Goal: Information Seeking & Learning: Check status

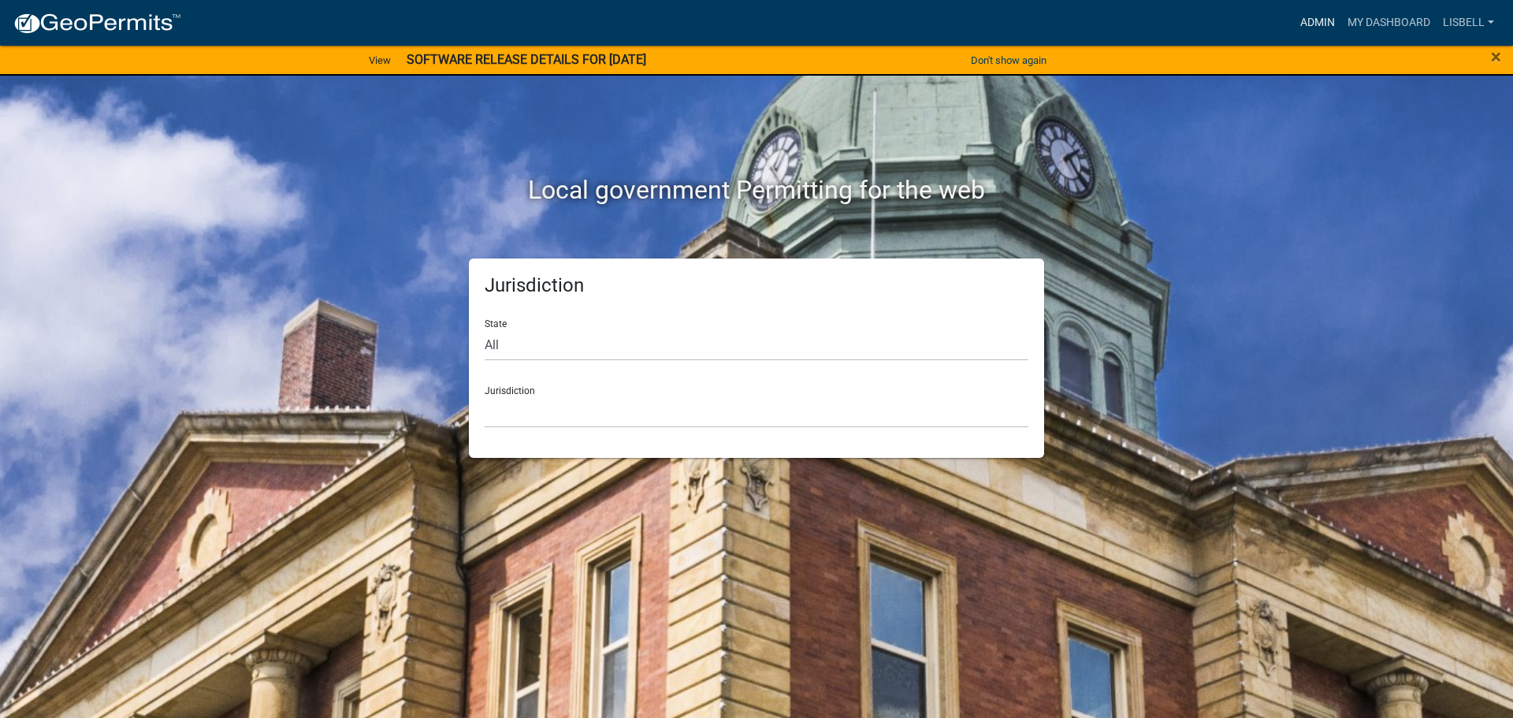
click at [1311, 31] on link "Admin" at bounding box center [1317, 23] width 47 height 30
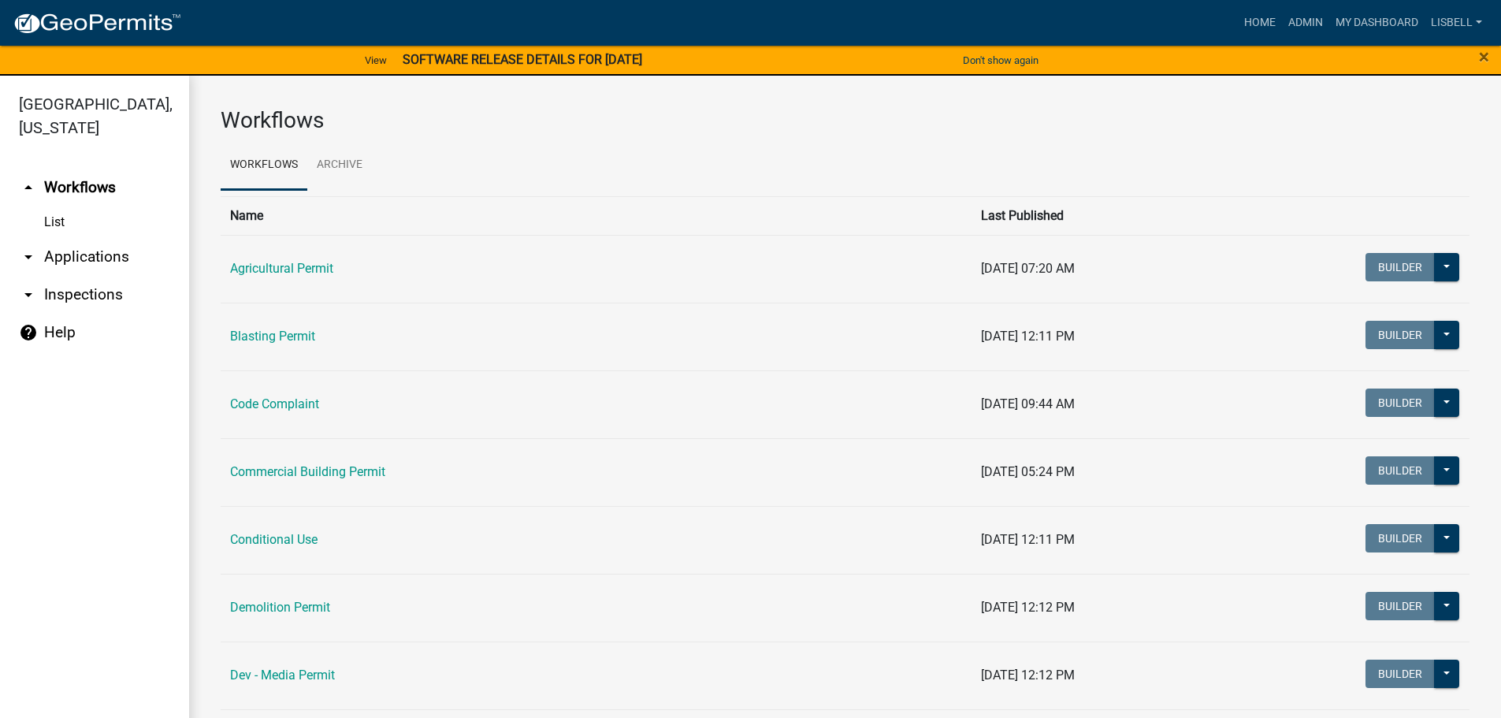
click at [91, 254] on link "arrow_drop_down Applications" at bounding box center [94, 257] width 189 height 38
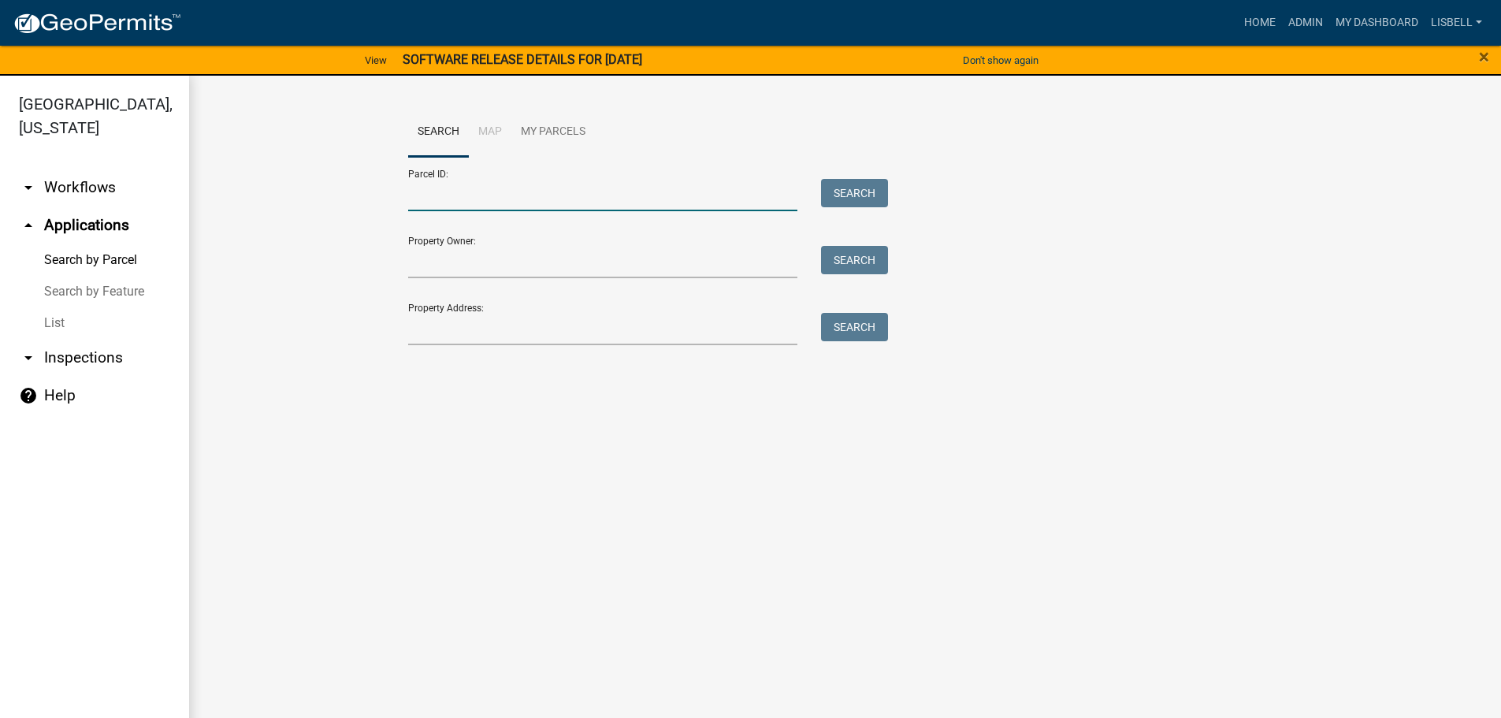
click at [562, 196] on input "Parcel ID:" at bounding box center [603, 195] width 390 height 32
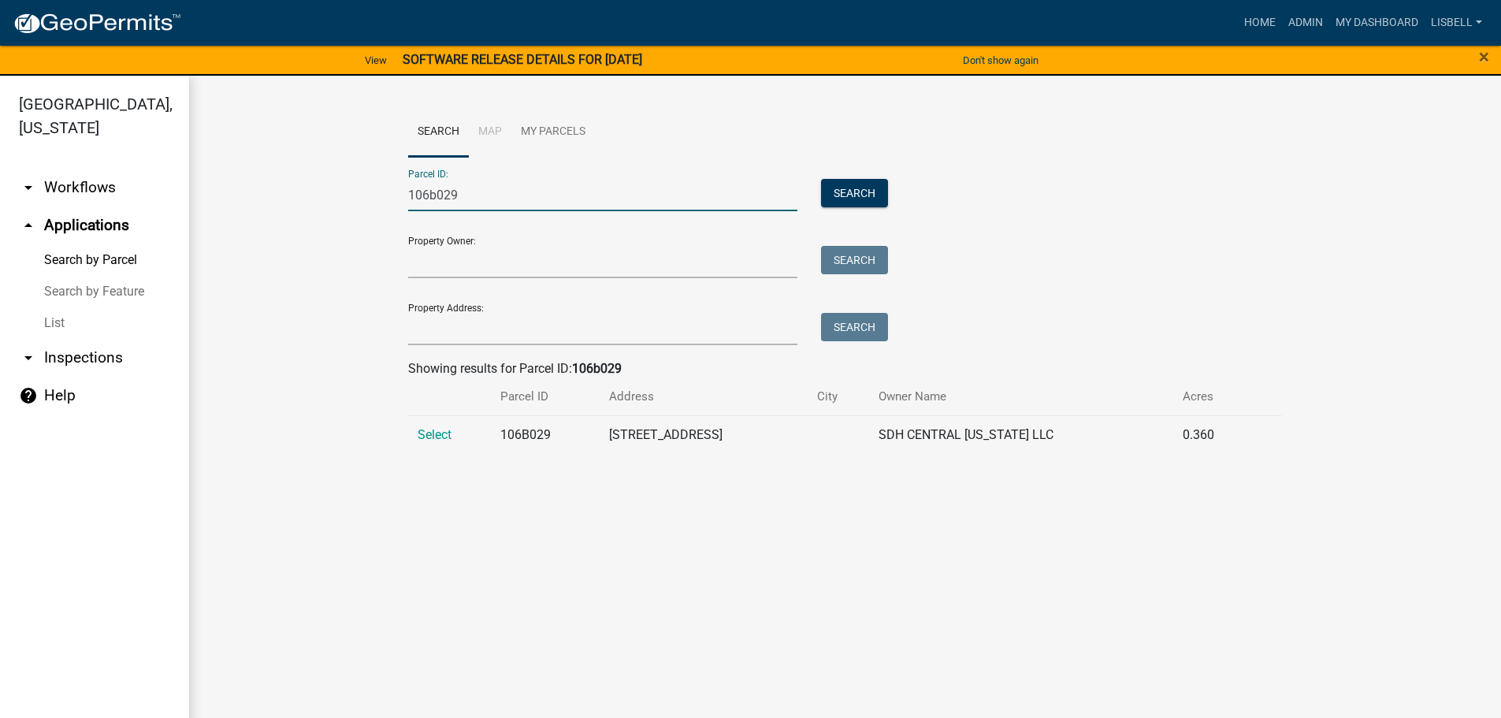
type input "106b029"
click at [440, 442] on td "Select" at bounding box center [449, 434] width 83 height 39
click at [440, 427] on span "Select" at bounding box center [435, 434] width 34 height 15
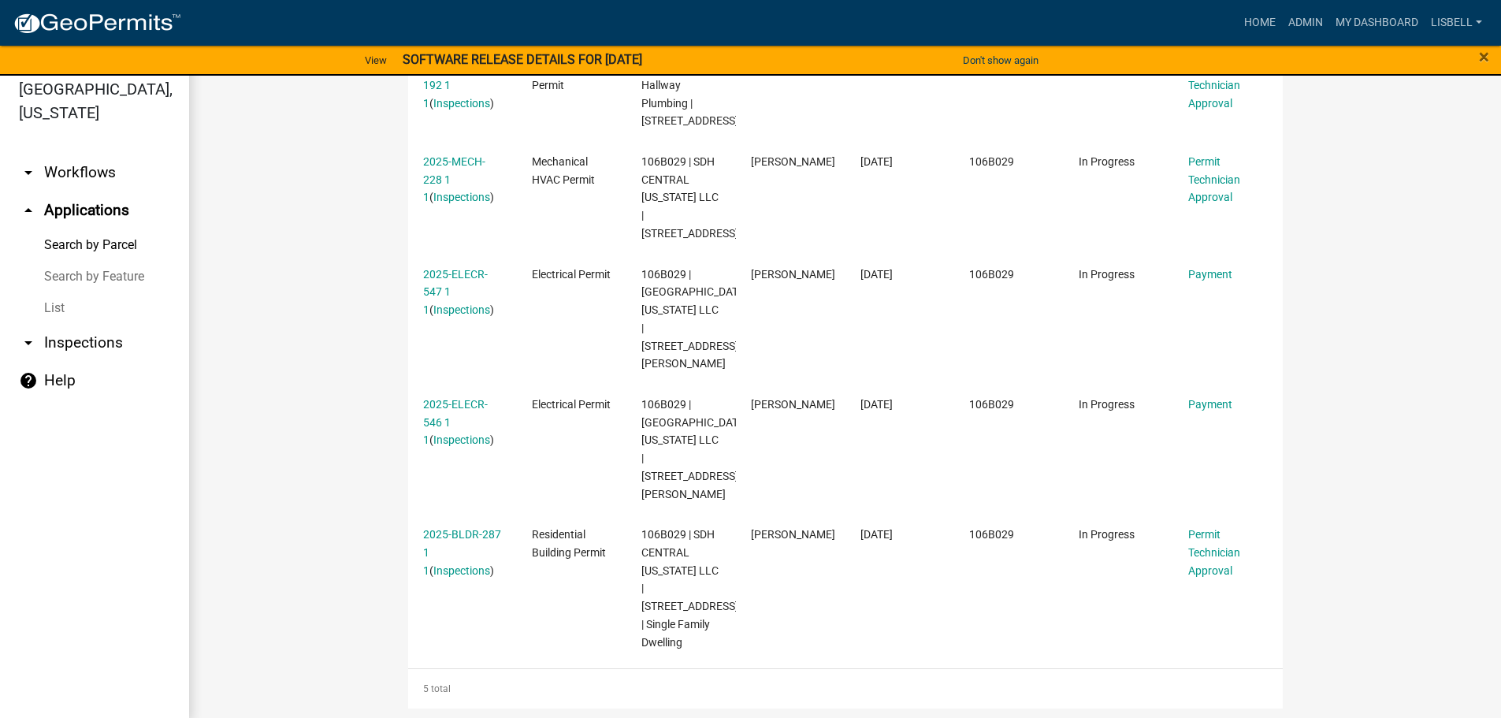
scroll to position [19, 0]
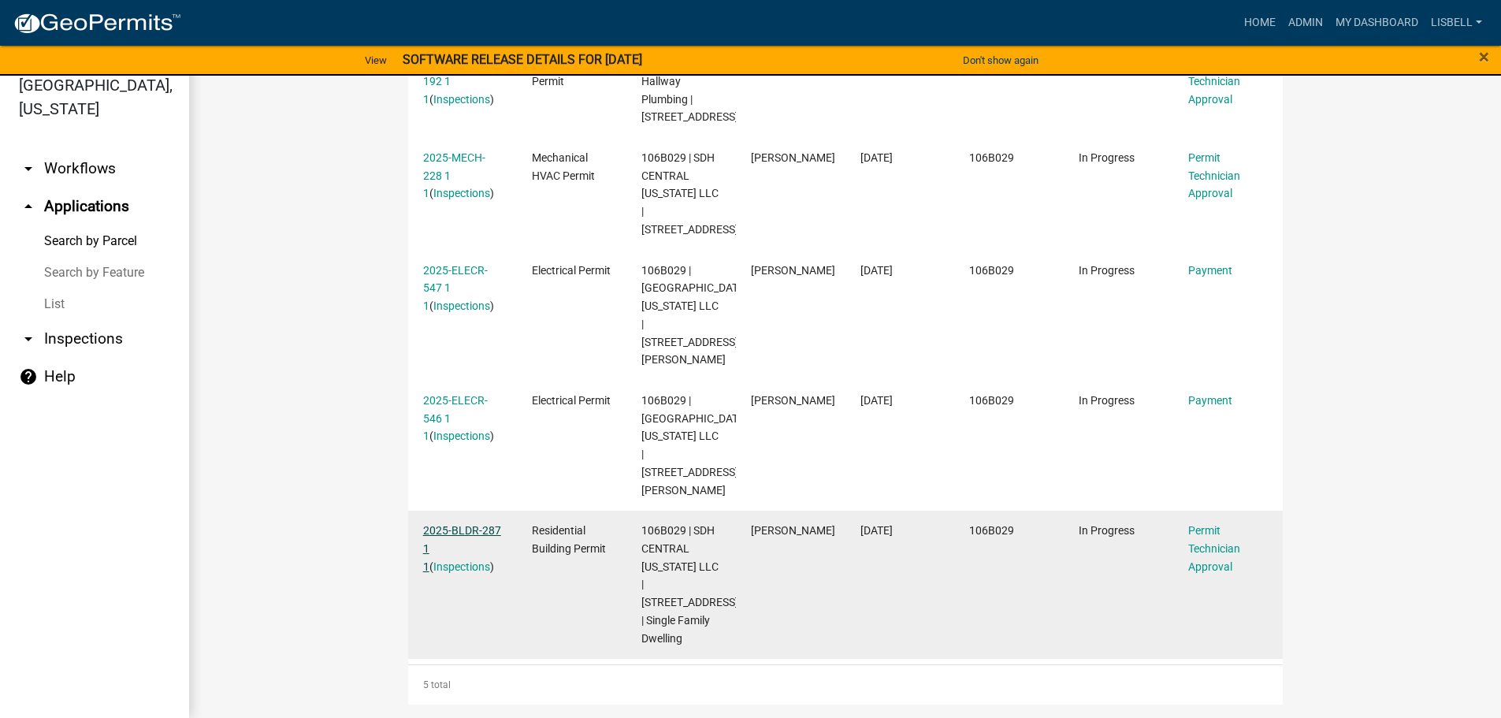
click at [470, 527] on link "2025-BLDR-287 1 1" at bounding box center [462, 548] width 78 height 49
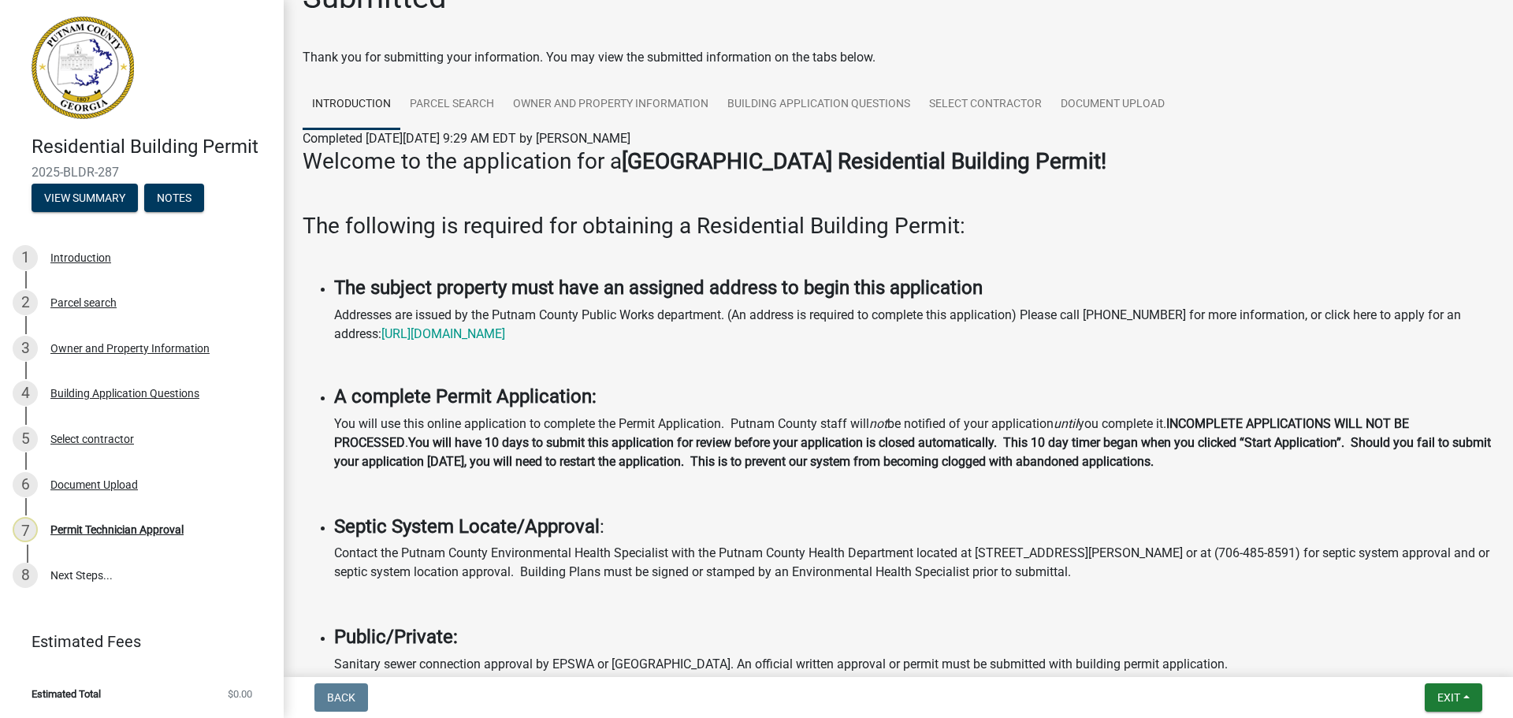
scroll to position [79, 0]
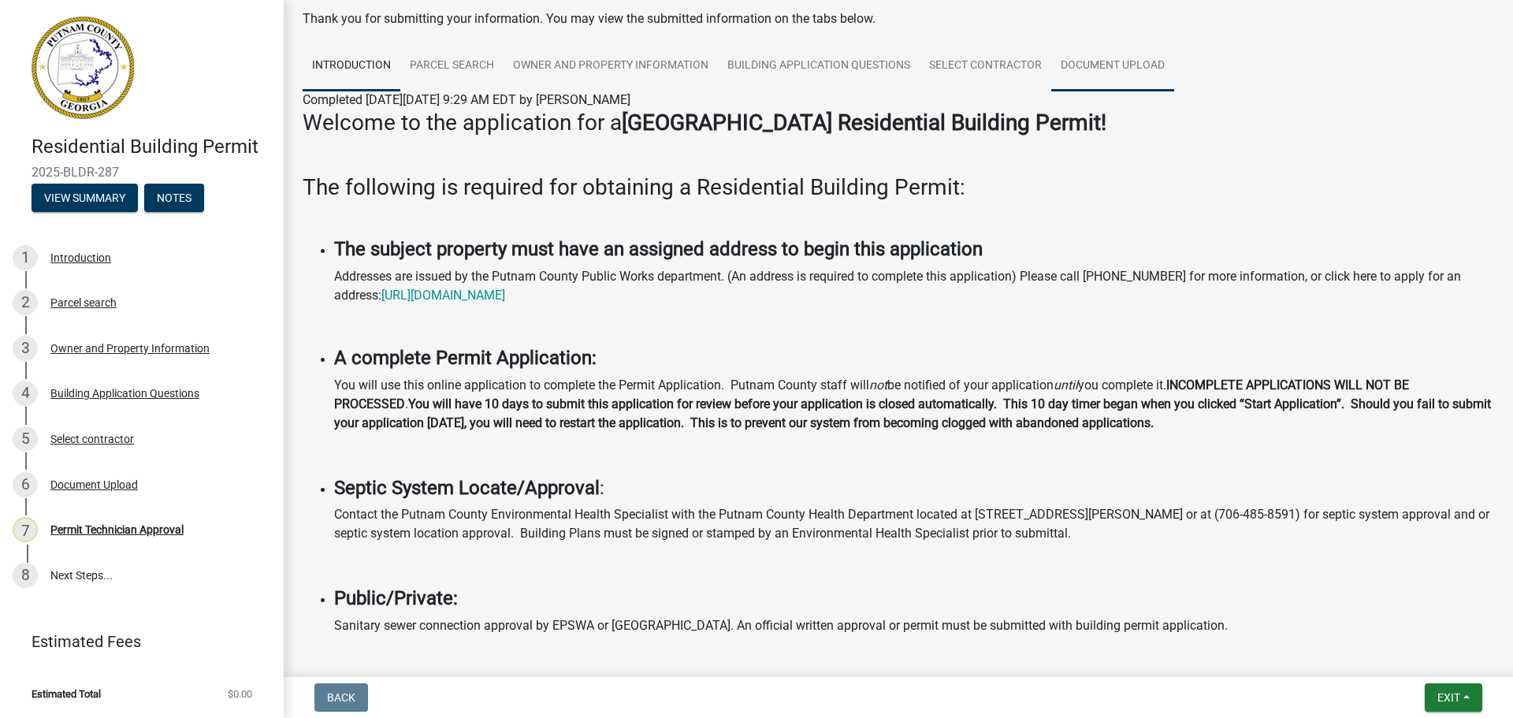
click at [1136, 65] on link "Document Upload" at bounding box center [1112, 66] width 123 height 50
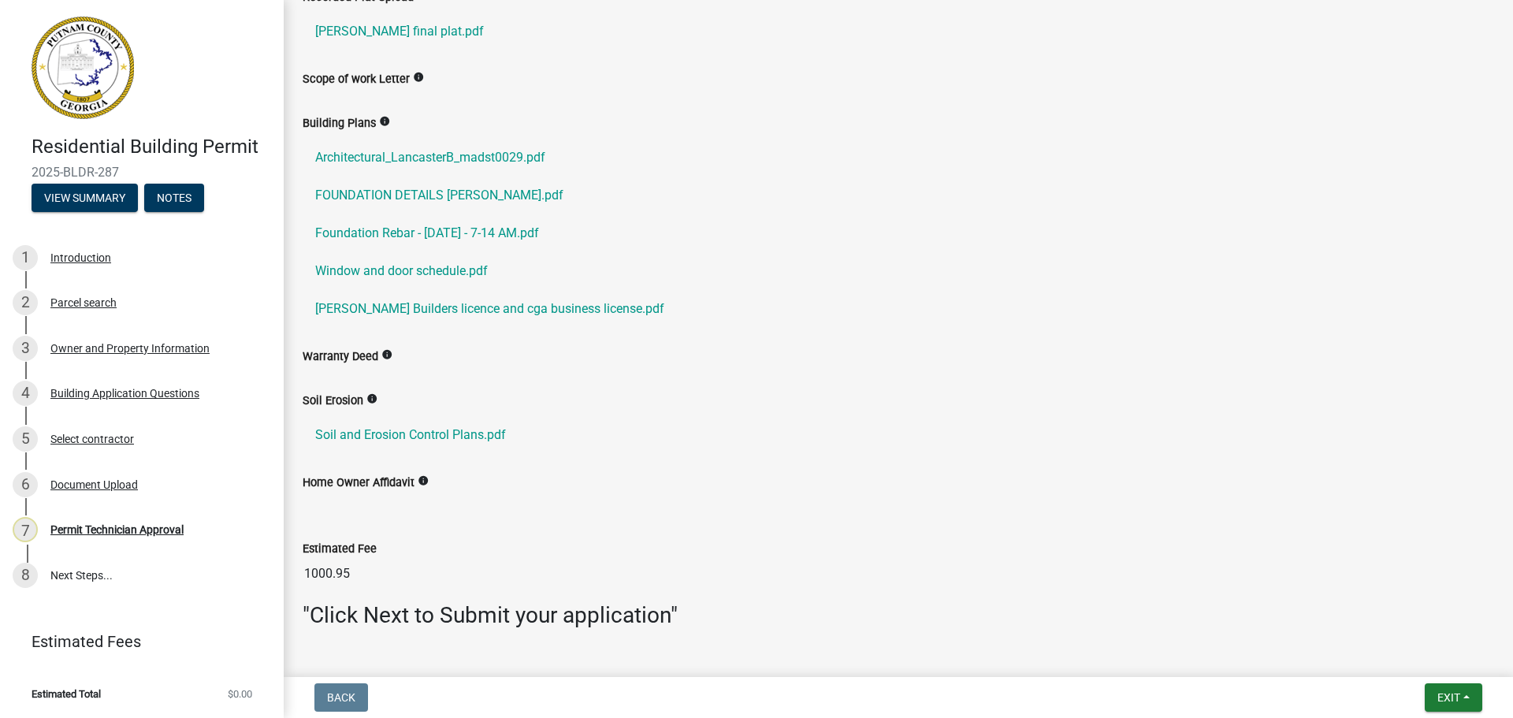
scroll to position [501, 0]
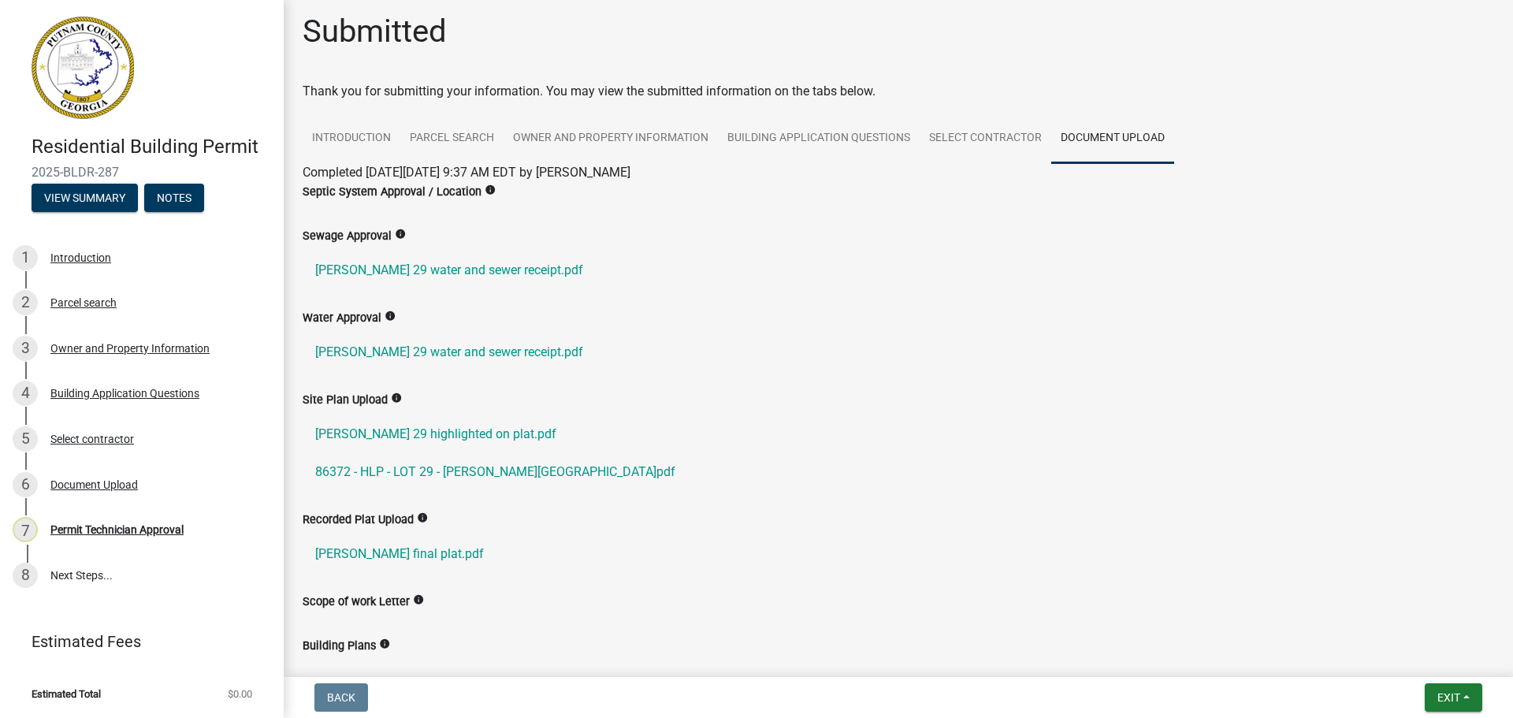
scroll to position [0, 0]
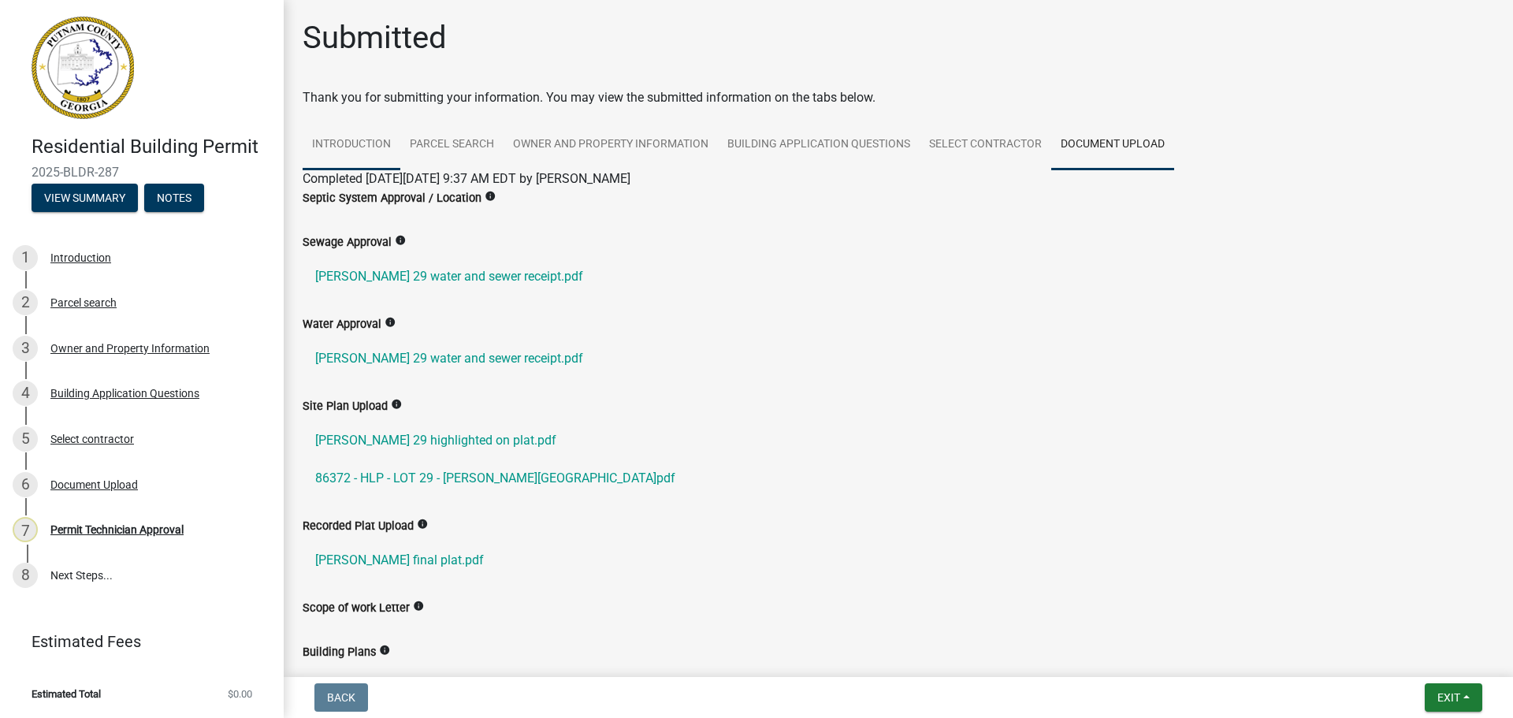
click at [360, 139] on link "Introduction" at bounding box center [352, 145] width 98 height 50
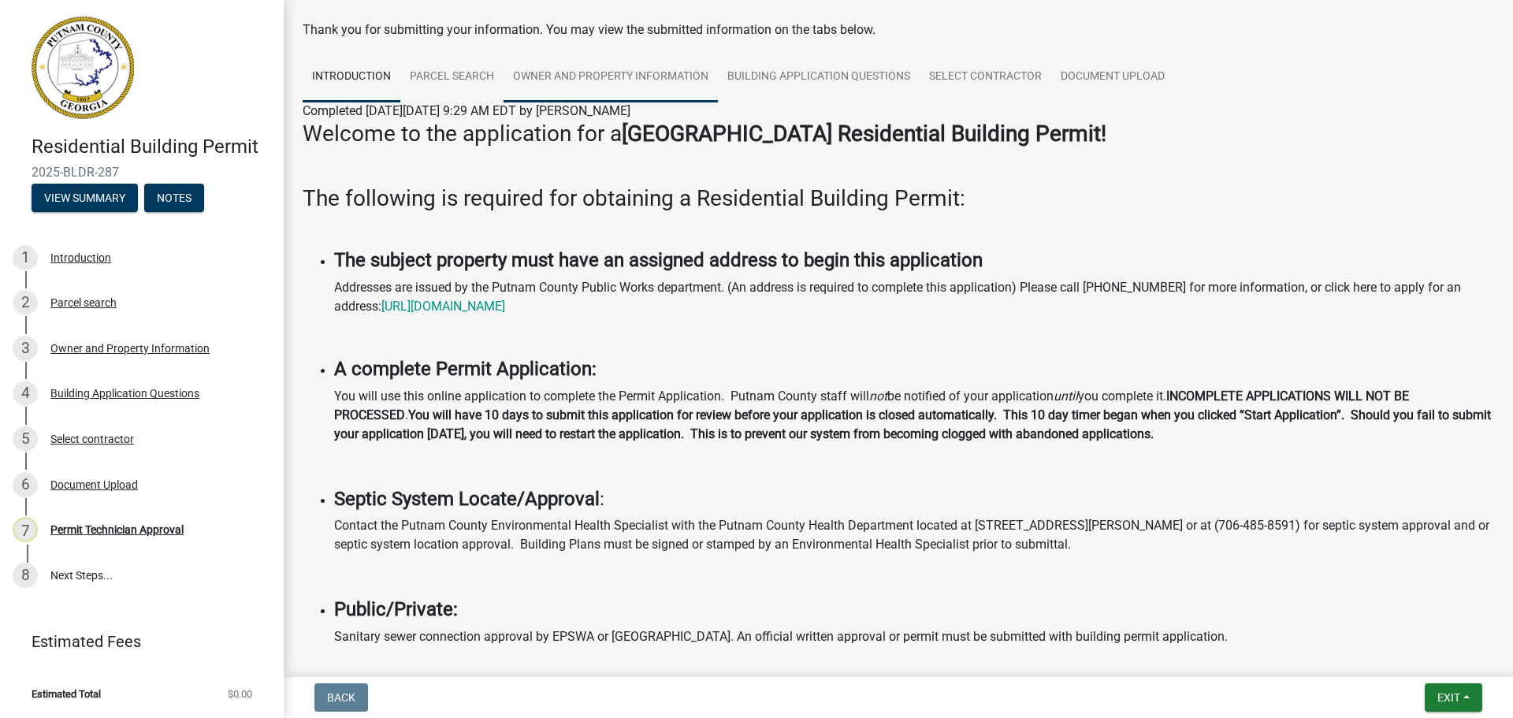
scroll to position [32, 0]
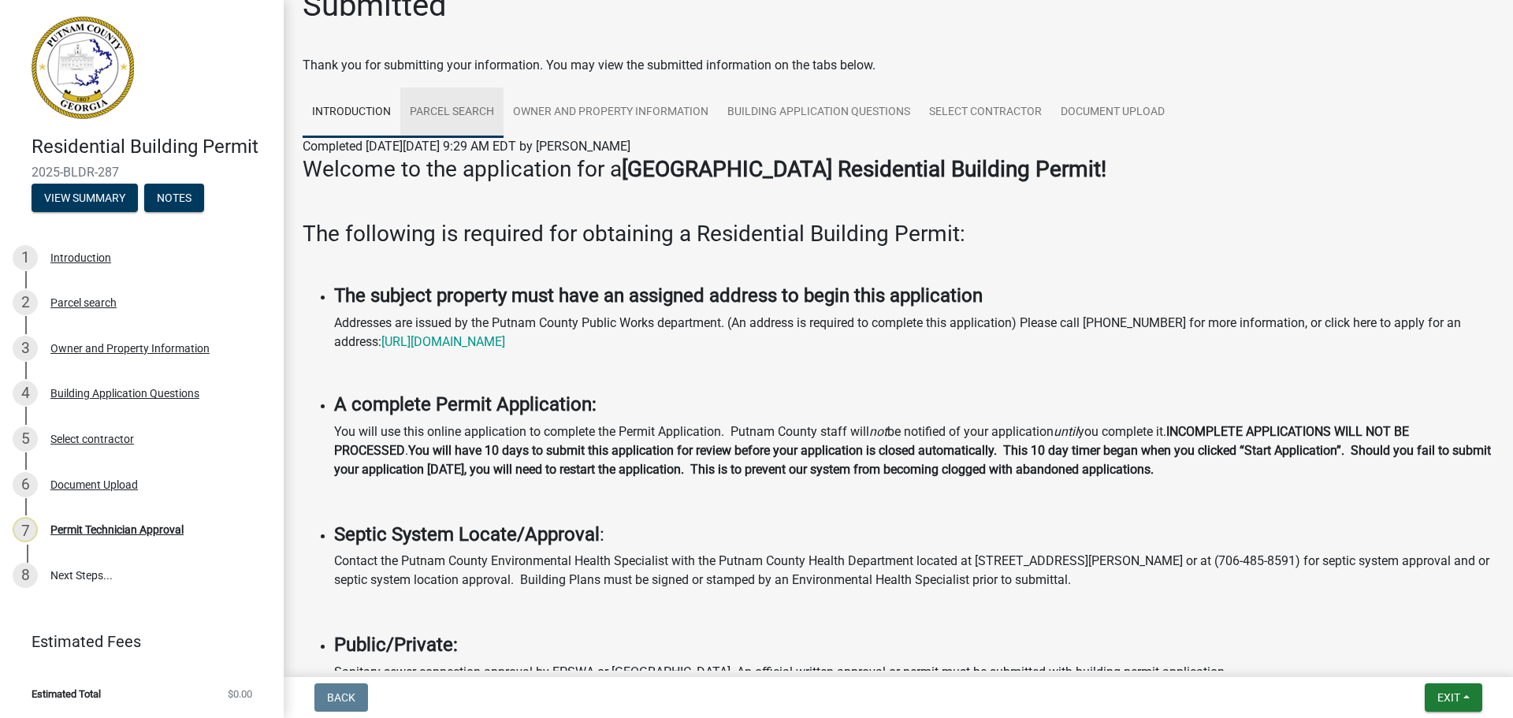
click at [459, 112] on link "Parcel search" at bounding box center [451, 112] width 103 height 50
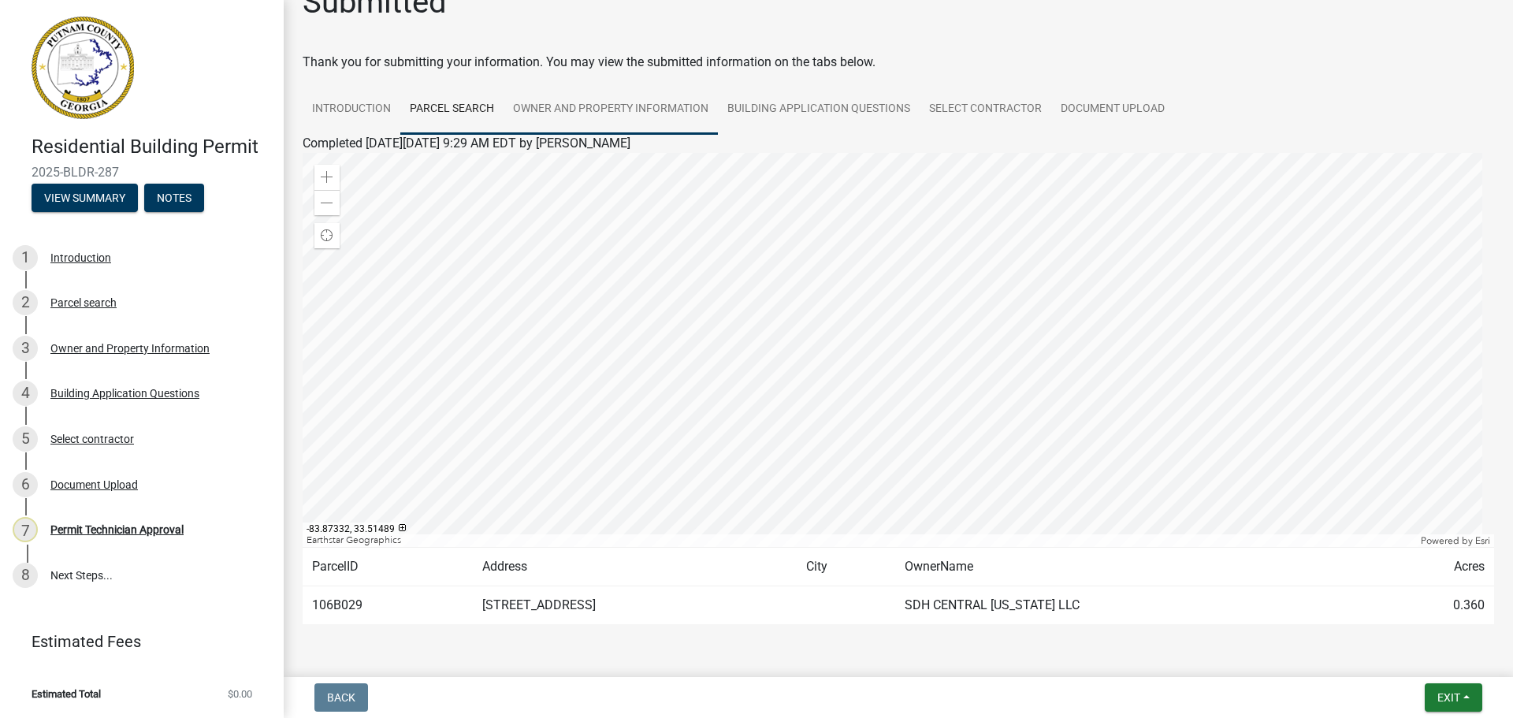
scroll to position [0, 0]
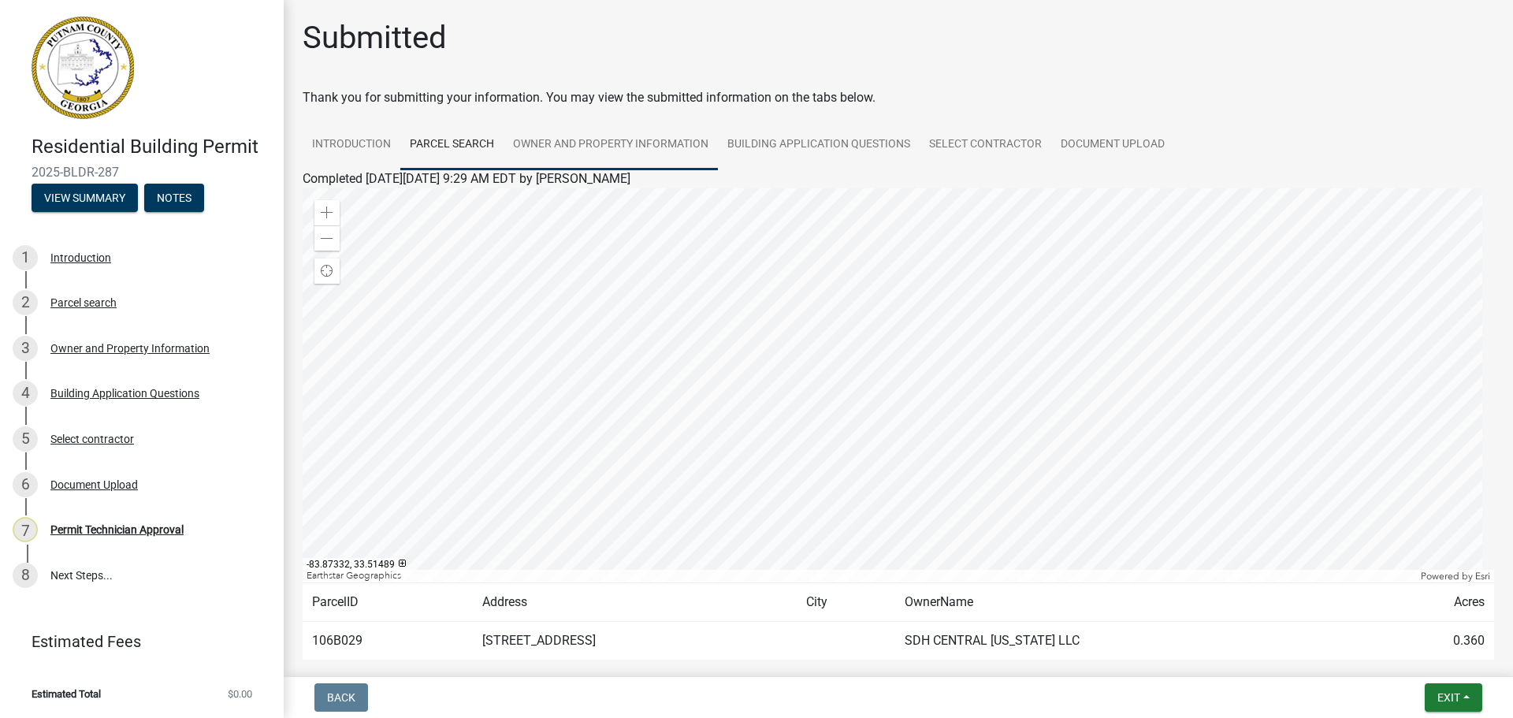
click at [597, 140] on link "Owner and Property Information" at bounding box center [610, 145] width 214 height 50
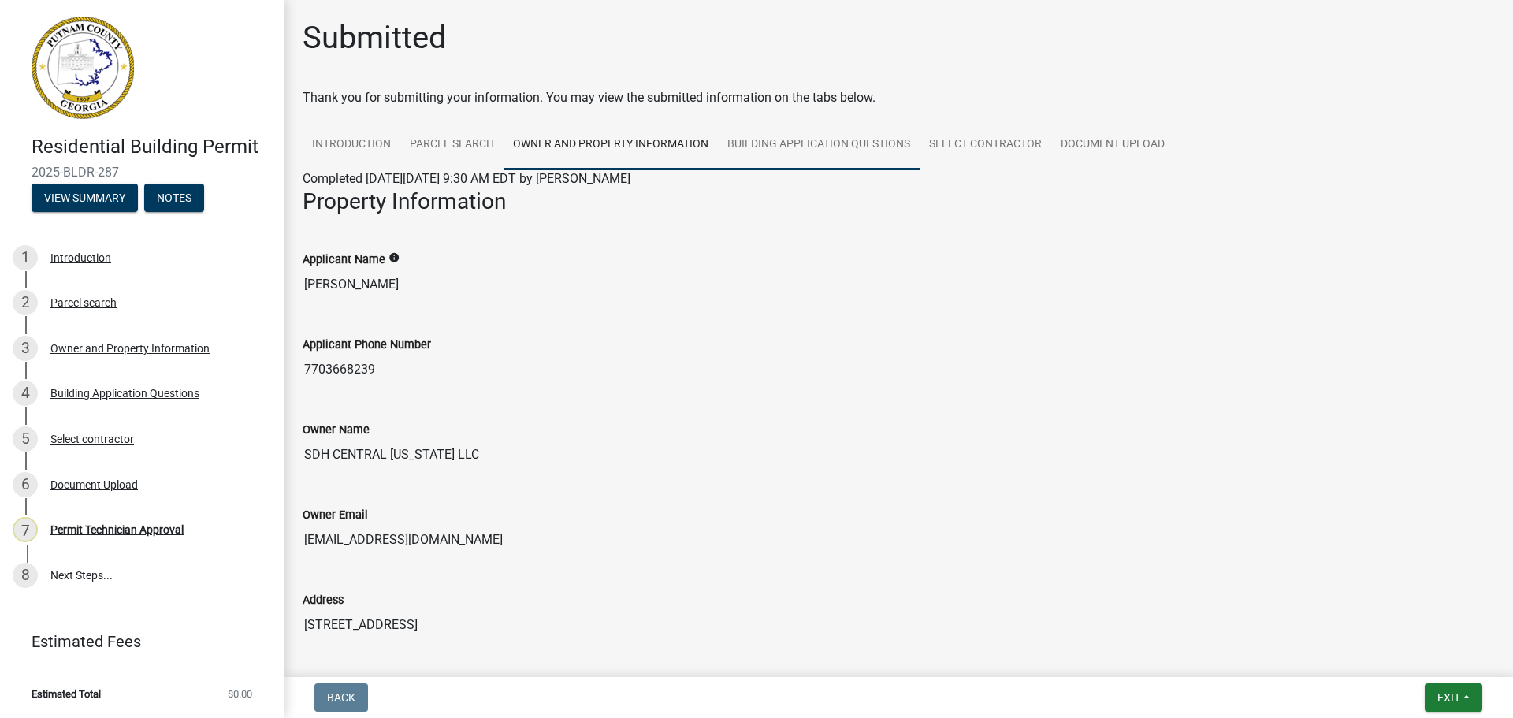
click at [791, 153] on link "Building Application Questions" at bounding box center [819, 145] width 202 height 50
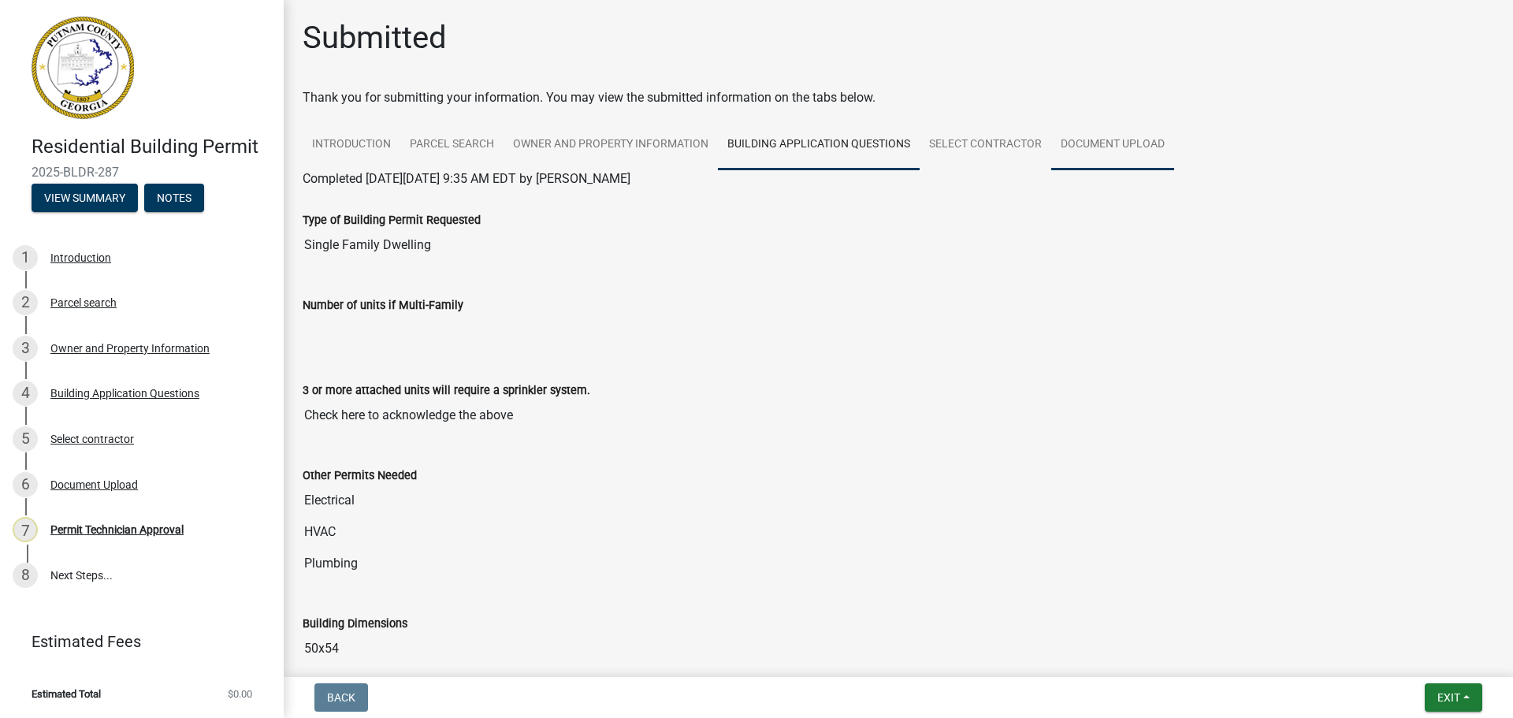
click at [1117, 139] on link "Document Upload" at bounding box center [1112, 145] width 123 height 50
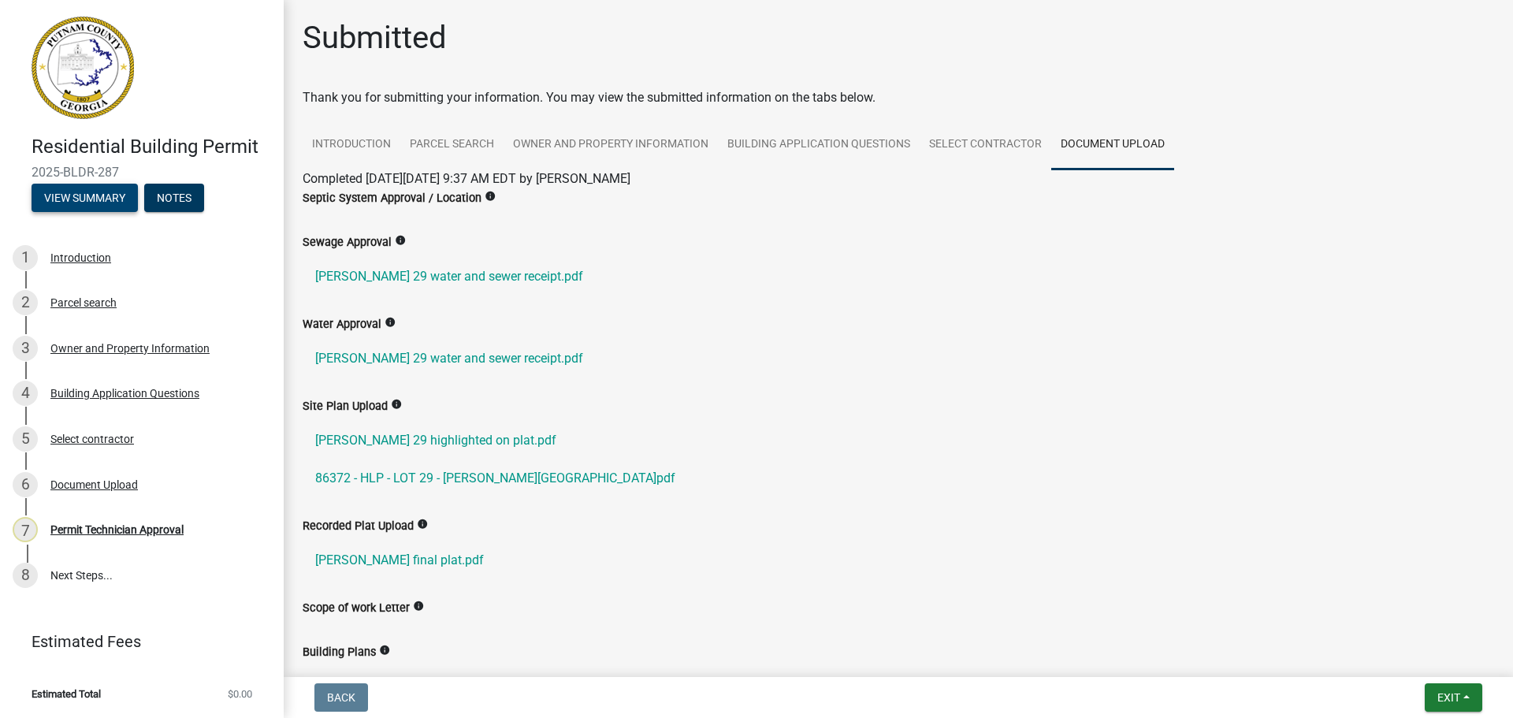
click at [87, 194] on button "View Summary" at bounding box center [85, 198] width 106 height 28
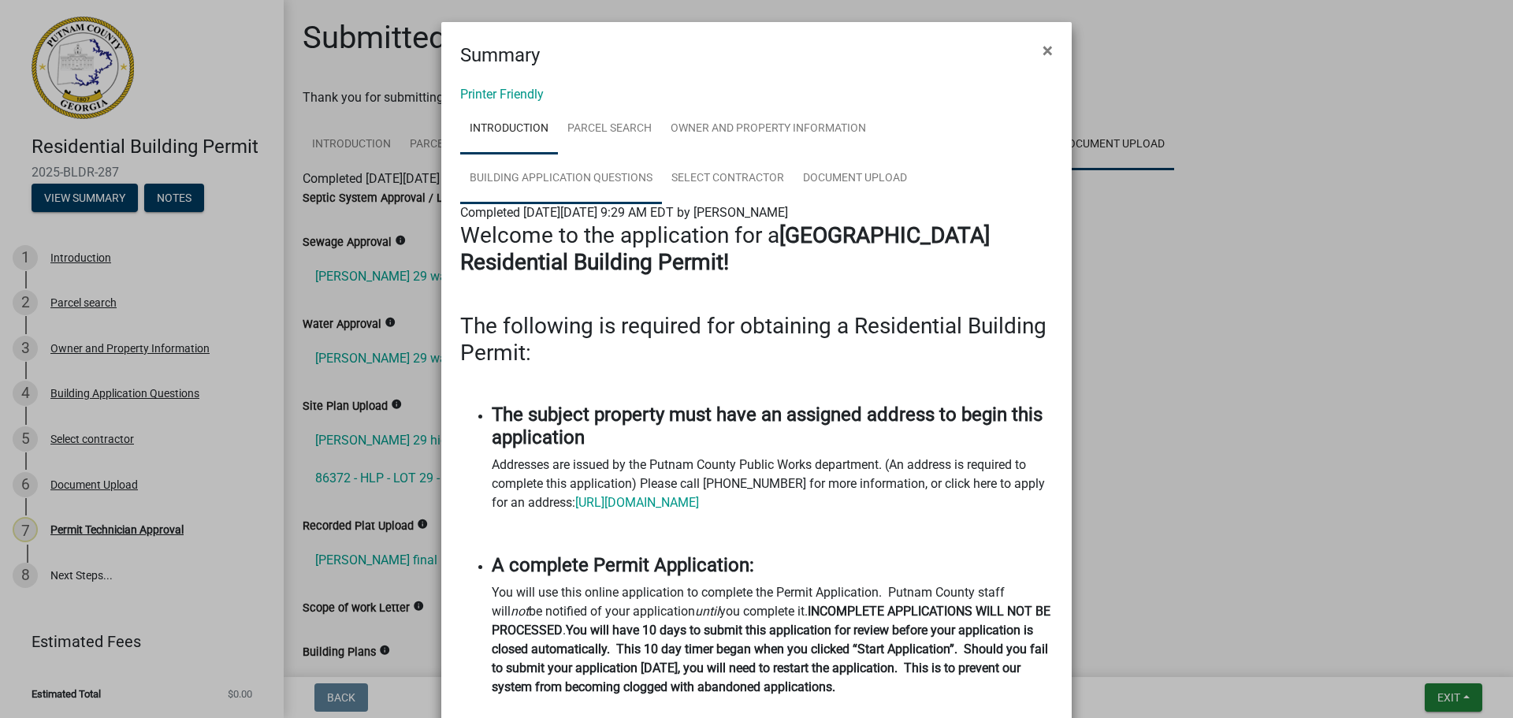
click at [588, 183] on link "Building Application Questions" at bounding box center [561, 179] width 202 height 50
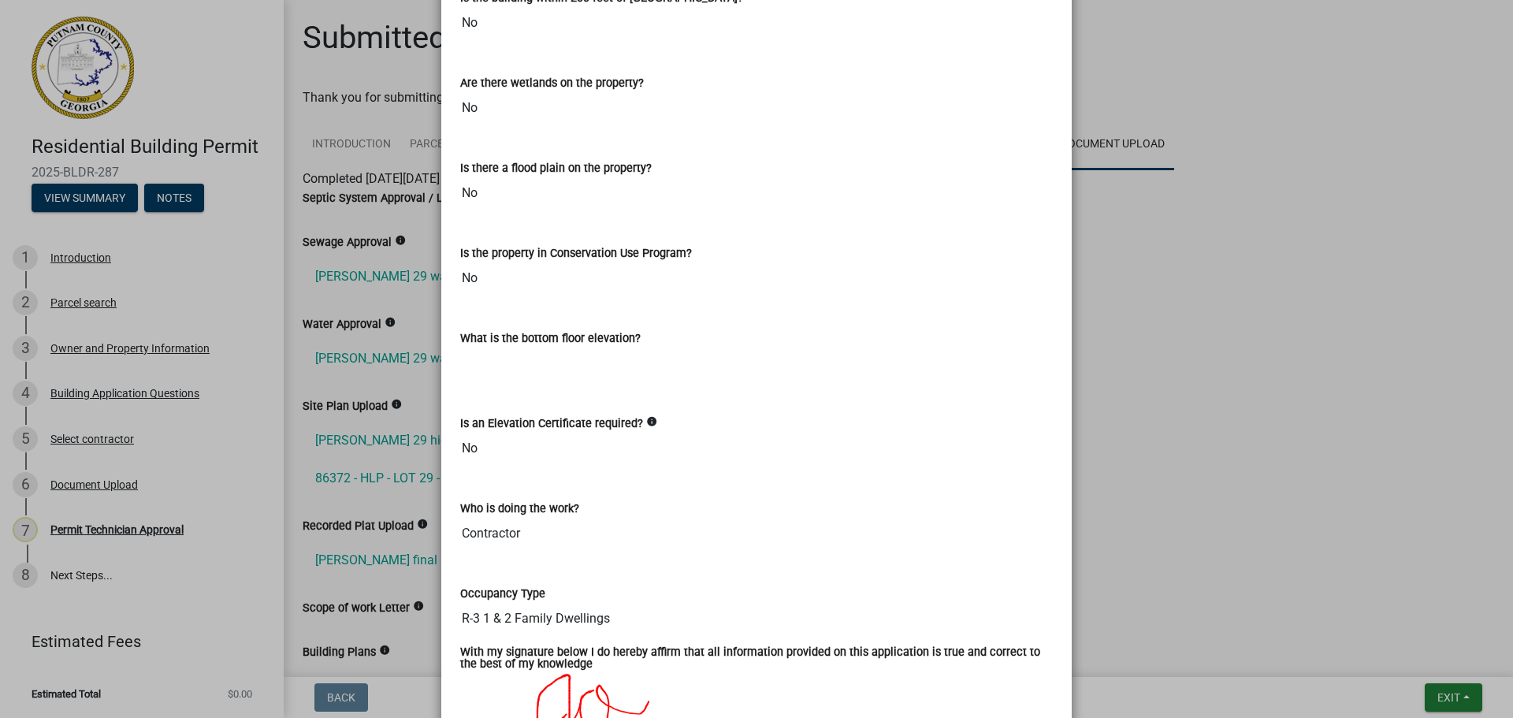
scroll to position [4532, 0]
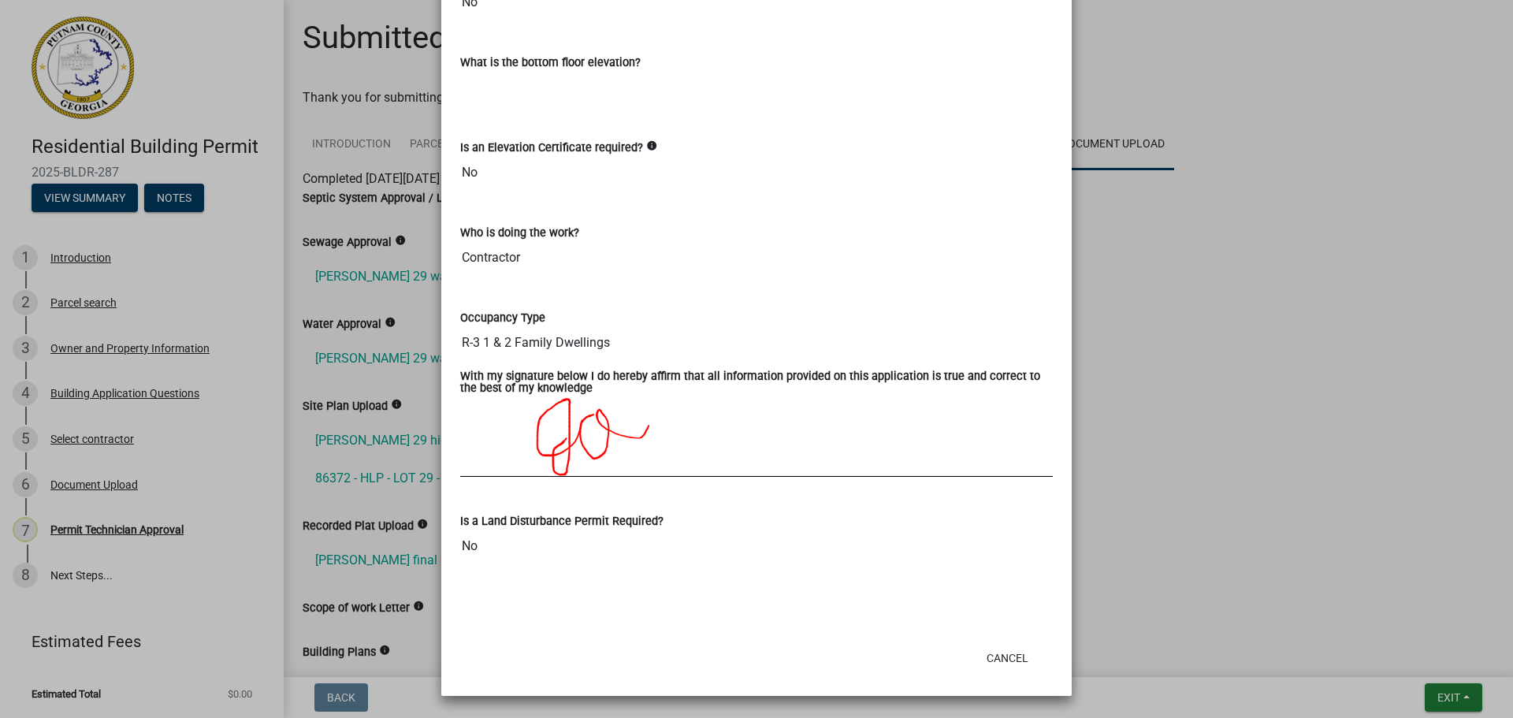
click at [1192, 275] on ngb-modal-window "Summary × Printer Friendly Introduction Parcel search Owner and Property Inform…" at bounding box center [756, 359] width 1513 height 718
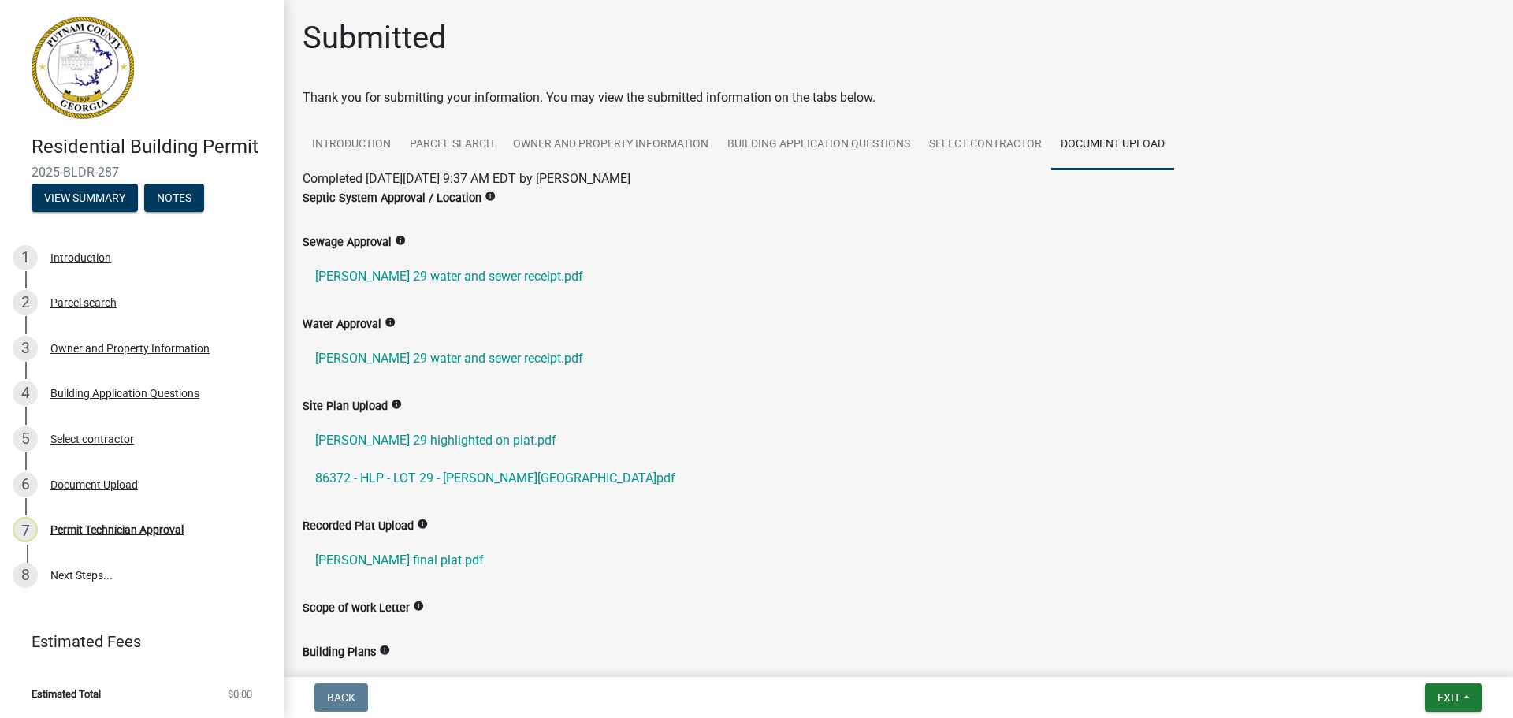
drag, startPoint x: 118, startPoint y: 173, endPoint x: 10, endPoint y: 170, distance: 108.0
click at [10, 170] on header "Residential Building Permit 2025-BLDR-287 View Summary Notes" at bounding box center [142, 114] width 284 height 228
copy span "2025-BLDR-287"
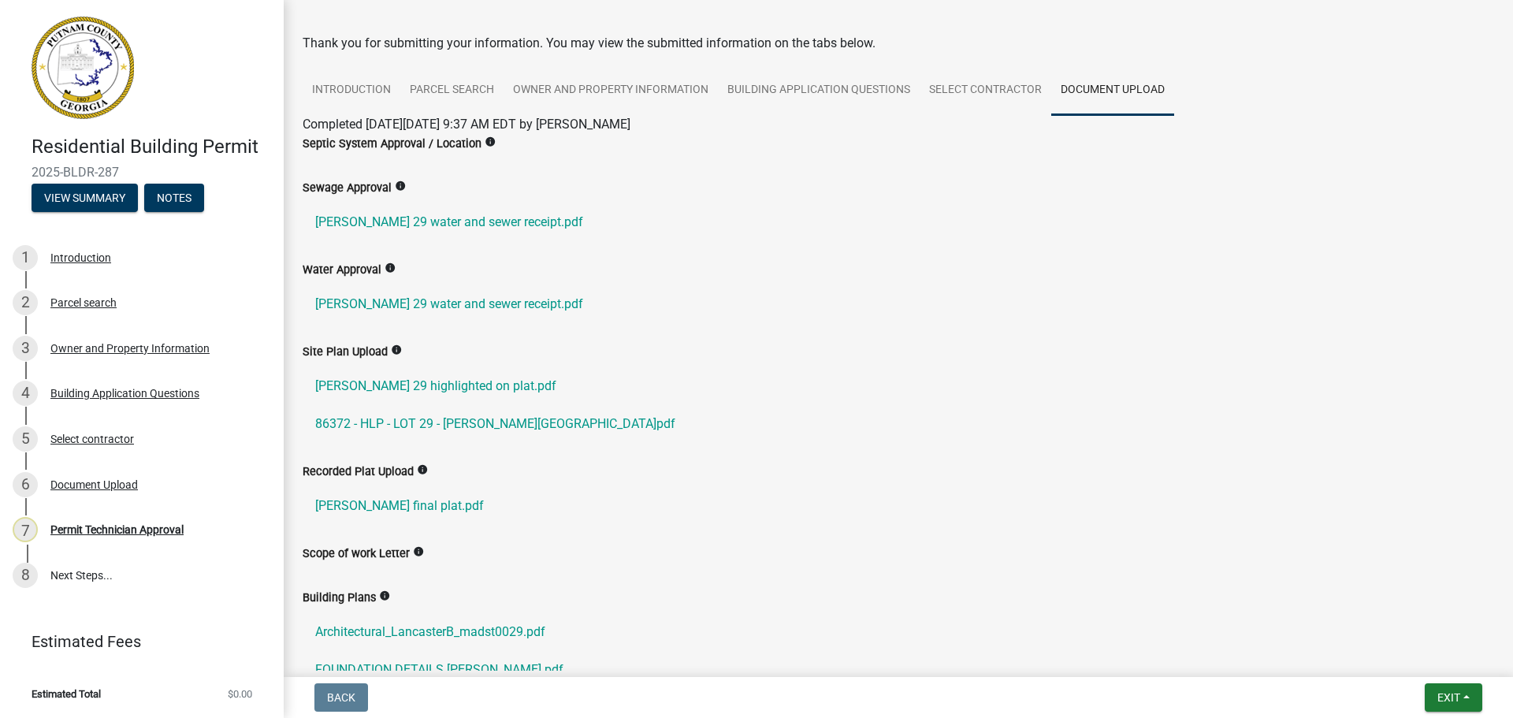
scroll to position [0, 0]
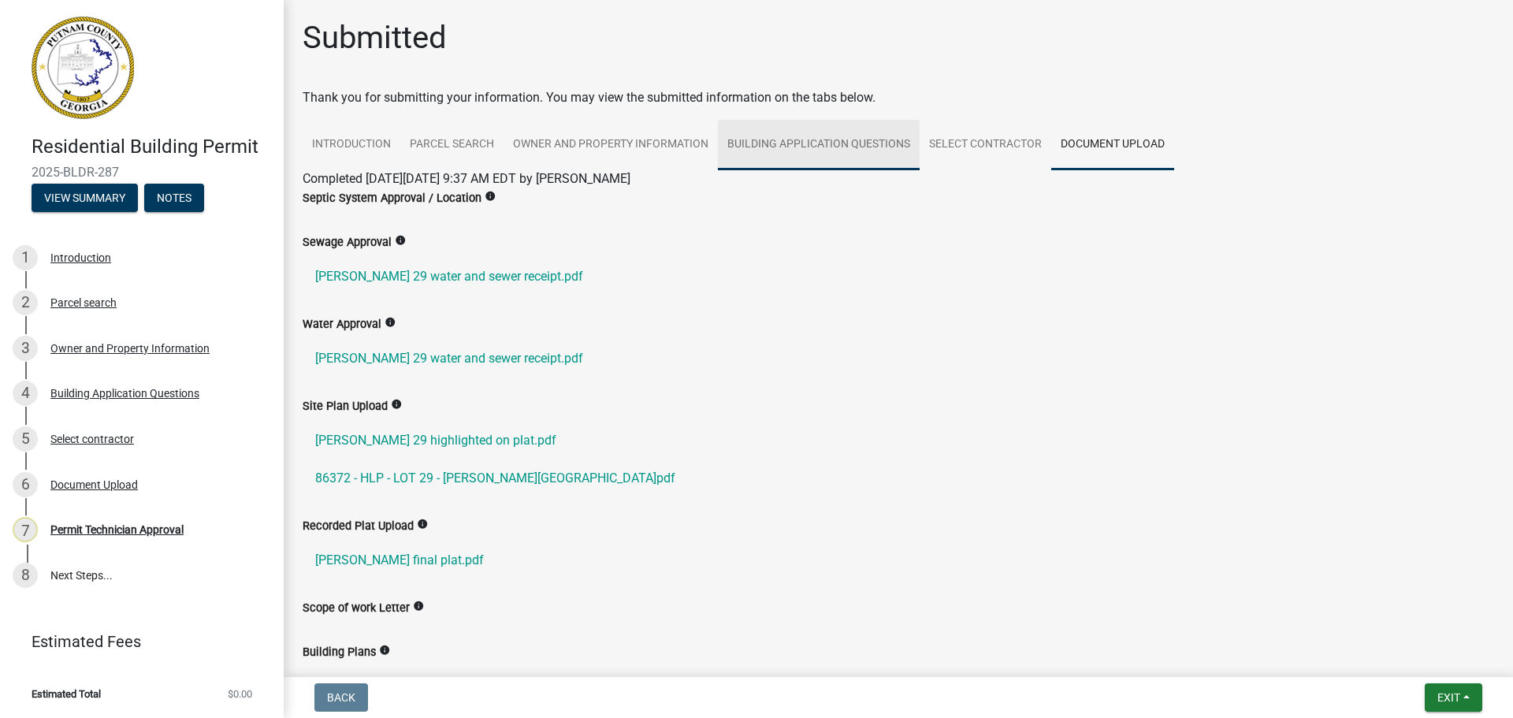
click at [822, 147] on link "Building Application Questions" at bounding box center [819, 145] width 202 height 50
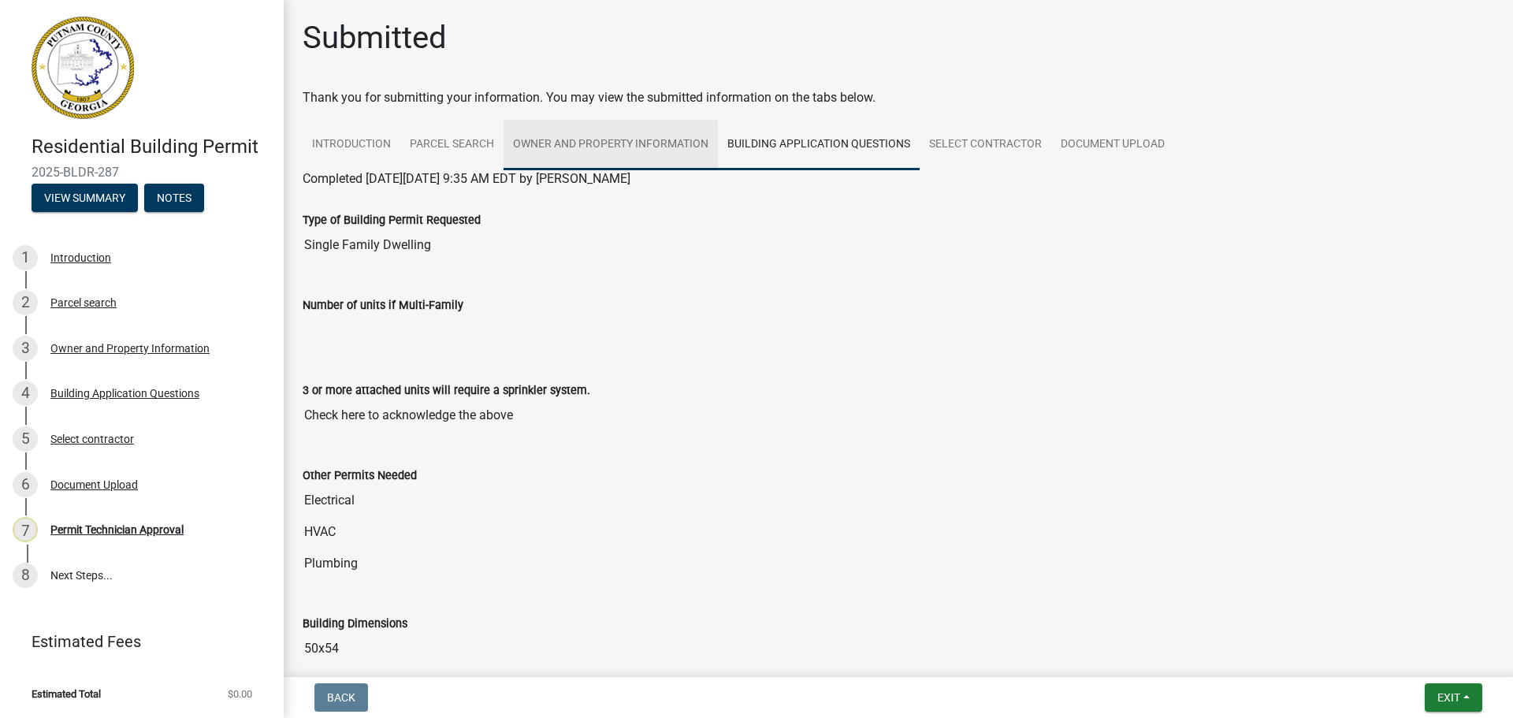
click at [621, 151] on link "Owner and Property Information" at bounding box center [610, 145] width 214 height 50
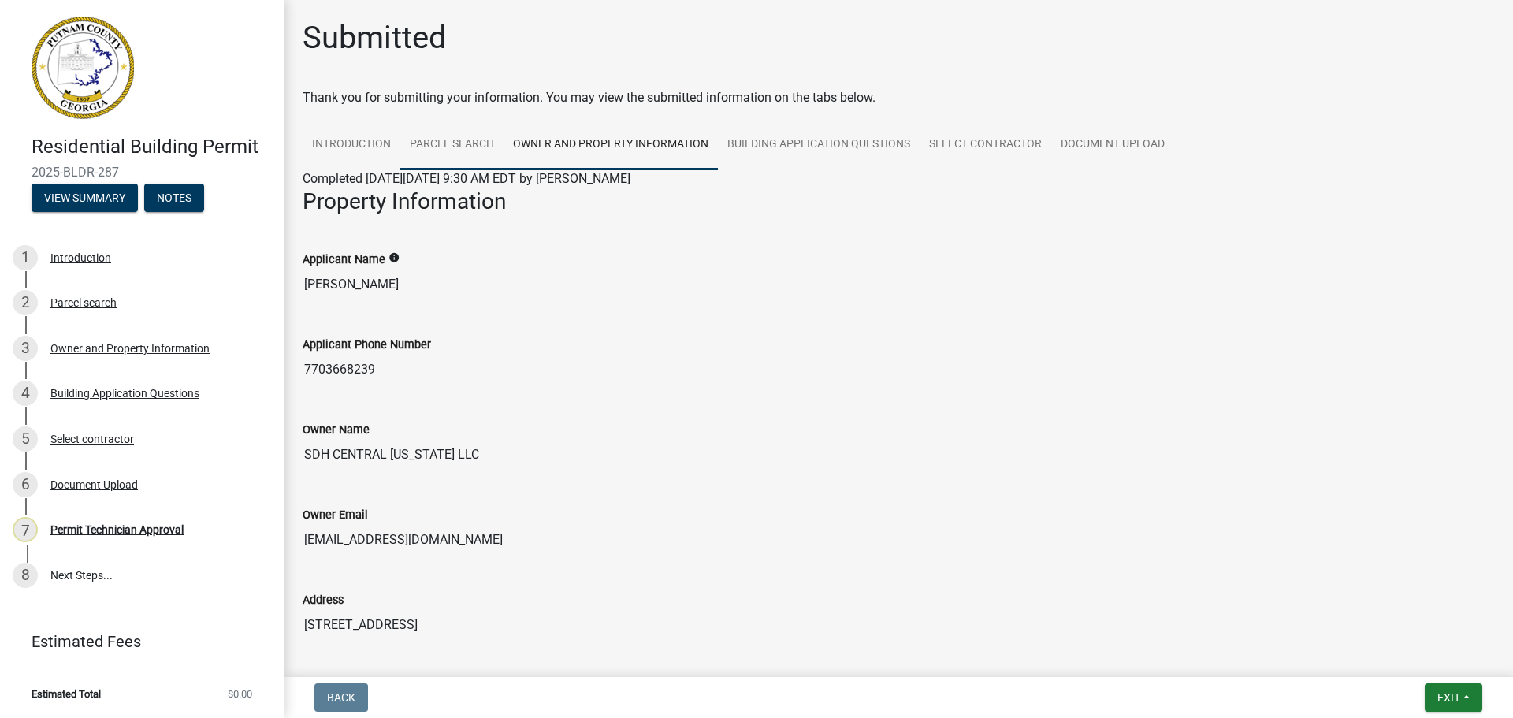
click at [449, 154] on link "Parcel search" at bounding box center [451, 145] width 103 height 50
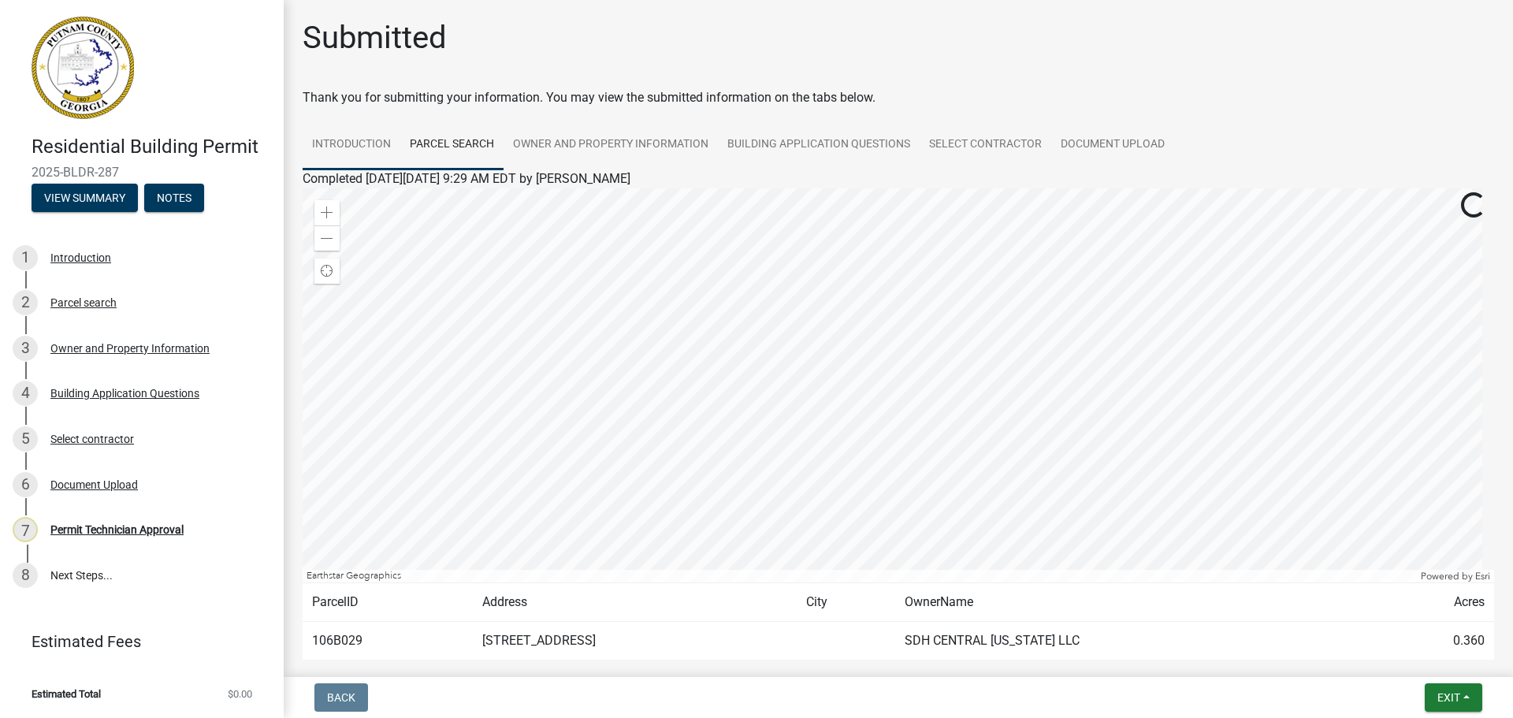
click at [355, 143] on link "Introduction" at bounding box center [352, 145] width 98 height 50
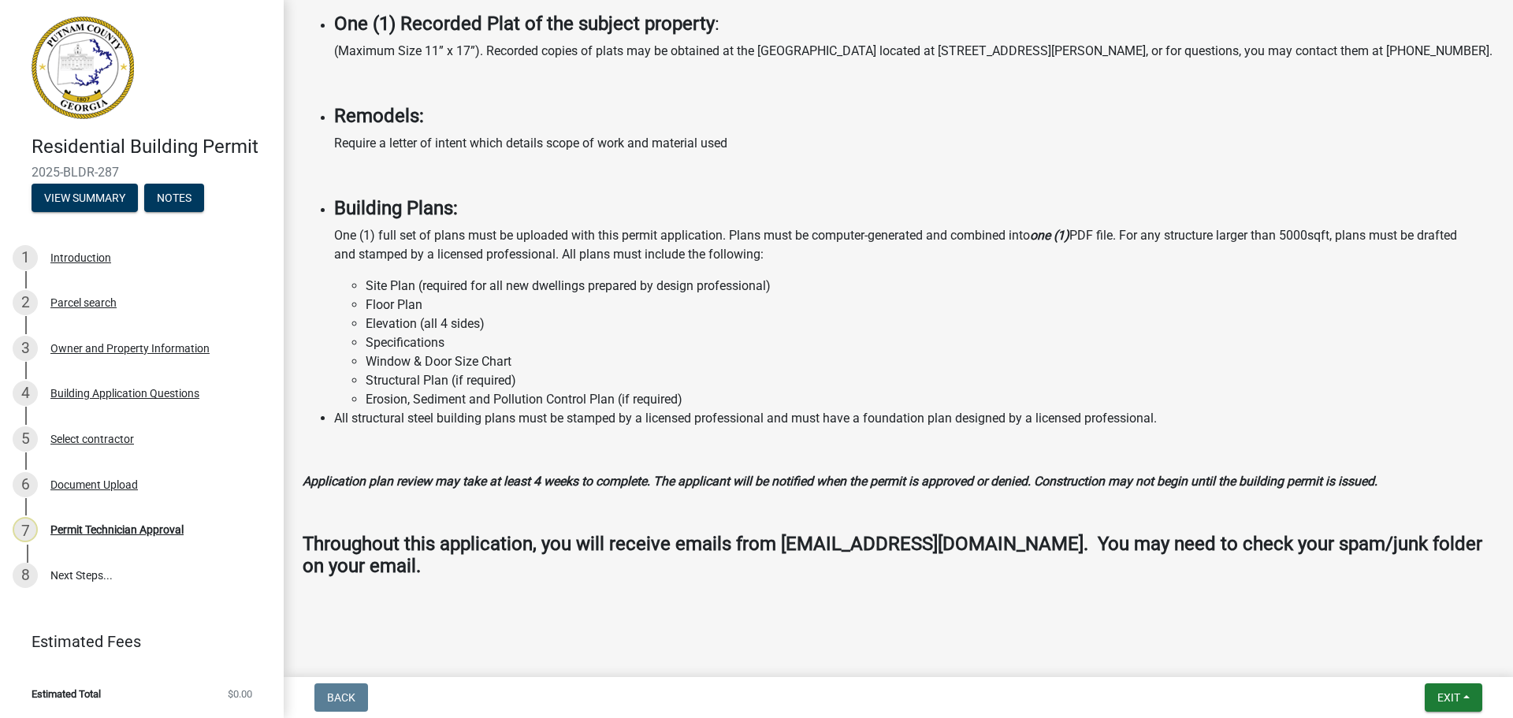
scroll to position [1214, 0]
click at [76, 572] on link "8 Next Steps..." at bounding box center [142, 575] width 284 height 46
click at [103, 572] on link "8 Next Steps..." at bounding box center [142, 575] width 284 height 46
click at [171, 524] on div "Permit Technician Approval" at bounding box center [116, 529] width 133 height 11
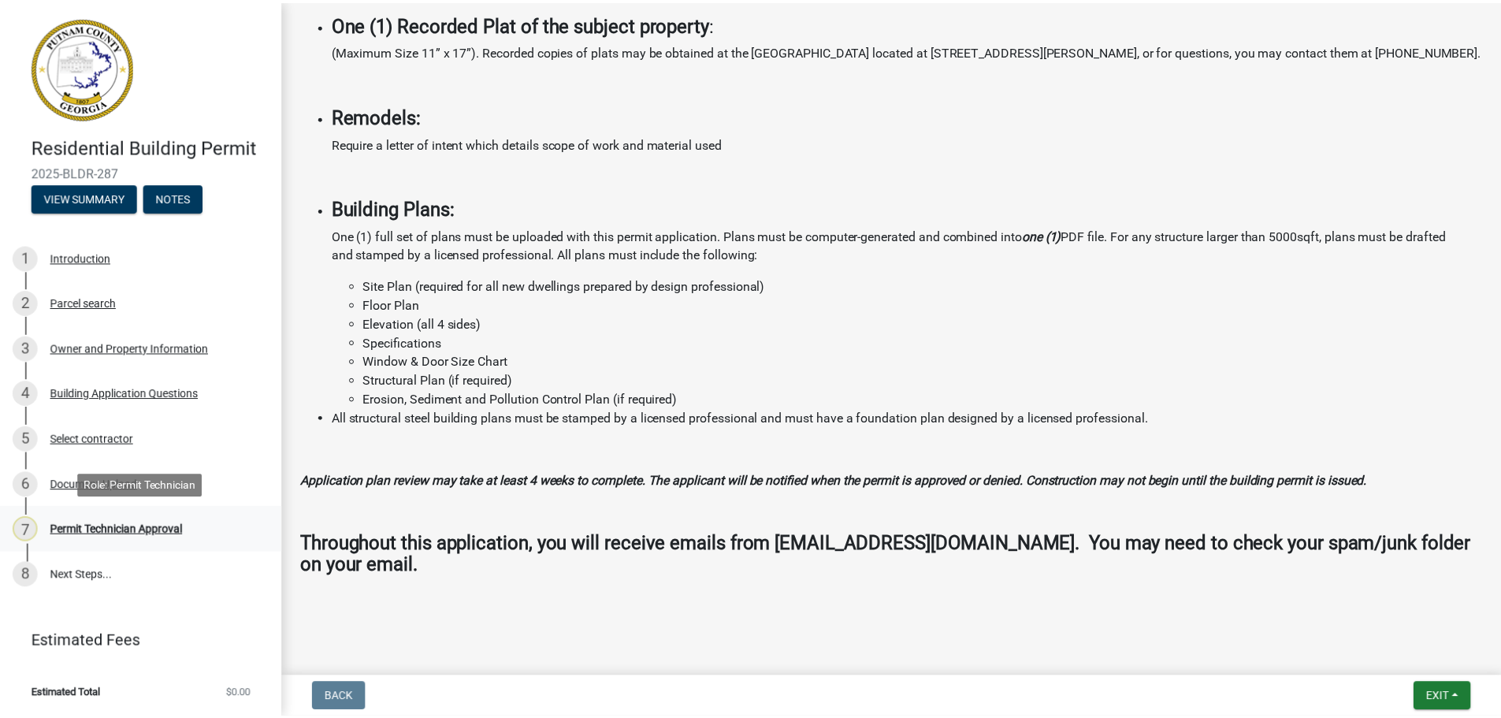
scroll to position [0, 0]
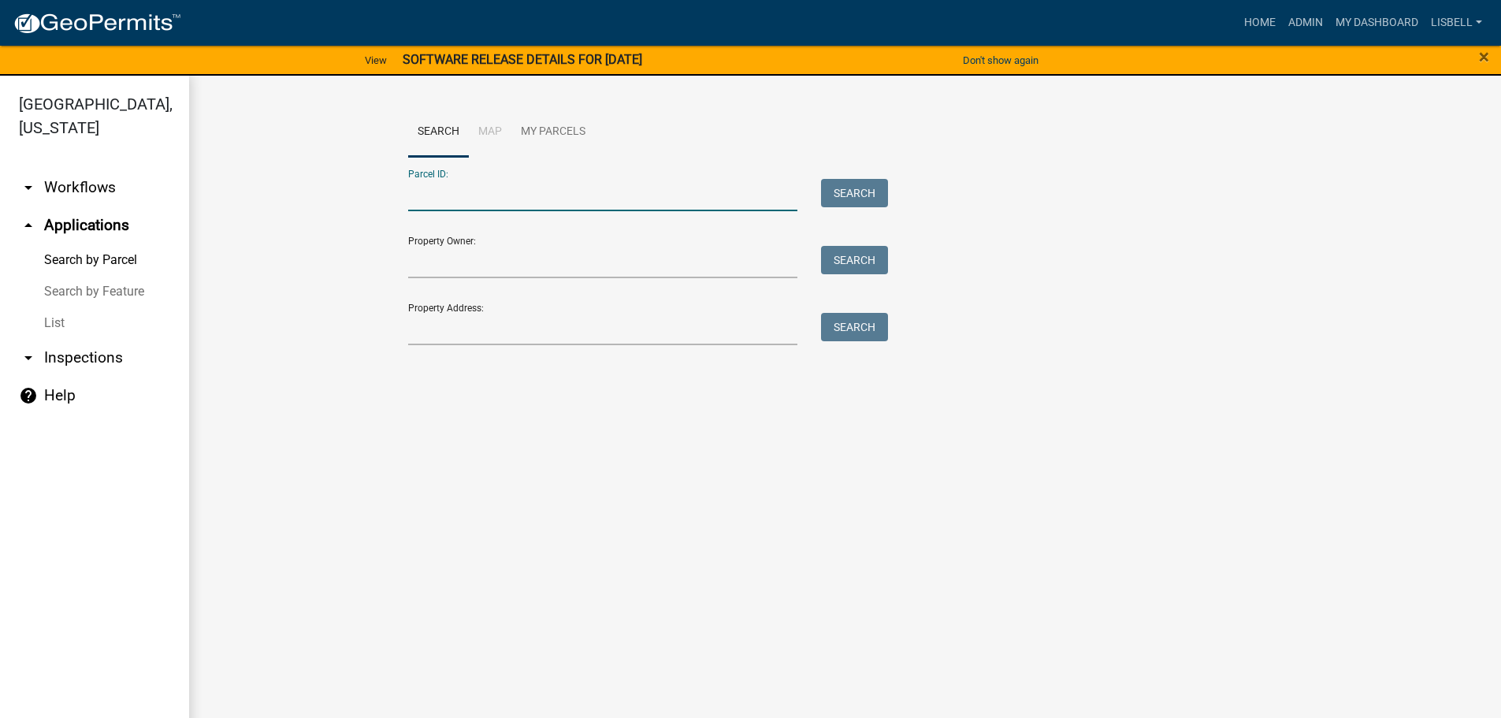
click at [562, 200] on input "Parcel ID:" at bounding box center [603, 195] width 390 height 32
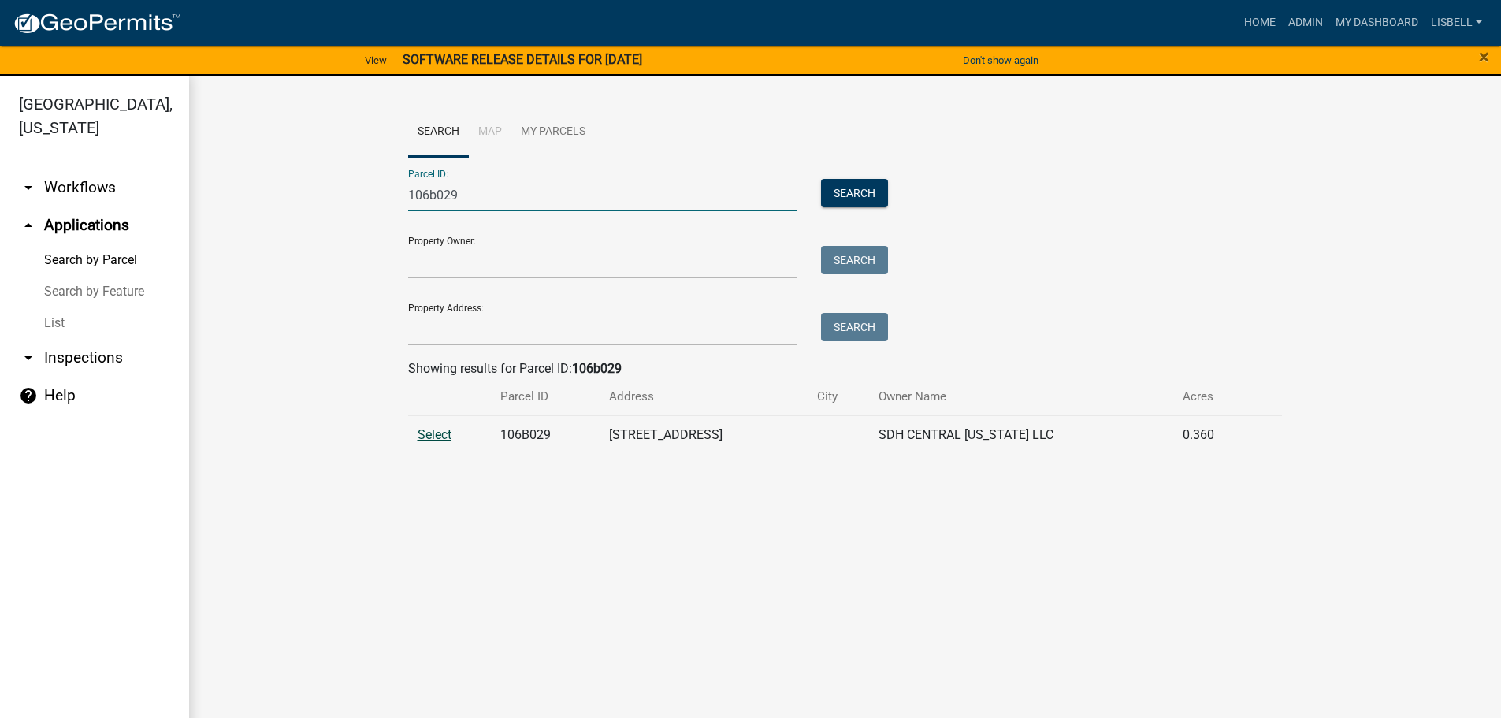
type input "106b029"
click at [441, 433] on span "Select" at bounding box center [435, 434] width 34 height 15
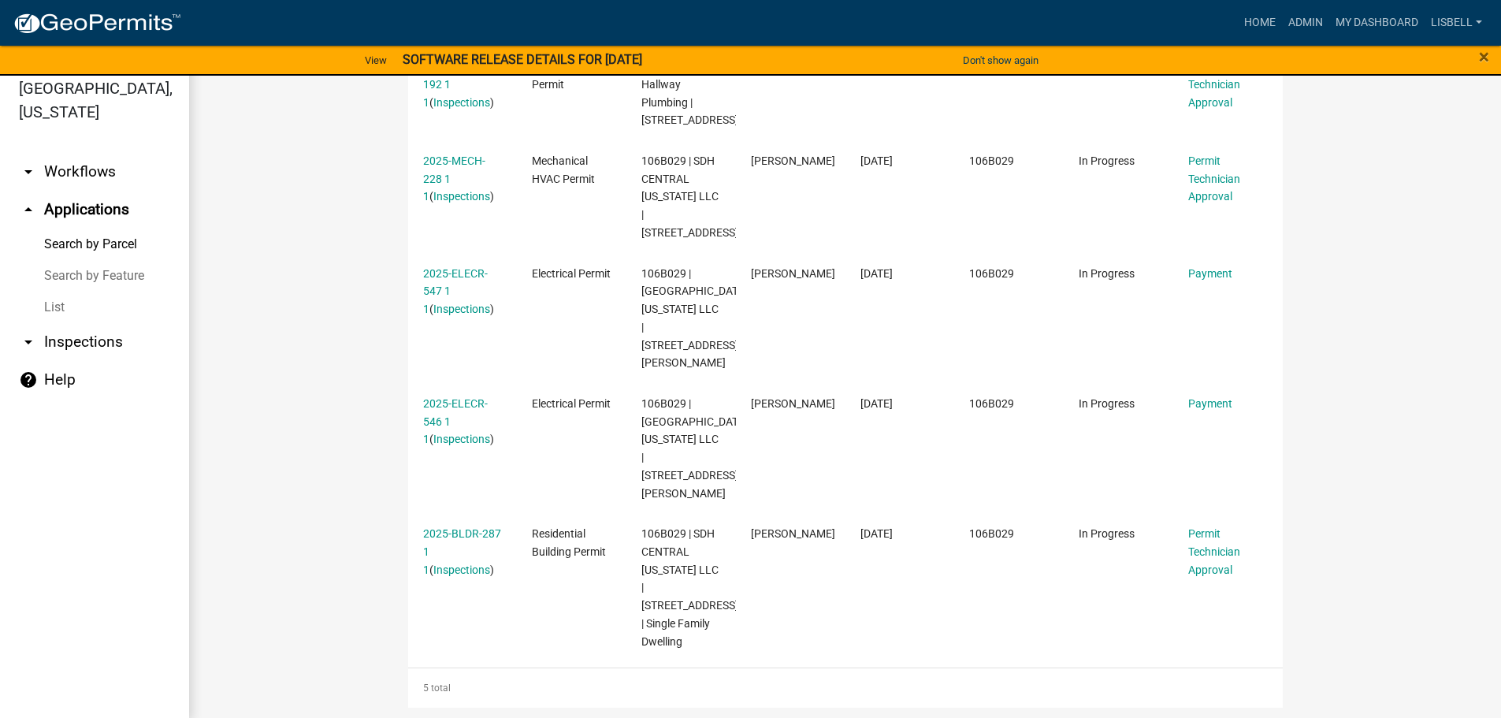
scroll to position [19, 0]
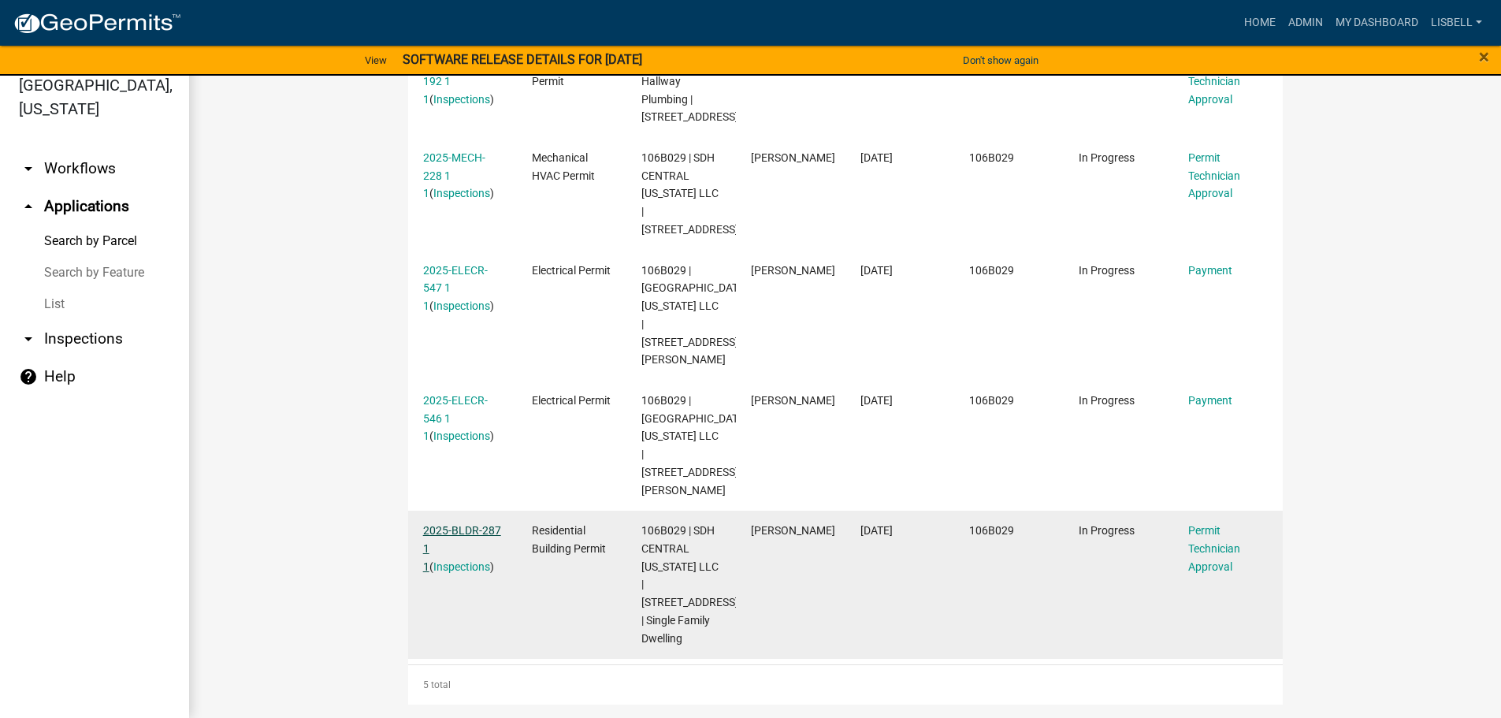
click at [462, 531] on link "2025-BLDR-287 1 1" at bounding box center [462, 548] width 78 height 49
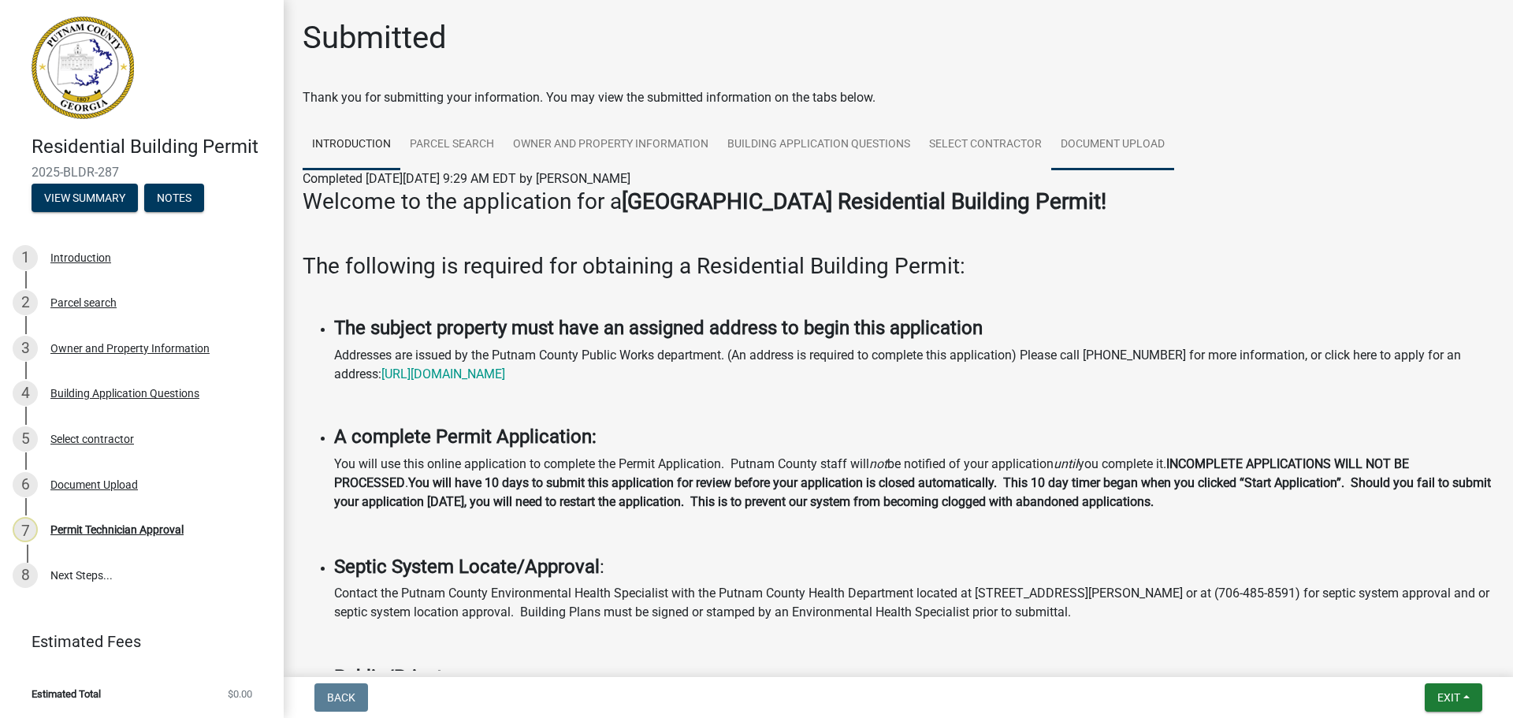
click at [1104, 144] on link "Document Upload" at bounding box center [1112, 145] width 123 height 50
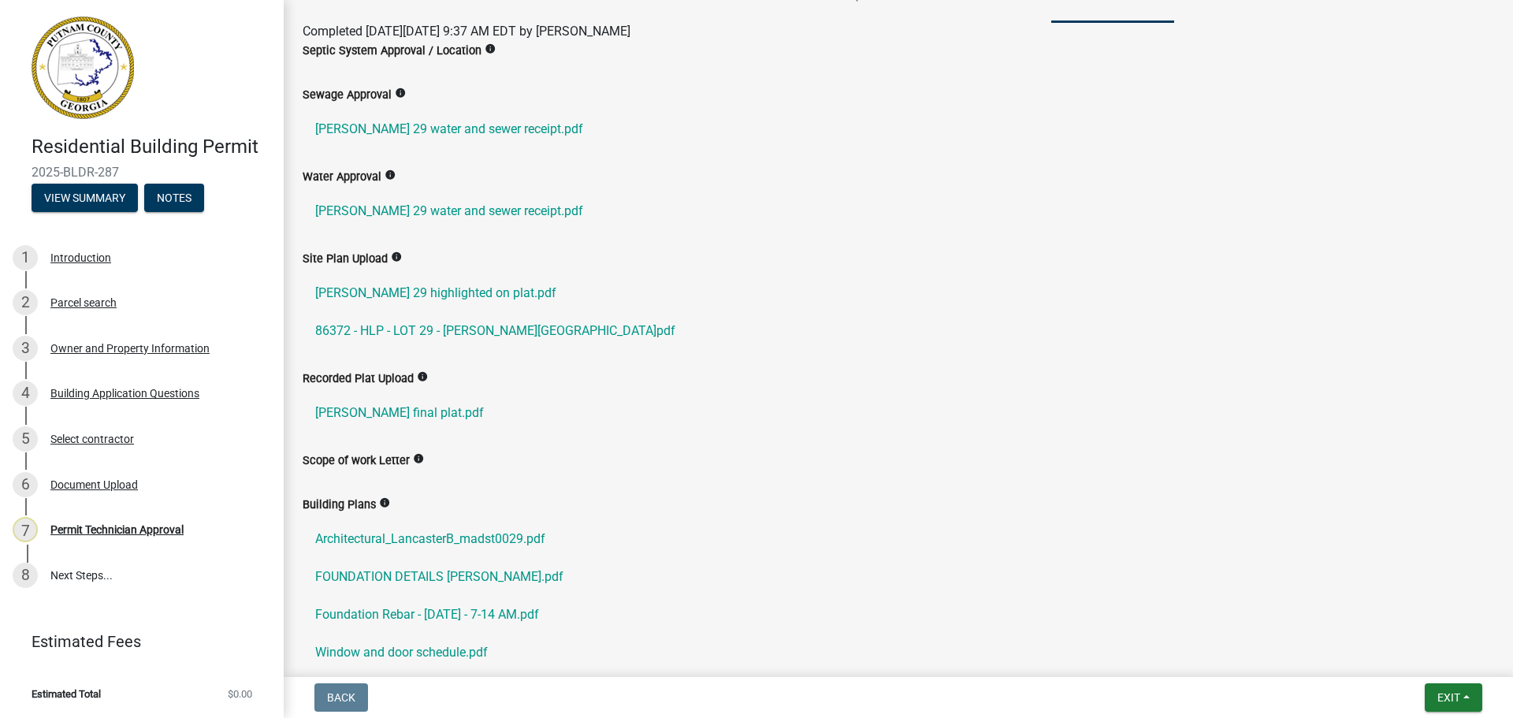
scroll to position [158, 0]
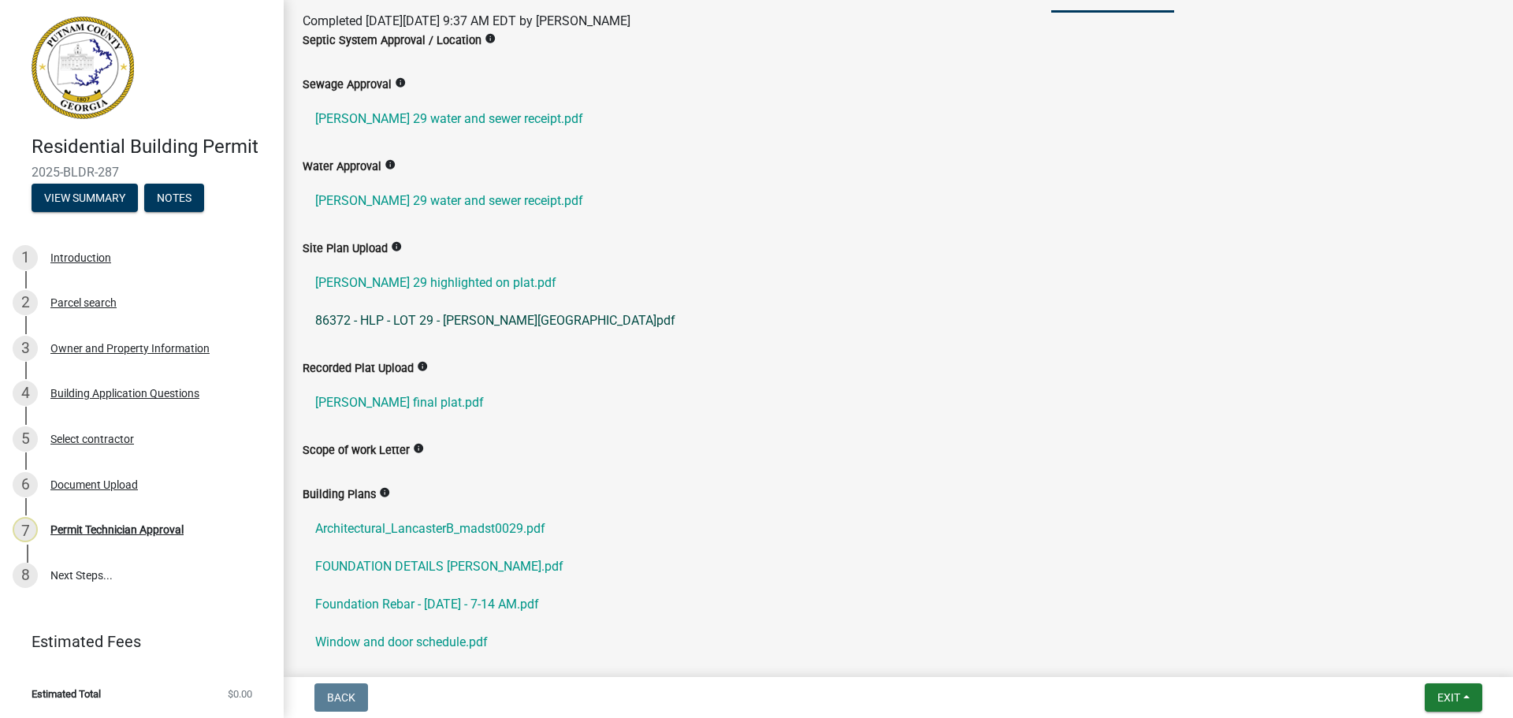
click at [485, 321] on link "86372 - HLP - LOT 29 - [PERSON_NAME][GEOGRAPHIC_DATA]pdf" at bounding box center [898, 321] width 1191 height 38
click at [414, 409] on link "[PERSON_NAME] final plat.pdf" at bounding box center [898, 403] width 1191 height 38
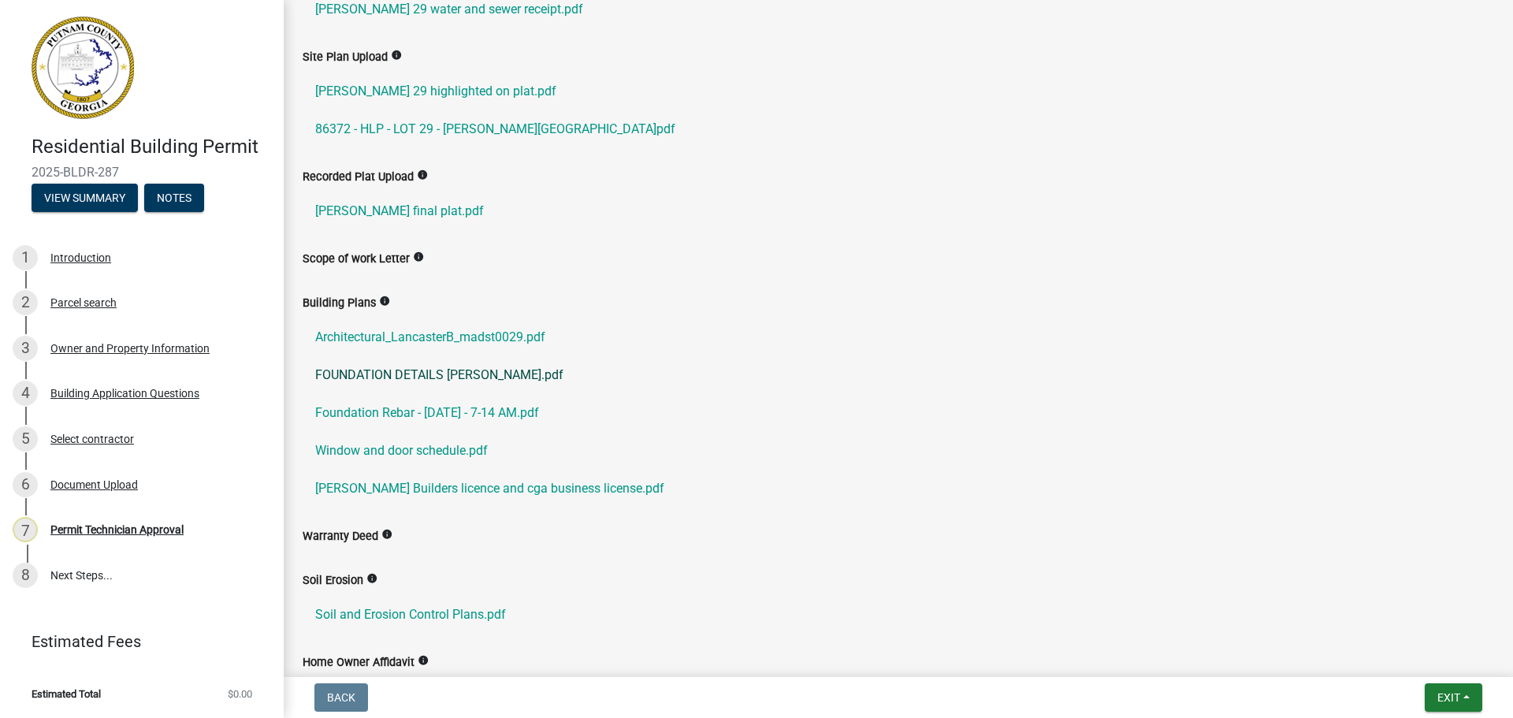
scroll to position [394, 0]
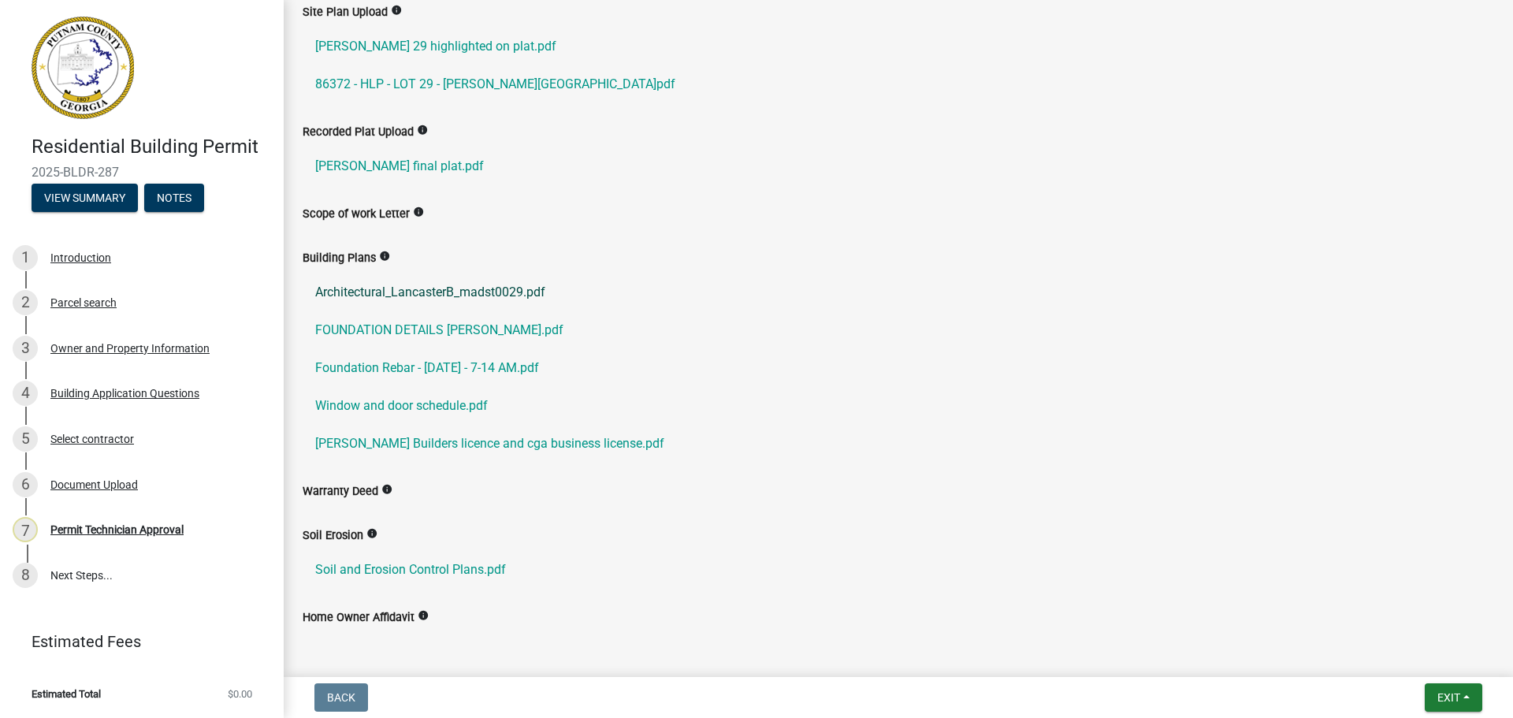
click at [521, 290] on link "Architectural_LancasterB_madst0029.pdf" at bounding box center [898, 292] width 1191 height 38
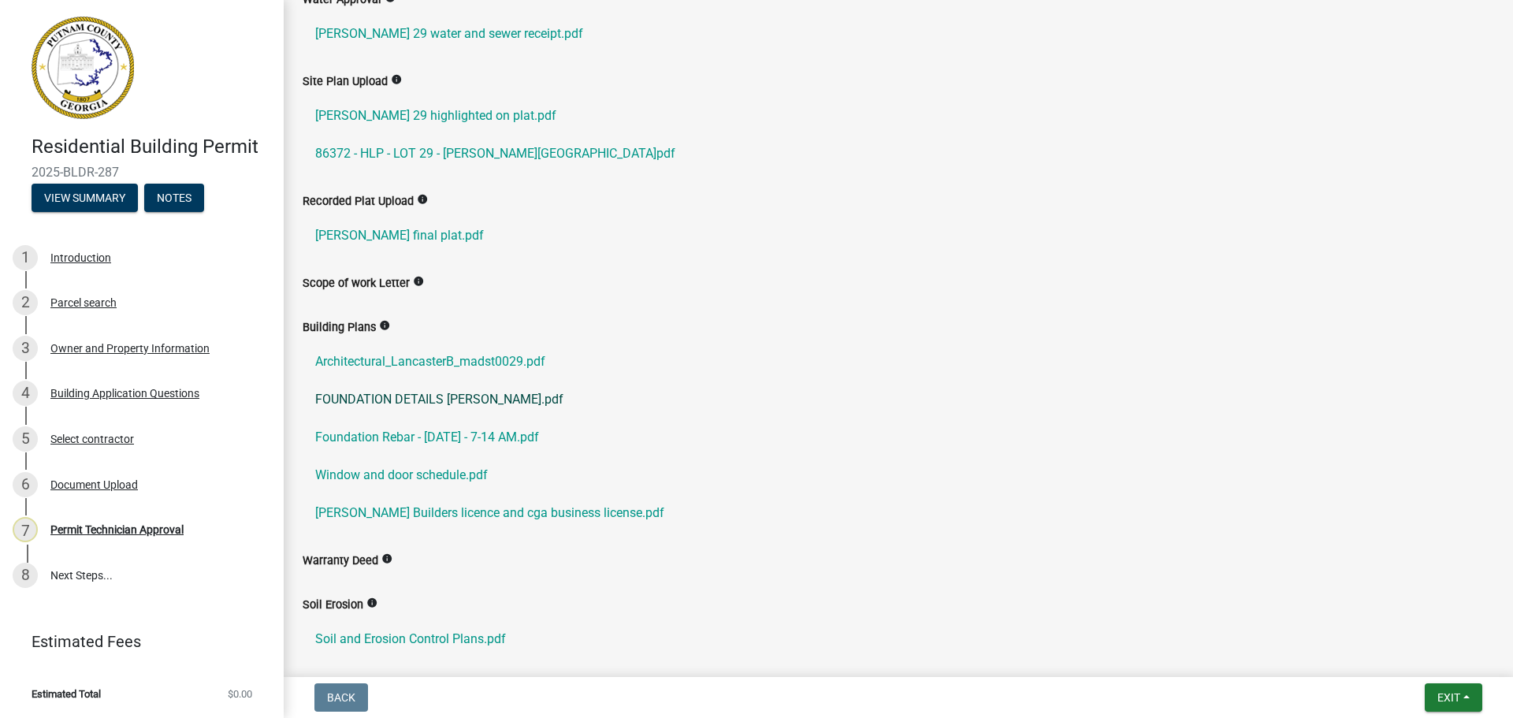
scroll to position [265, 0]
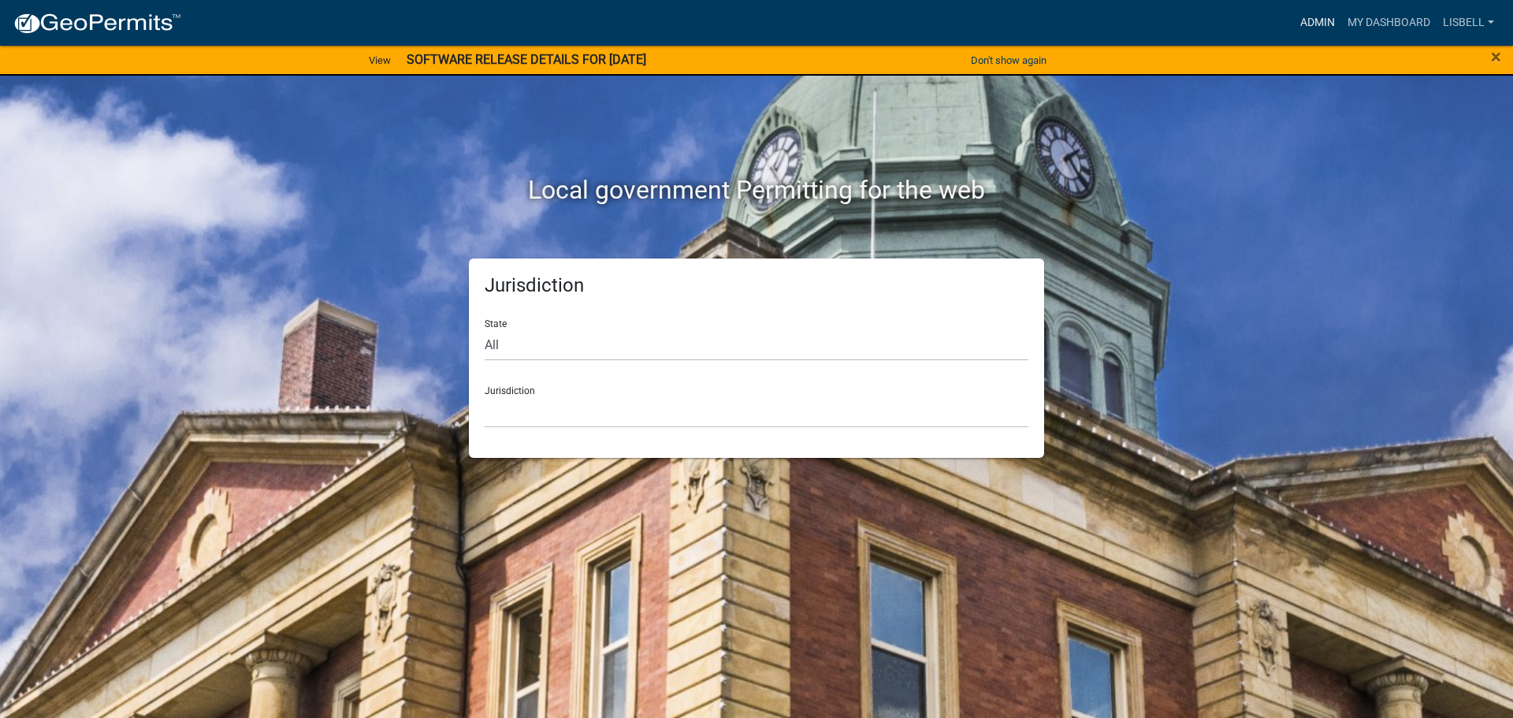
click at [1319, 13] on link "Admin" at bounding box center [1317, 23] width 47 height 30
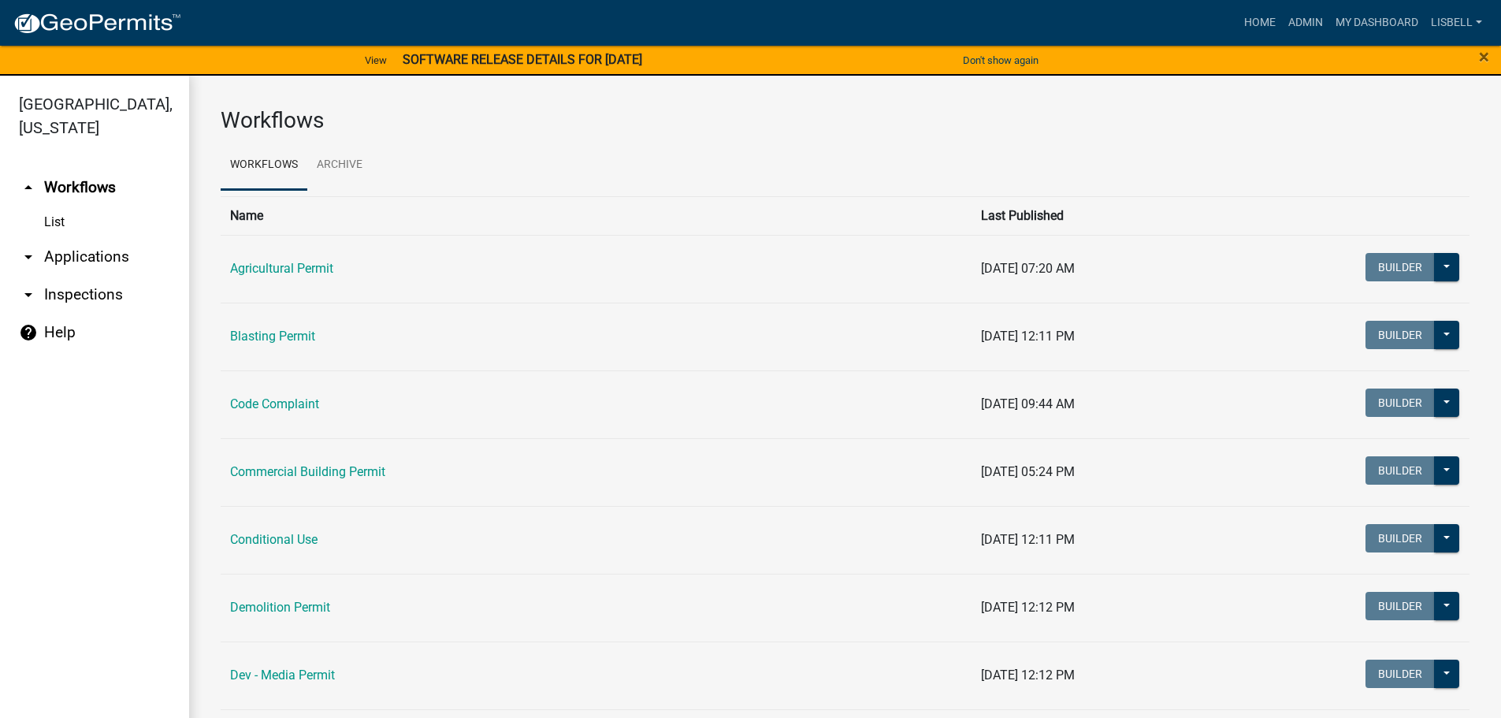
click at [82, 261] on link "arrow_drop_down Applications" at bounding box center [94, 257] width 189 height 38
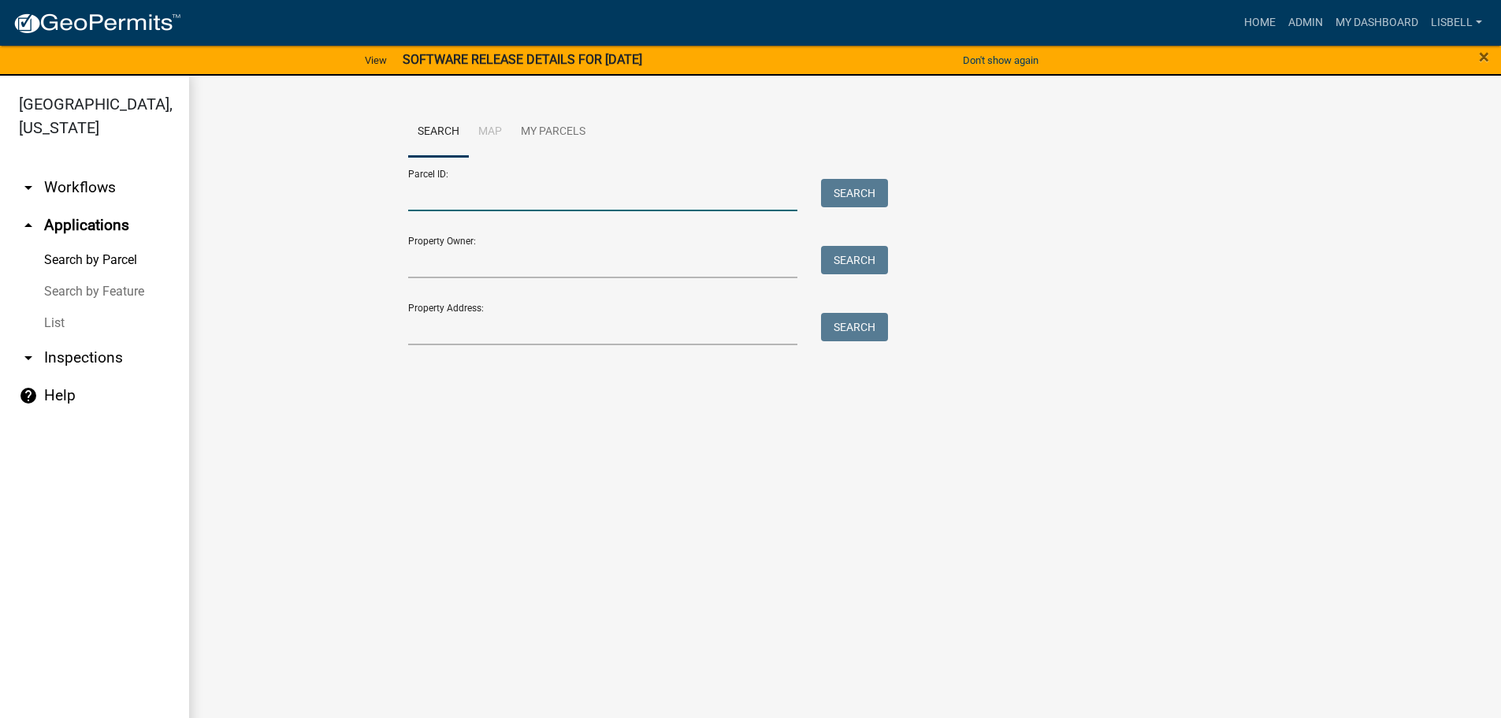
click at [496, 191] on input "Parcel ID:" at bounding box center [603, 195] width 390 height 32
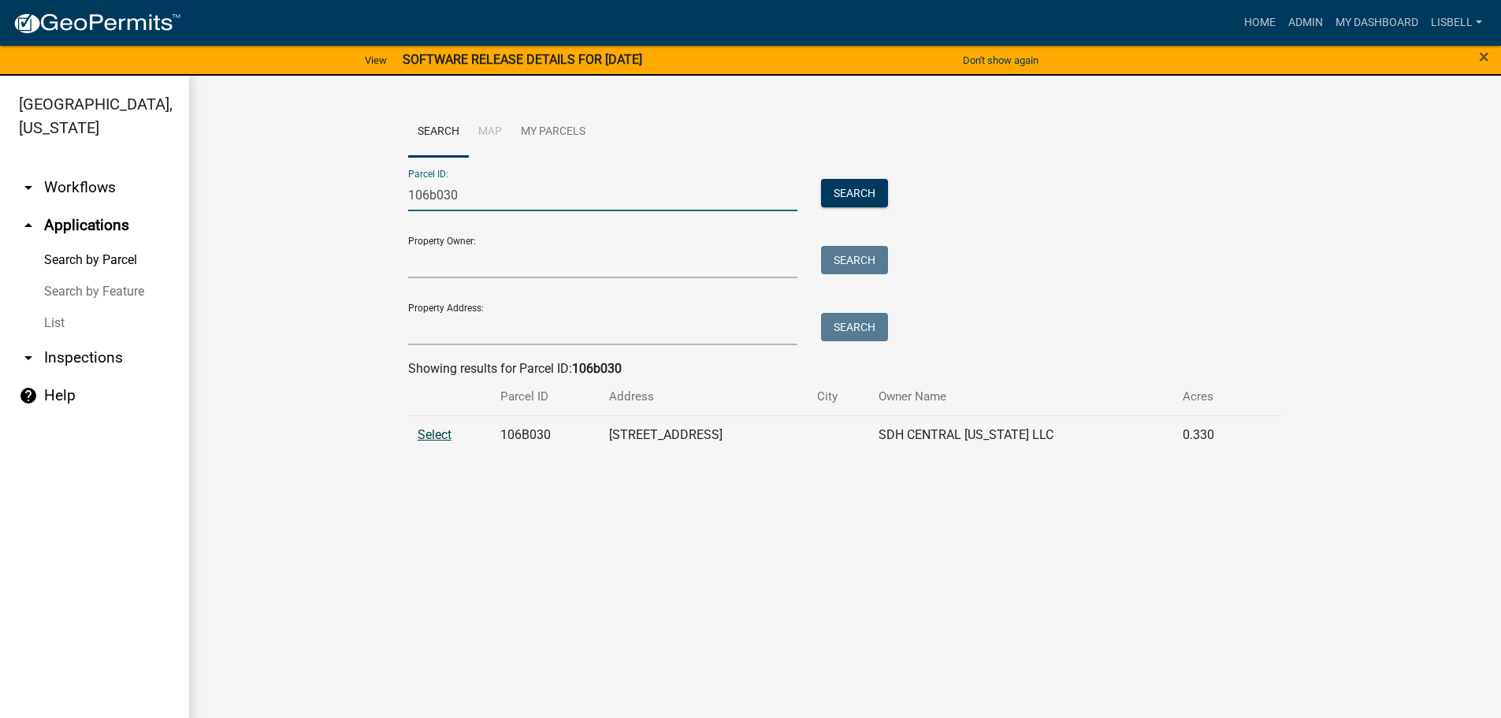
type input "106b030"
click at [433, 427] on span "Select" at bounding box center [435, 434] width 34 height 15
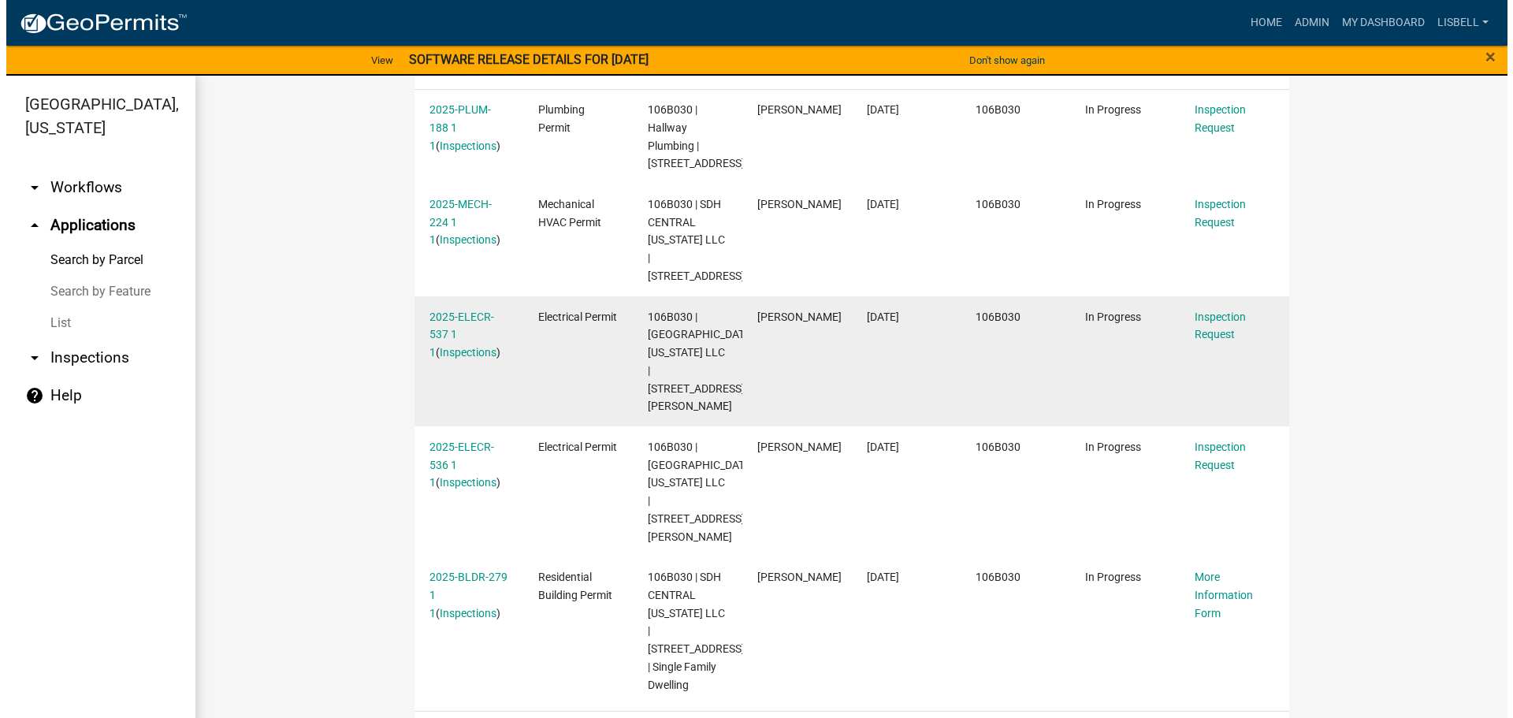
scroll to position [559, 0]
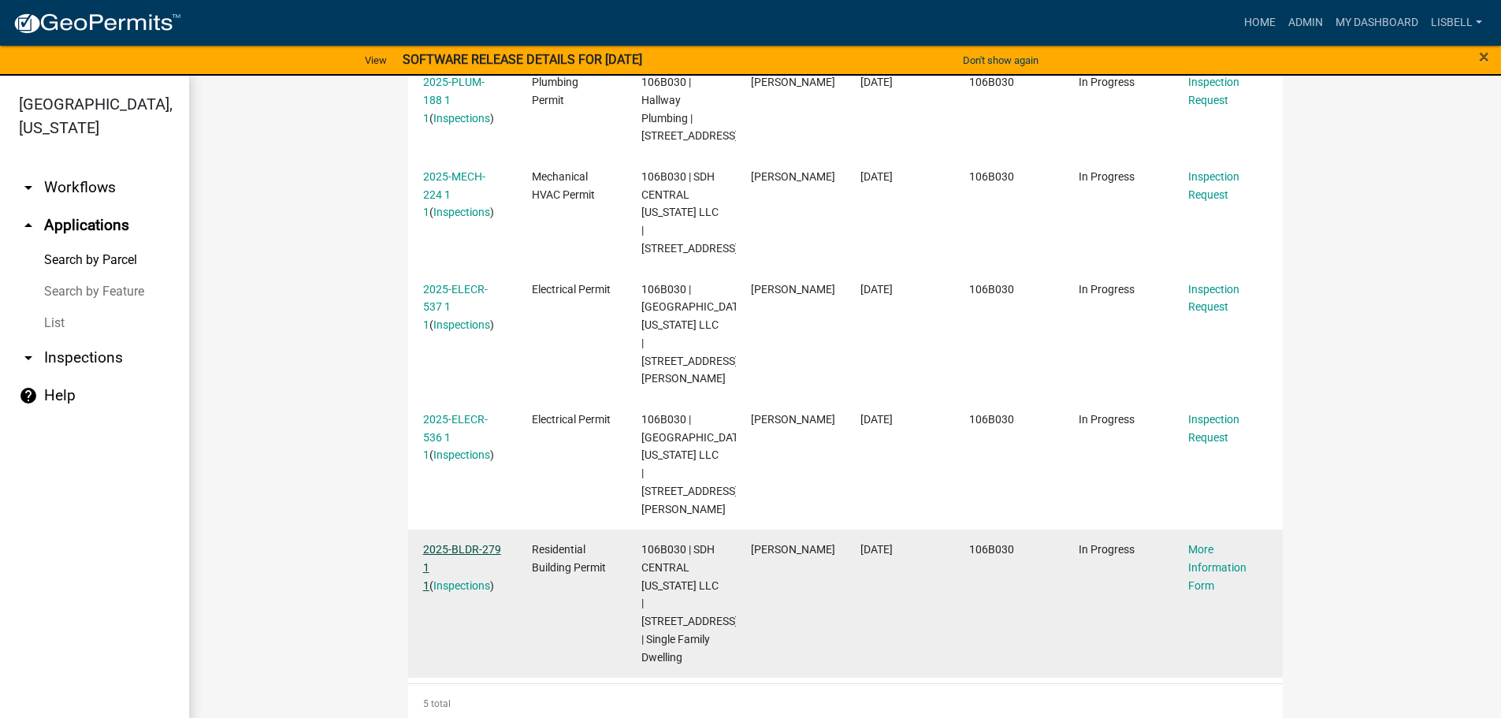
click at [457, 551] on link "2025-BLDR-279 1 1" at bounding box center [462, 567] width 78 height 49
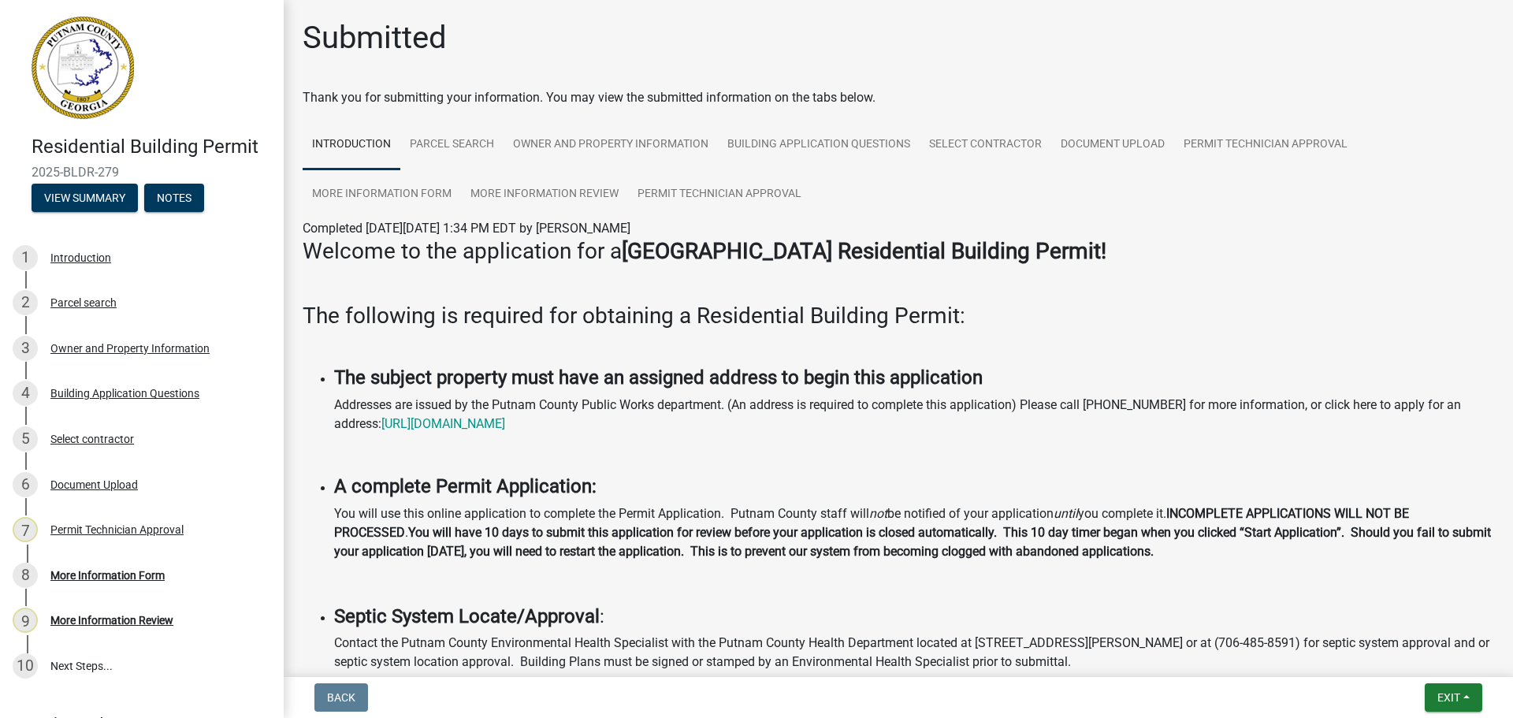
drag, startPoint x: 129, startPoint y: 168, endPoint x: 11, endPoint y: 169, distance: 118.2
click at [11, 169] on header "Residential Building Permit 2025-BLDR-279 View Summary Notes" at bounding box center [142, 114] width 284 height 228
copy span "2025-BLDR-279"
click at [1140, 139] on link "Document Upload" at bounding box center [1112, 145] width 123 height 50
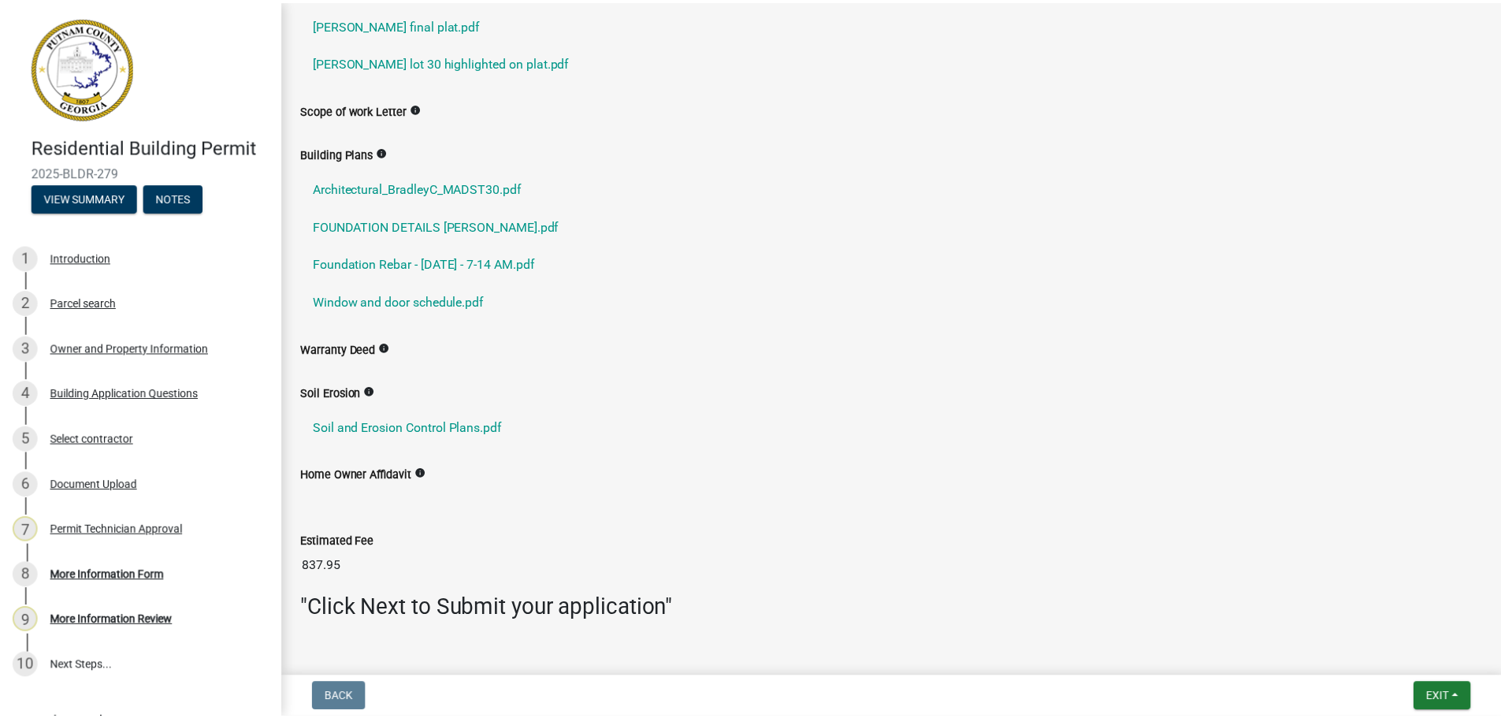
scroll to position [473, 0]
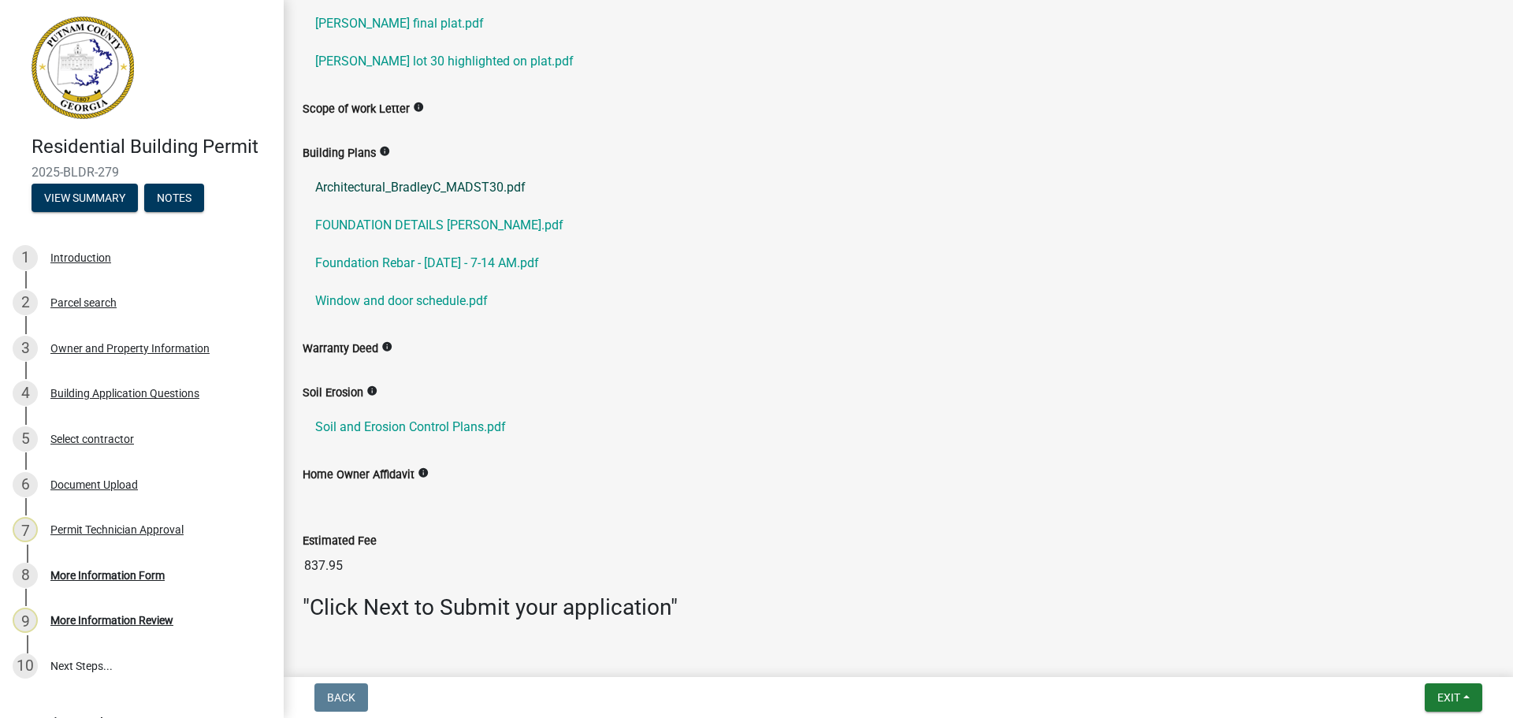
click at [462, 184] on link "Architectural_BradleyC_MADST30.pdf" at bounding box center [898, 188] width 1191 height 38
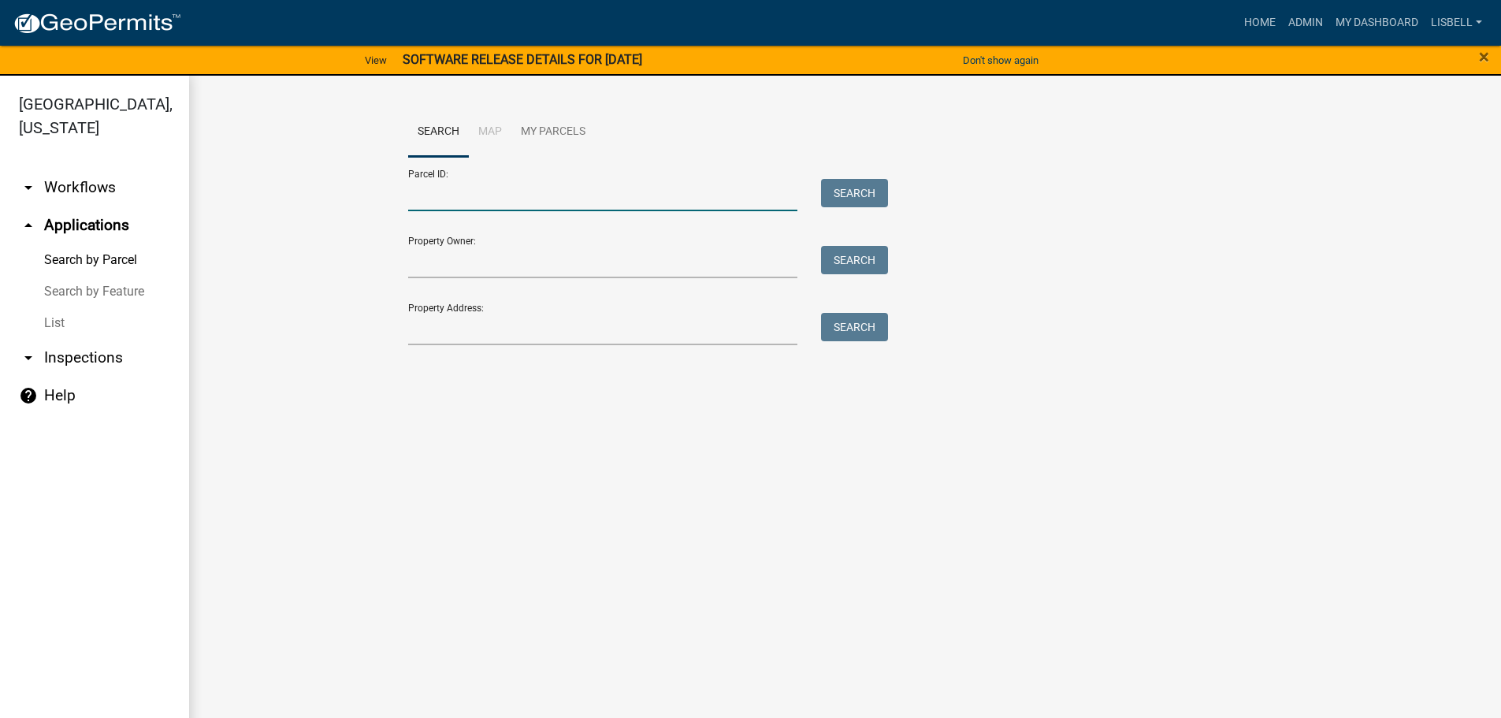
click at [496, 193] on input "Parcel ID:" at bounding box center [603, 195] width 390 height 32
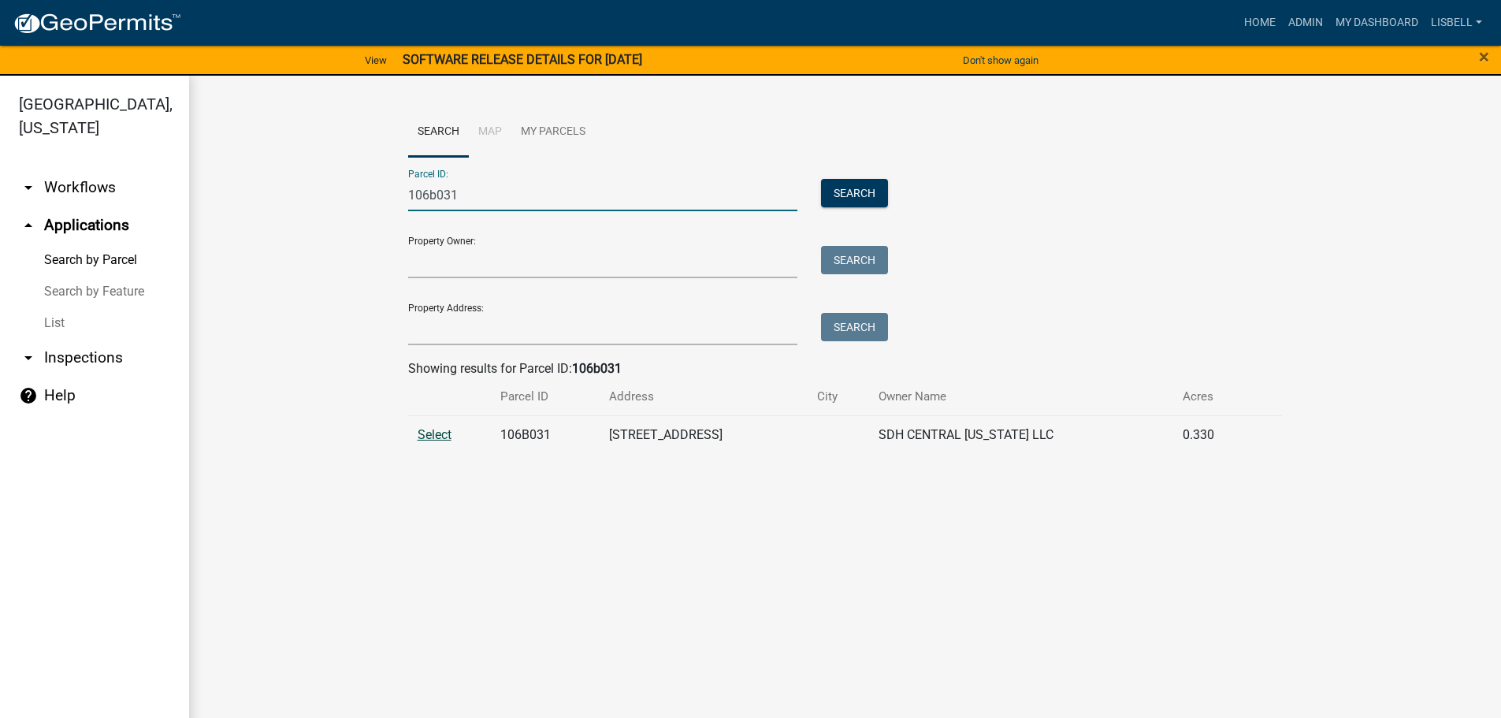
type input "106b031"
click at [436, 436] on span "Select" at bounding box center [435, 434] width 34 height 15
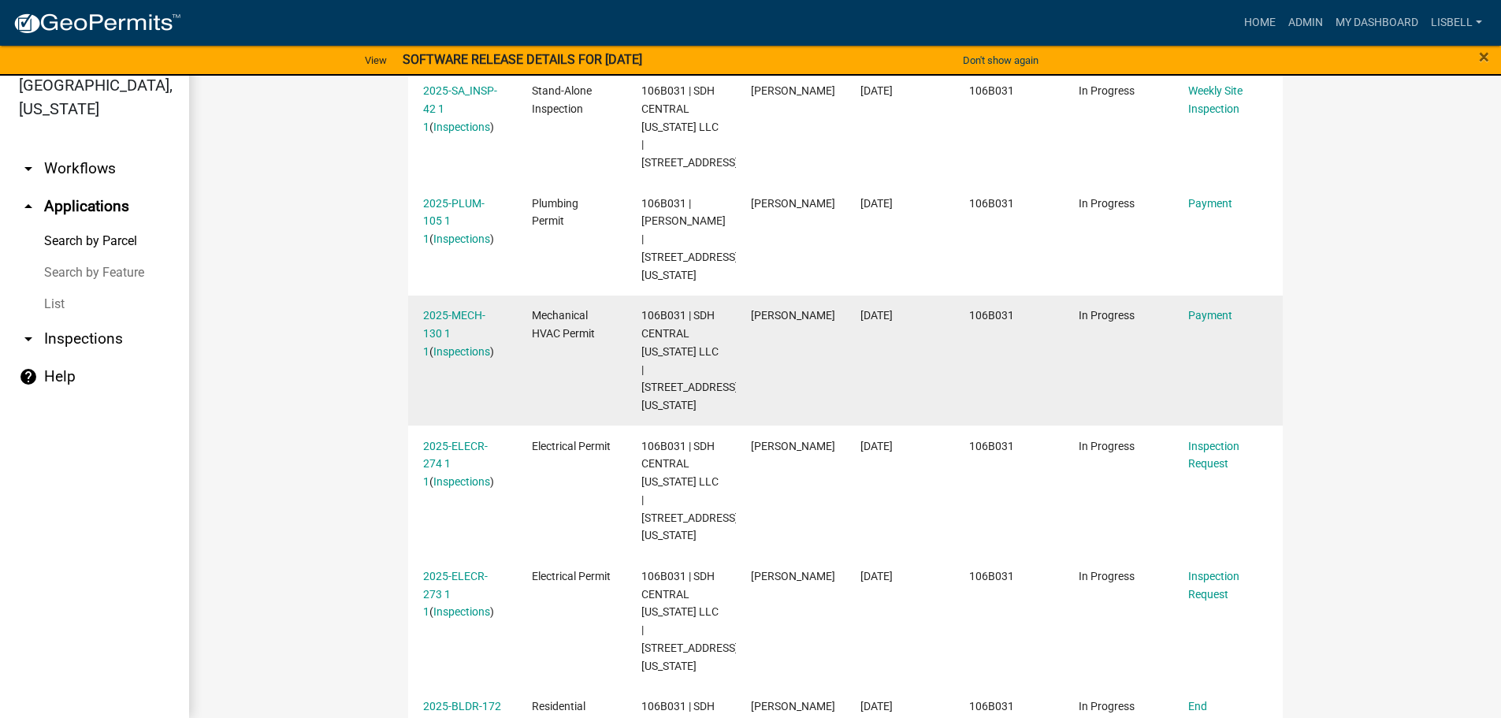
scroll to position [689, 0]
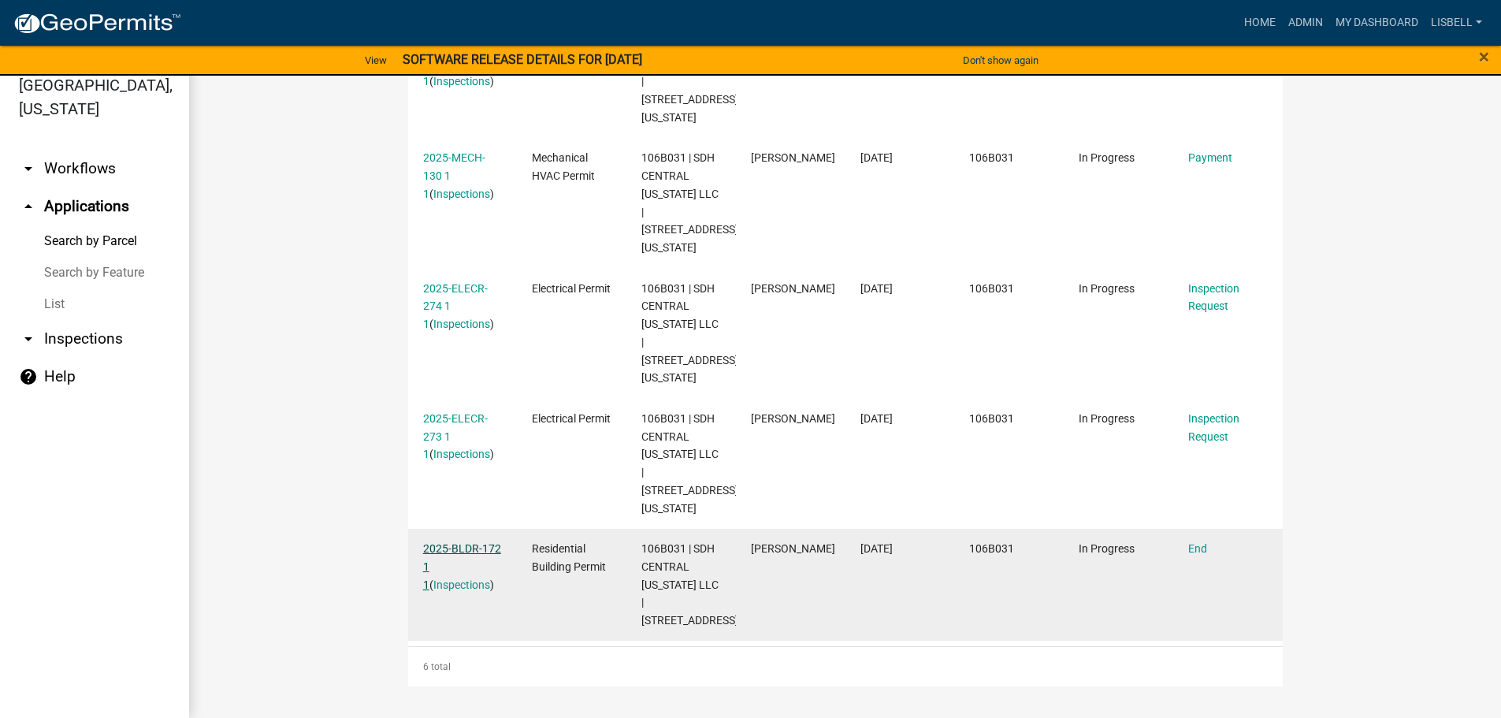
click at [470, 552] on link "2025-BLDR-172 1 1" at bounding box center [462, 566] width 78 height 49
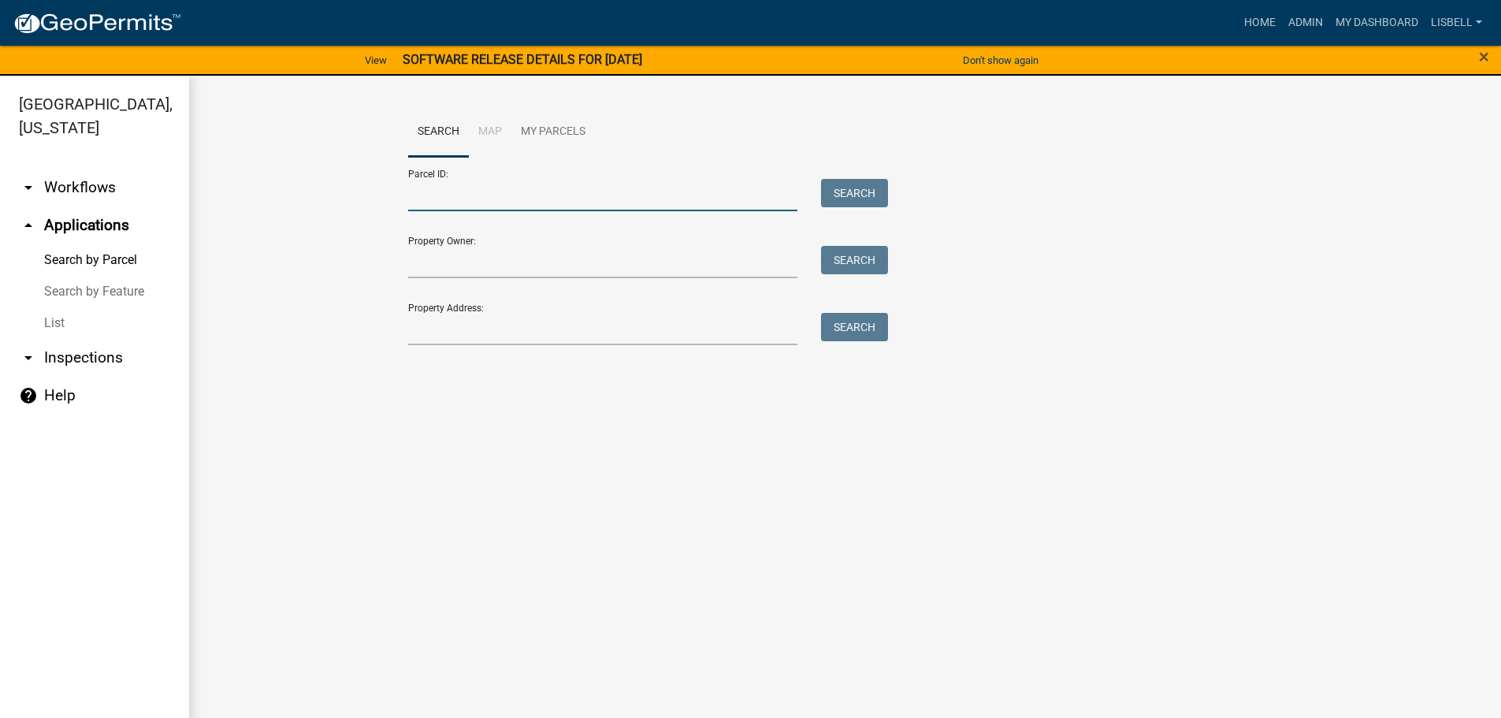
click at [446, 196] on input "Parcel ID:" at bounding box center [603, 195] width 390 height 32
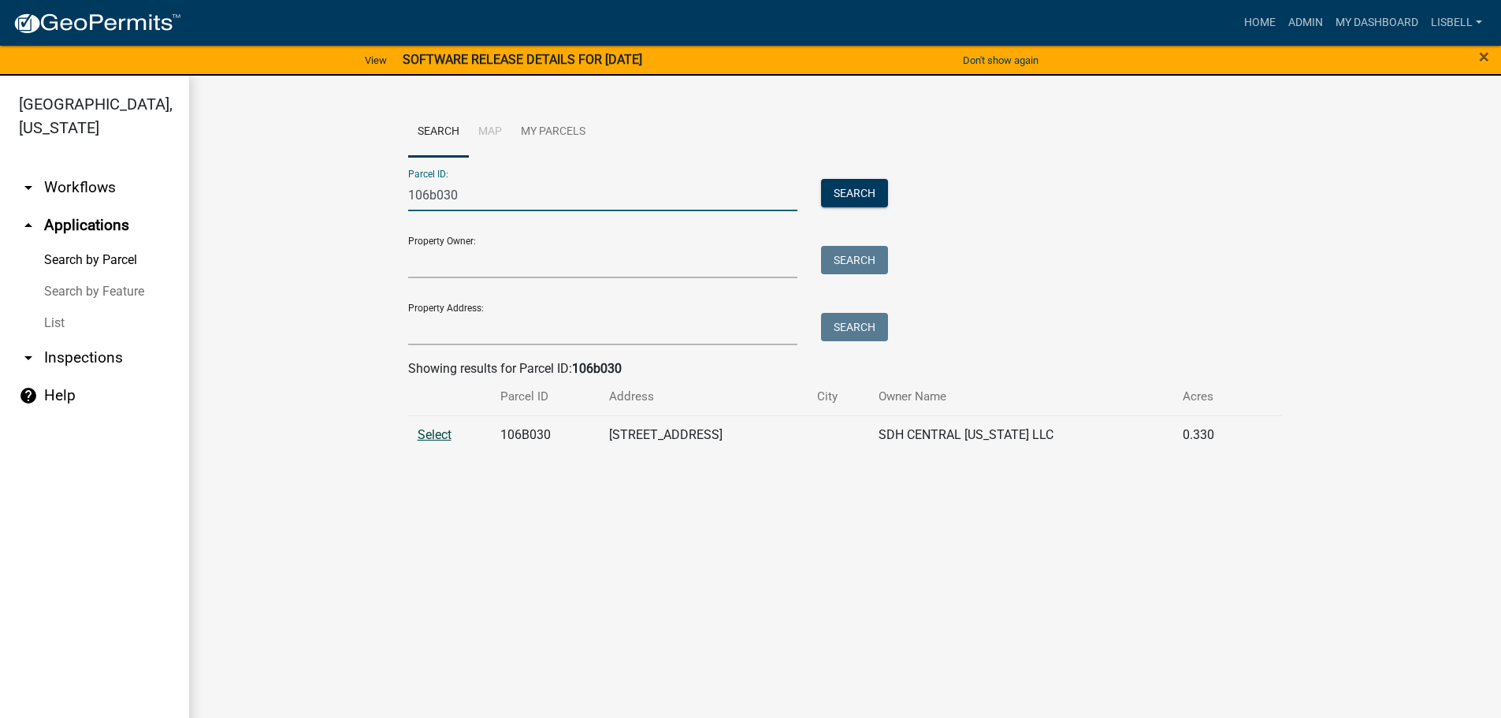
type input "106b030"
click at [441, 431] on span "Select" at bounding box center [435, 434] width 34 height 15
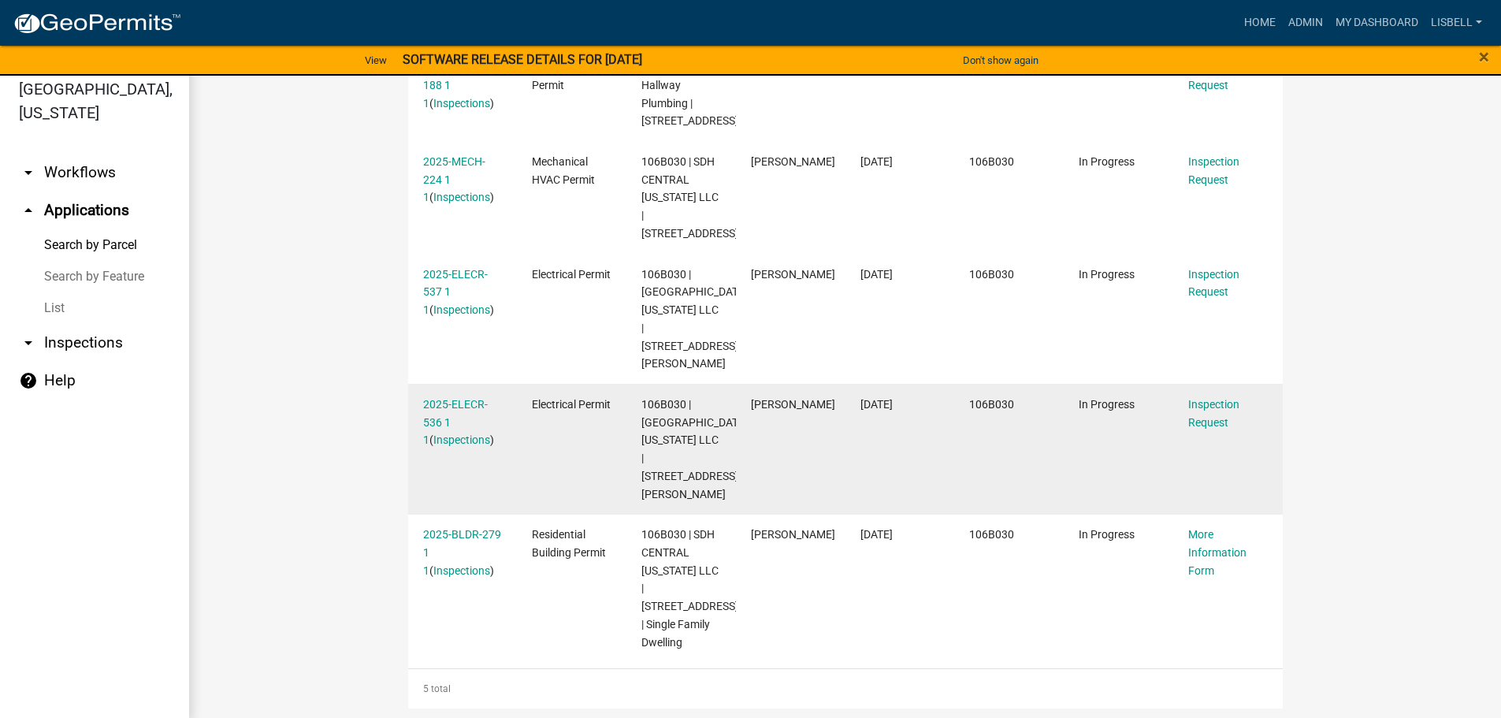
scroll to position [19, 0]
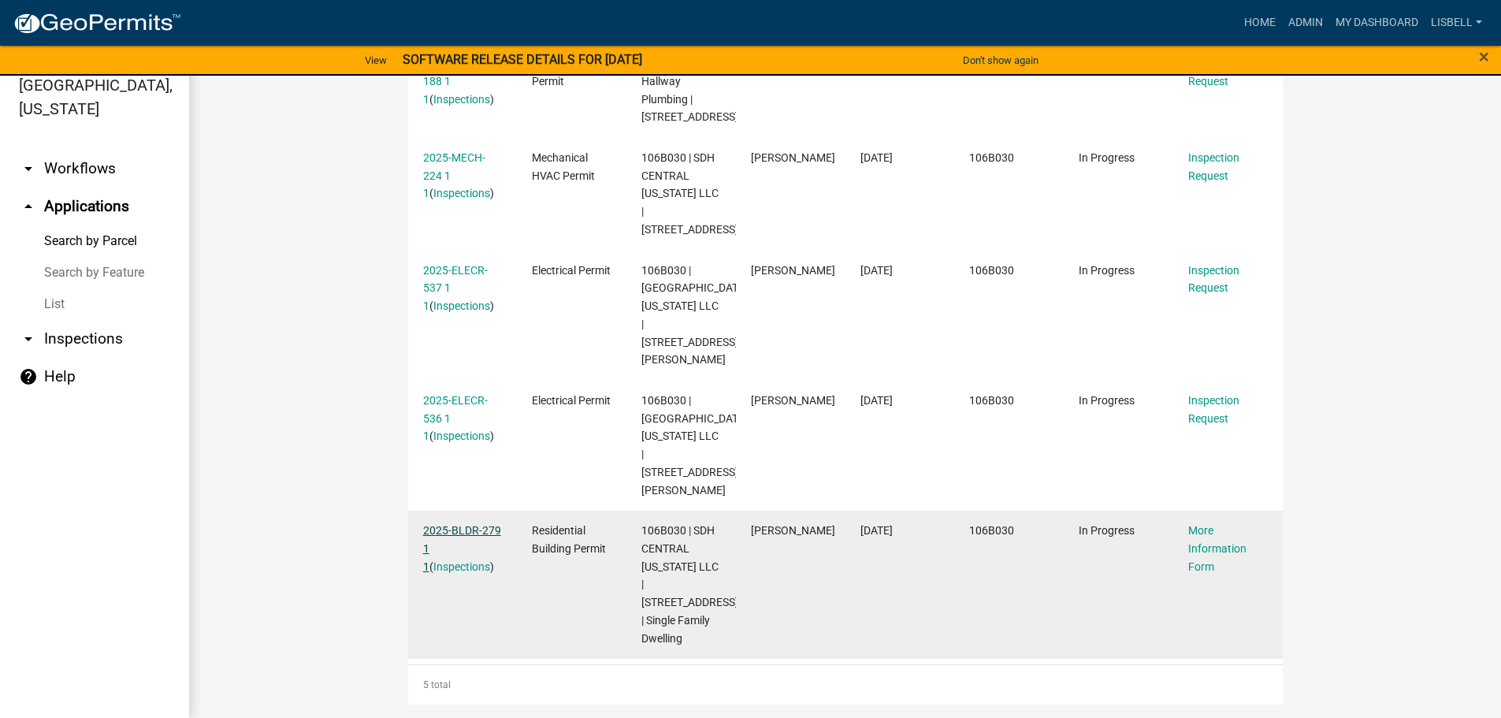
click at [463, 529] on link "2025-BLDR-279 1 1" at bounding box center [462, 548] width 78 height 49
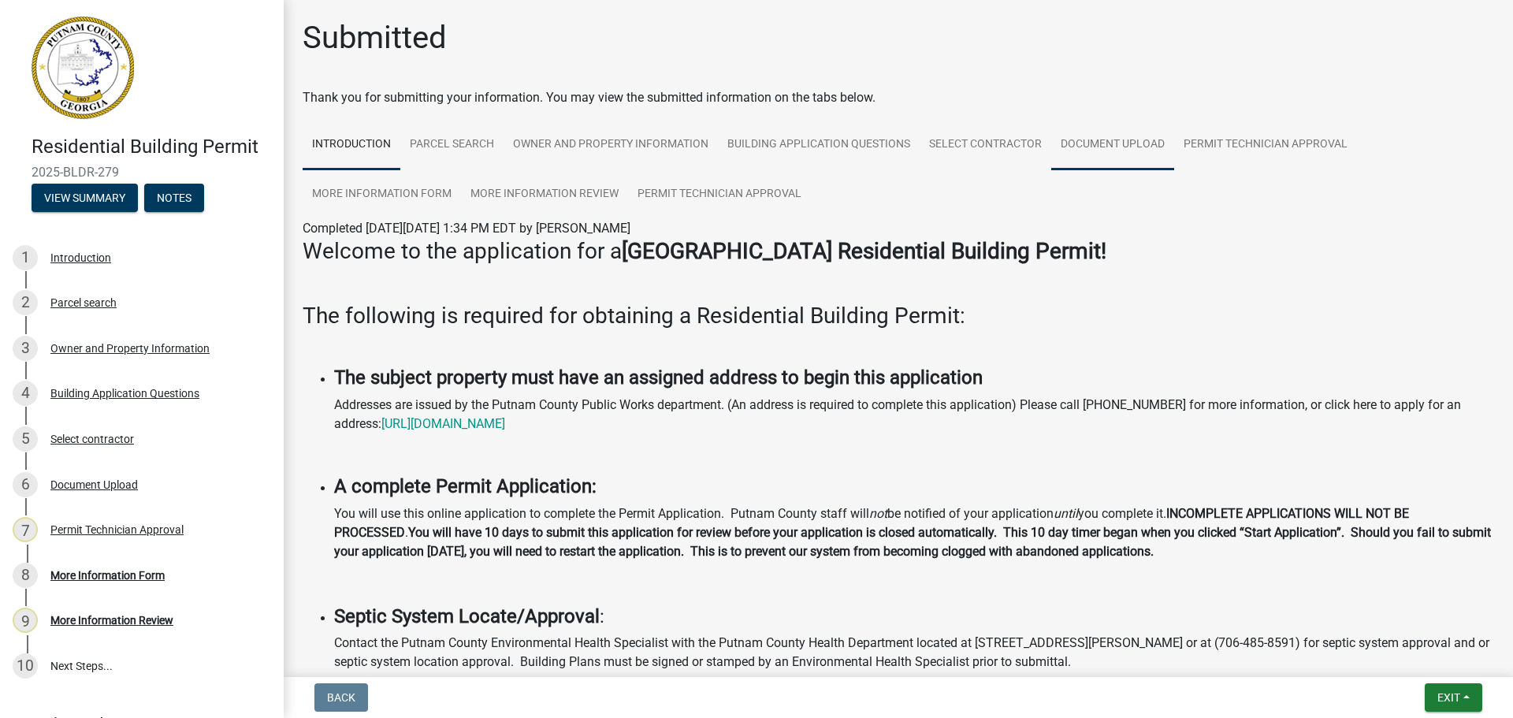
click at [1134, 150] on link "Document Upload" at bounding box center [1112, 145] width 123 height 50
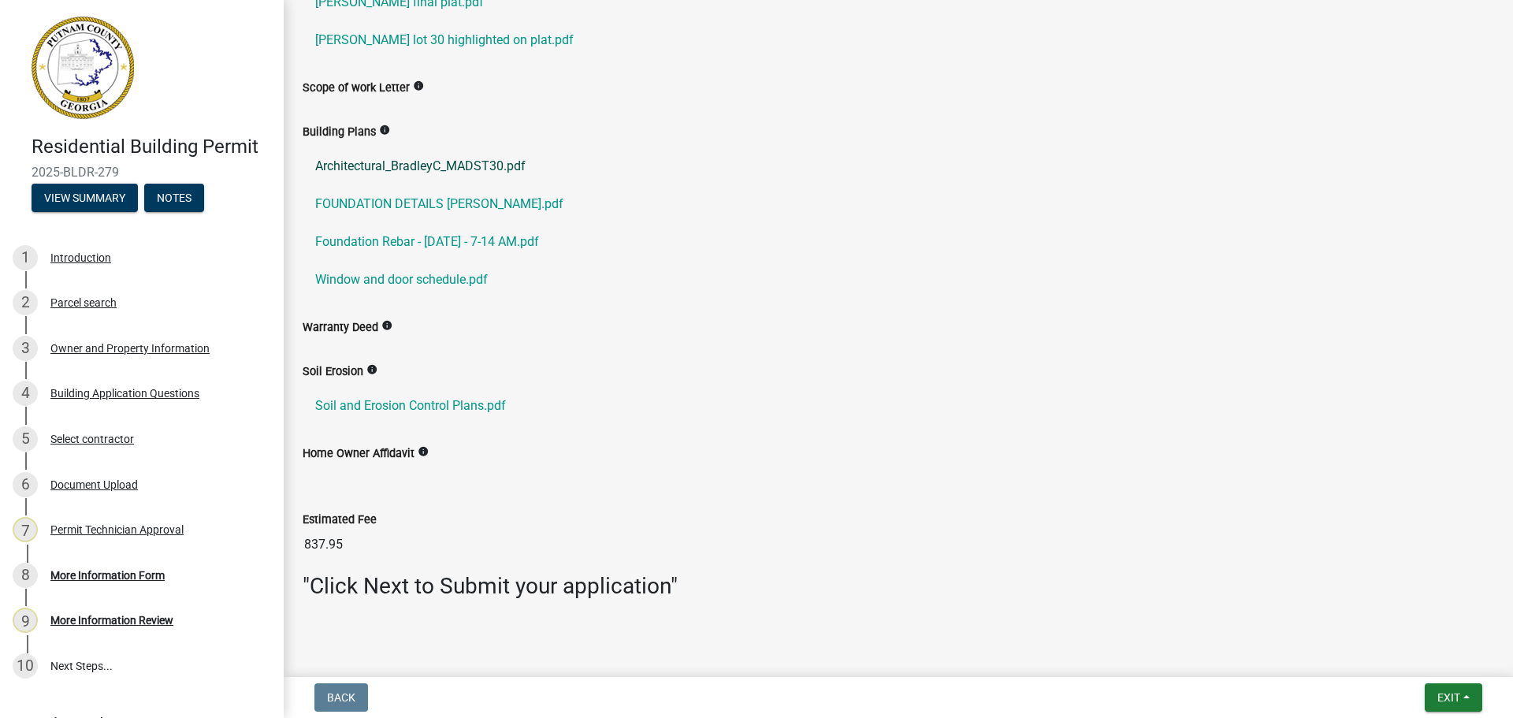
scroll to position [516, 0]
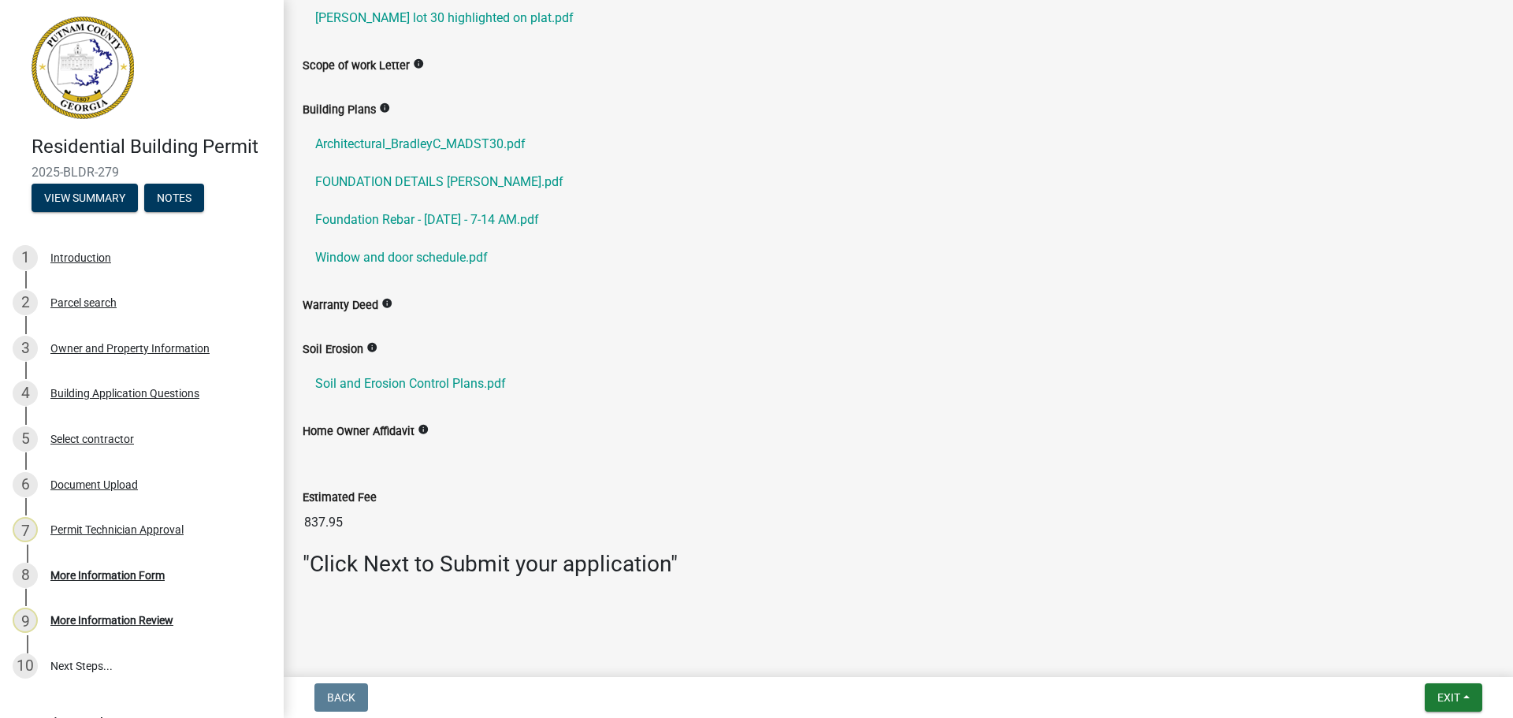
click at [202, 140] on h4 "Residential Building Permit" at bounding box center [151, 147] width 239 height 23
drag, startPoint x: 133, startPoint y: 168, endPoint x: 32, endPoint y: 175, distance: 101.9
click at [32, 175] on span "2025-BLDR-279" at bounding box center [142, 172] width 221 height 15
copy span "2025-BLDR-279"
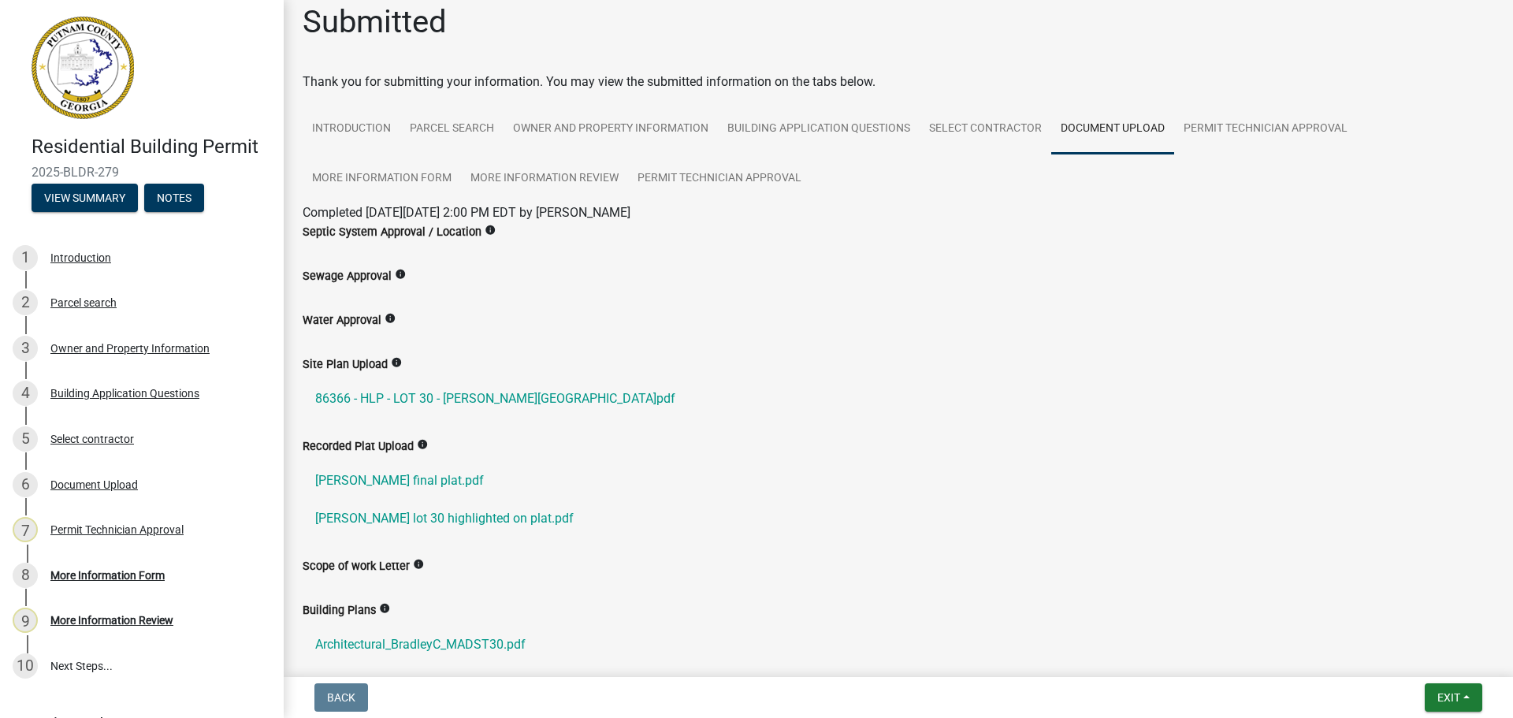
scroll to position [0, 0]
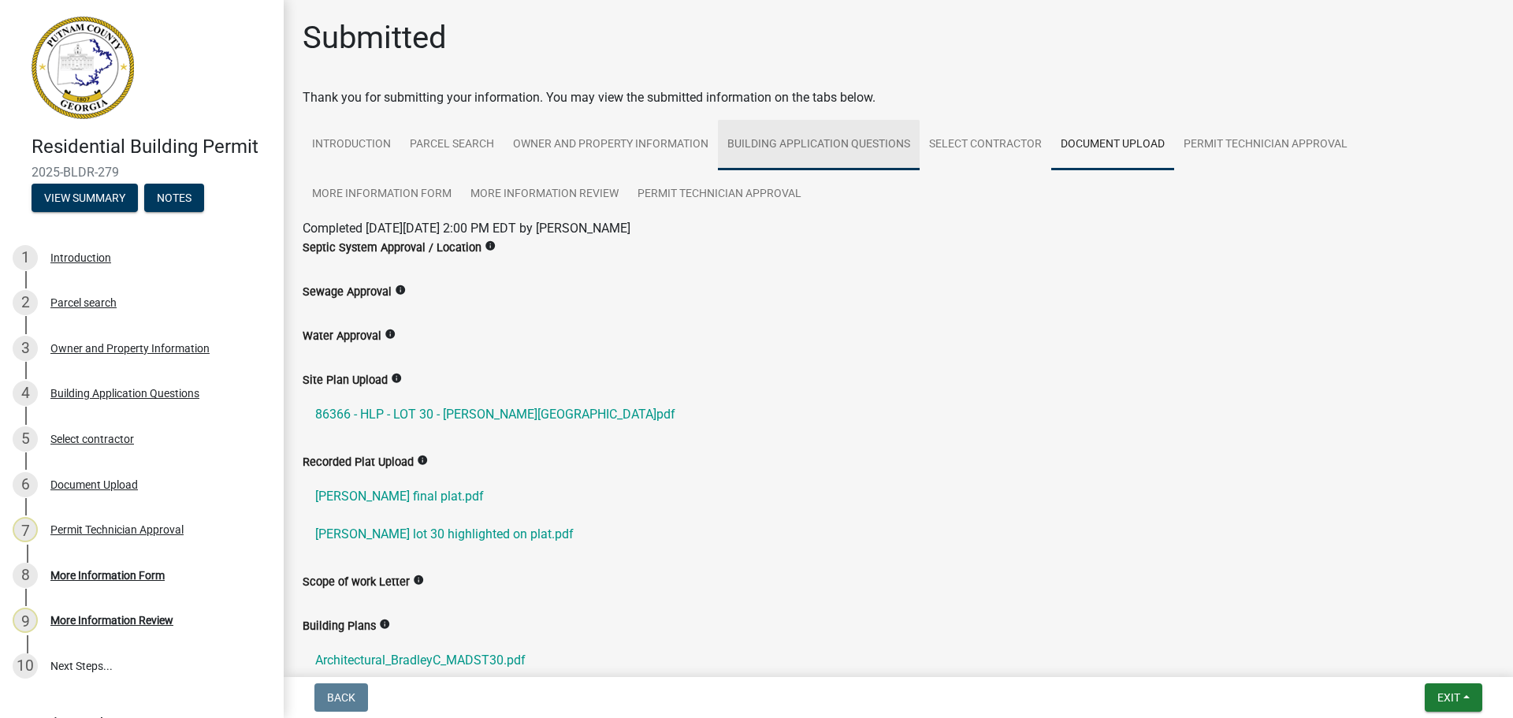
click at [837, 147] on link "Building Application Questions" at bounding box center [819, 145] width 202 height 50
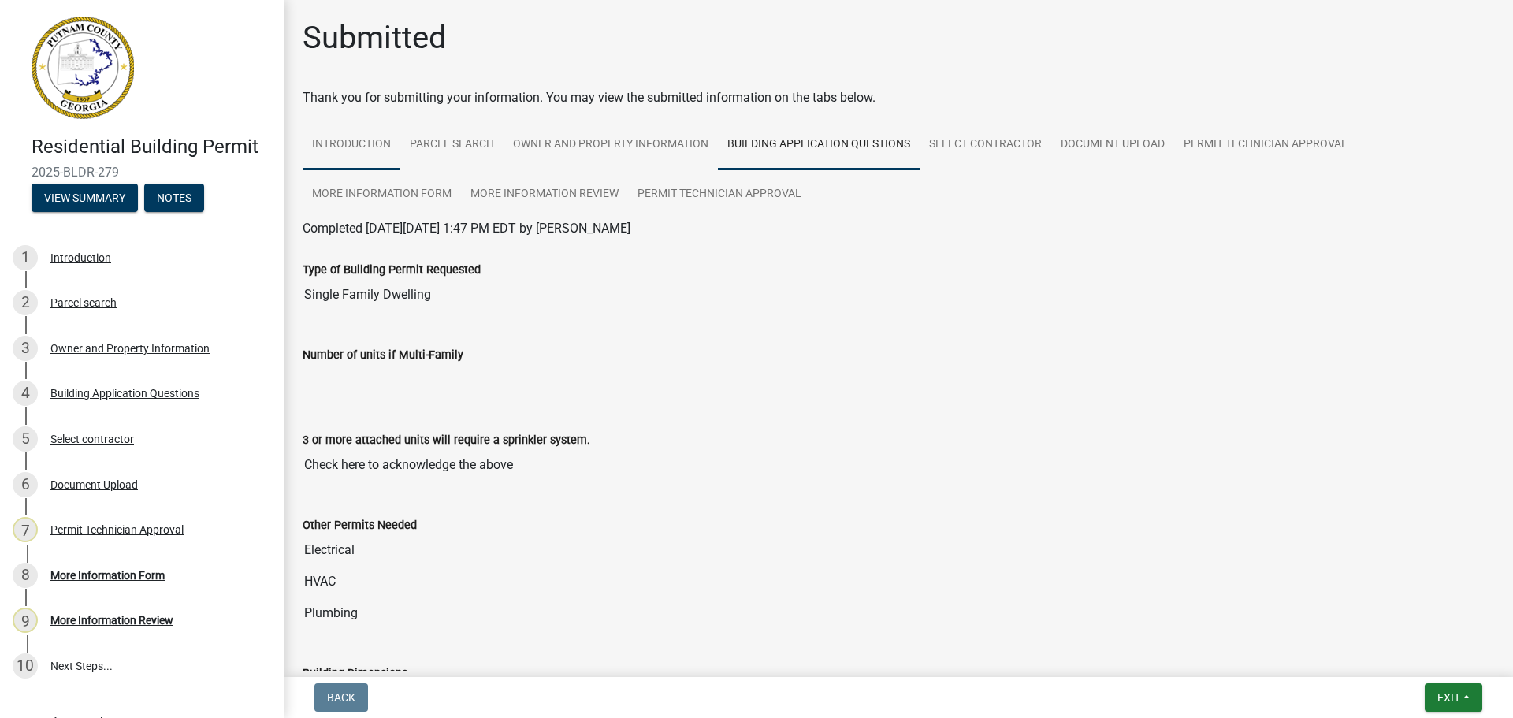
click at [371, 142] on link "Introduction" at bounding box center [352, 145] width 98 height 50
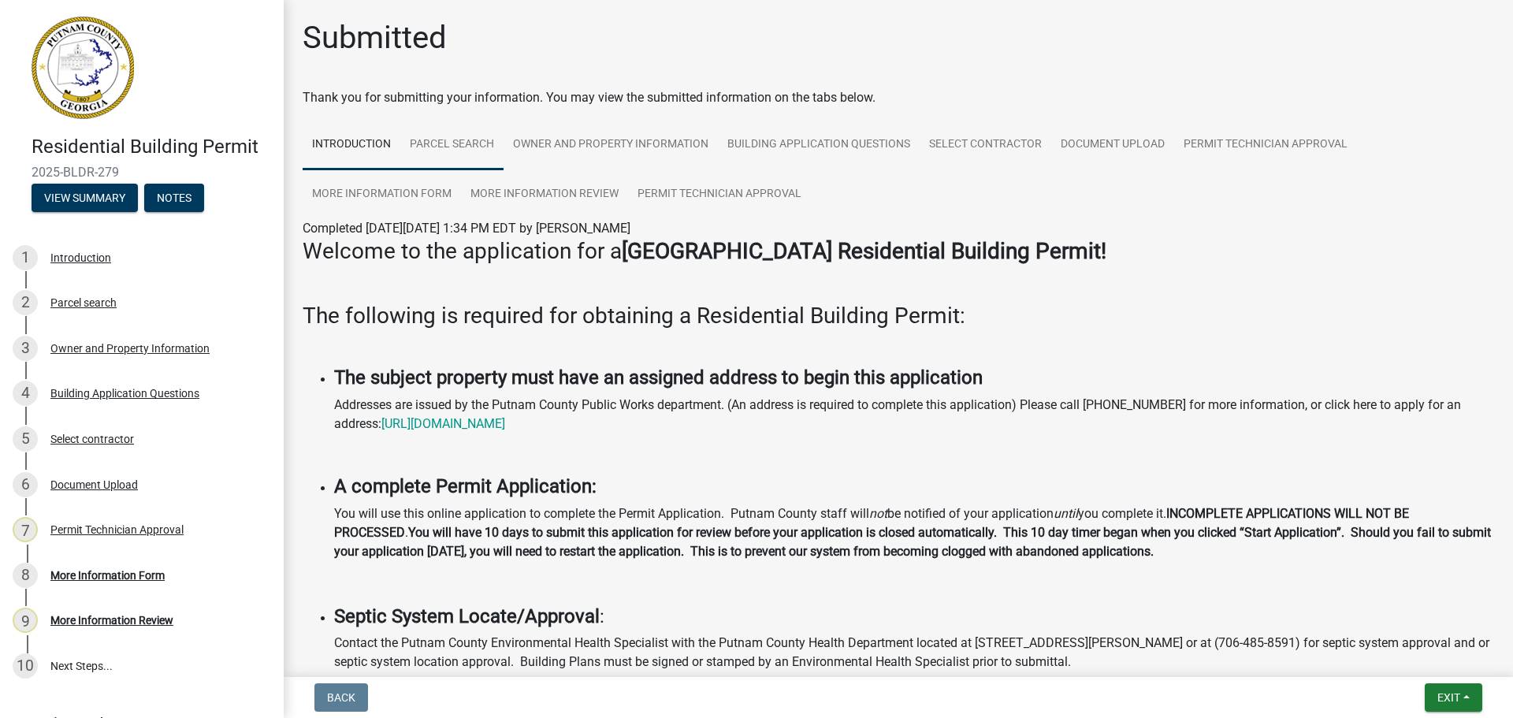
click at [433, 133] on link "Parcel search" at bounding box center [451, 145] width 103 height 50
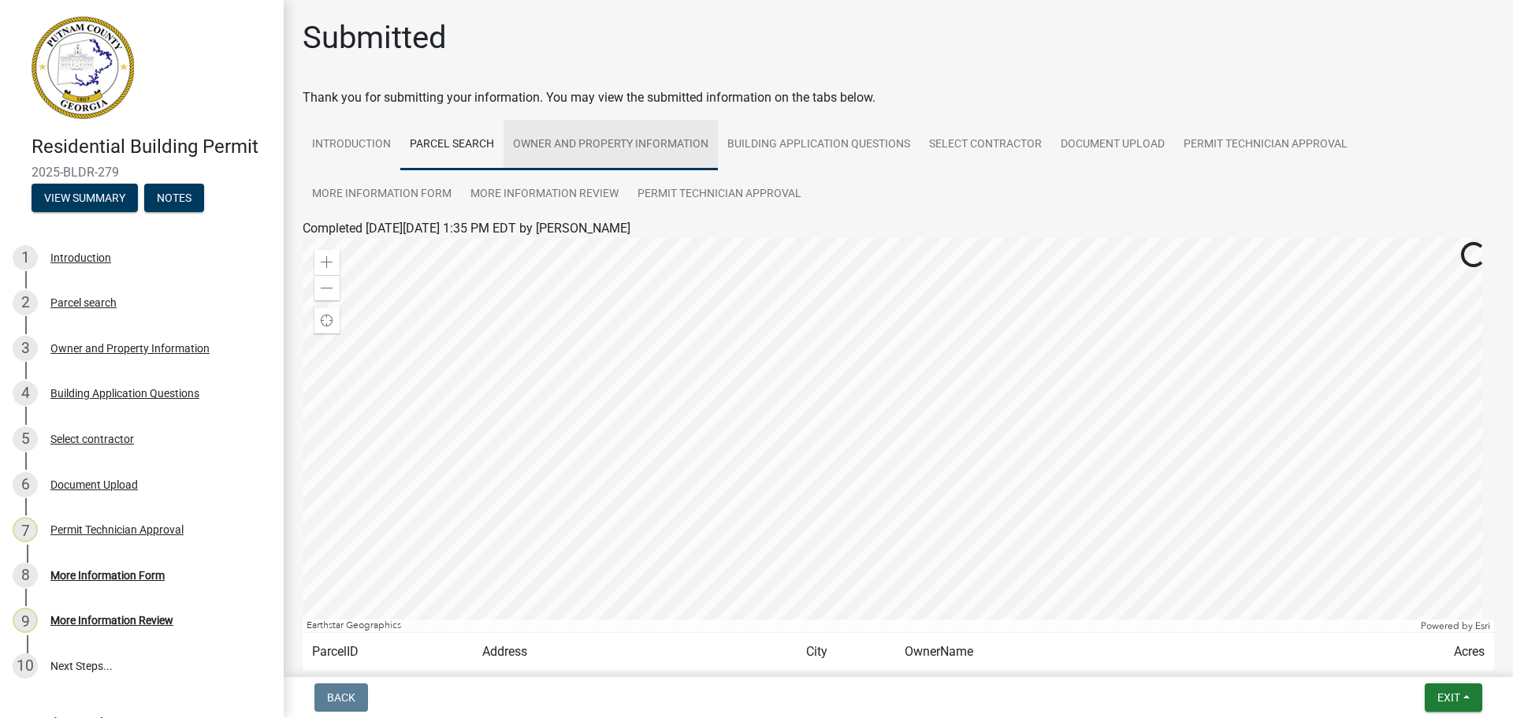
click at [570, 128] on link "Owner and Property Information" at bounding box center [610, 145] width 214 height 50
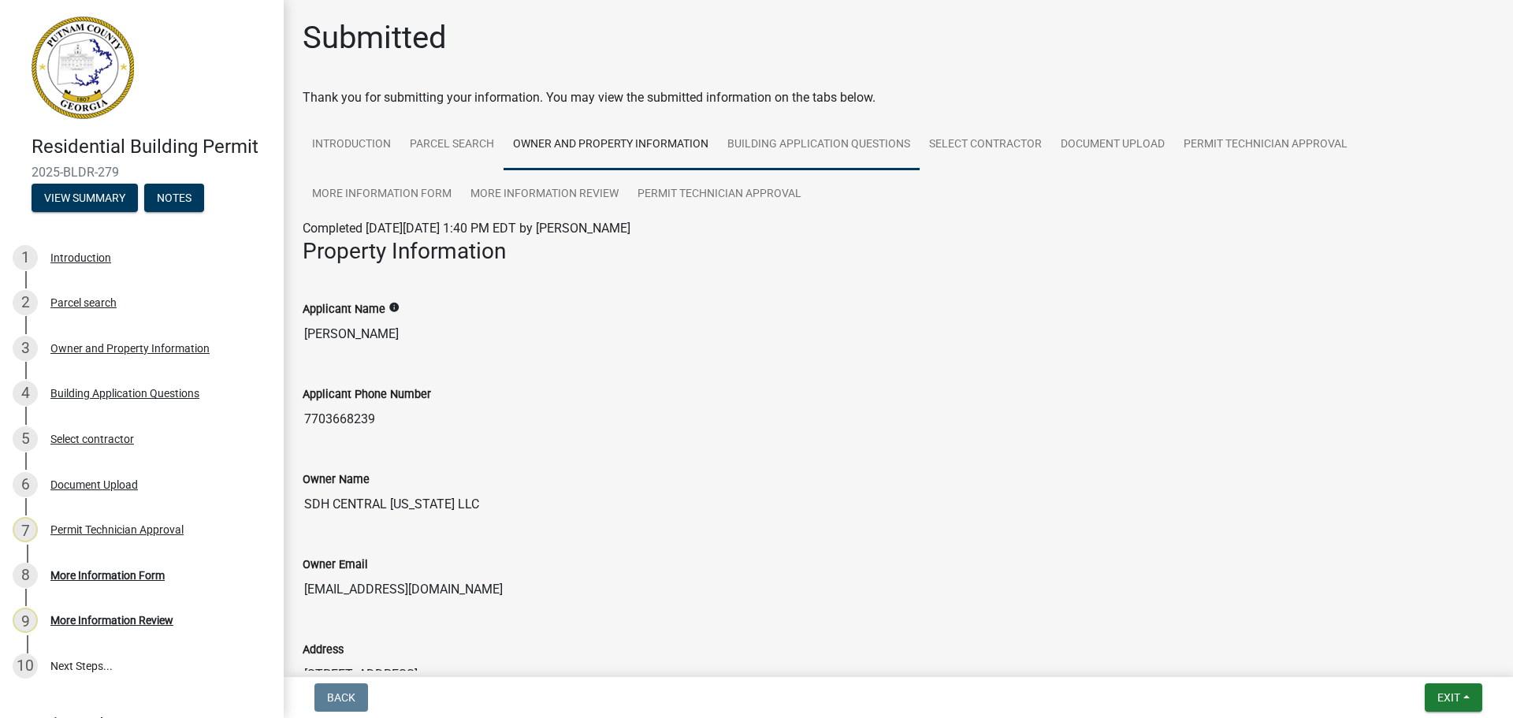
click at [817, 145] on link "Building Application Questions" at bounding box center [819, 145] width 202 height 50
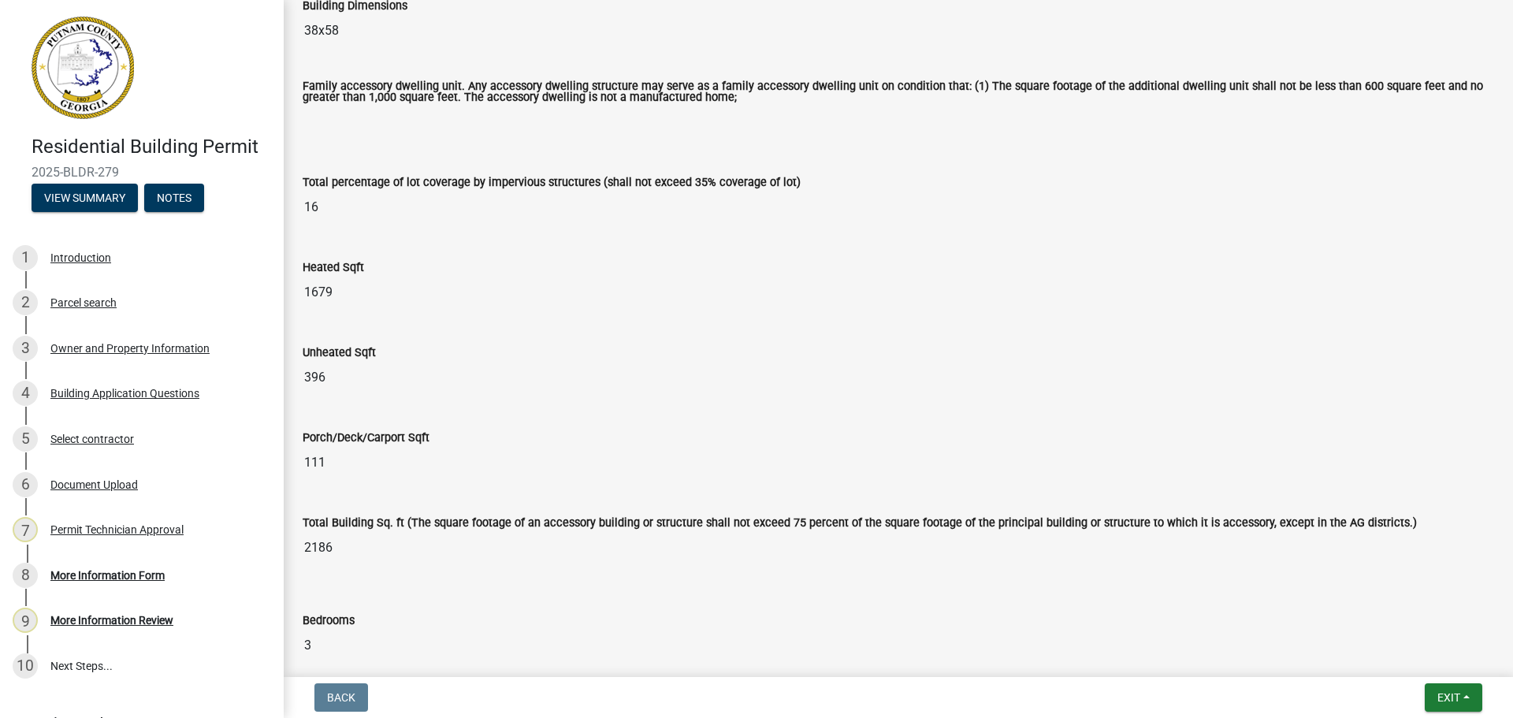
scroll to position [709, 0]
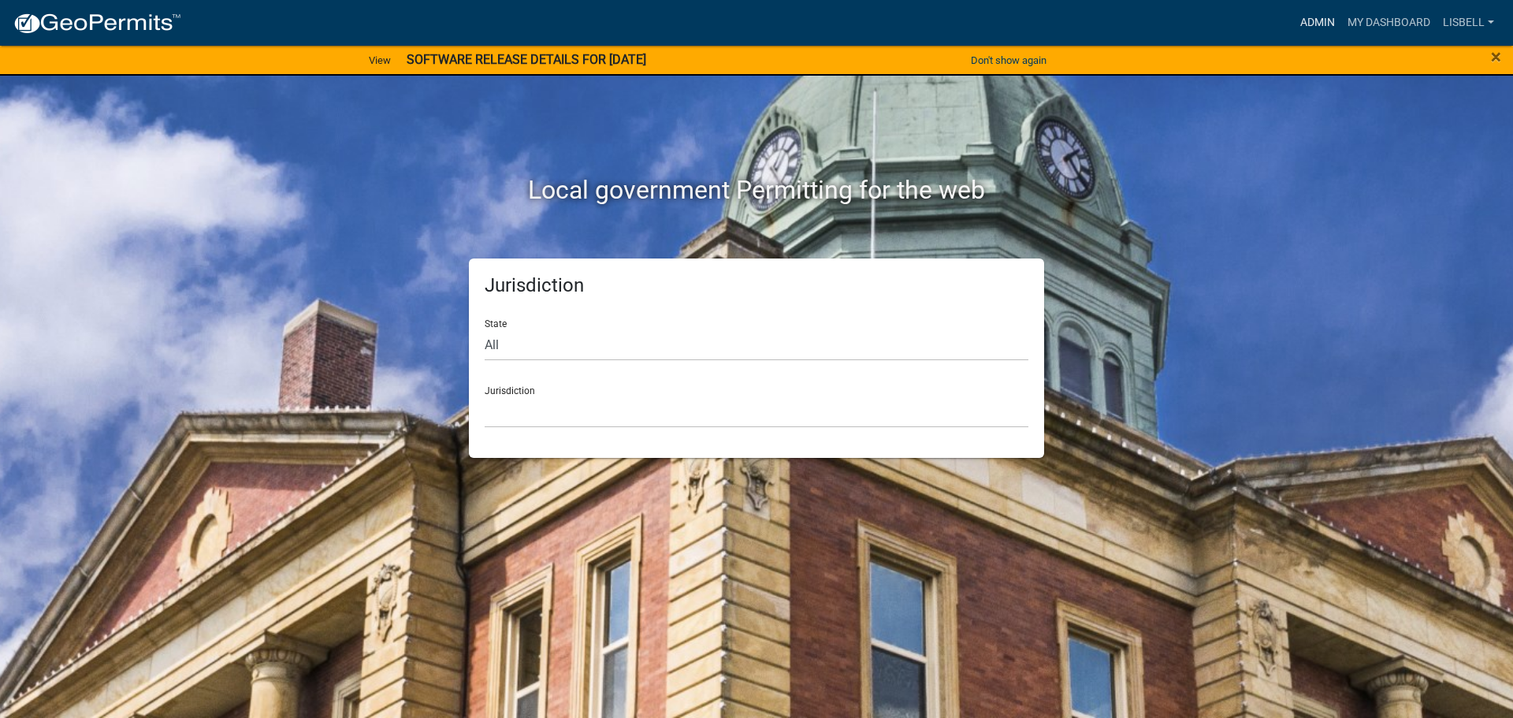
click at [1327, 21] on link "Admin" at bounding box center [1317, 23] width 47 height 30
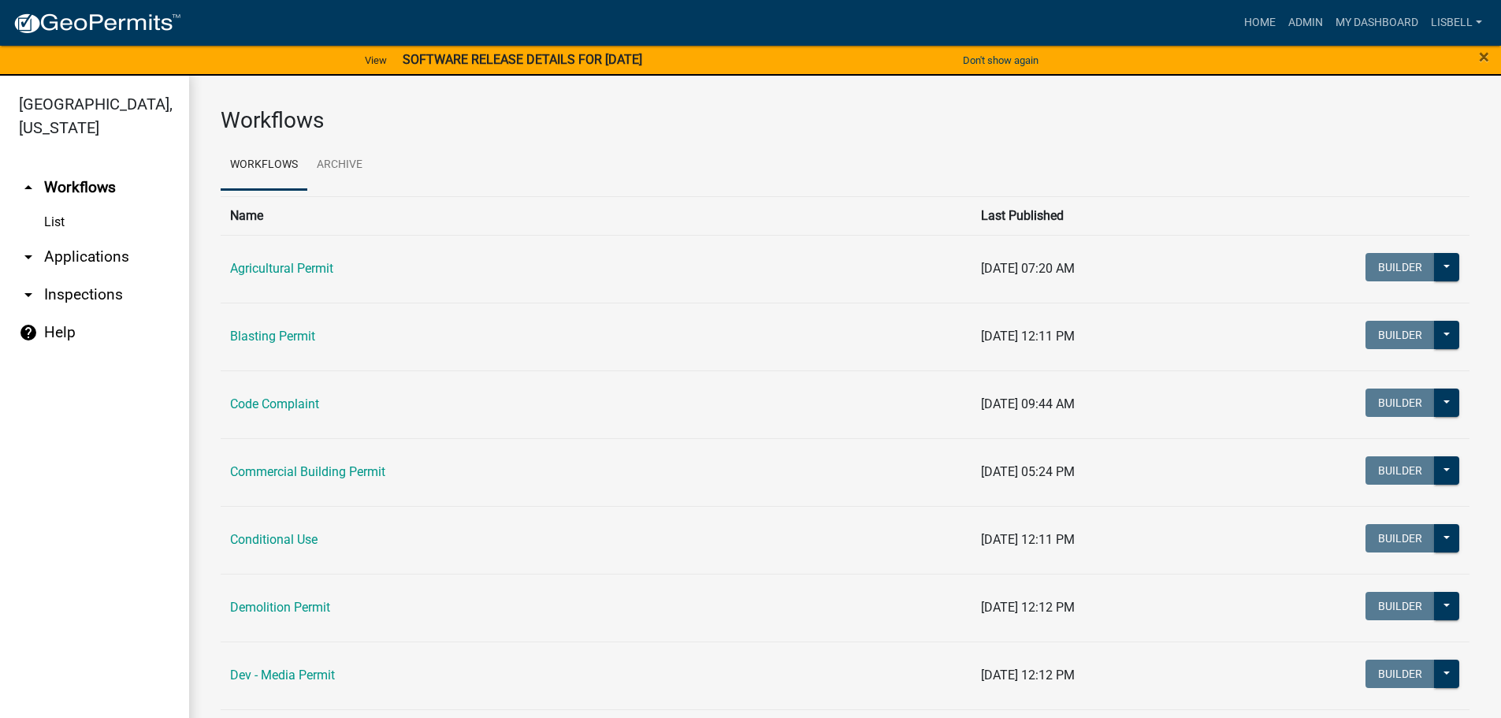
click at [86, 252] on link "arrow_drop_down Applications" at bounding box center [94, 257] width 189 height 38
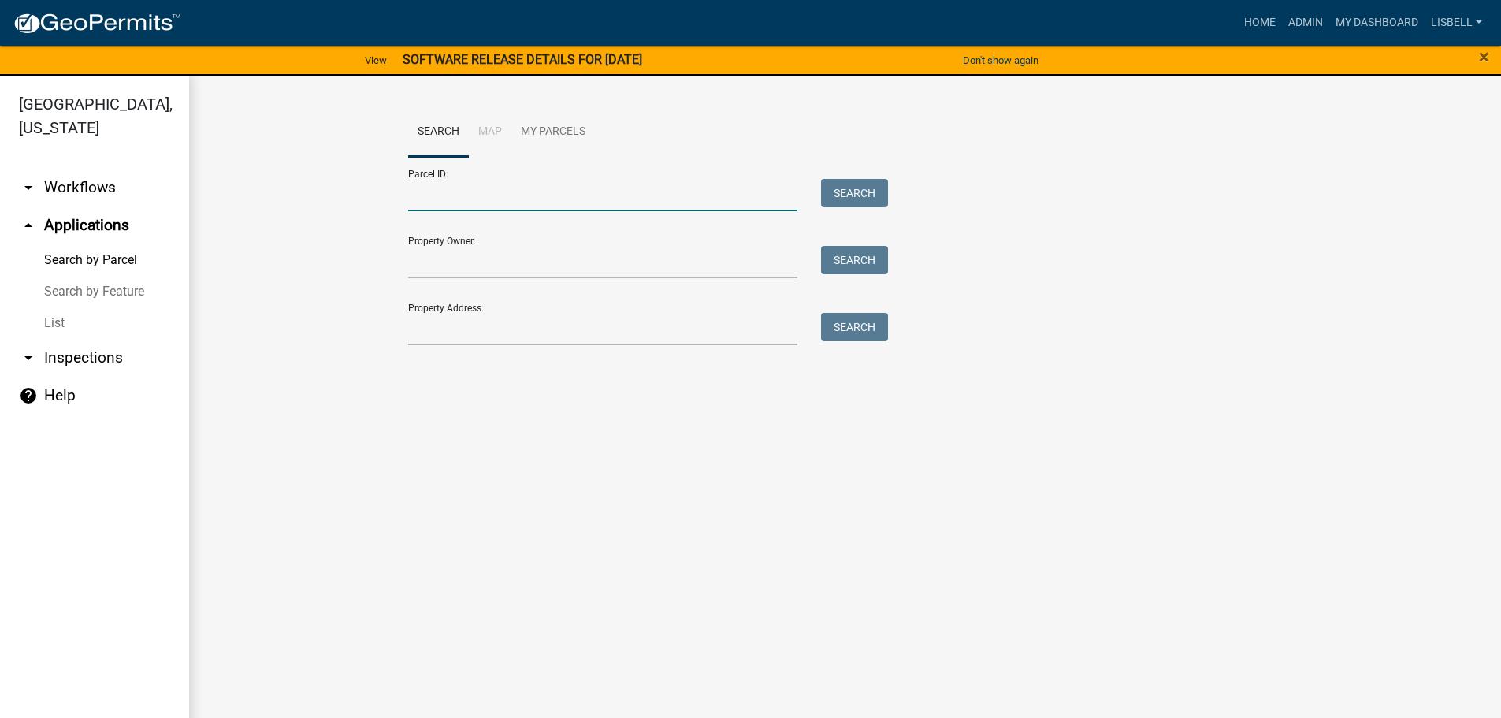
click at [485, 199] on input "Parcel ID:" at bounding box center [603, 195] width 390 height 32
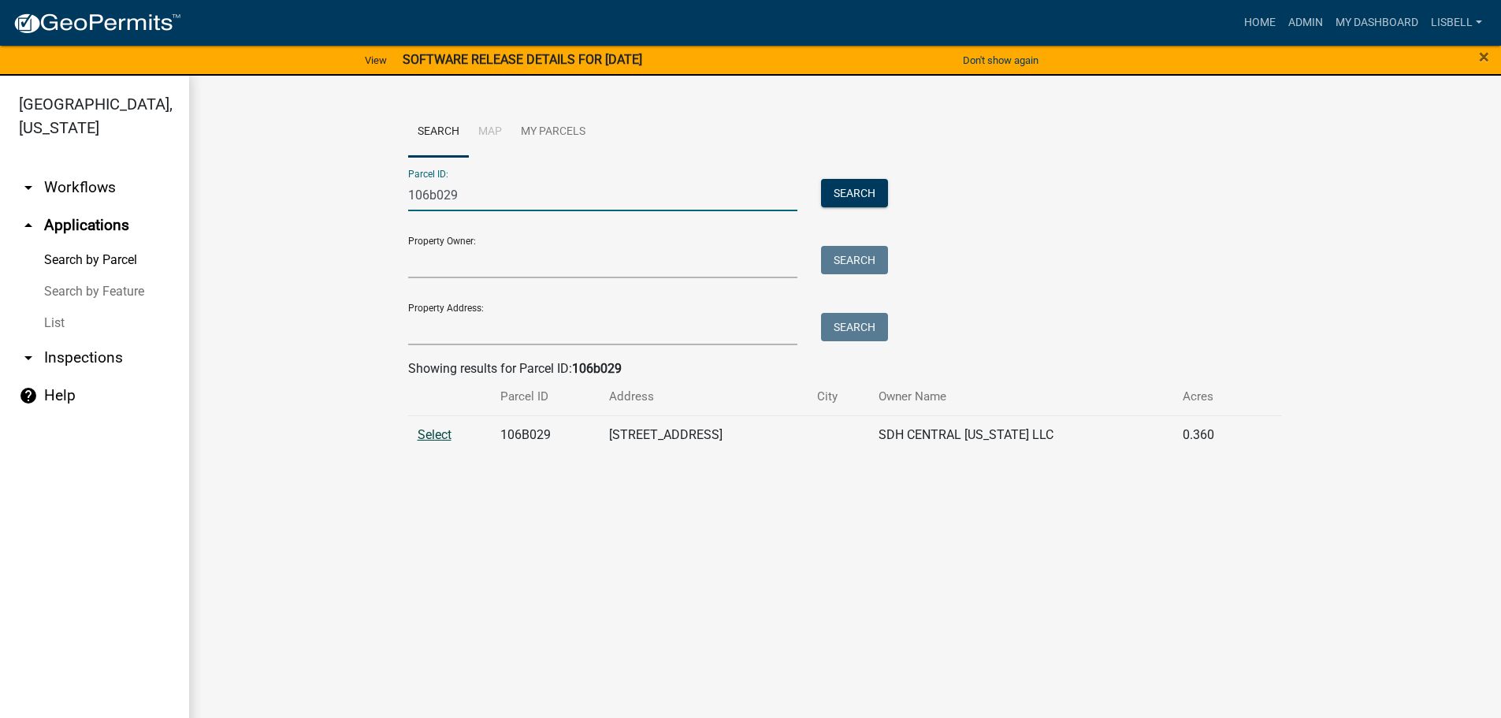
type input "106b029"
click at [442, 434] on span "Select" at bounding box center [435, 434] width 34 height 15
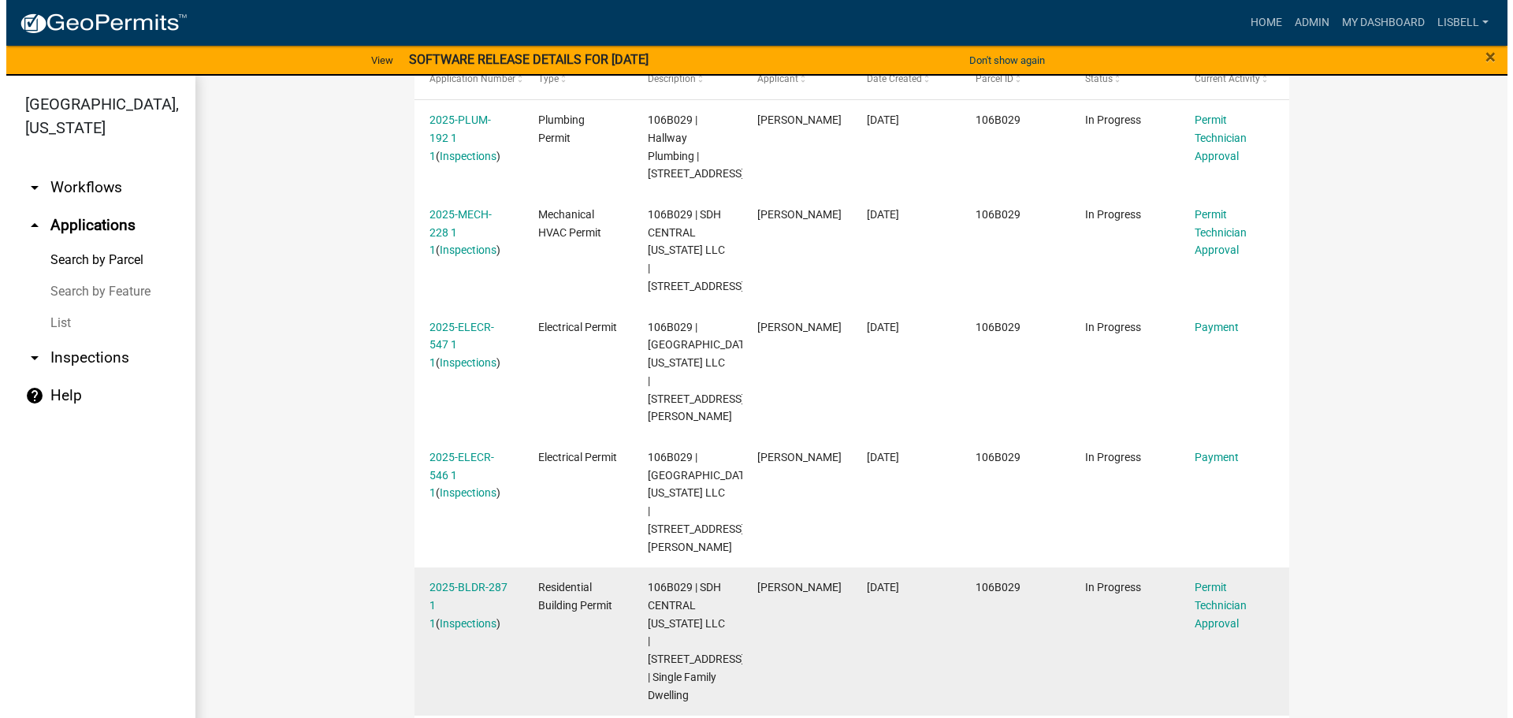
scroll to position [559, 0]
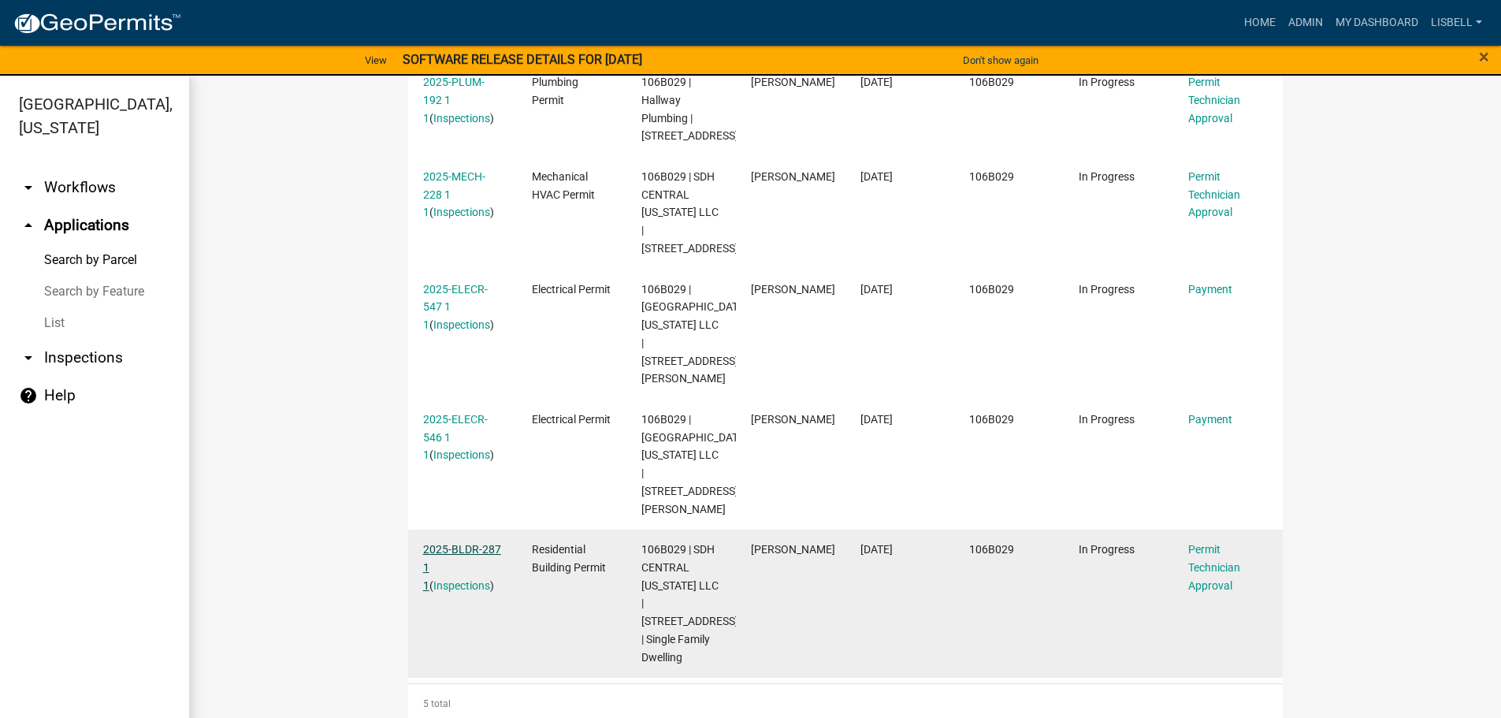
click at [451, 554] on link "2025-BLDR-287 1 1" at bounding box center [462, 567] width 78 height 49
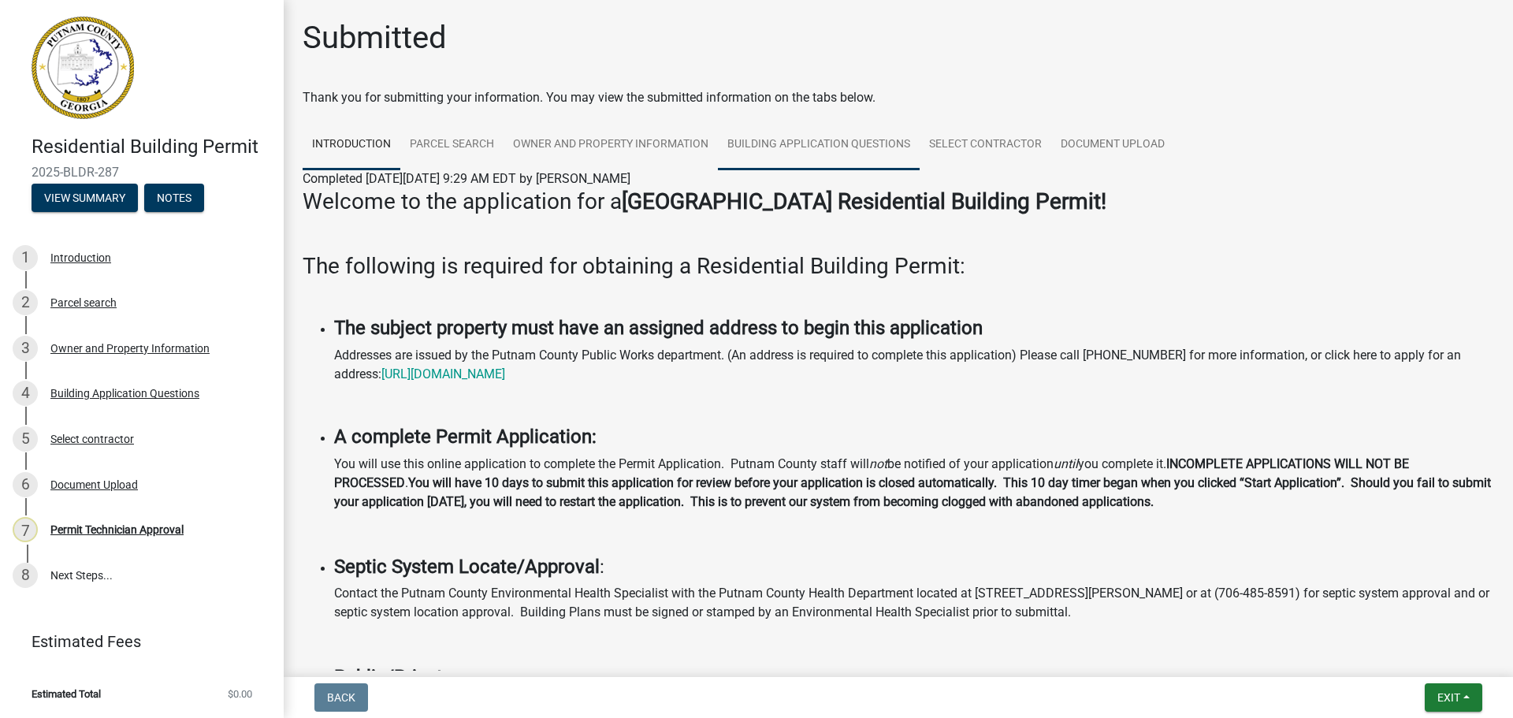
click at [845, 147] on link "Building Application Questions" at bounding box center [819, 145] width 202 height 50
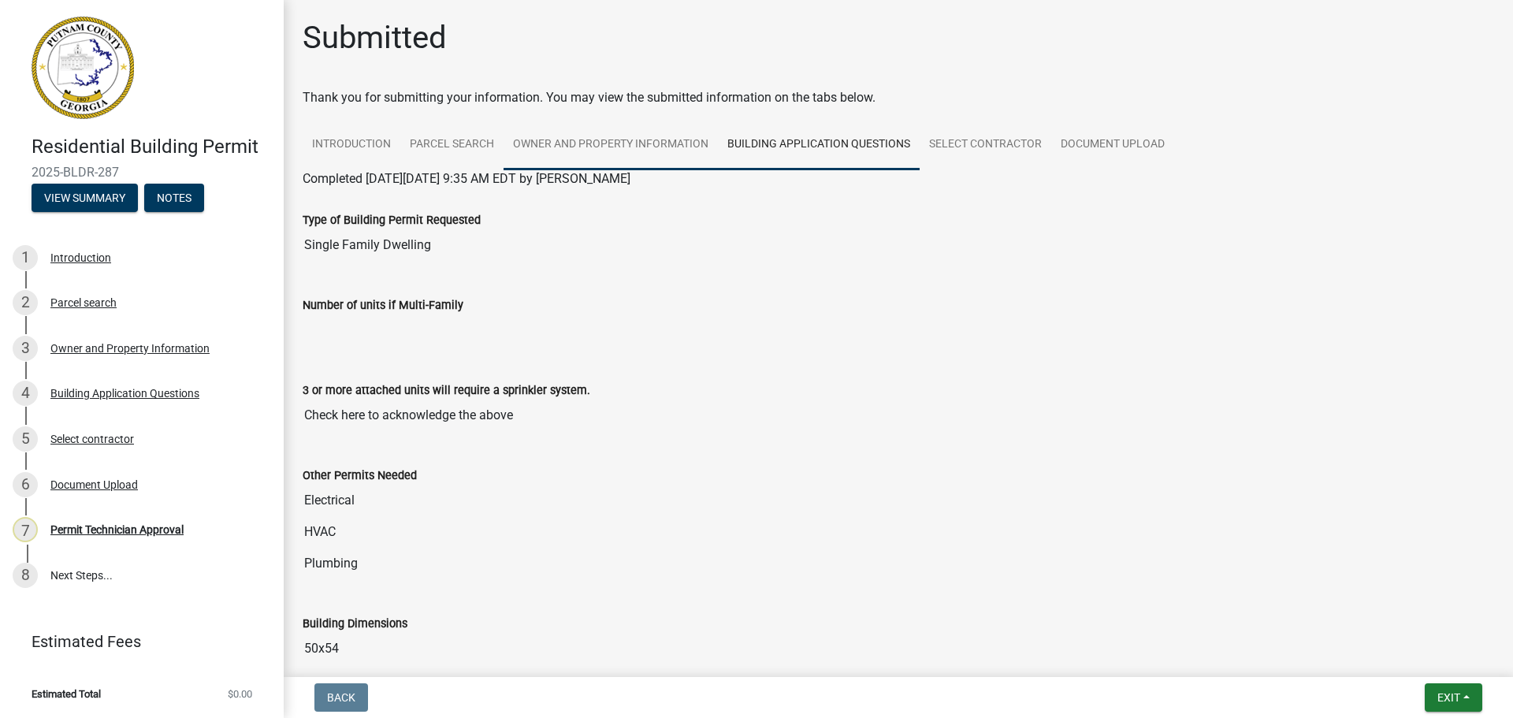
click at [599, 140] on link "Owner and Property Information" at bounding box center [610, 145] width 214 height 50
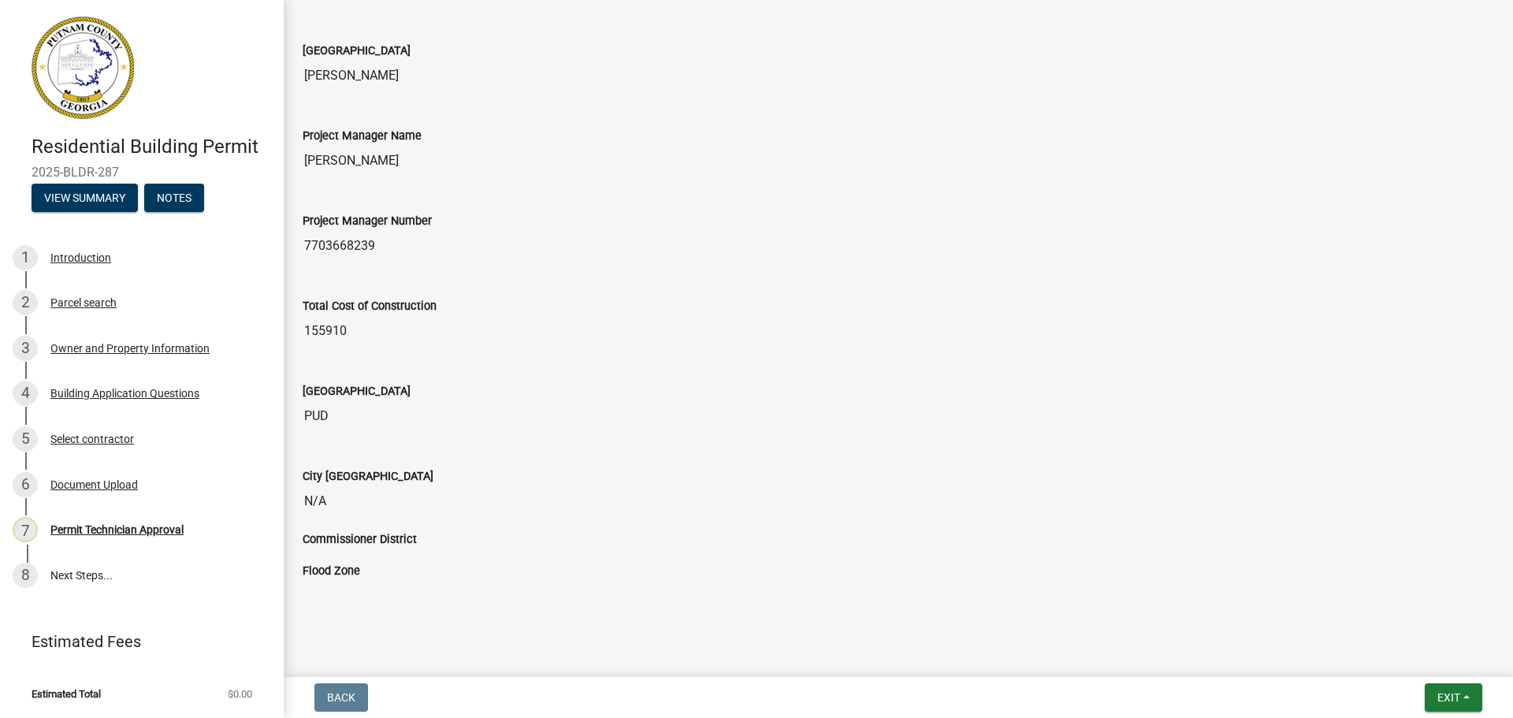
scroll to position [2479, 0]
click at [326, 328] on input "155910" at bounding box center [898, 329] width 1191 height 32
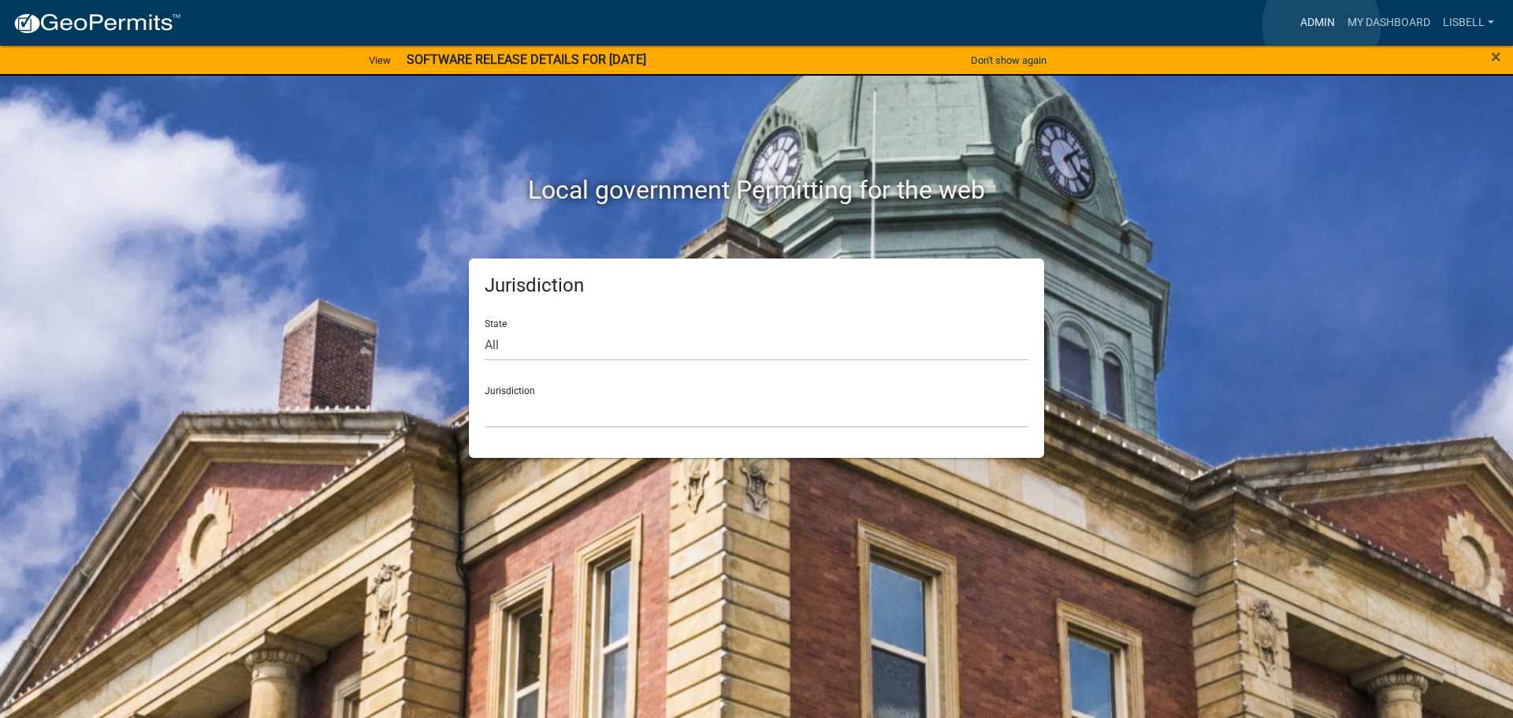
click at [1321, 25] on link "Admin" at bounding box center [1317, 23] width 47 height 30
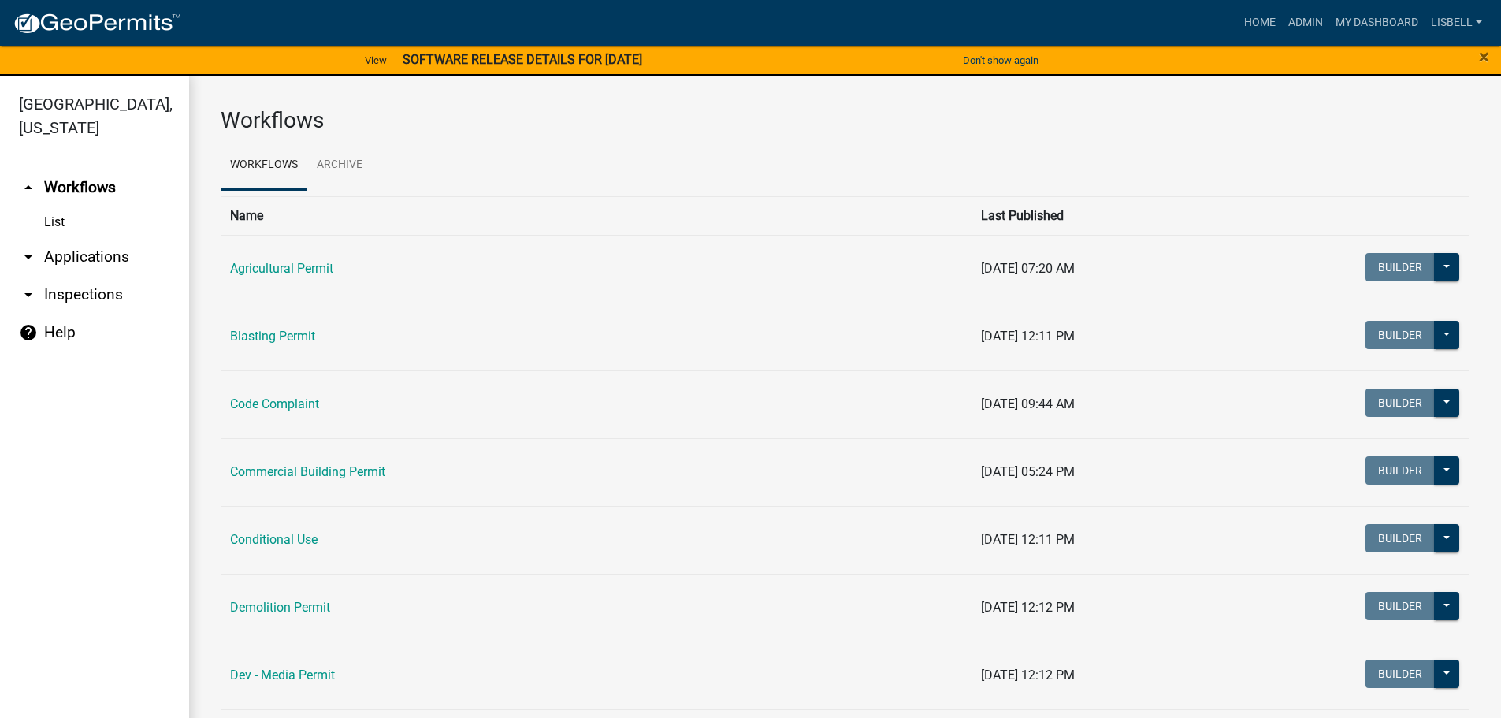
click at [97, 256] on link "arrow_drop_down Applications" at bounding box center [94, 257] width 189 height 38
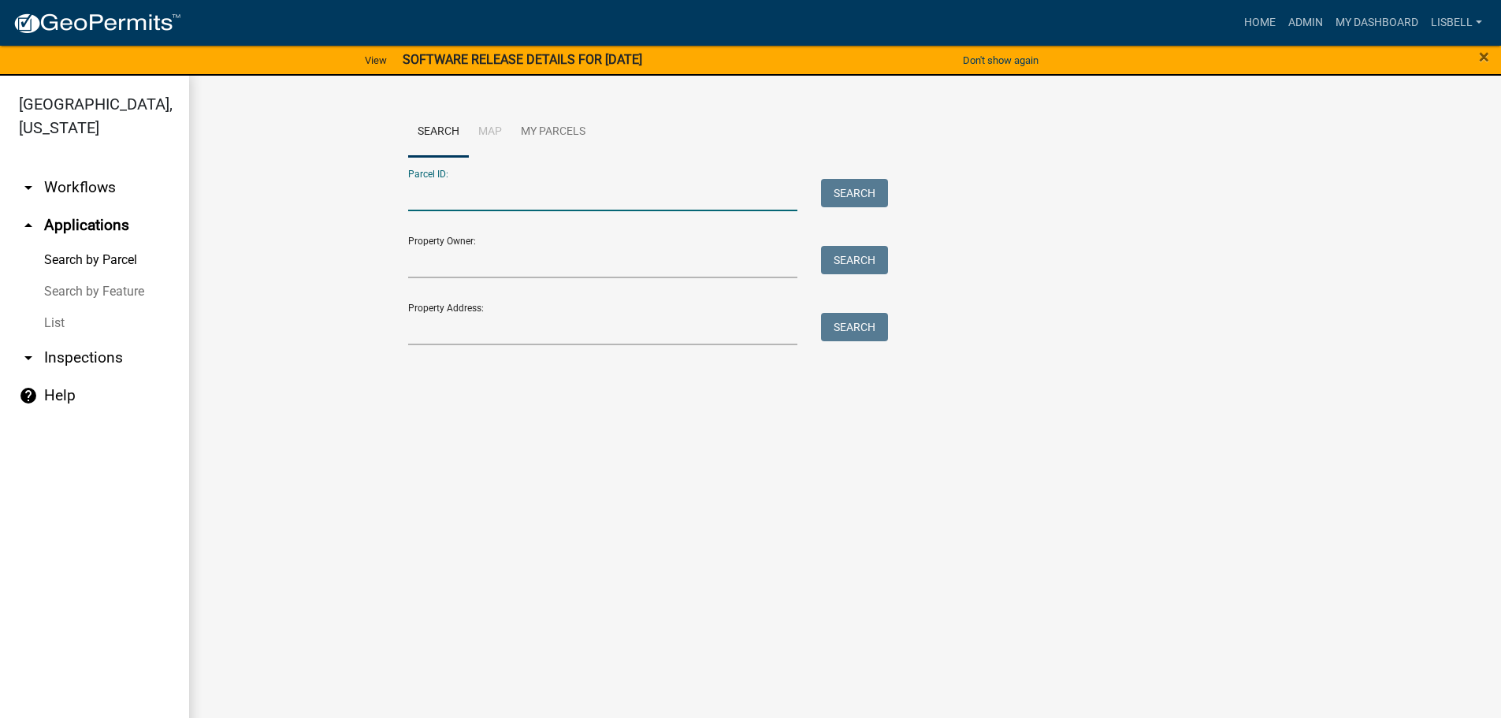
click at [477, 191] on input "Parcel ID:" at bounding box center [603, 195] width 390 height 32
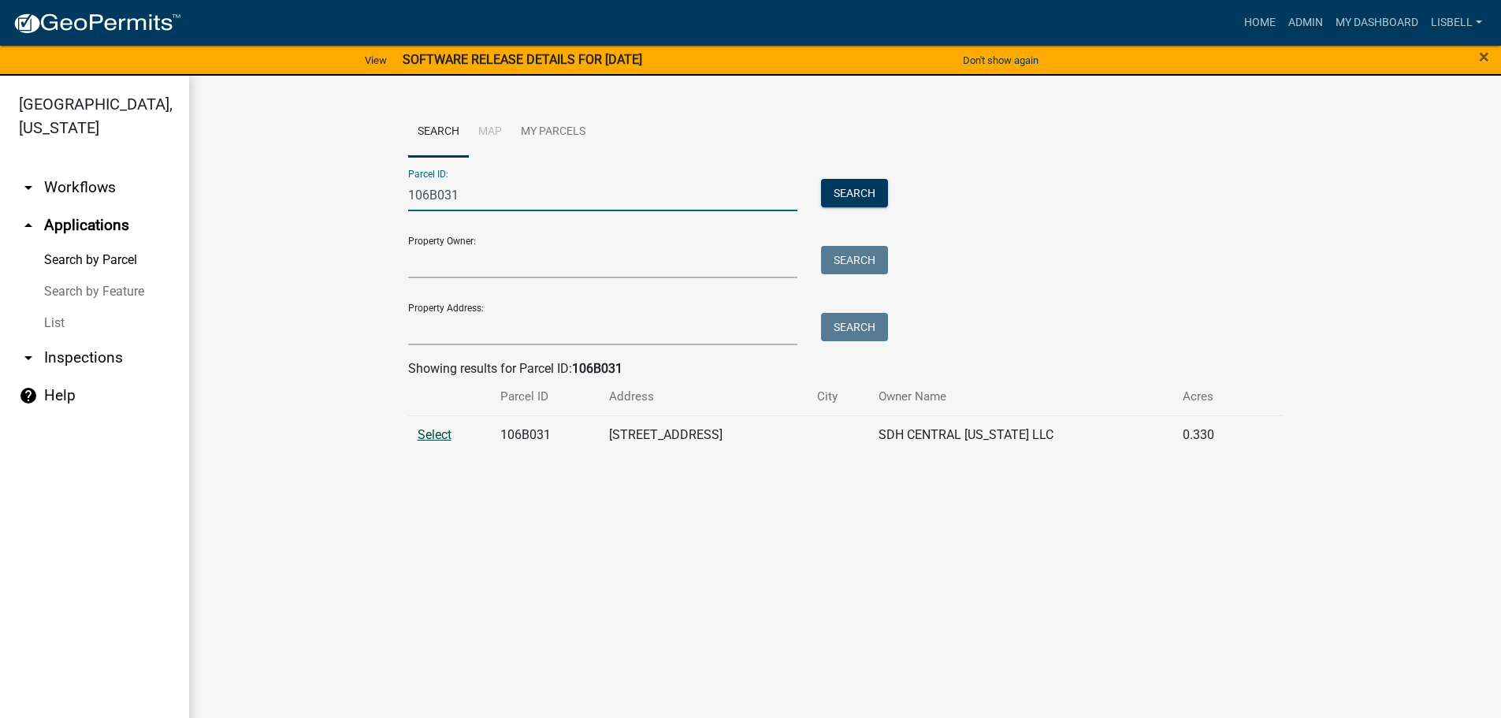
click at [435, 430] on span "Select" at bounding box center [435, 434] width 34 height 15
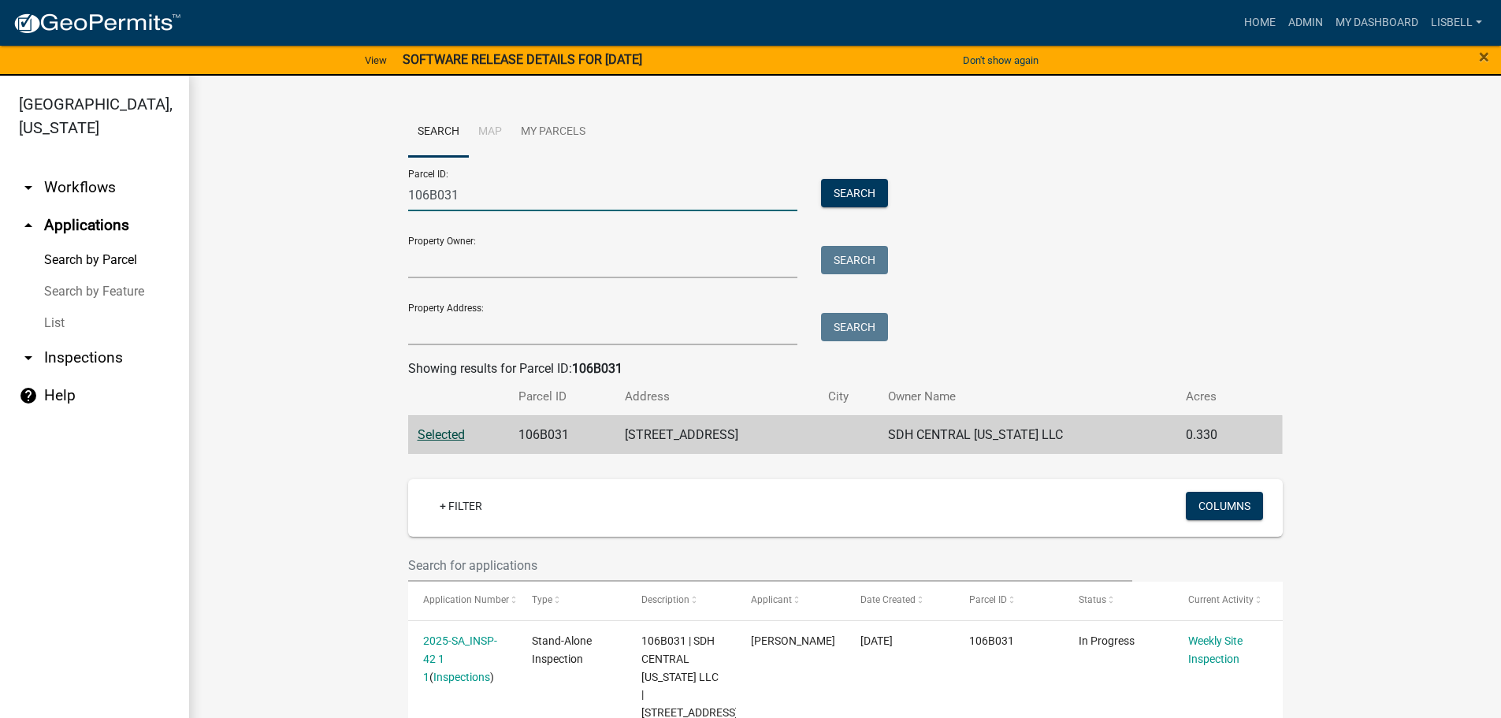
click at [559, 194] on input "106B031" at bounding box center [603, 195] width 390 height 32
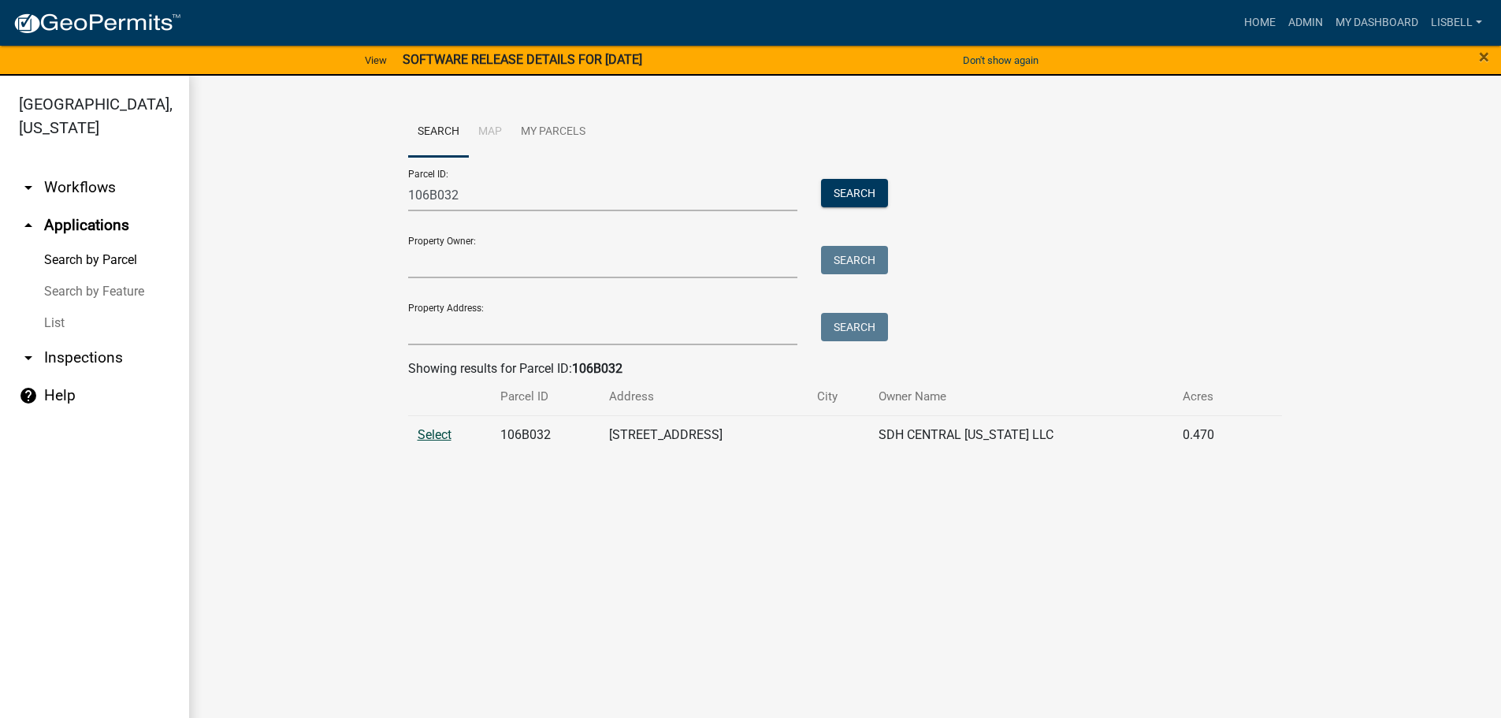
click at [444, 431] on span "Select" at bounding box center [435, 434] width 34 height 15
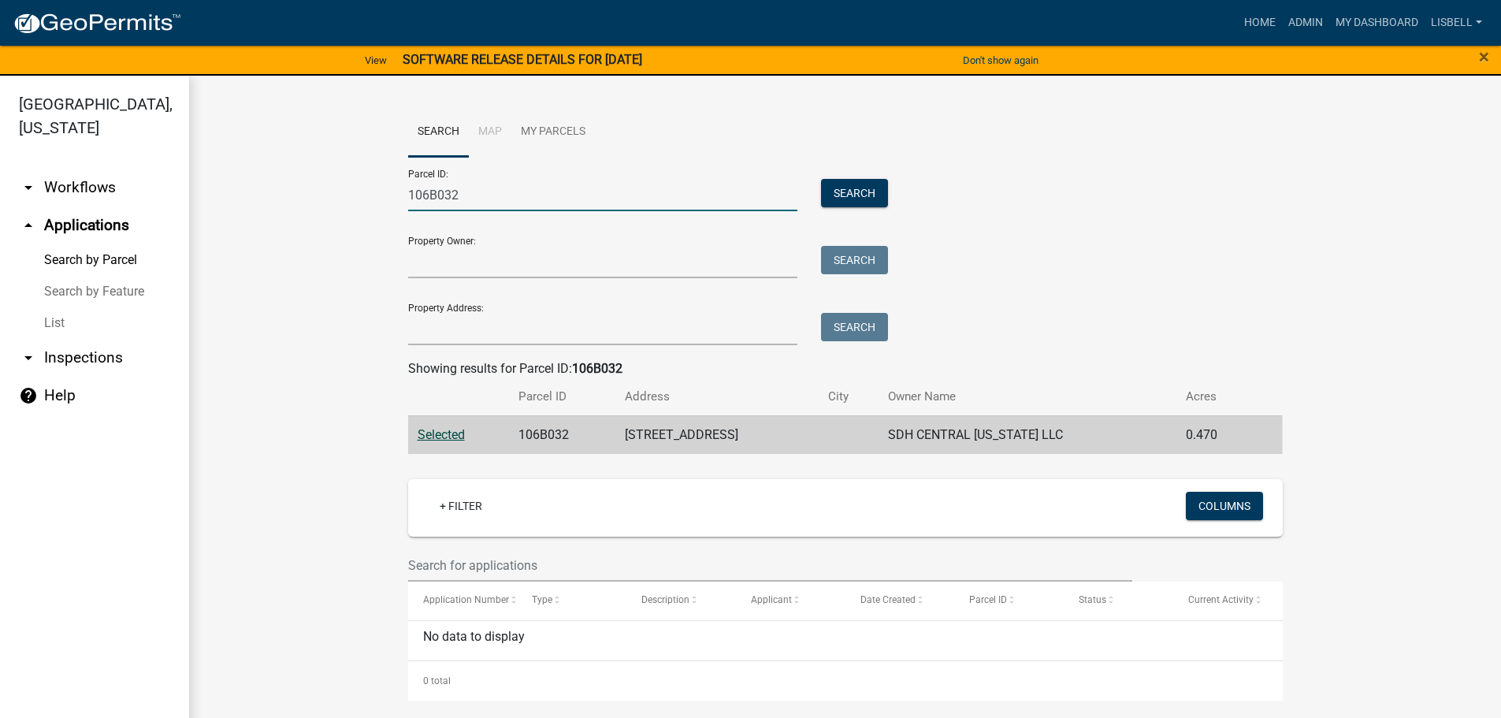
click at [542, 185] on input "106B032" at bounding box center [603, 195] width 390 height 32
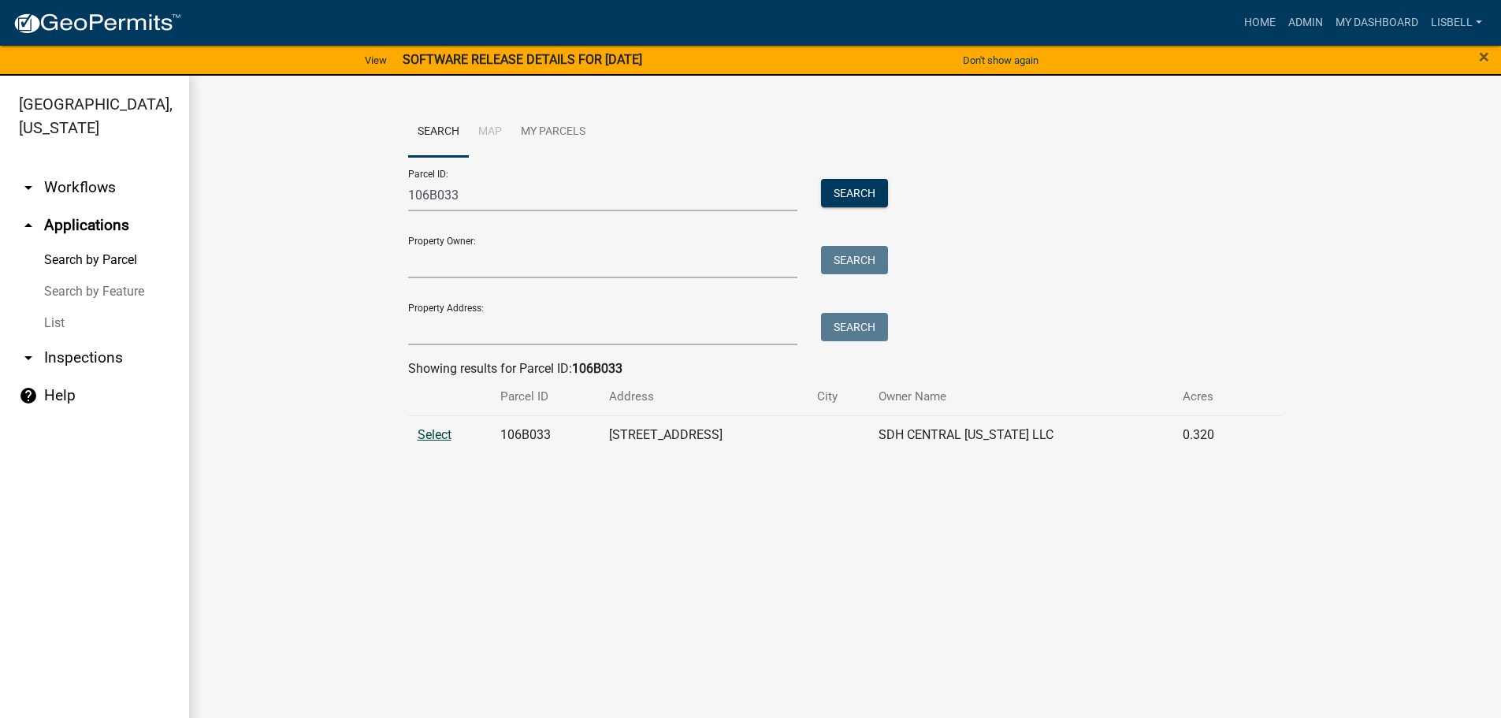
click at [435, 440] on span "Select" at bounding box center [435, 434] width 34 height 15
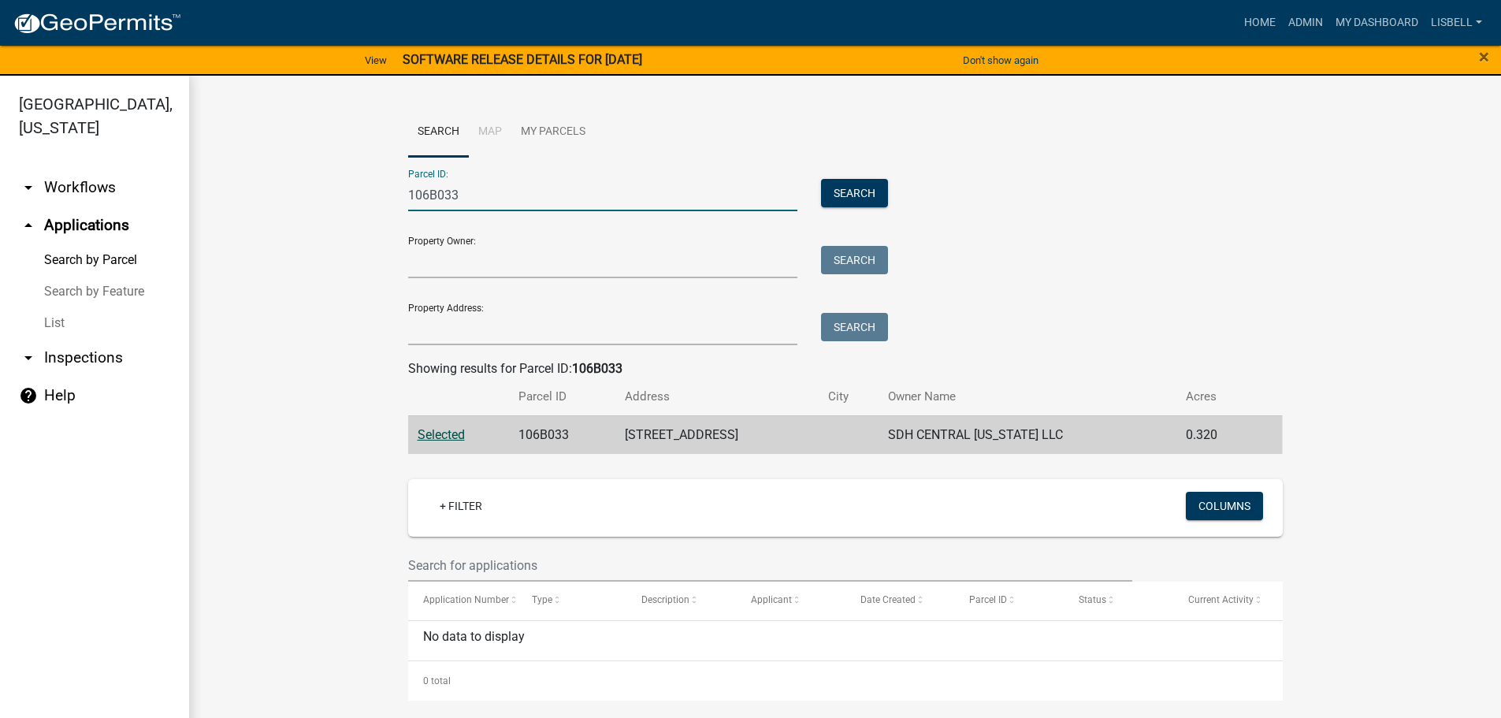
click at [529, 197] on input "106B033" at bounding box center [603, 195] width 390 height 32
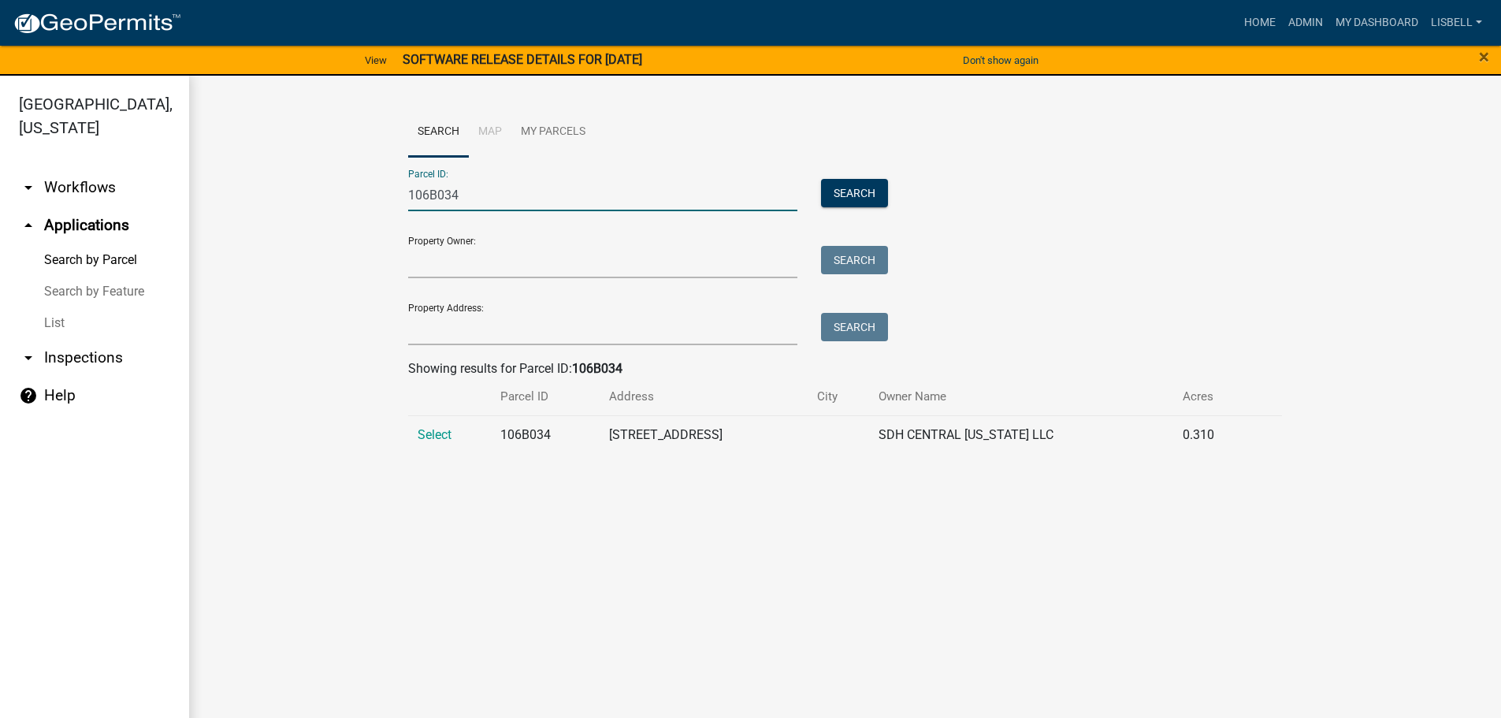
click at [475, 196] on input "106B034" at bounding box center [603, 195] width 390 height 32
click at [437, 438] on span "Select" at bounding box center [435, 434] width 34 height 15
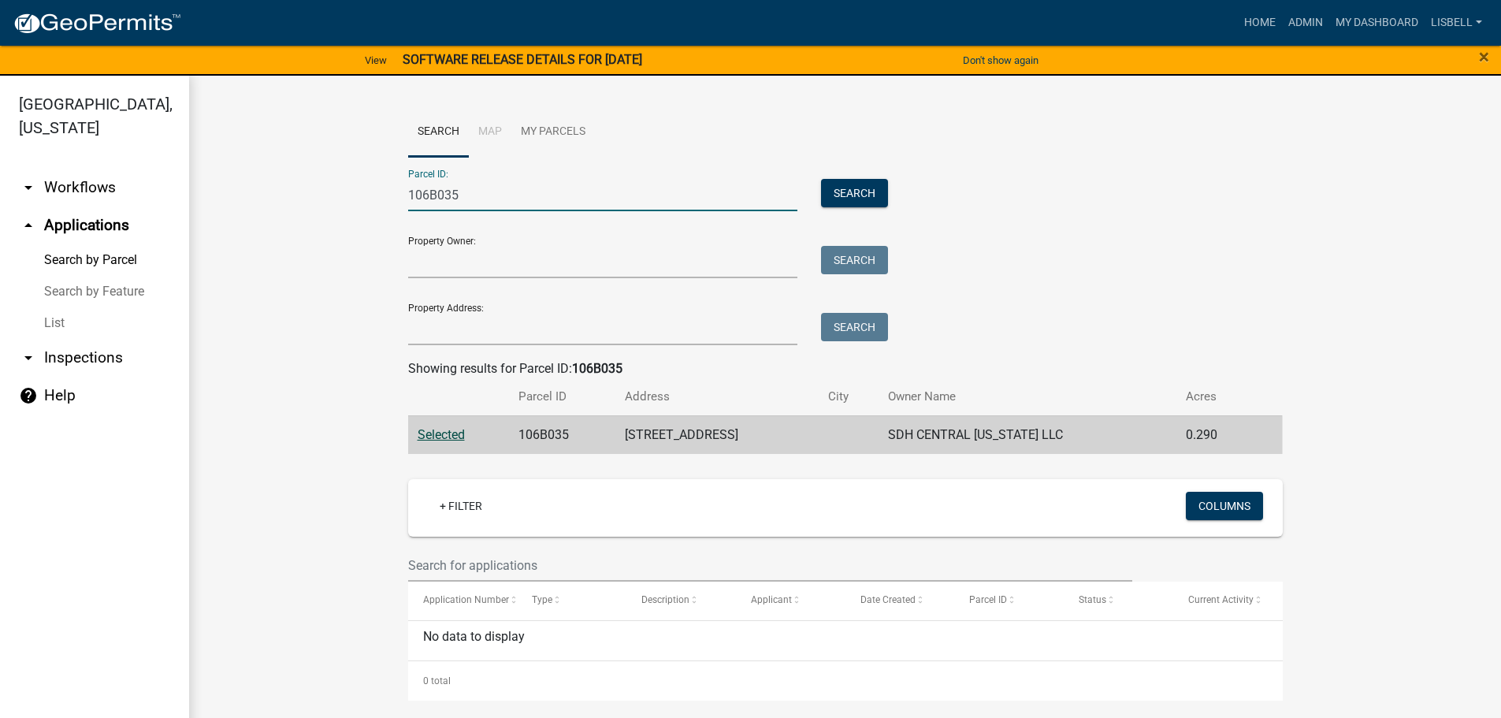
click at [486, 206] on input "106B035" at bounding box center [603, 195] width 390 height 32
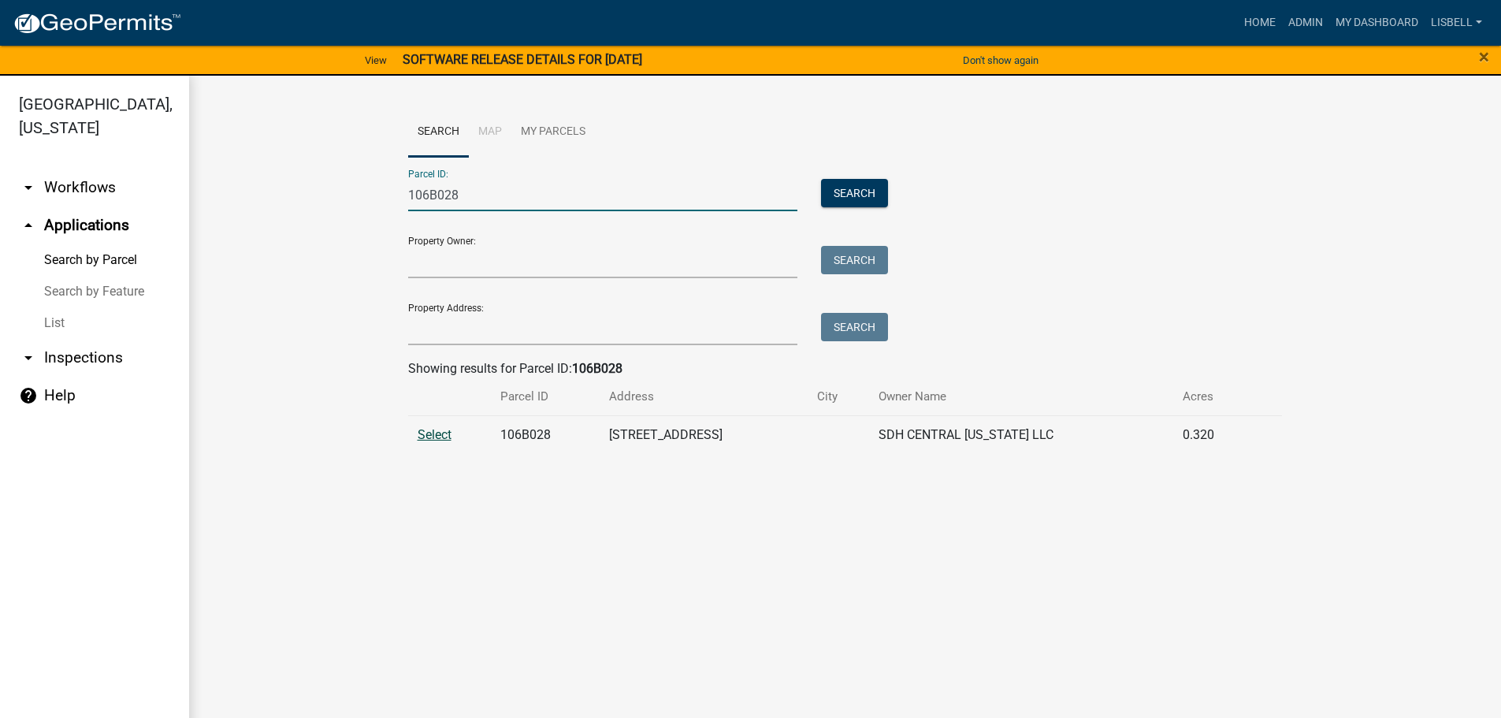
click at [444, 430] on span "Select" at bounding box center [435, 434] width 34 height 15
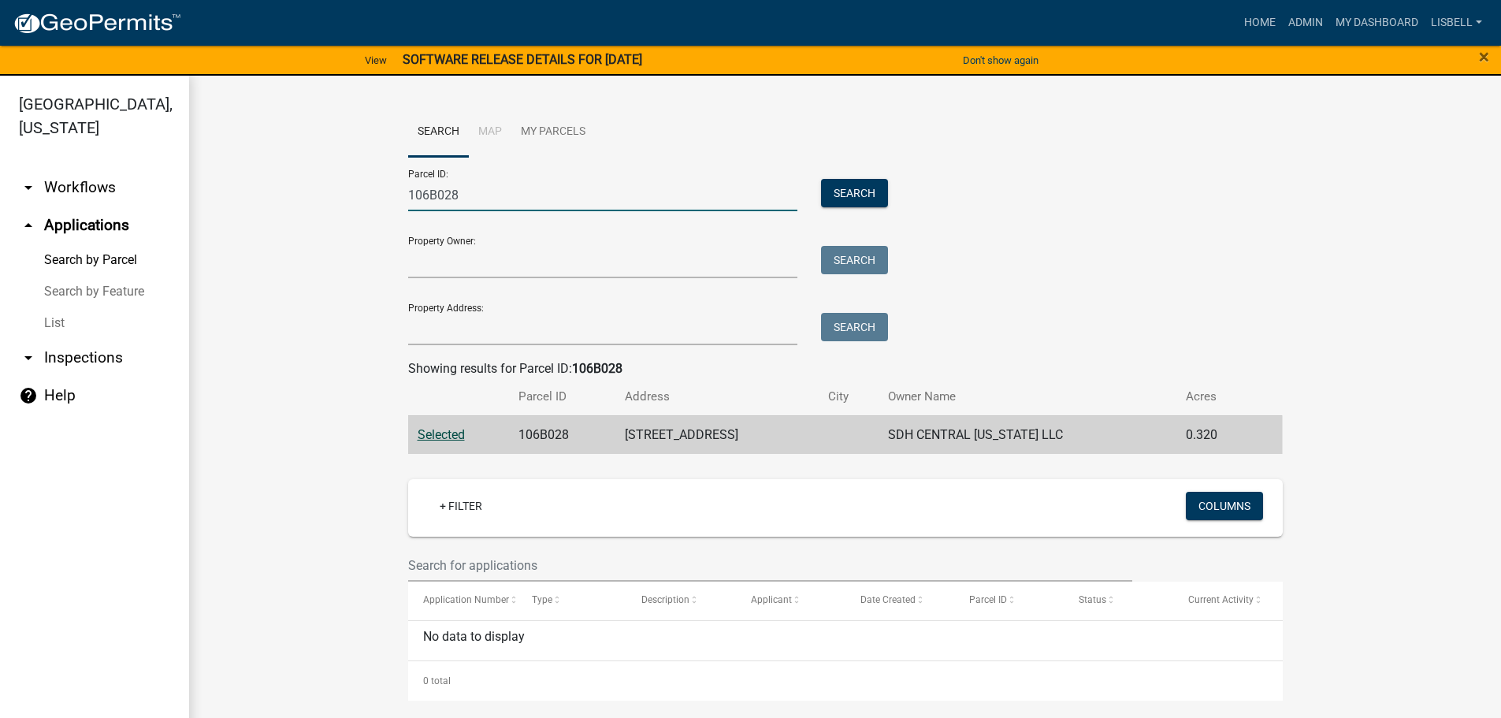
click at [500, 191] on input "106B028" at bounding box center [603, 195] width 390 height 32
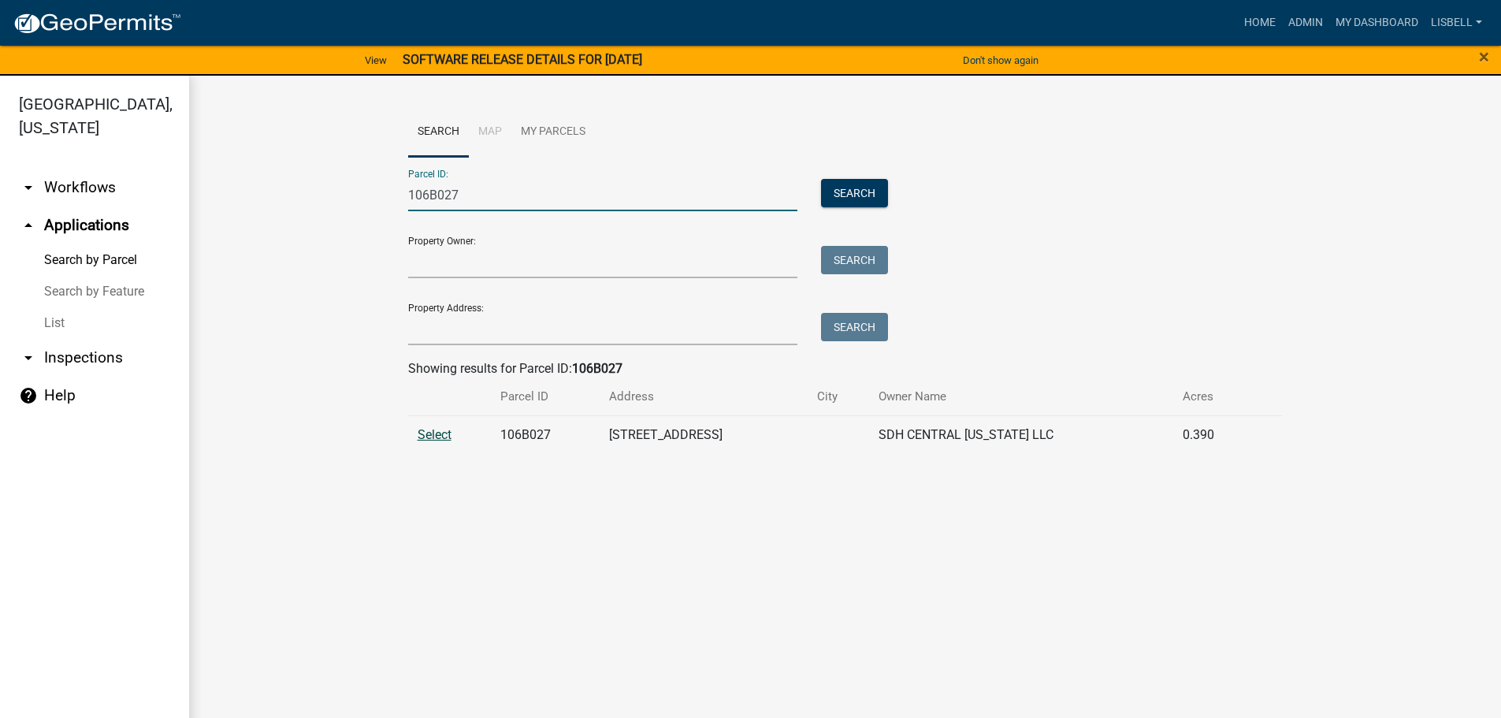
click at [447, 440] on span "Select" at bounding box center [435, 434] width 34 height 15
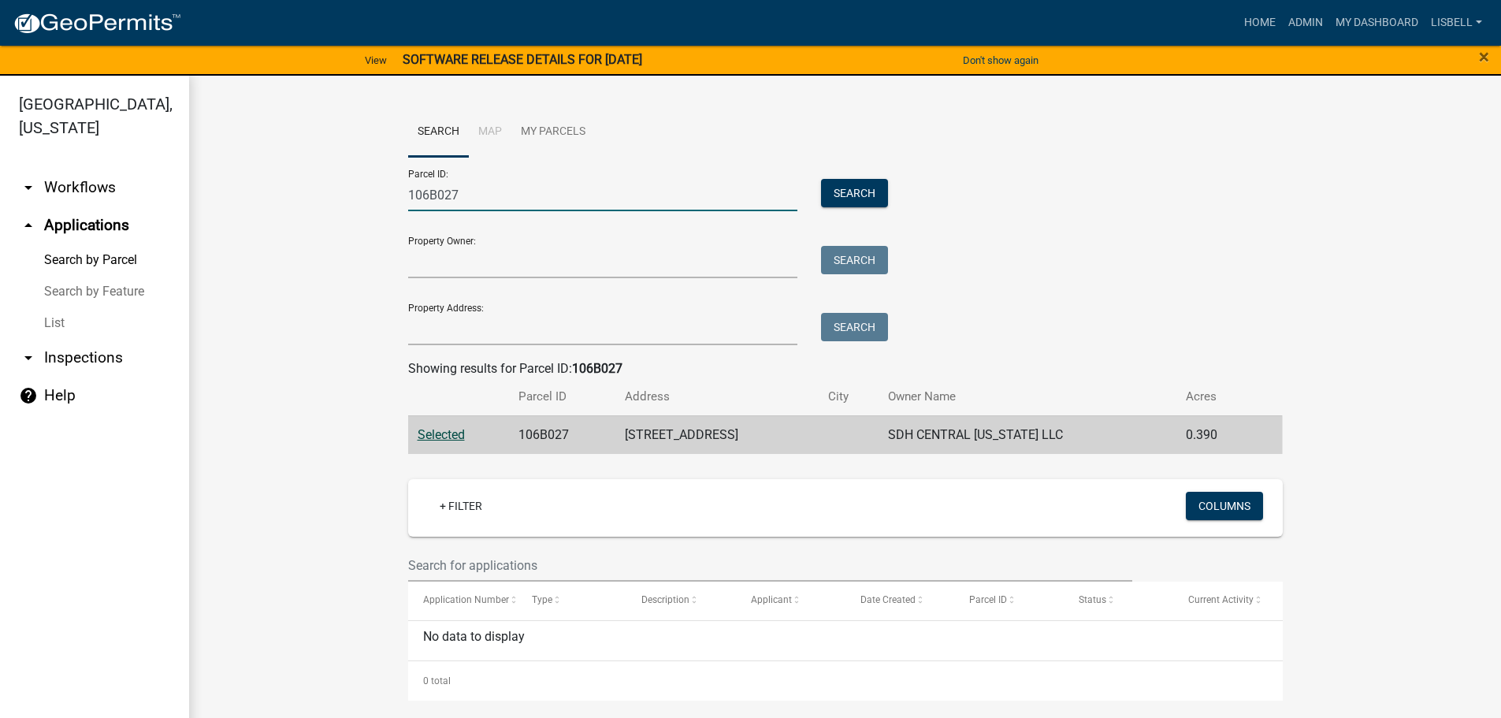
click at [515, 193] on input "106B027" at bounding box center [603, 195] width 390 height 32
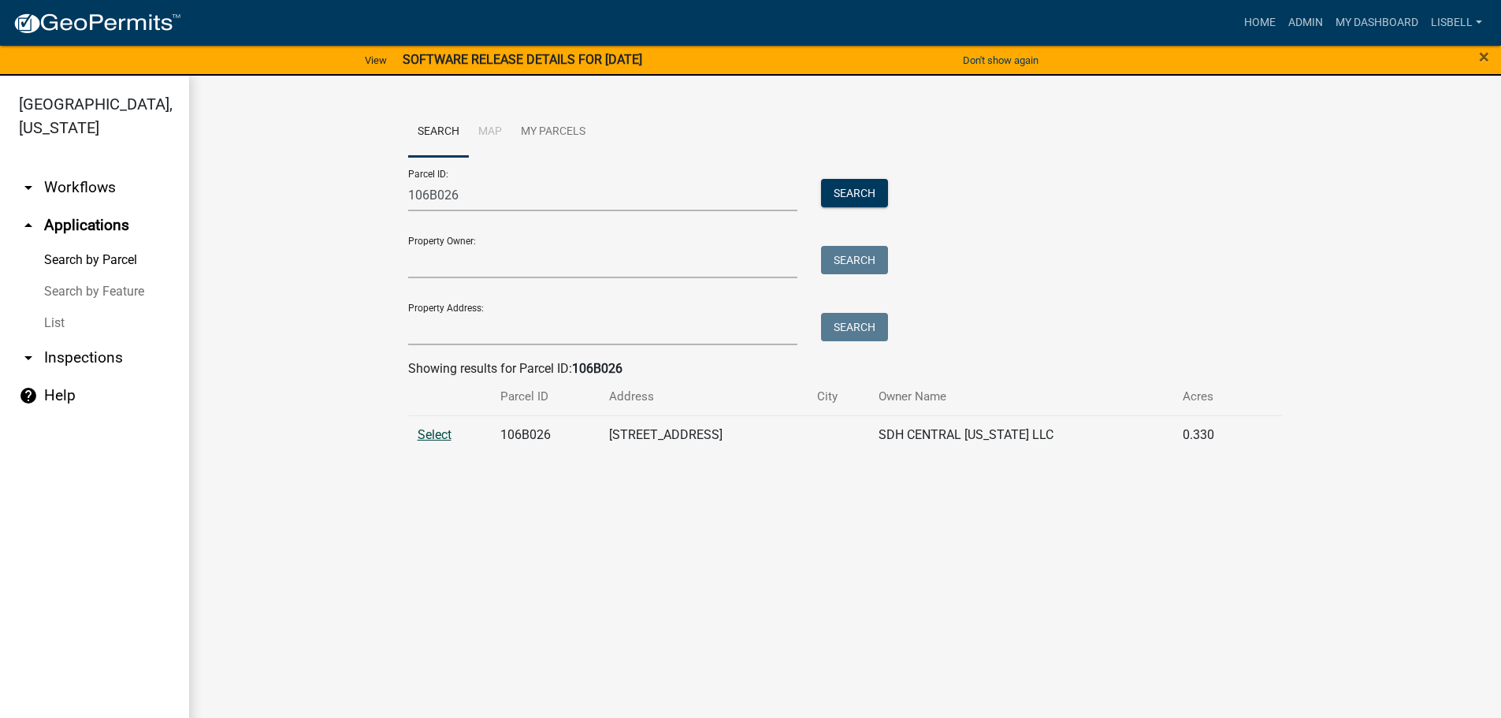
click at [441, 435] on span "Select" at bounding box center [435, 434] width 34 height 15
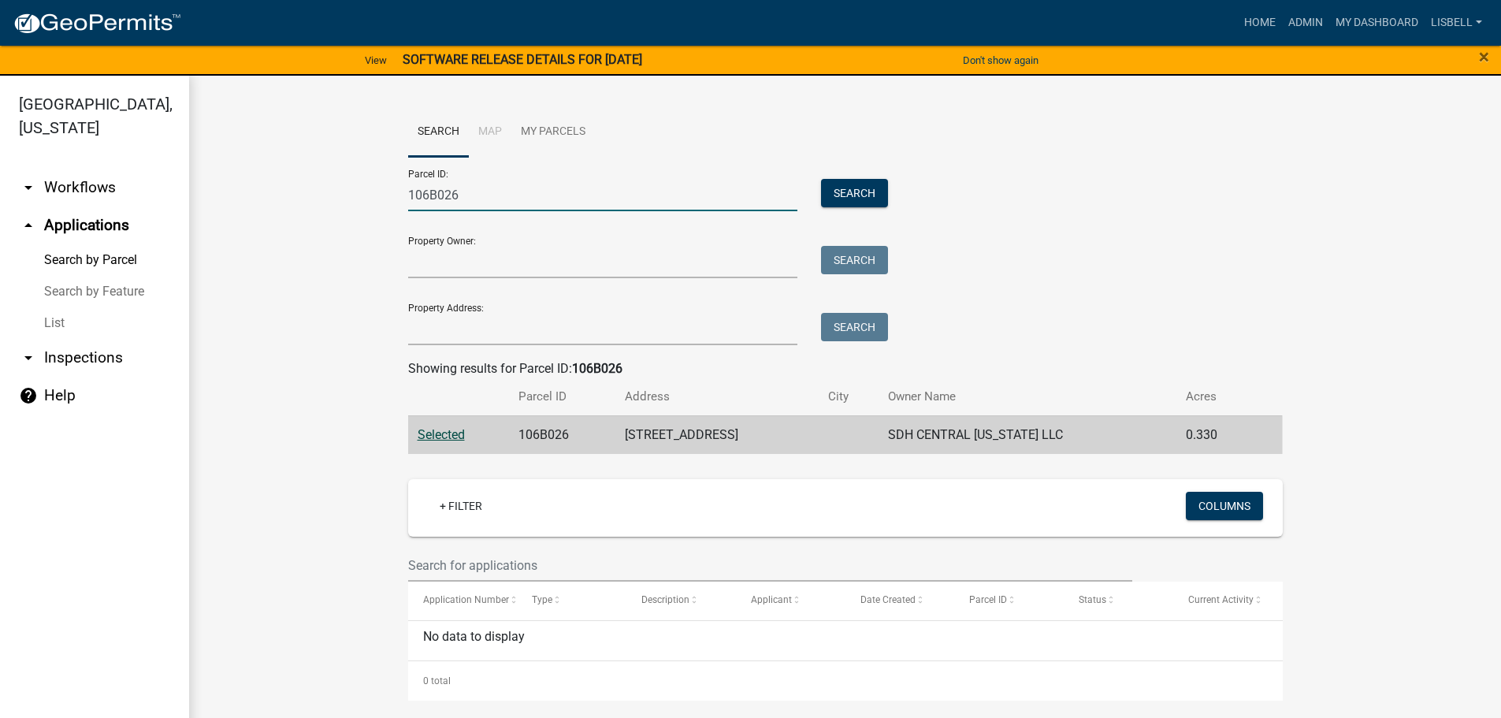
click at [473, 194] on input "106B026" at bounding box center [603, 195] width 390 height 32
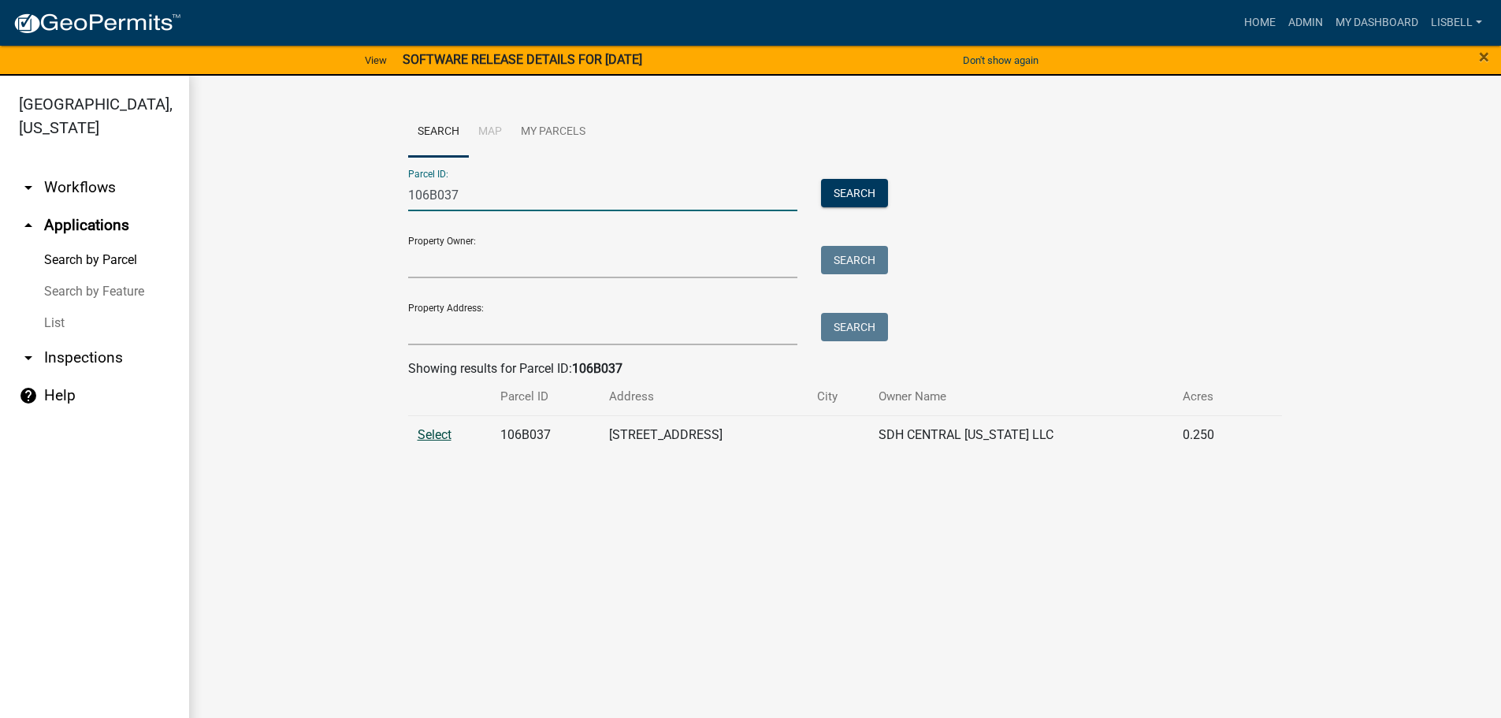
click at [434, 440] on span "Select" at bounding box center [435, 434] width 34 height 15
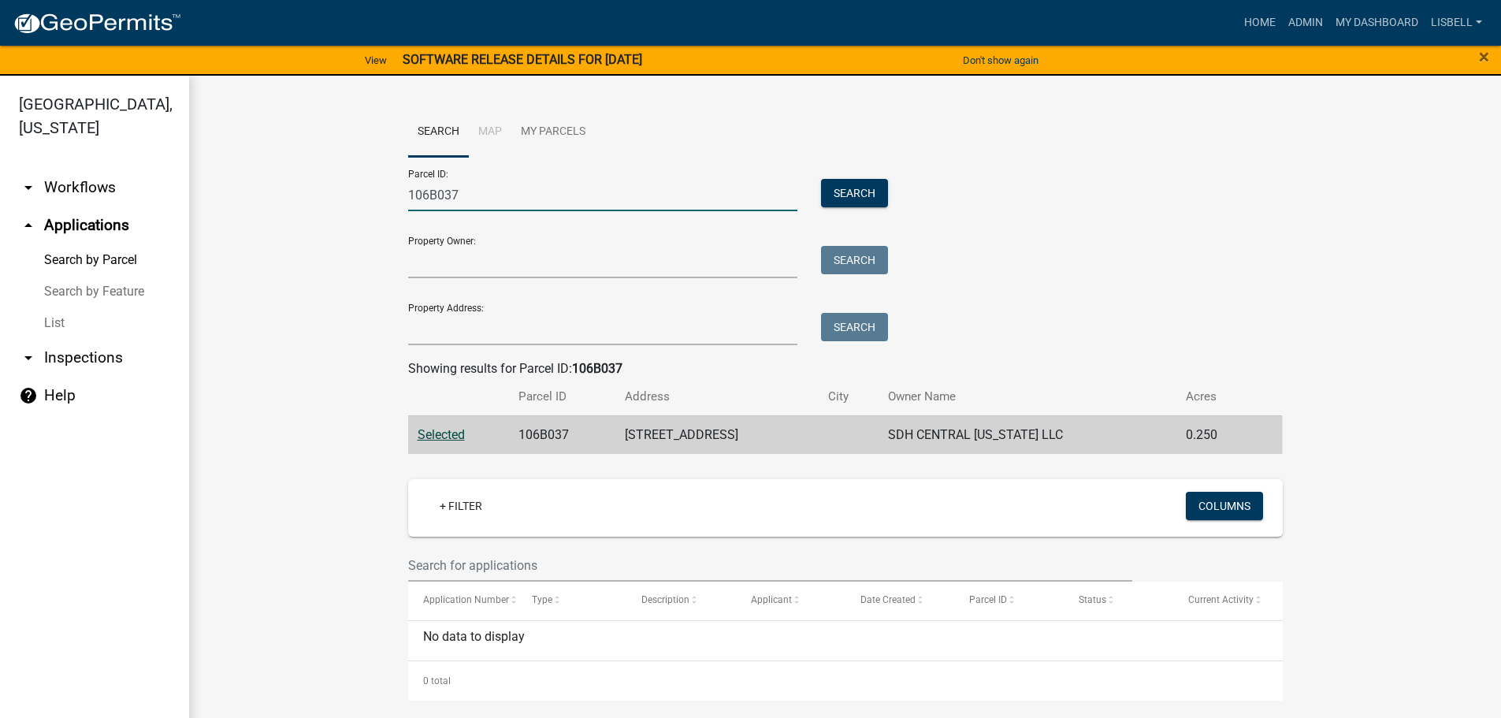
click at [504, 187] on input "106B037" at bounding box center [603, 195] width 390 height 32
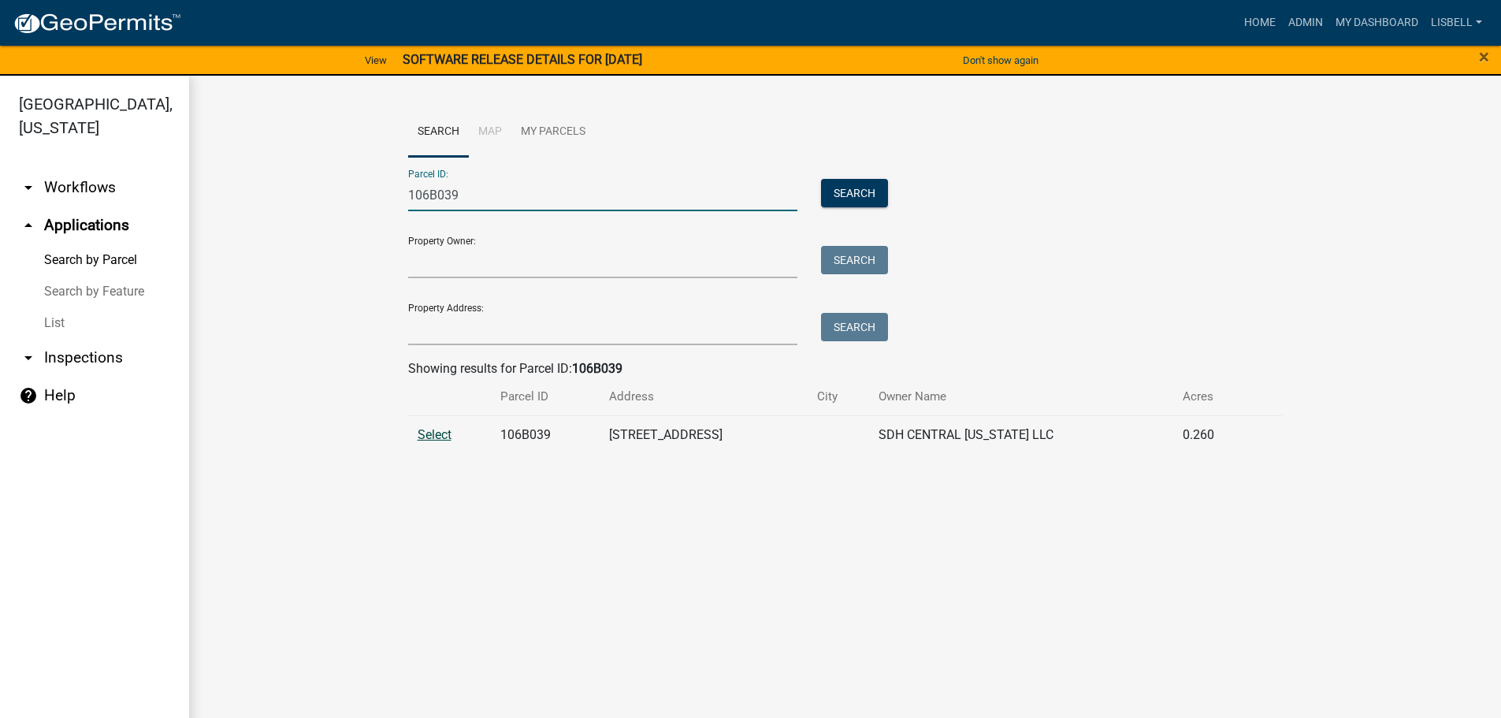
click at [436, 429] on span "Select" at bounding box center [435, 434] width 34 height 15
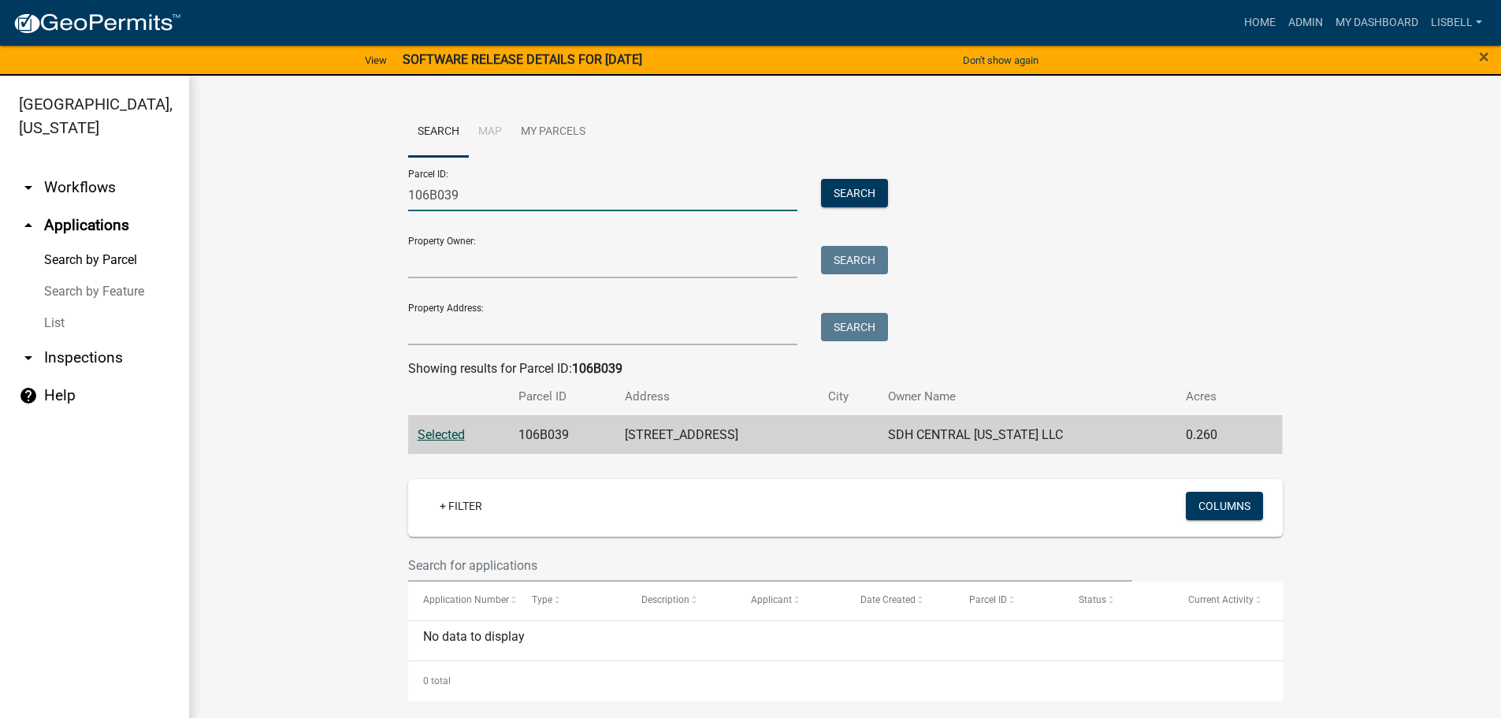
click at [501, 196] on input "106B039" at bounding box center [603, 195] width 390 height 32
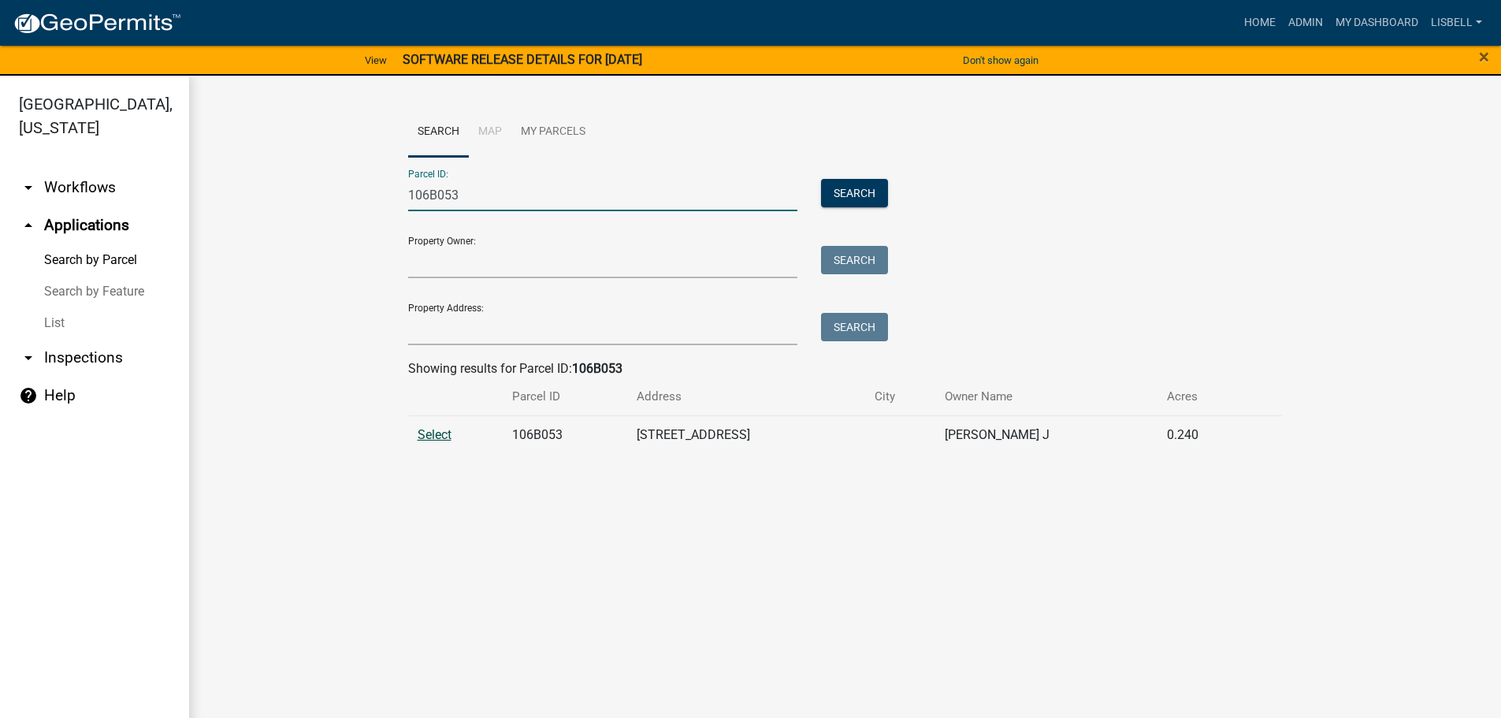
click at [427, 436] on span "Select" at bounding box center [435, 434] width 34 height 15
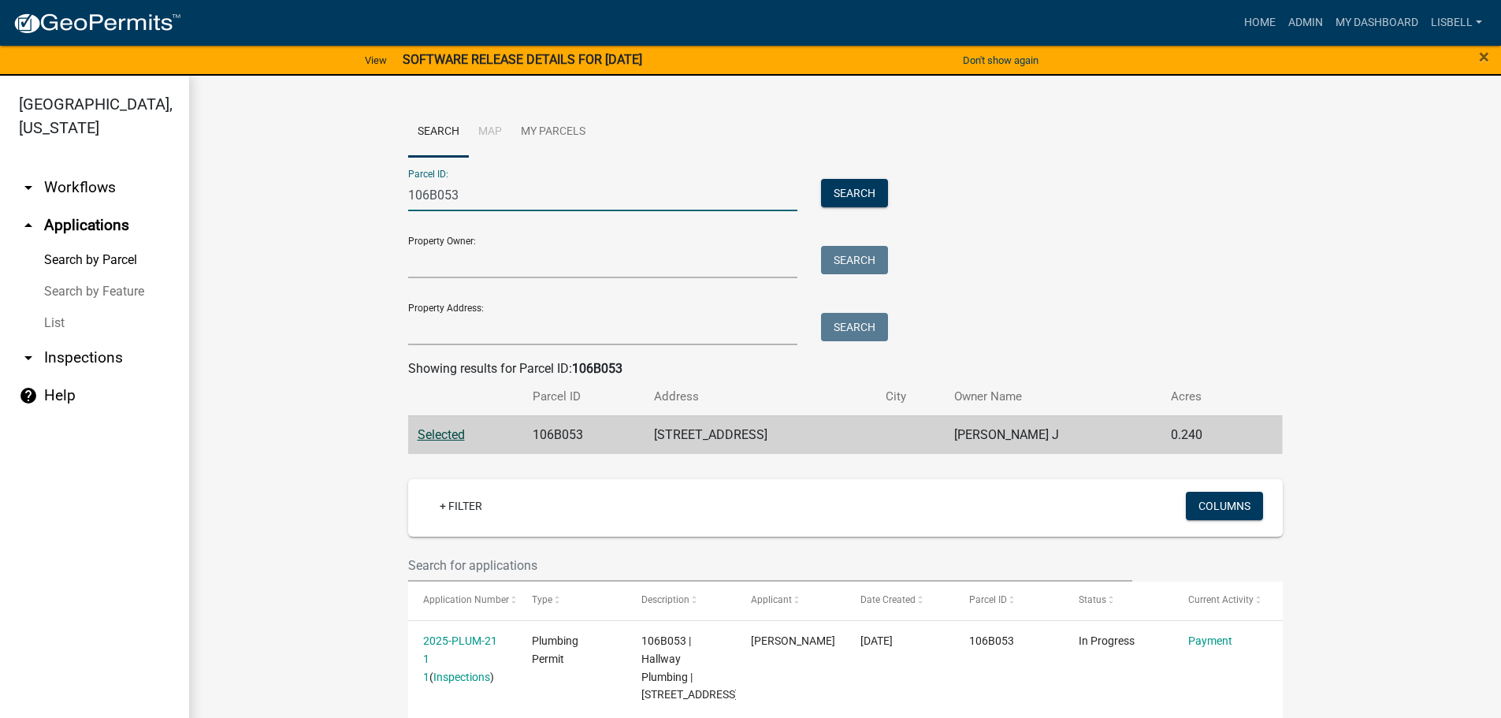
click at [551, 197] on input "106B053" at bounding box center [603, 195] width 390 height 32
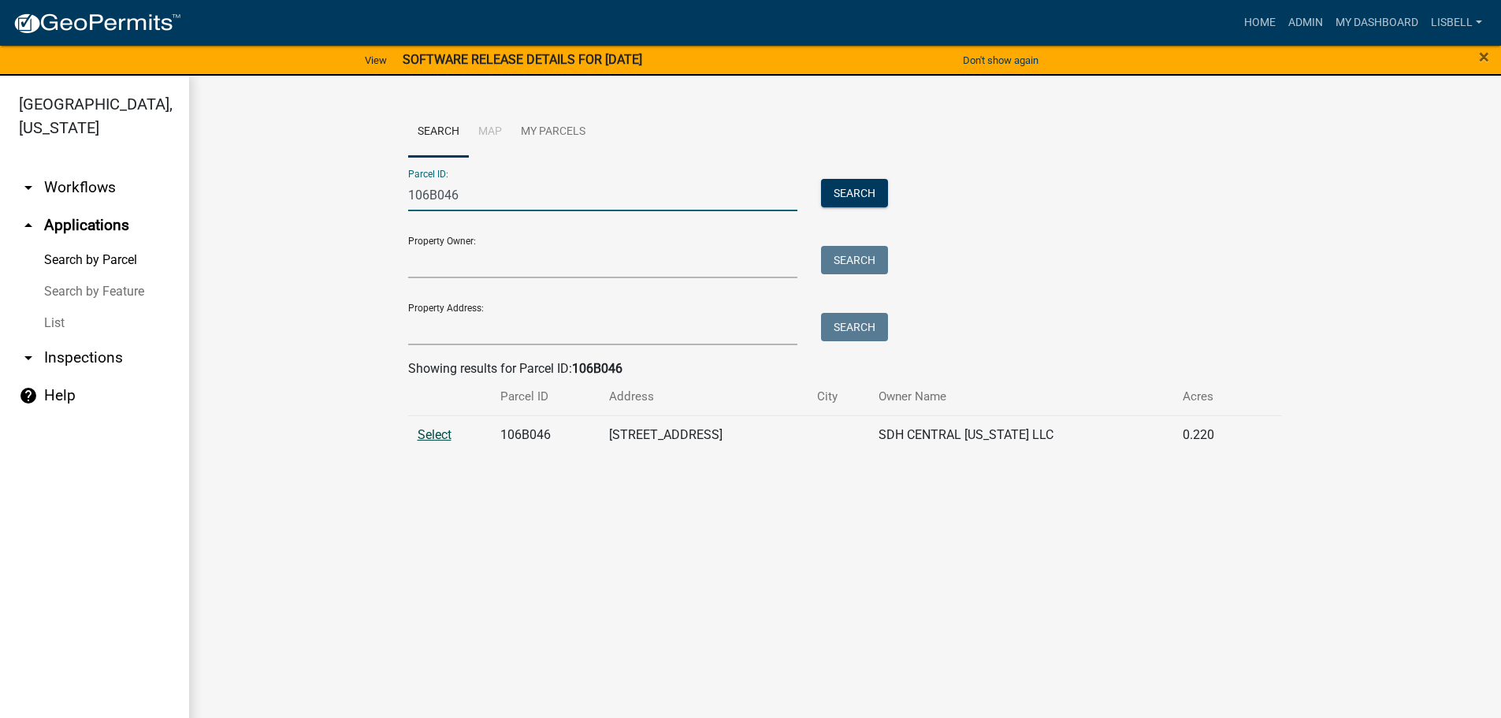
type input "106B046"
click at [424, 430] on span "Select" at bounding box center [435, 434] width 34 height 15
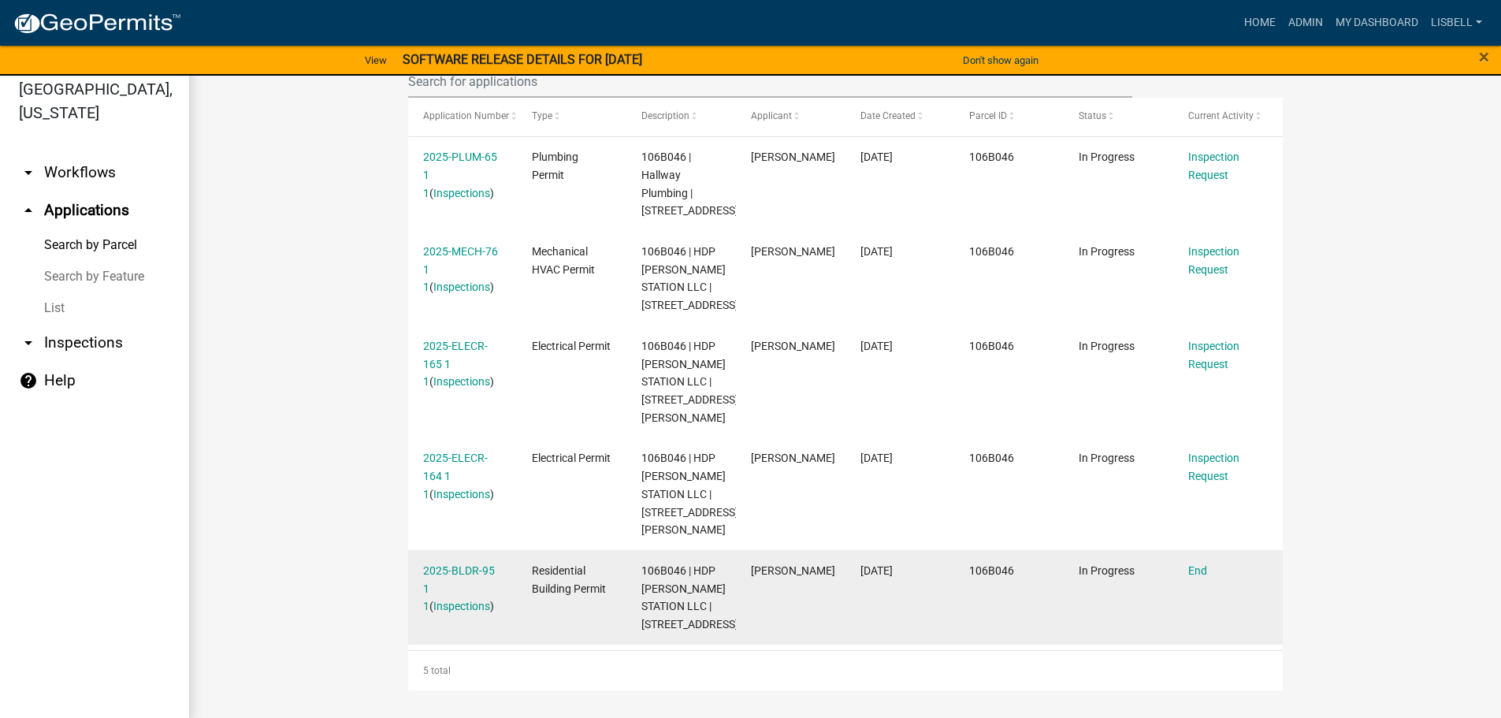
scroll to position [19, 0]
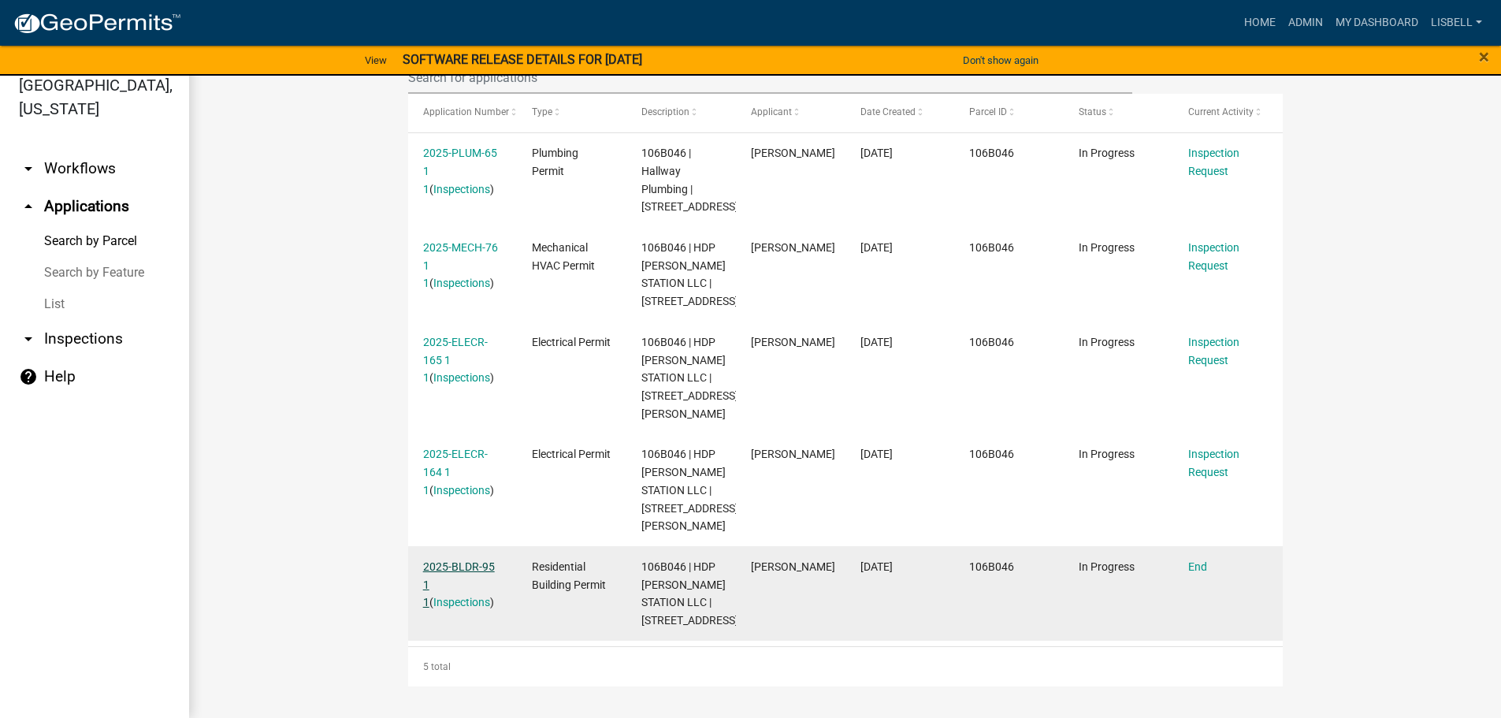
click at [466, 560] on link "2025-BLDR-95 1 1" at bounding box center [459, 584] width 72 height 49
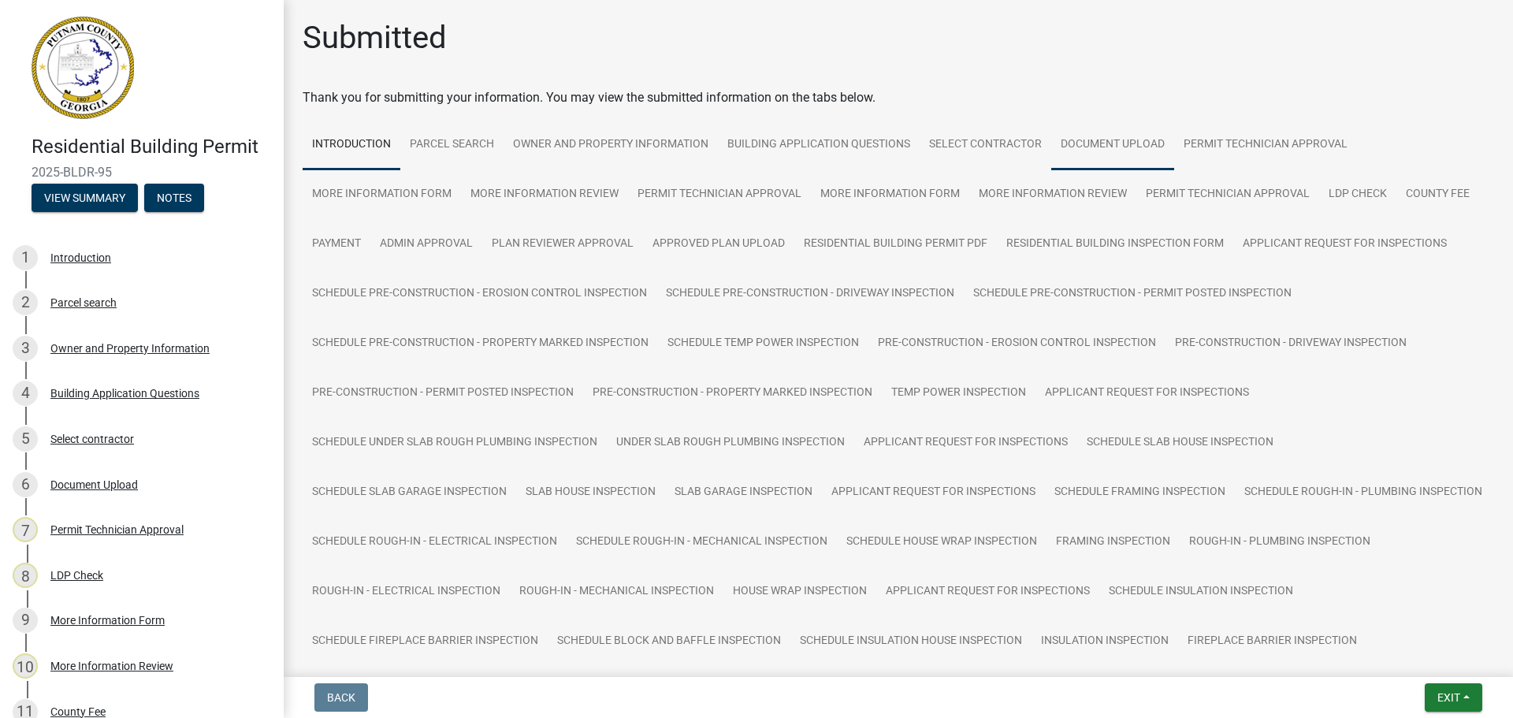
click at [1103, 139] on link "Document Upload" at bounding box center [1112, 145] width 123 height 50
click at [929, 243] on link "Residential Building Permit PDF" at bounding box center [895, 244] width 202 height 50
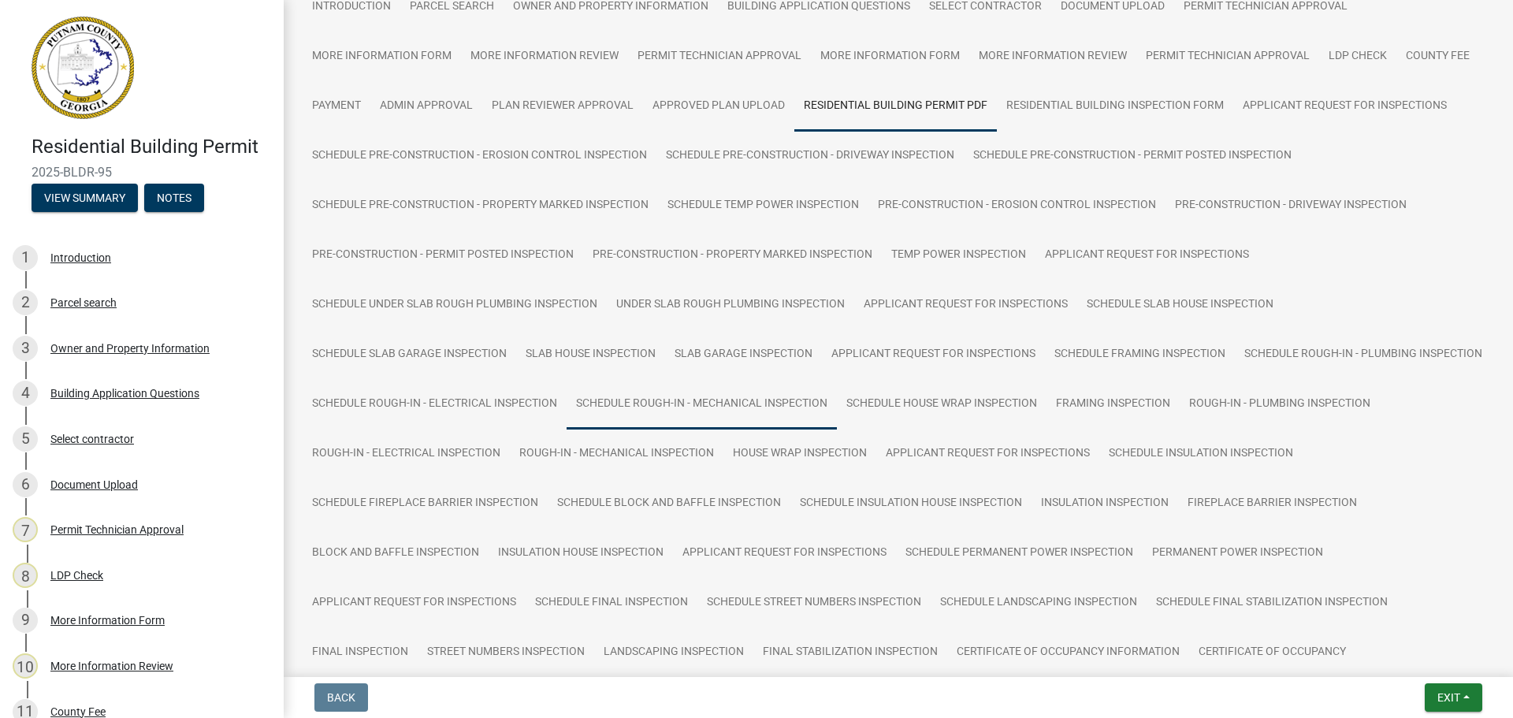
scroll to position [312, 0]
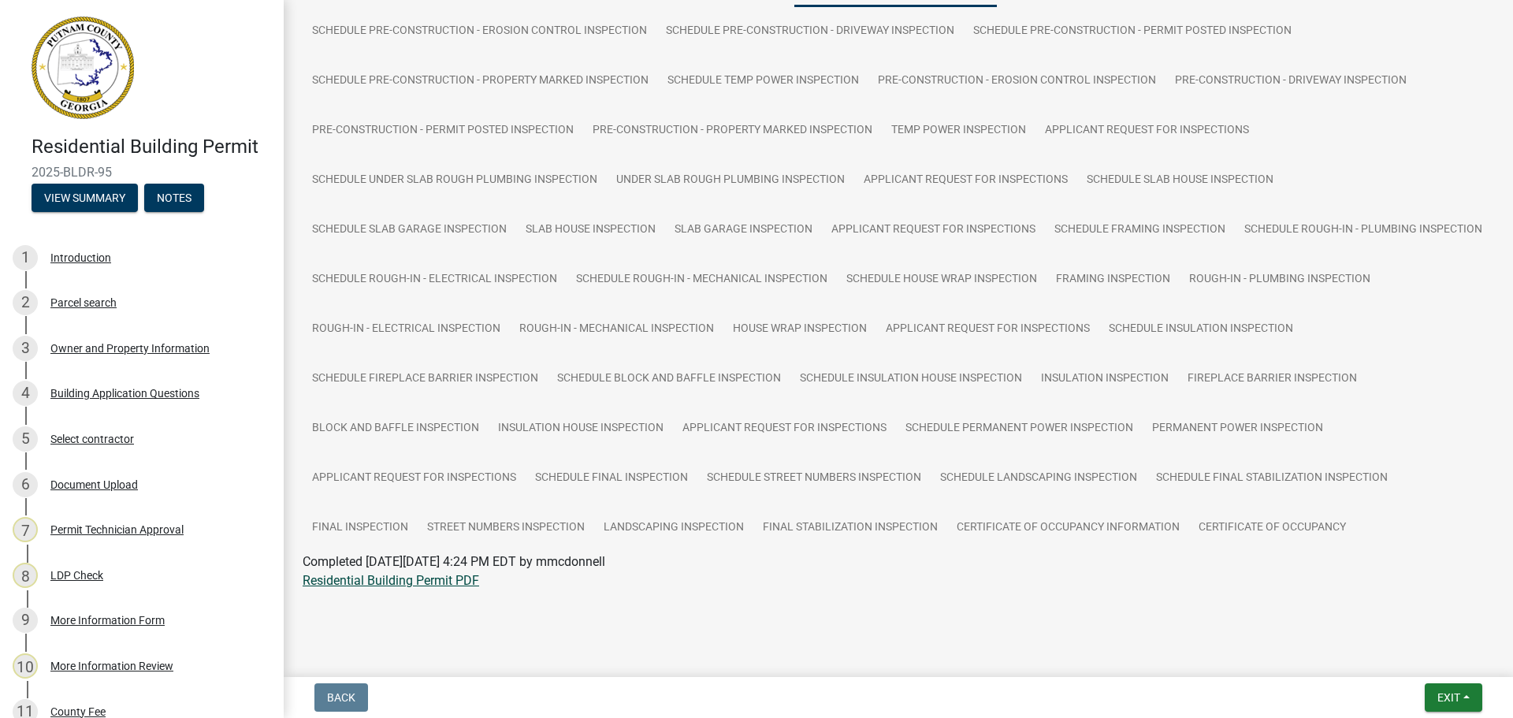
click at [465, 577] on link "Residential Building Permit PDF" at bounding box center [391, 580] width 176 height 15
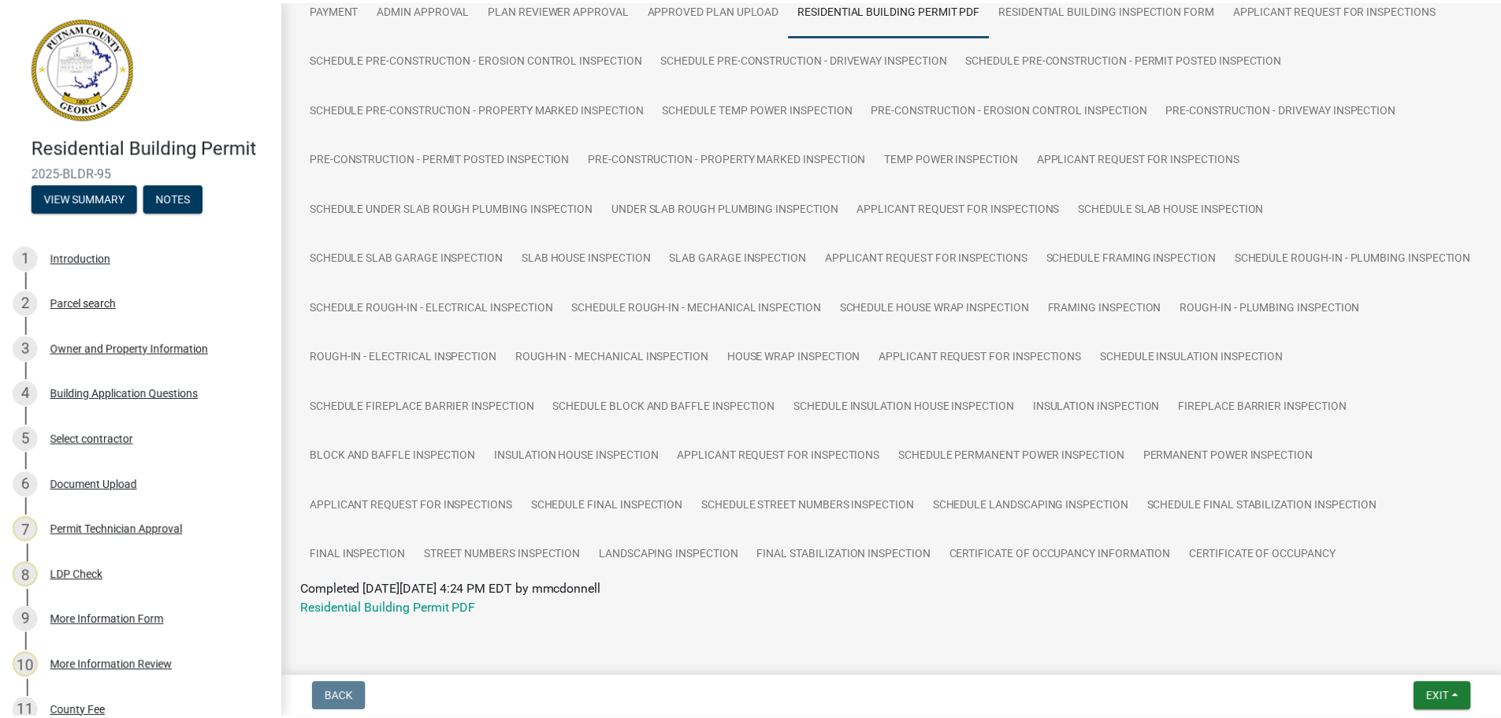
scroll to position [0, 0]
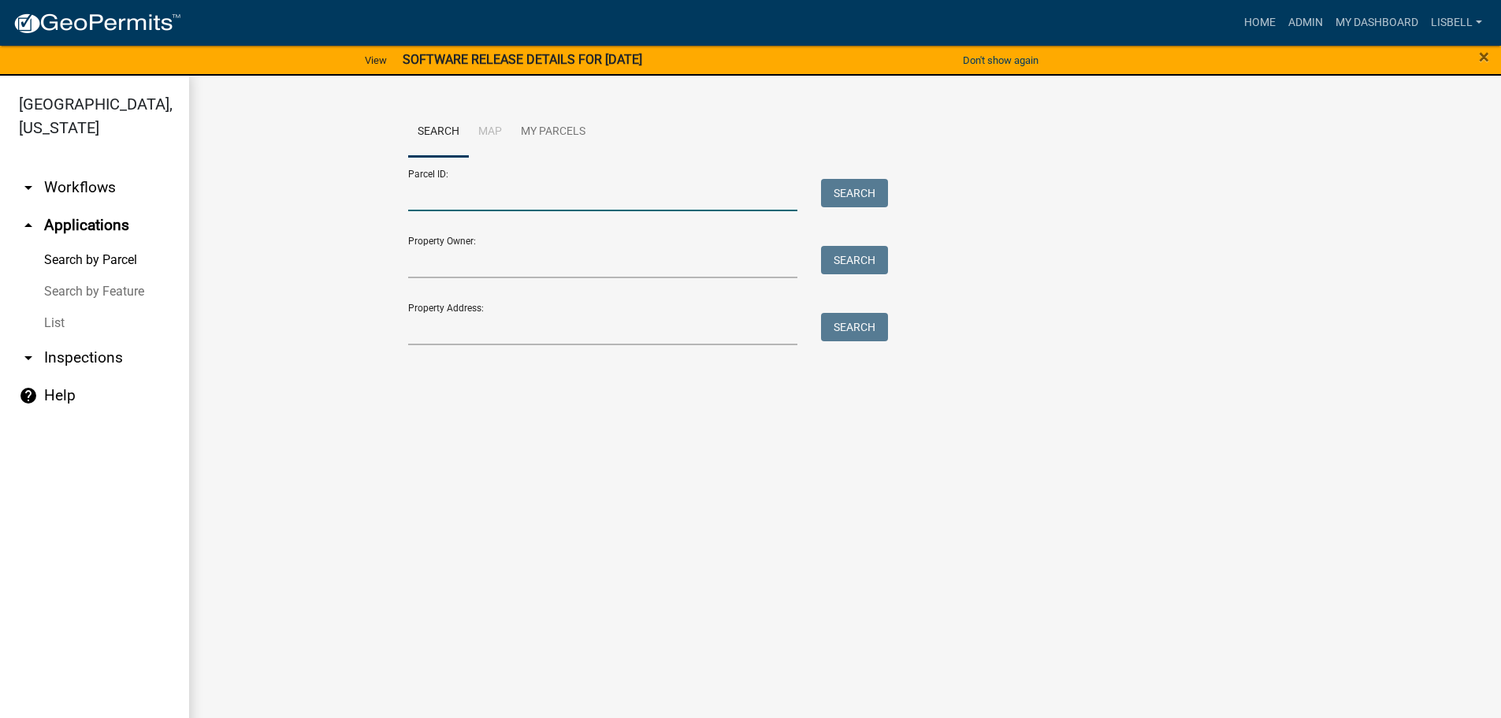
click at [567, 200] on input "Parcel ID:" at bounding box center [603, 195] width 390 height 32
click at [475, 198] on input "Parcel ID:" at bounding box center [603, 195] width 390 height 32
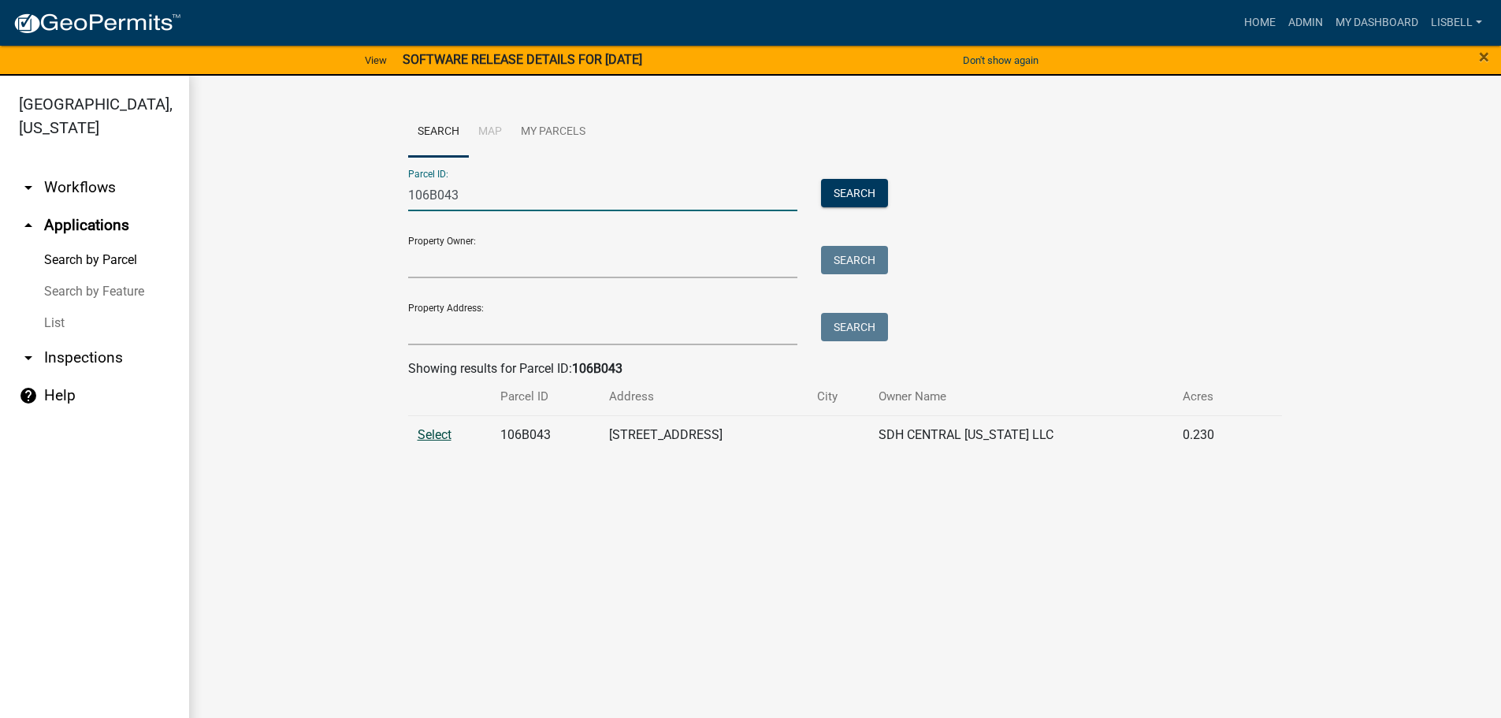
type input "106B043"
click at [442, 439] on span "Select" at bounding box center [435, 434] width 34 height 15
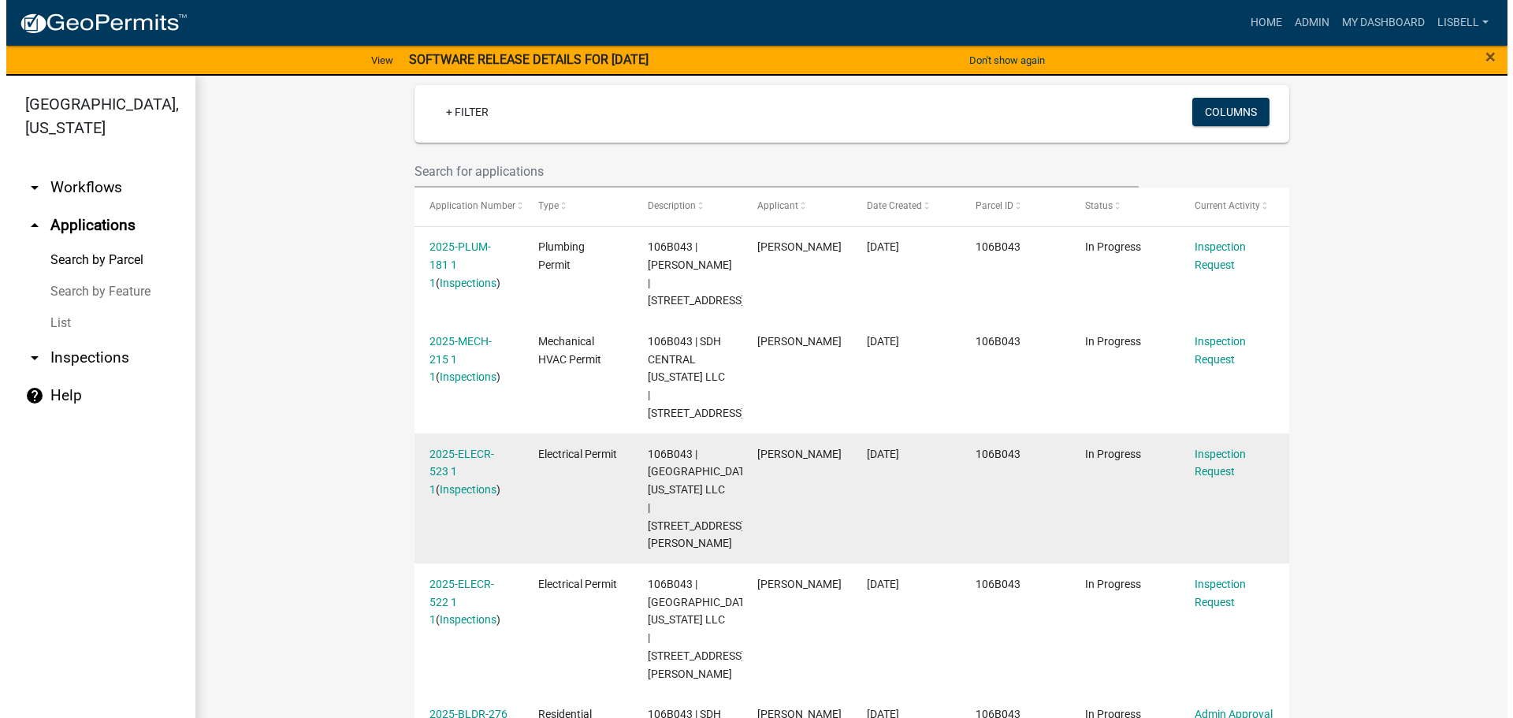
scroll to position [540, 0]
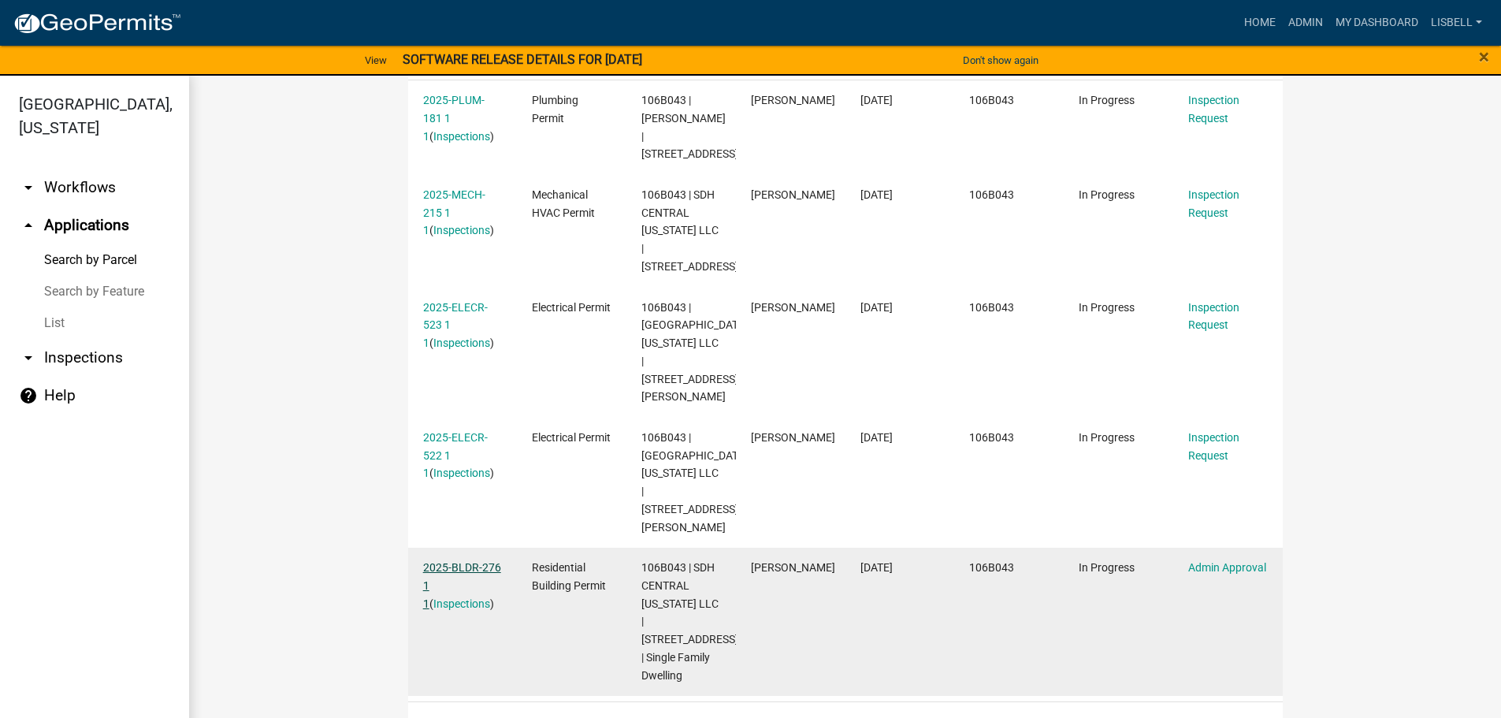
click at [471, 561] on link "2025-BLDR-276 1 1" at bounding box center [462, 585] width 78 height 49
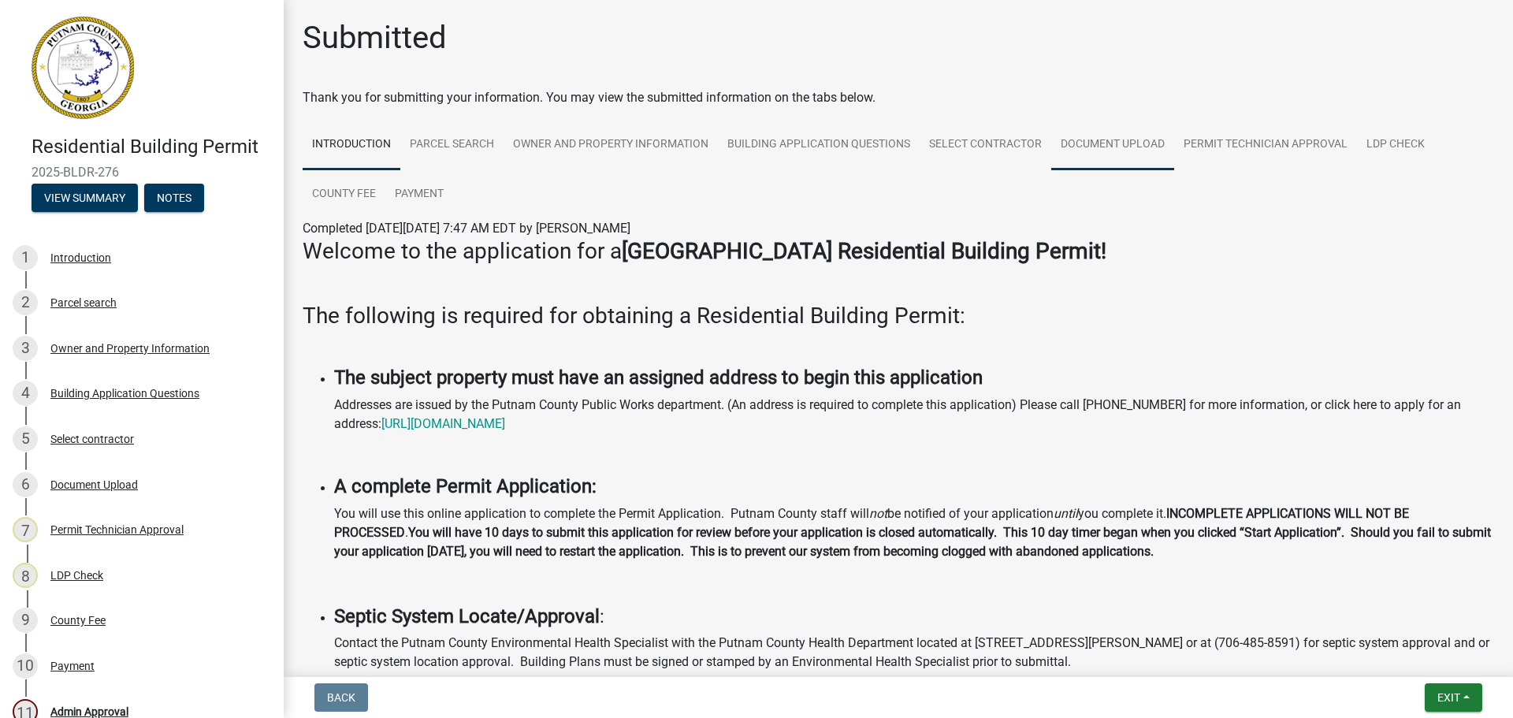
click at [1106, 150] on link "Document Upload" at bounding box center [1112, 145] width 123 height 50
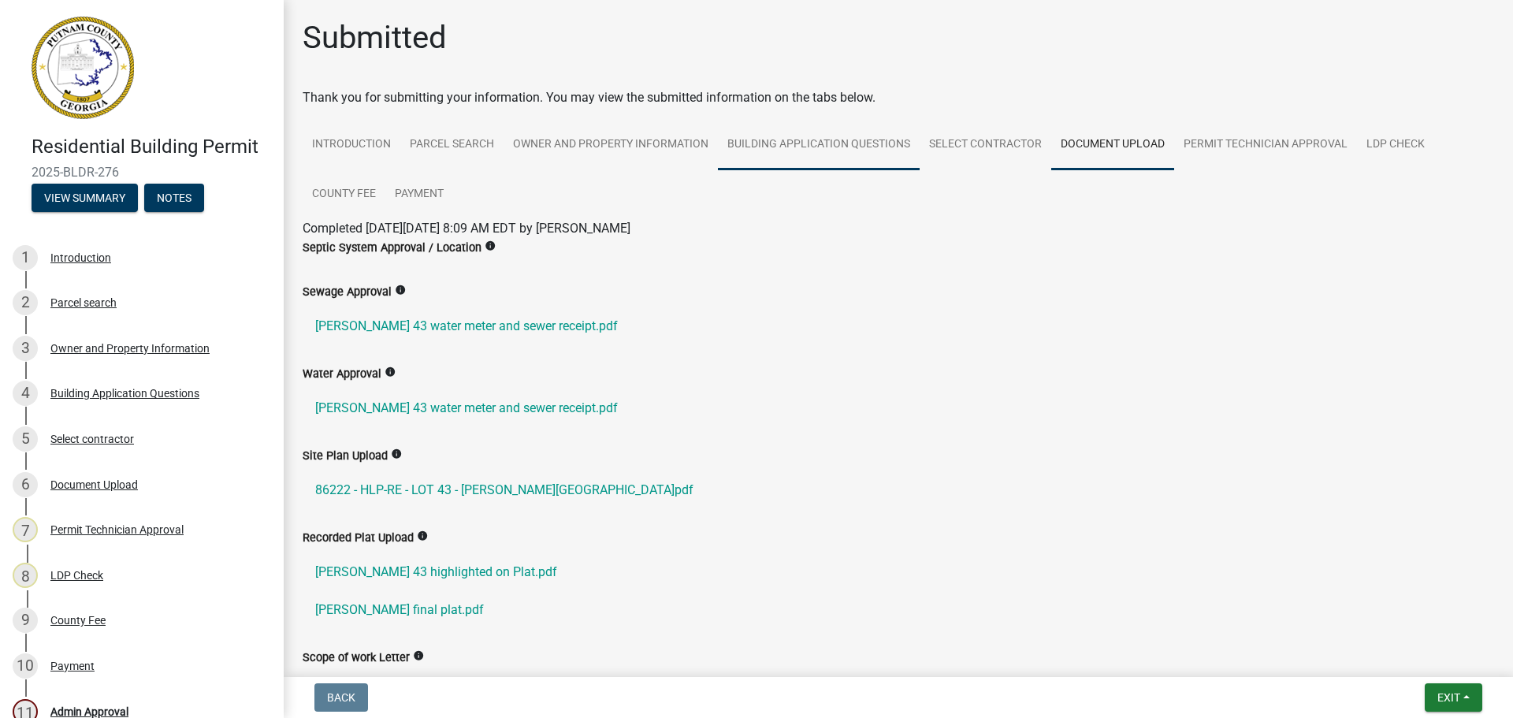
click at [849, 139] on link "Building Application Questions" at bounding box center [819, 145] width 202 height 50
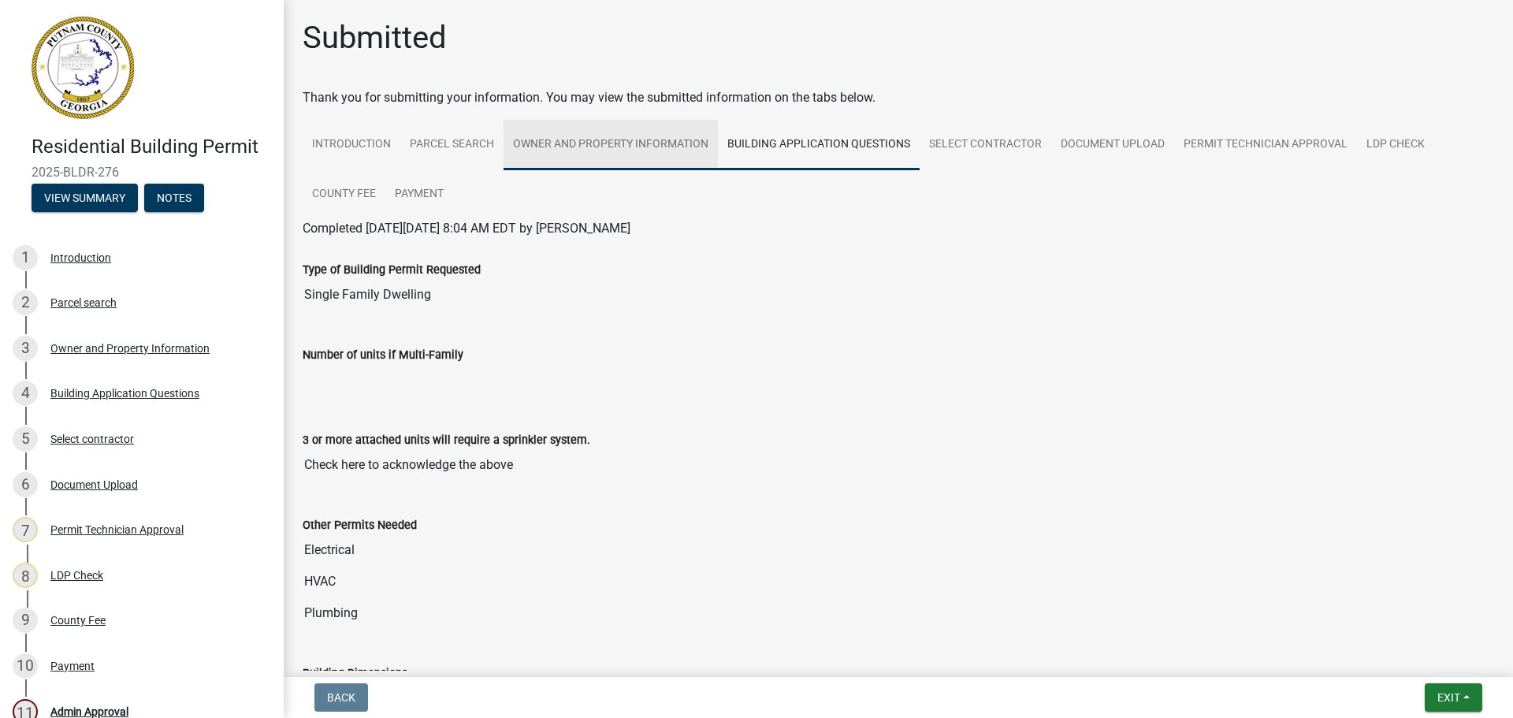
click at [648, 148] on link "Owner and Property Information" at bounding box center [610, 145] width 214 height 50
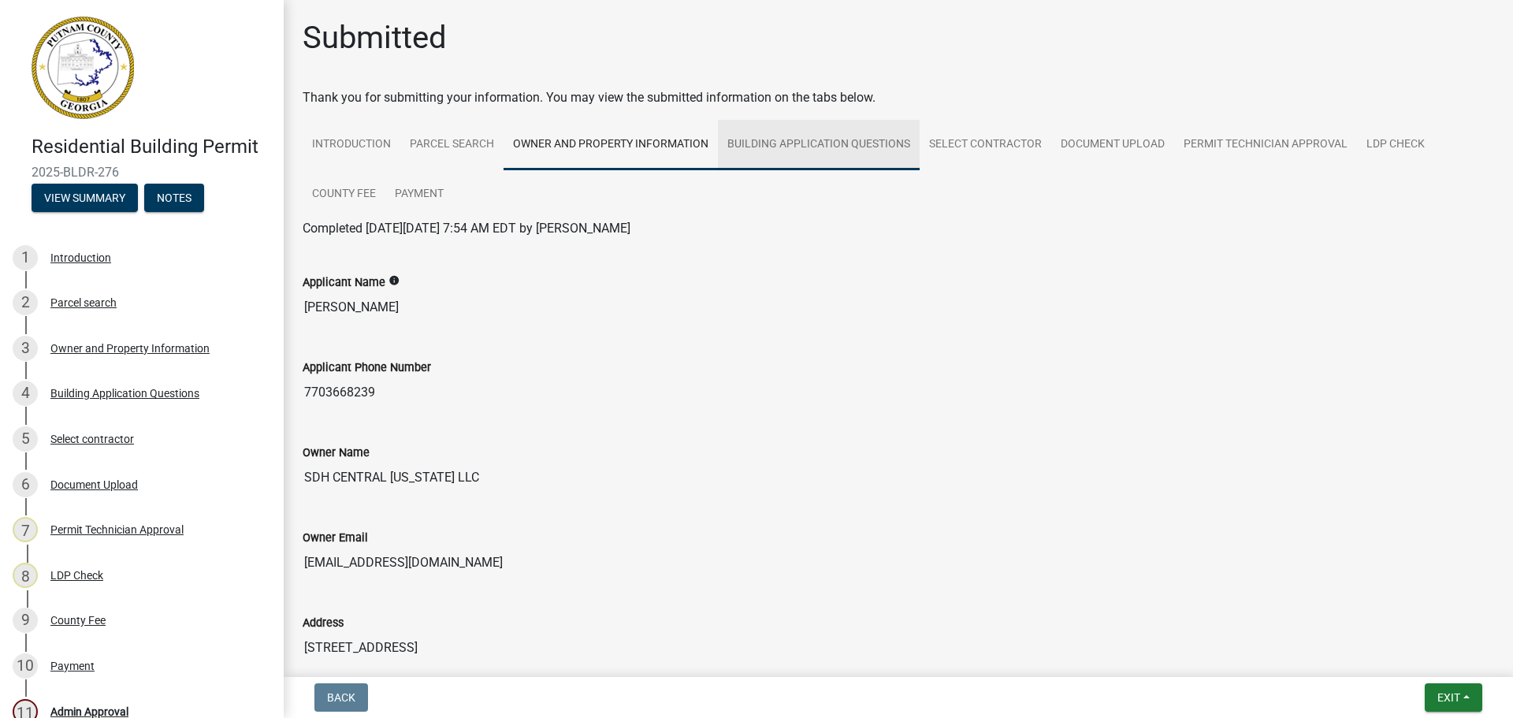
click at [876, 146] on link "Building Application Questions" at bounding box center [819, 145] width 202 height 50
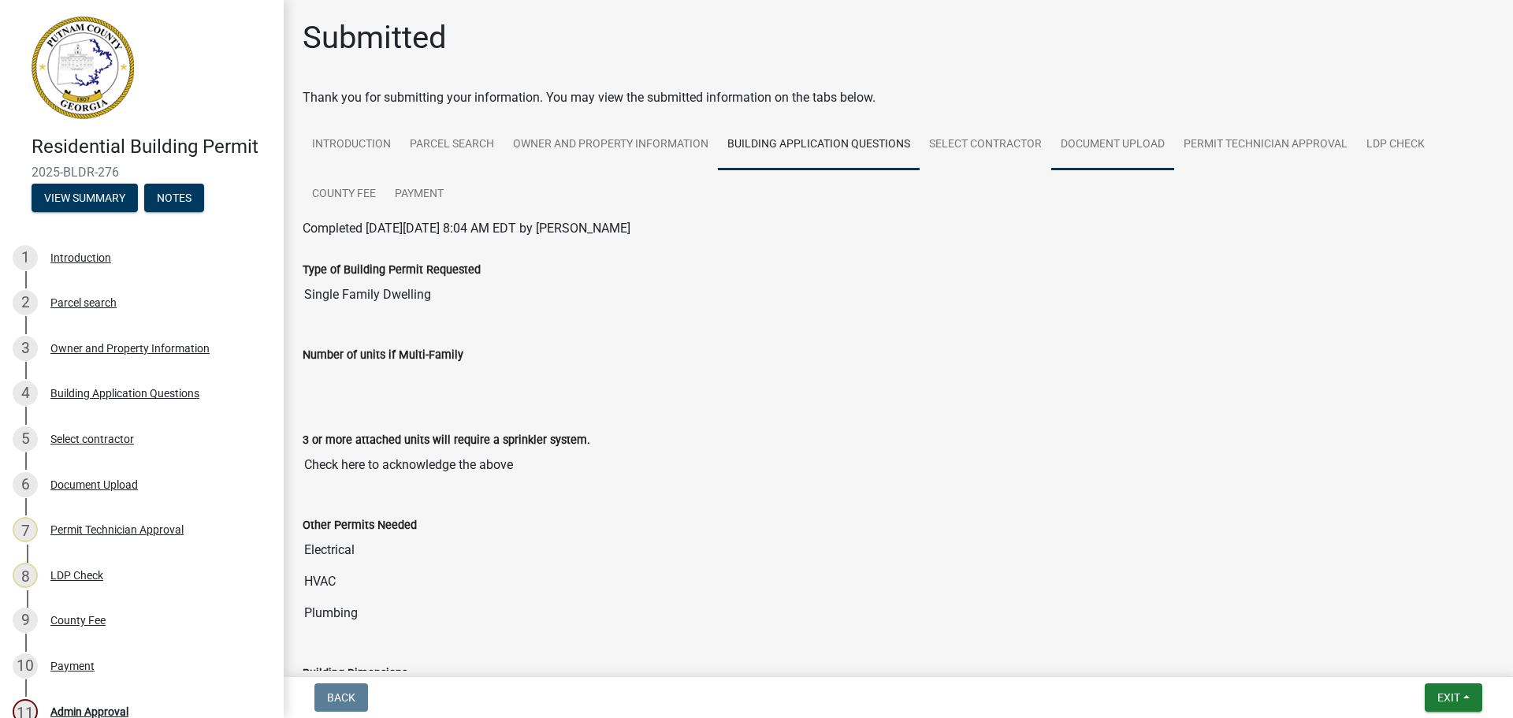
click at [1141, 145] on link "Document Upload" at bounding box center [1112, 145] width 123 height 50
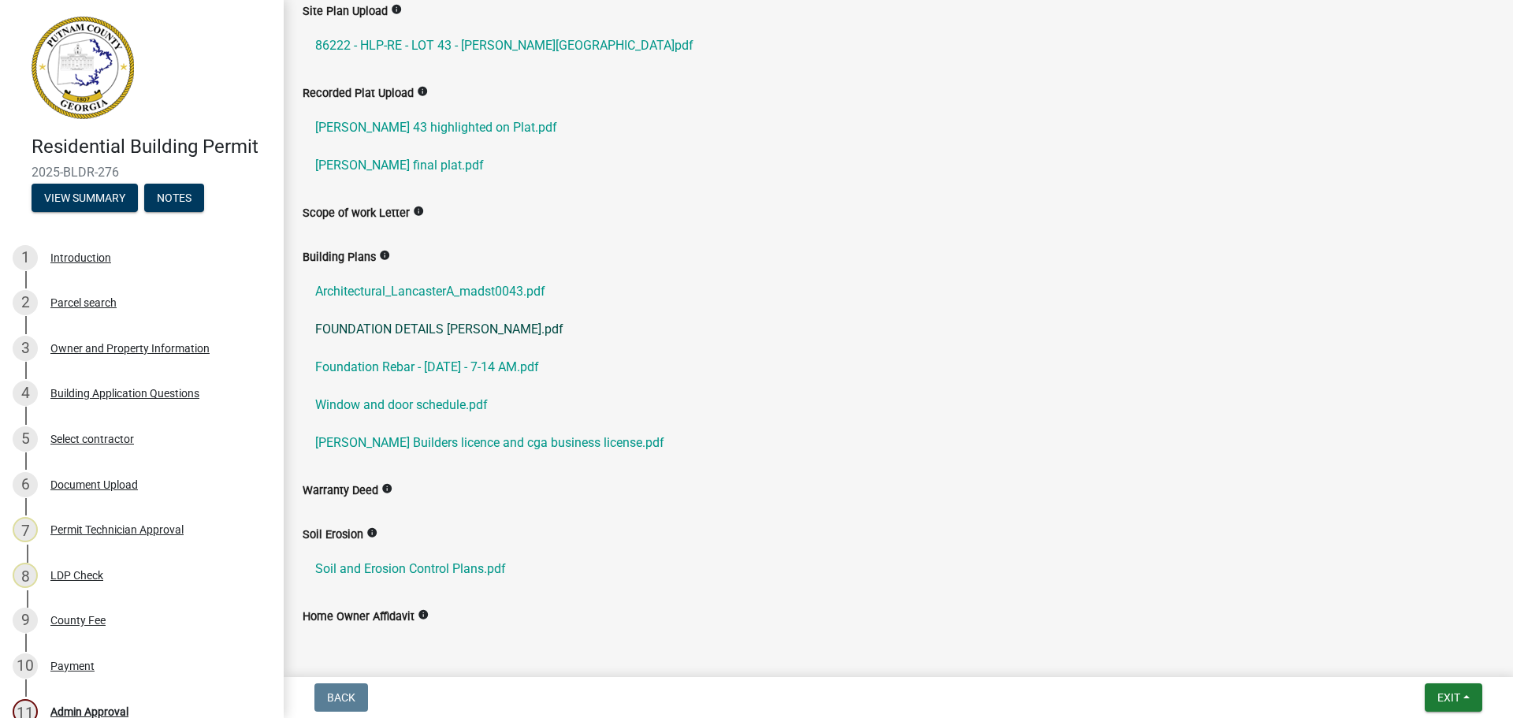
scroll to position [473, 0]
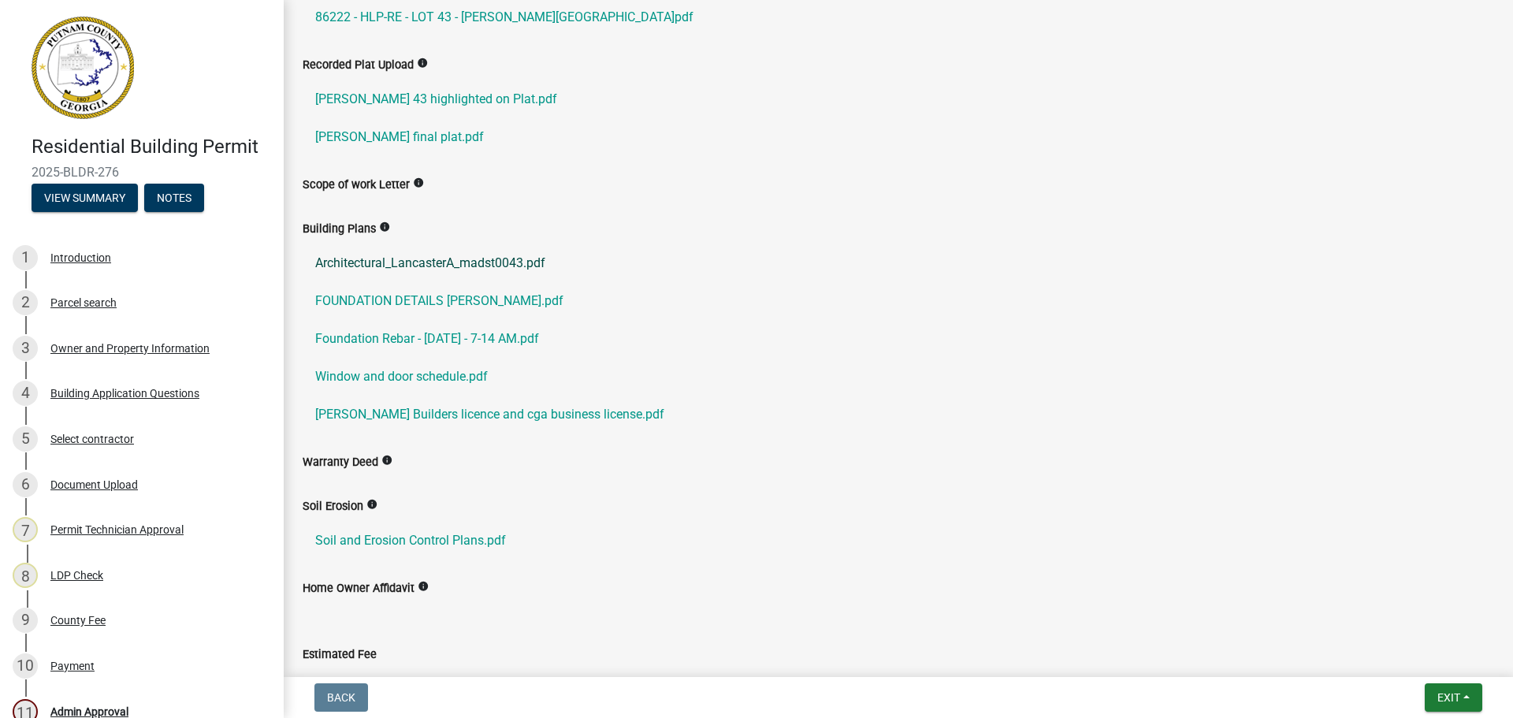
click at [486, 265] on link "Architectural_LancasterA_madst0043.pdf" at bounding box center [898, 263] width 1191 height 38
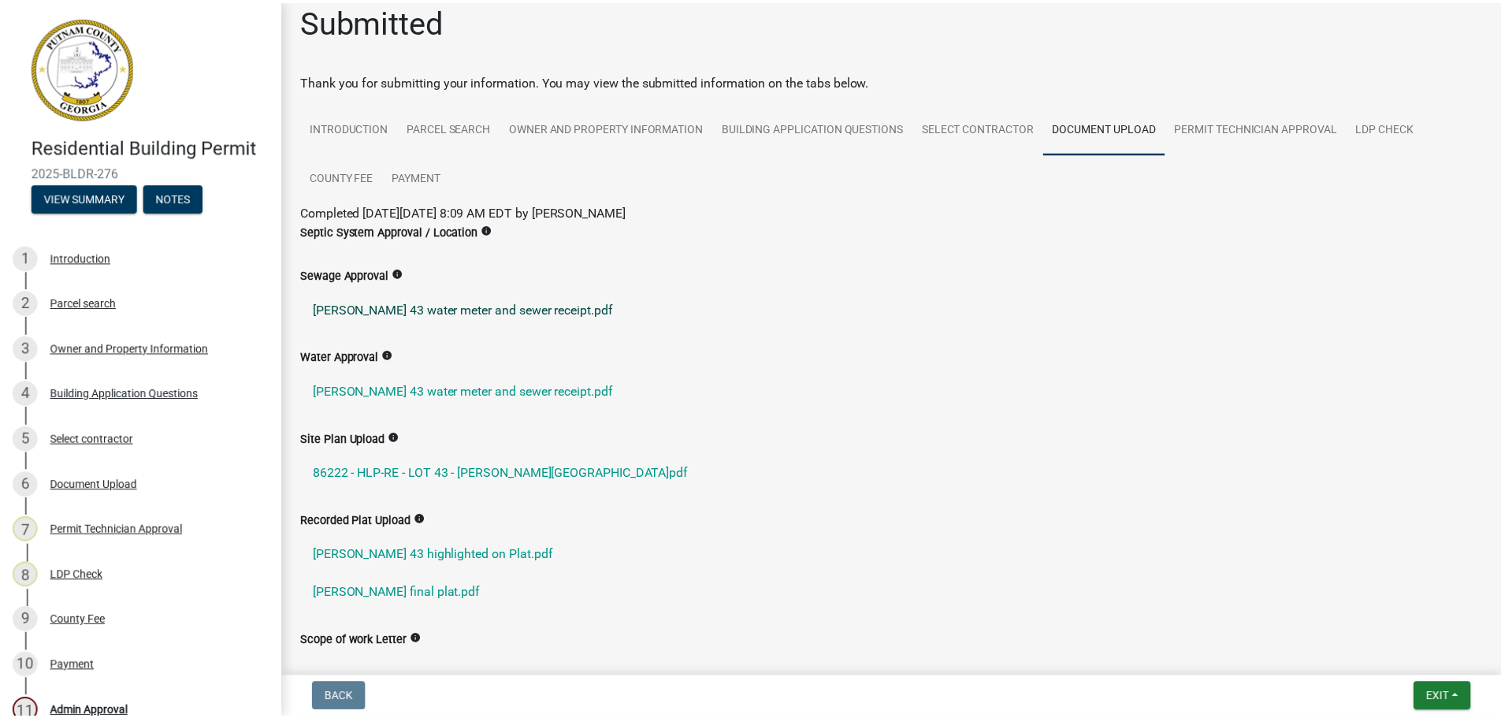
scroll to position [0, 0]
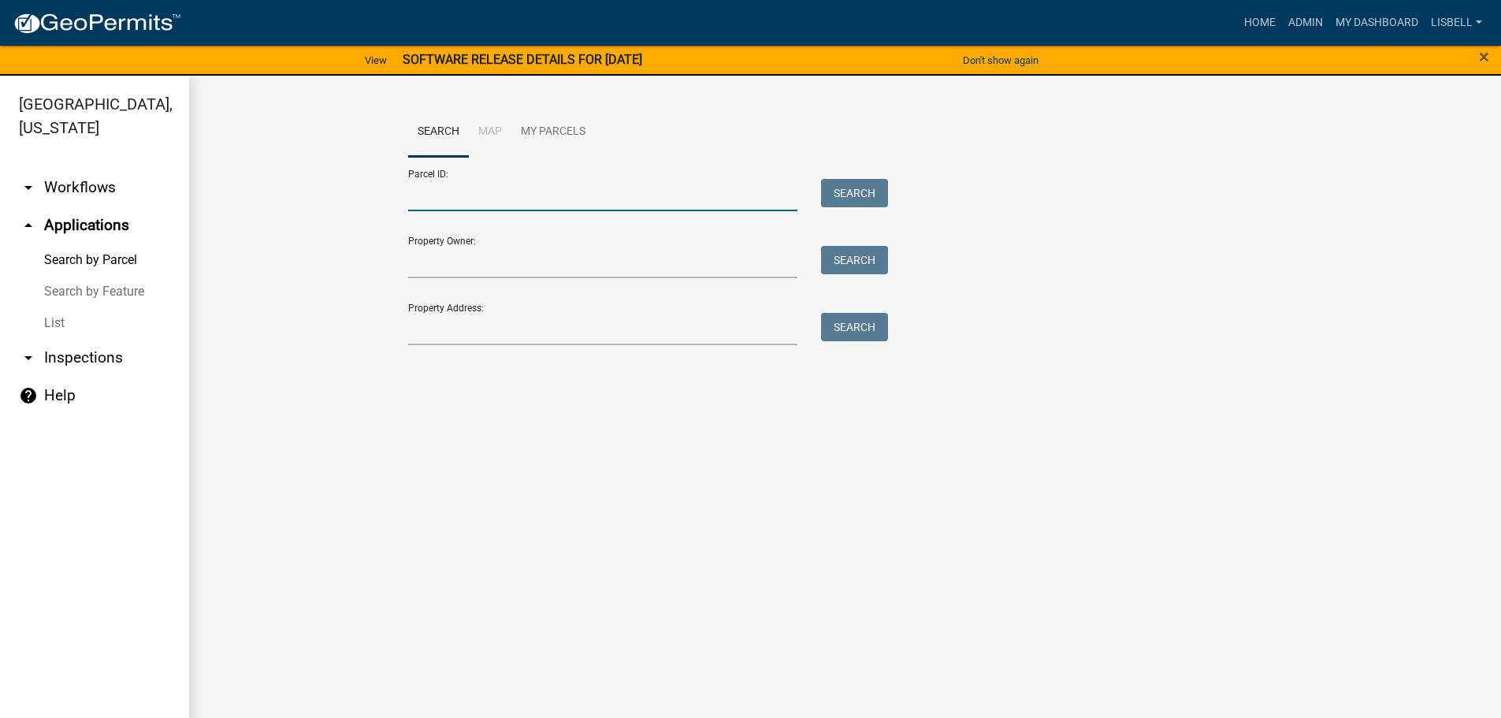
click at [593, 206] on input "Parcel ID:" at bounding box center [603, 195] width 390 height 32
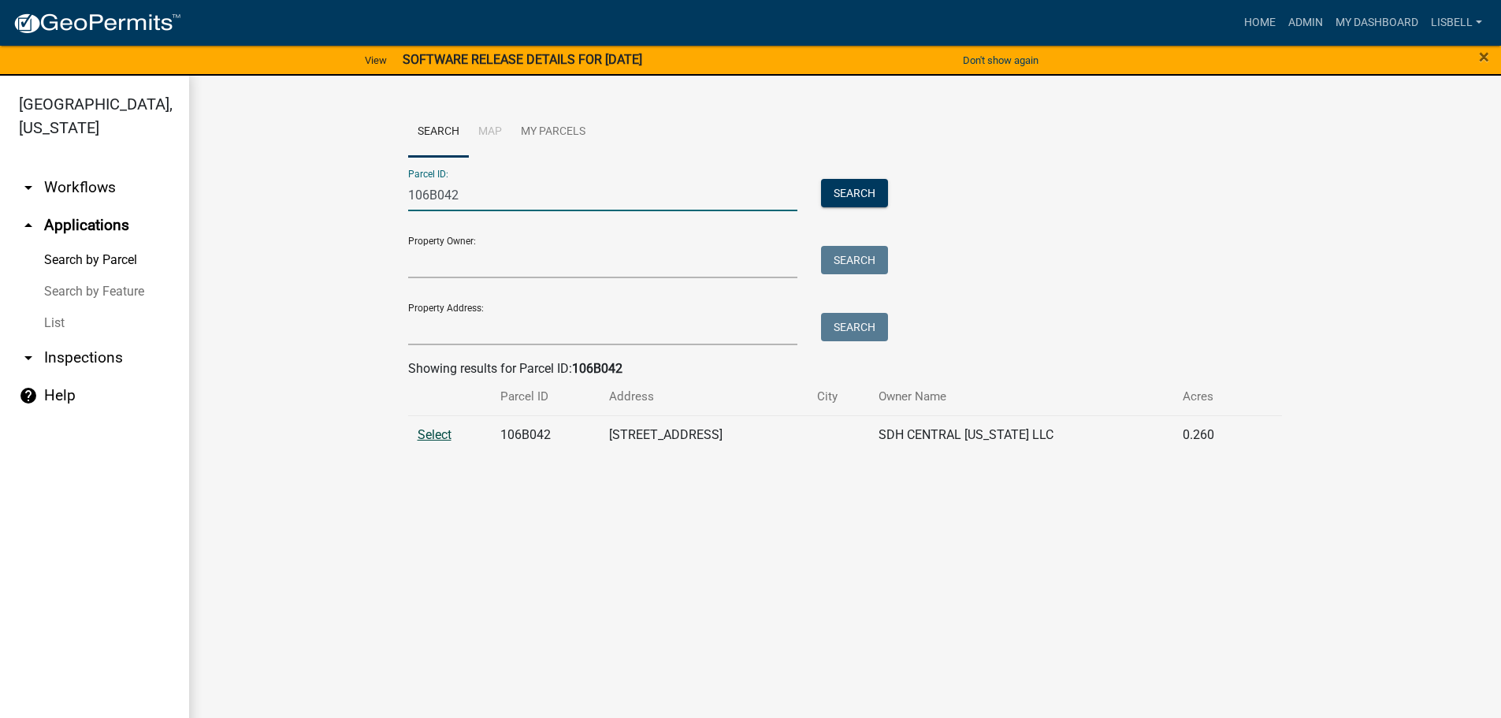
type input "106B042"
click at [448, 435] on span "Select" at bounding box center [435, 434] width 34 height 15
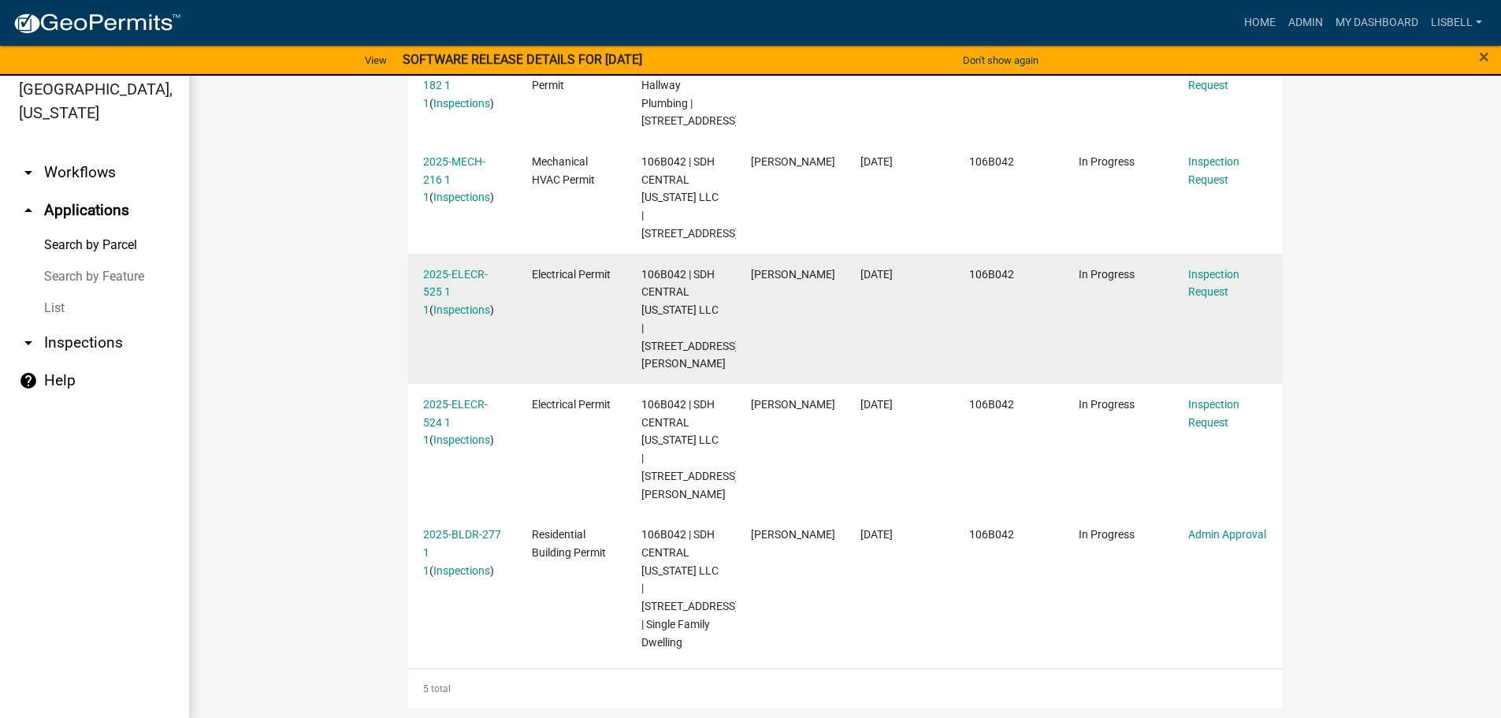
scroll to position [19, 0]
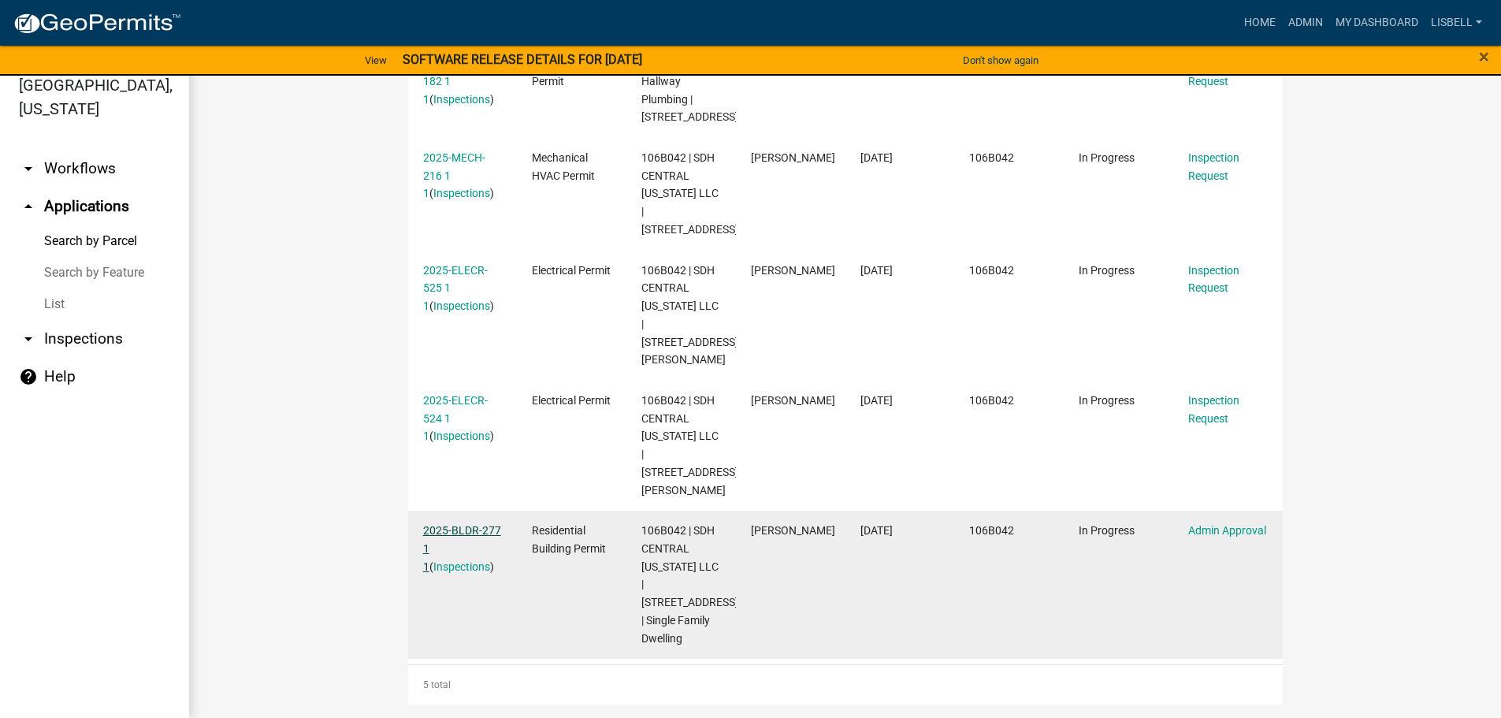
click at [481, 529] on link "2025-BLDR-277 1 1" at bounding box center [462, 548] width 78 height 49
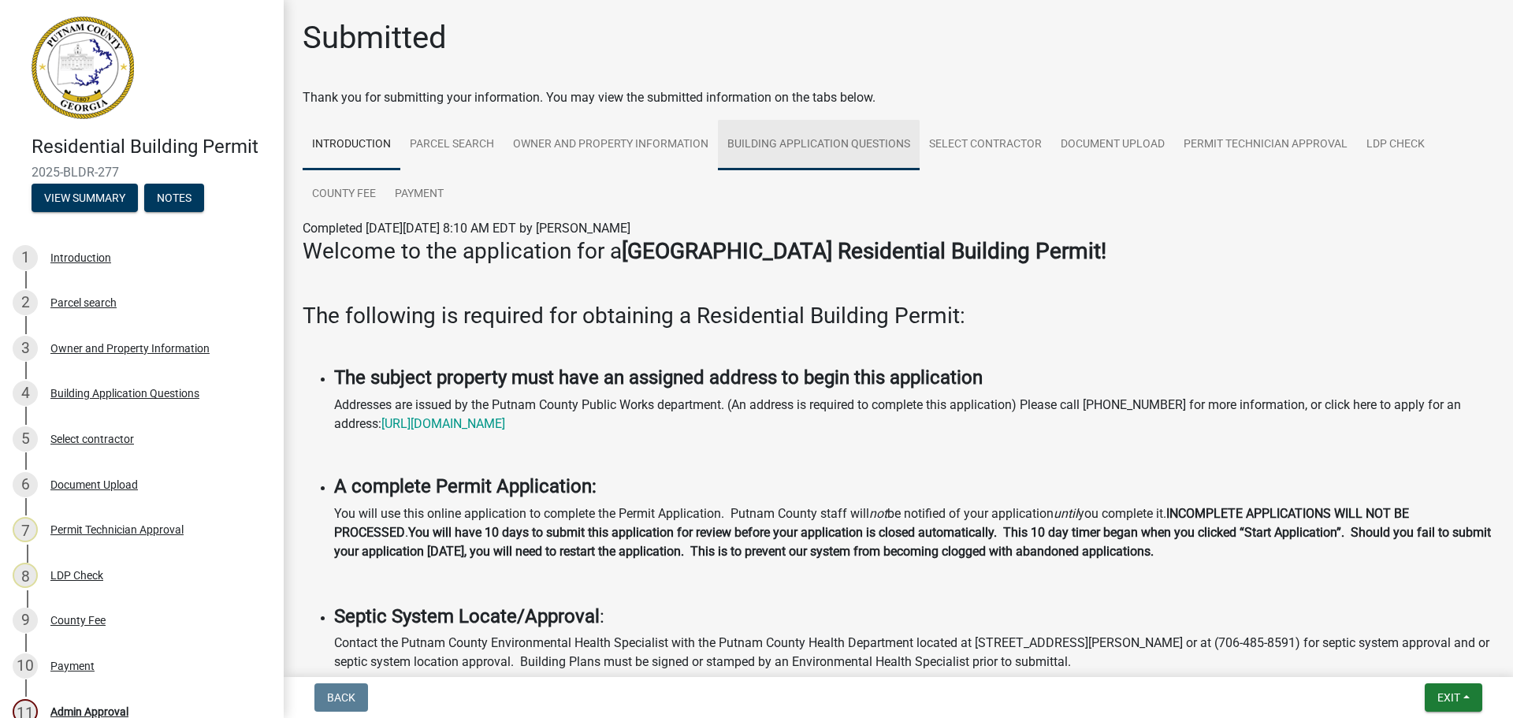
click at [803, 142] on link "Building Application Questions" at bounding box center [819, 145] width 202 height 50
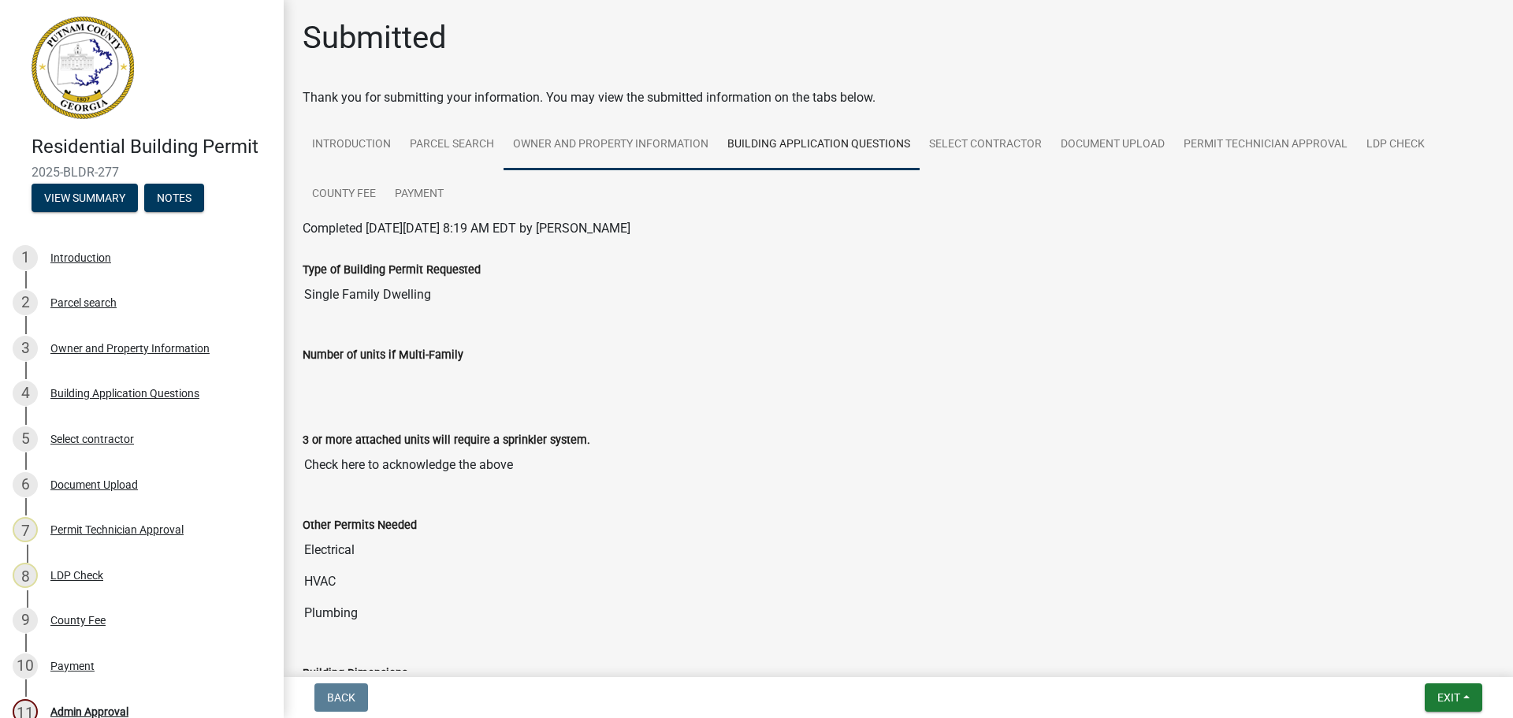
click at [666, 155] on link "Owner and Property Information" at bounding box center [610, 145] width 214 height 50
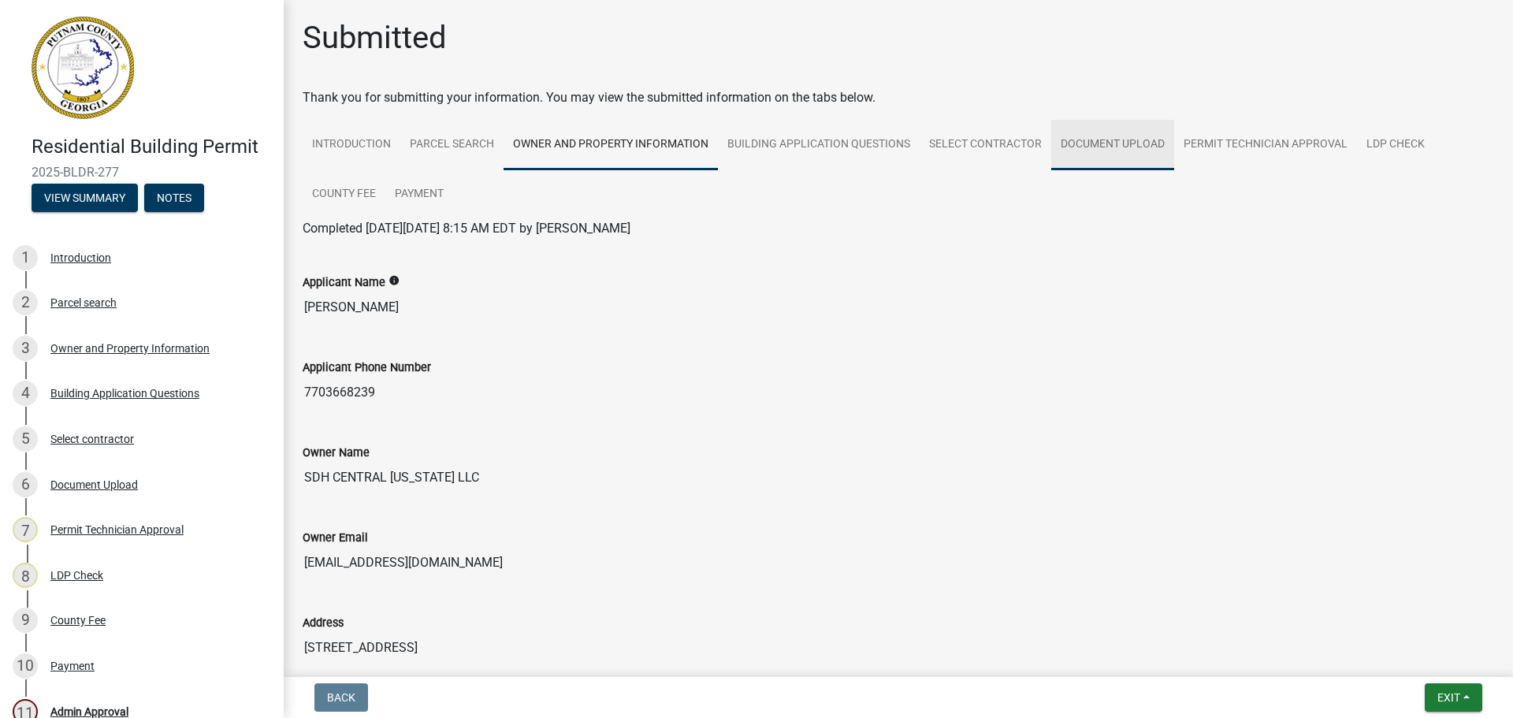
click at [1131, 131] on link "Document Upload" at bounding box center [1112, 145] width 123 height 50
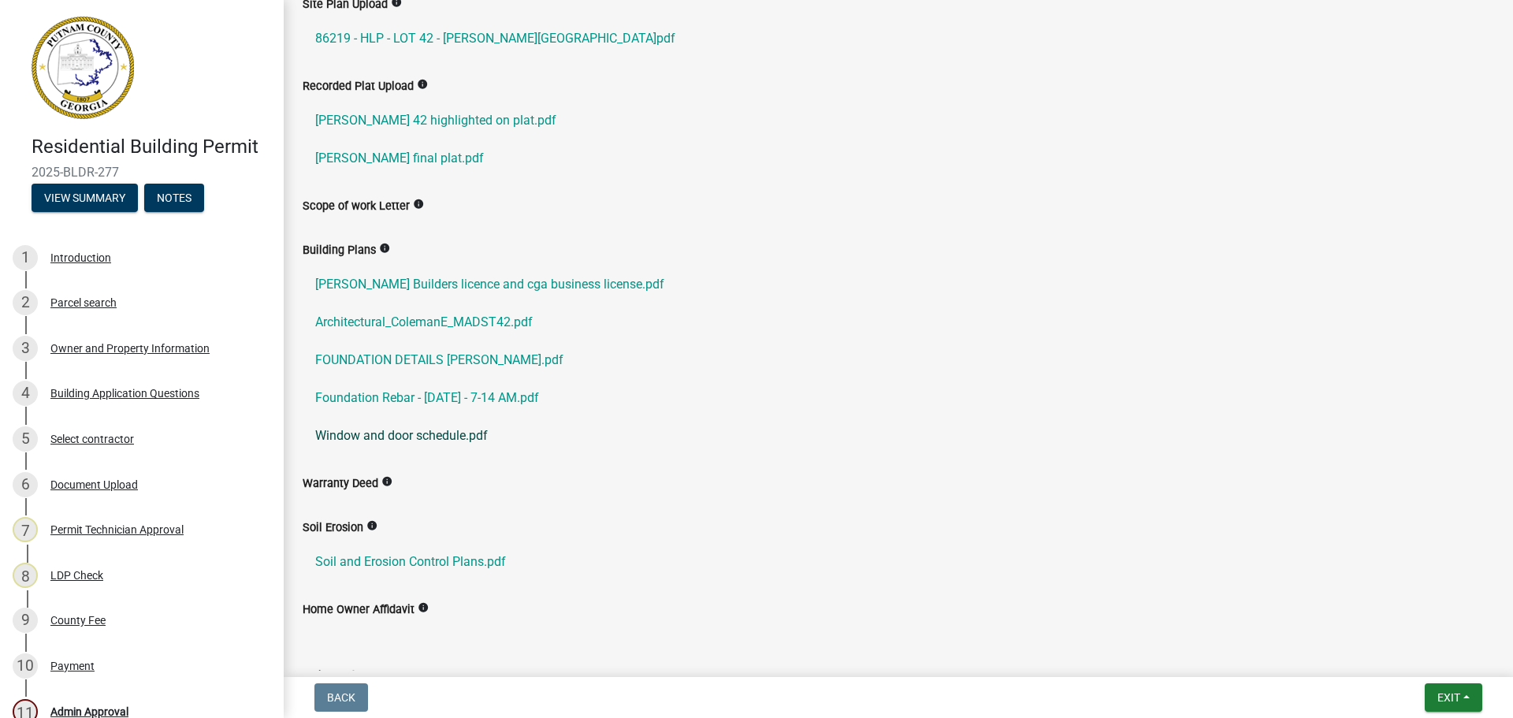
scroll to position [473, 0]
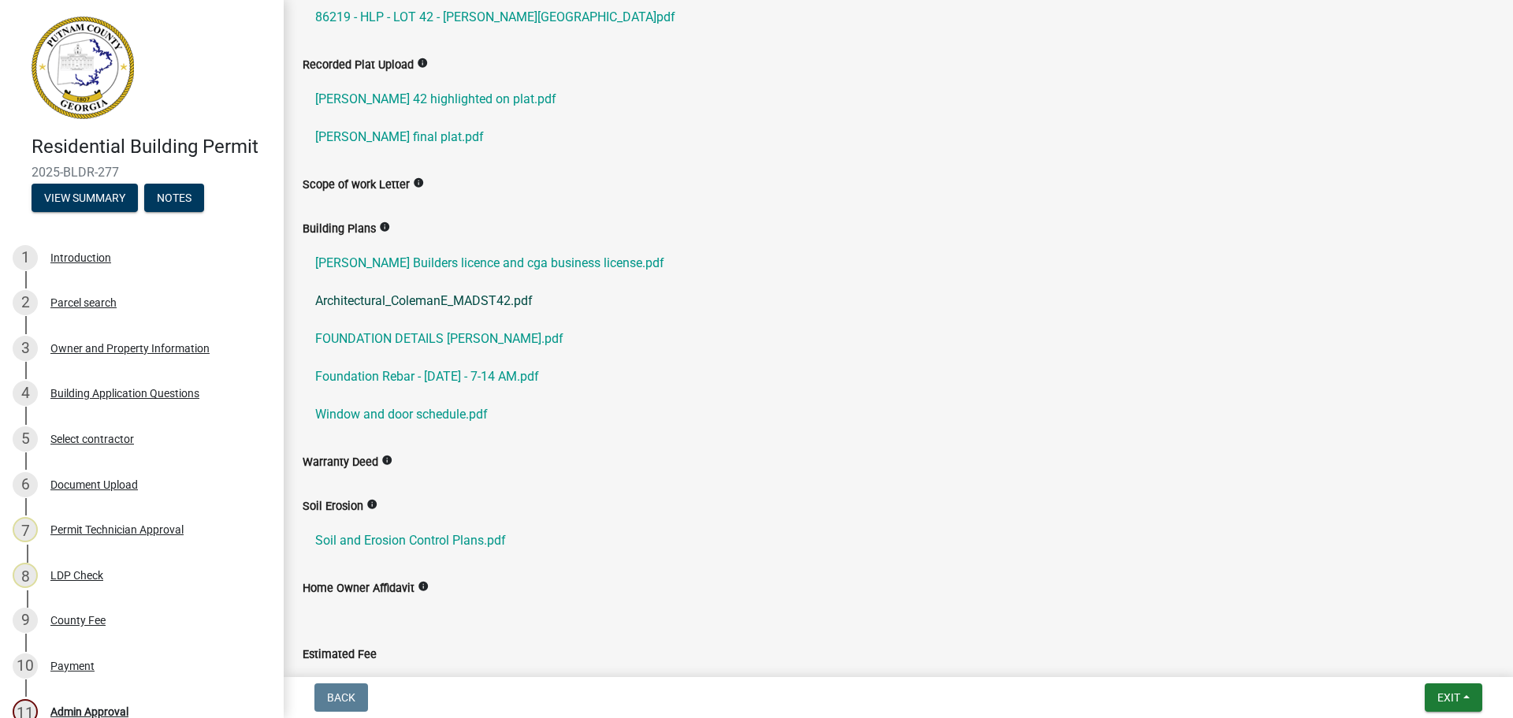
click at [470, 305] on link "Architectural_ColemanE_MADST42.pdf" at bounding box center [898, 301] width 1191 height 38
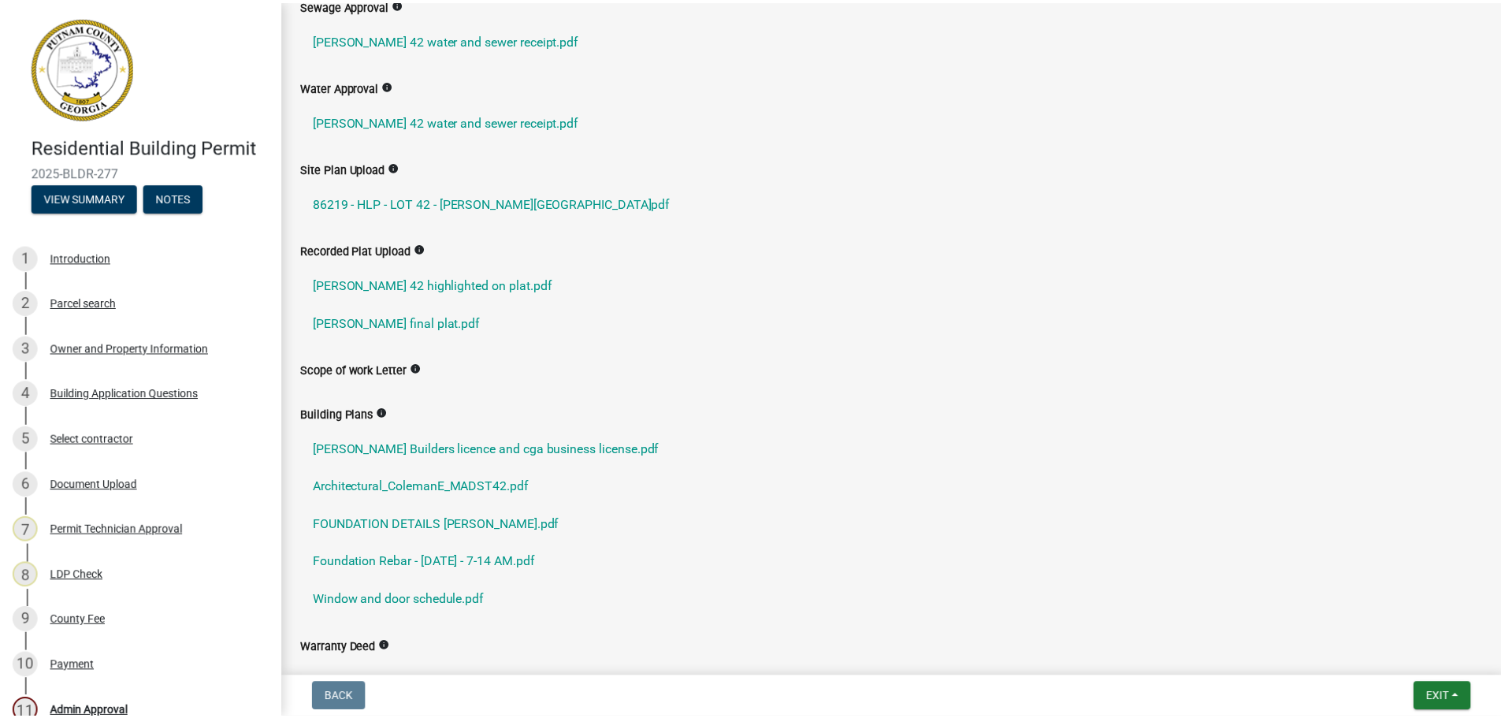
scroll to position [0, 0]
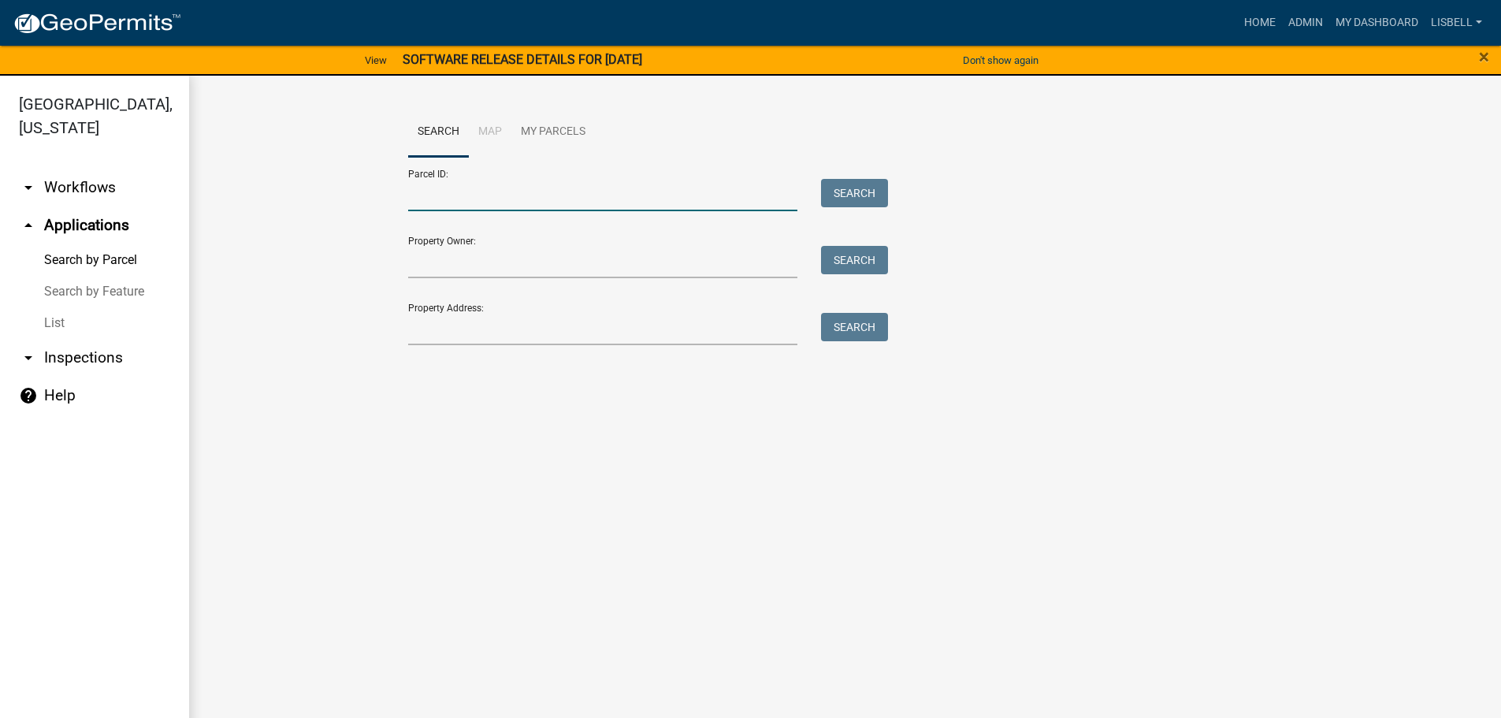
click at [516, 203] on input "Parcel ID:" at bounding box center [603, 195] width 390 height 32
click at [507, 196] on input "Parcel ID:" at bounding box center [603, 195] width 390 height 32
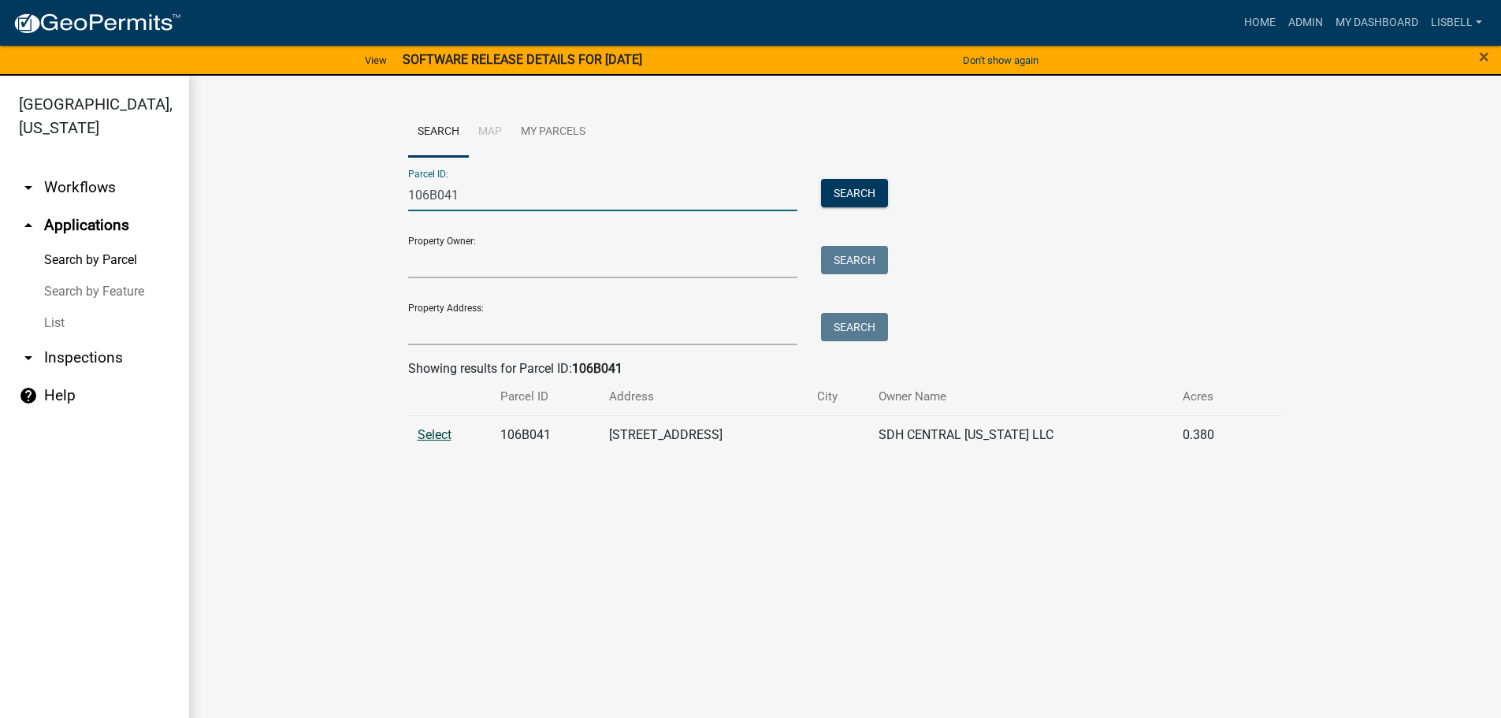
click at [441, 435] on span "Select" at bounding box center [435, 434] width 34 height 15
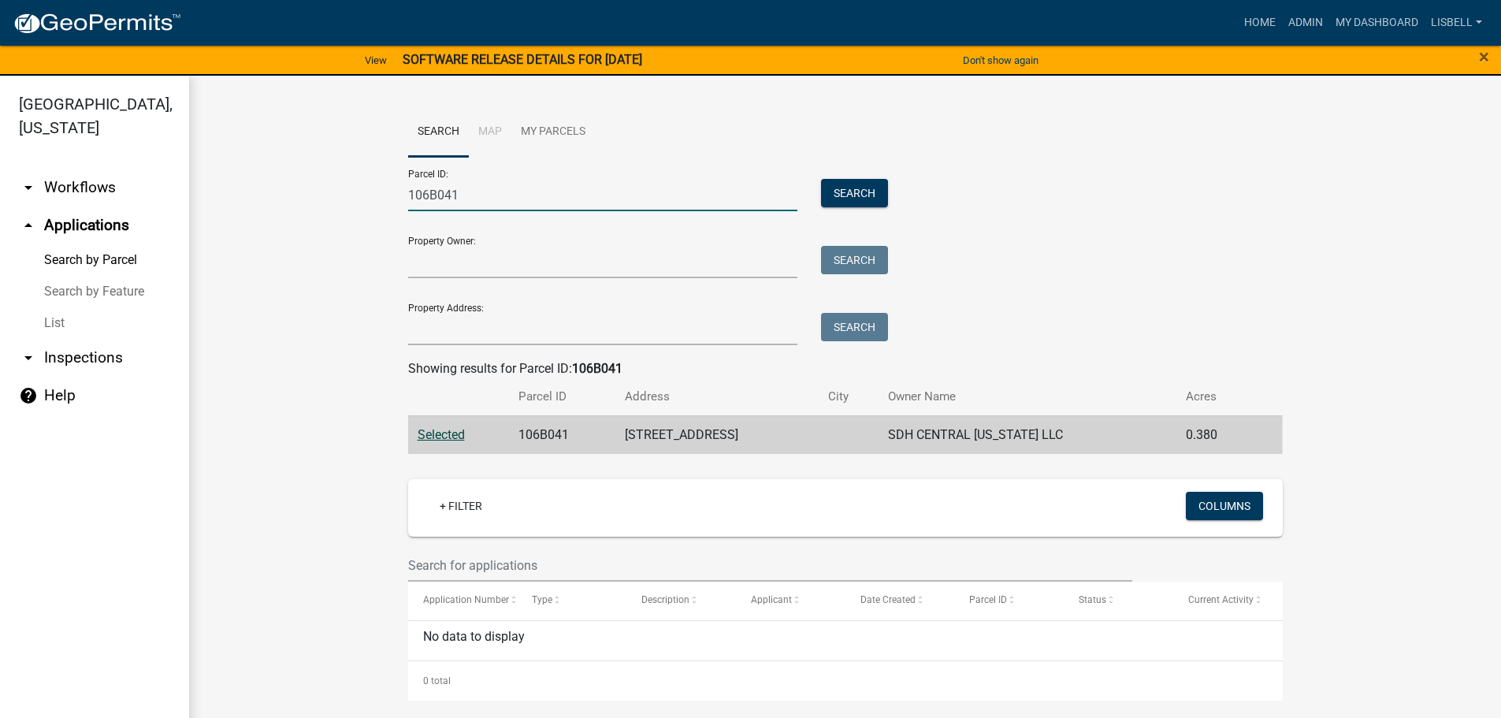
click at [582, 200] on input "106B041" at bounding box center [603, 195] width 390 height 32
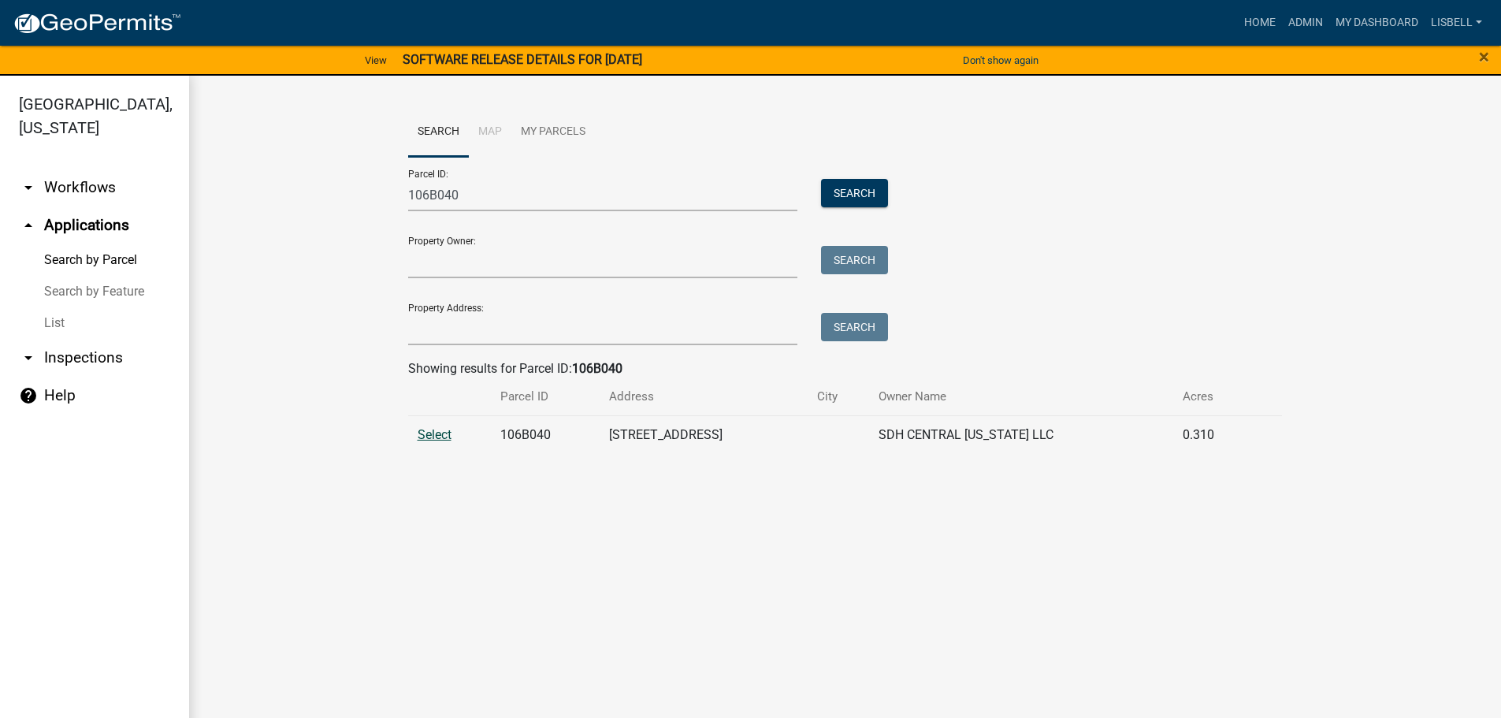
click at [438, 438] on span "Select" at bounding box center [435, 434] width 34 height 15
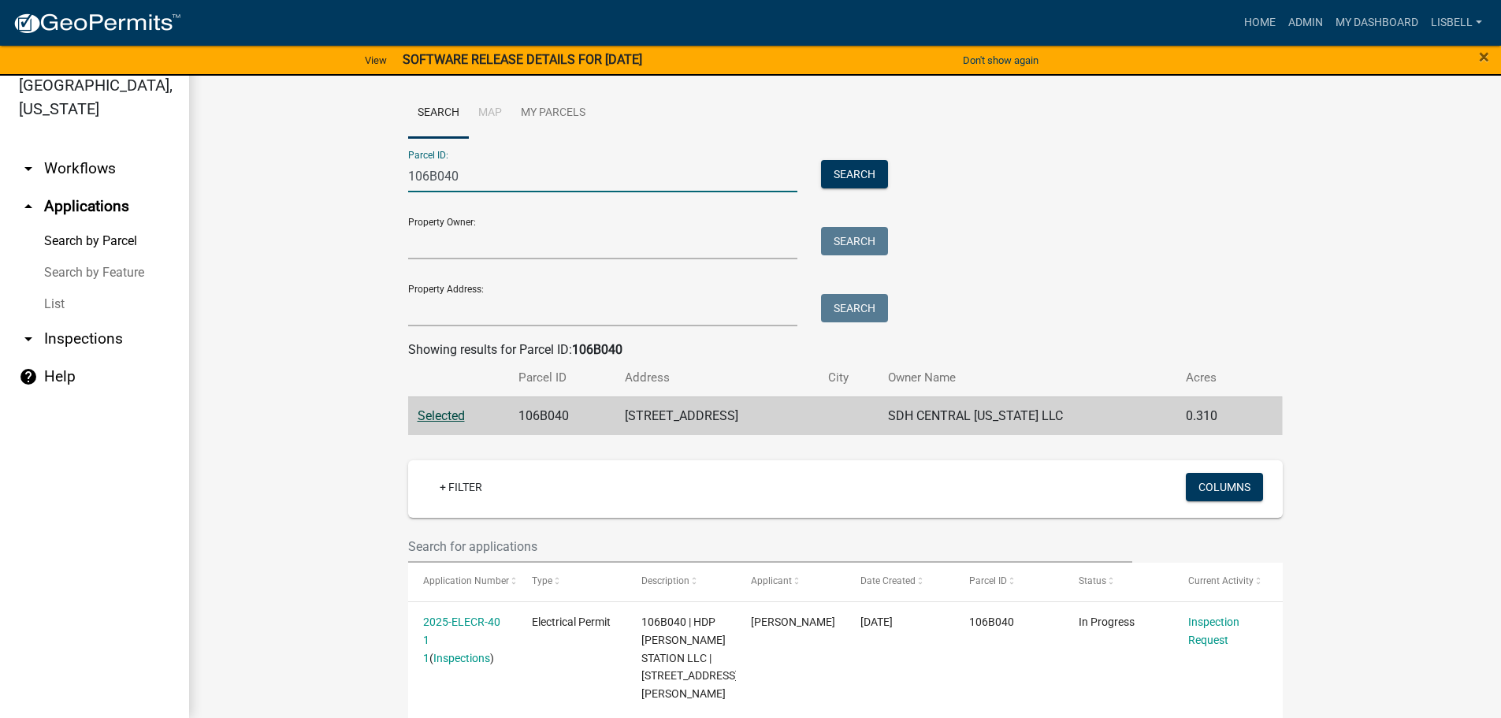
click at [467, 179] on input "106B040" at bounding box center [603, 176] width 390 height 32
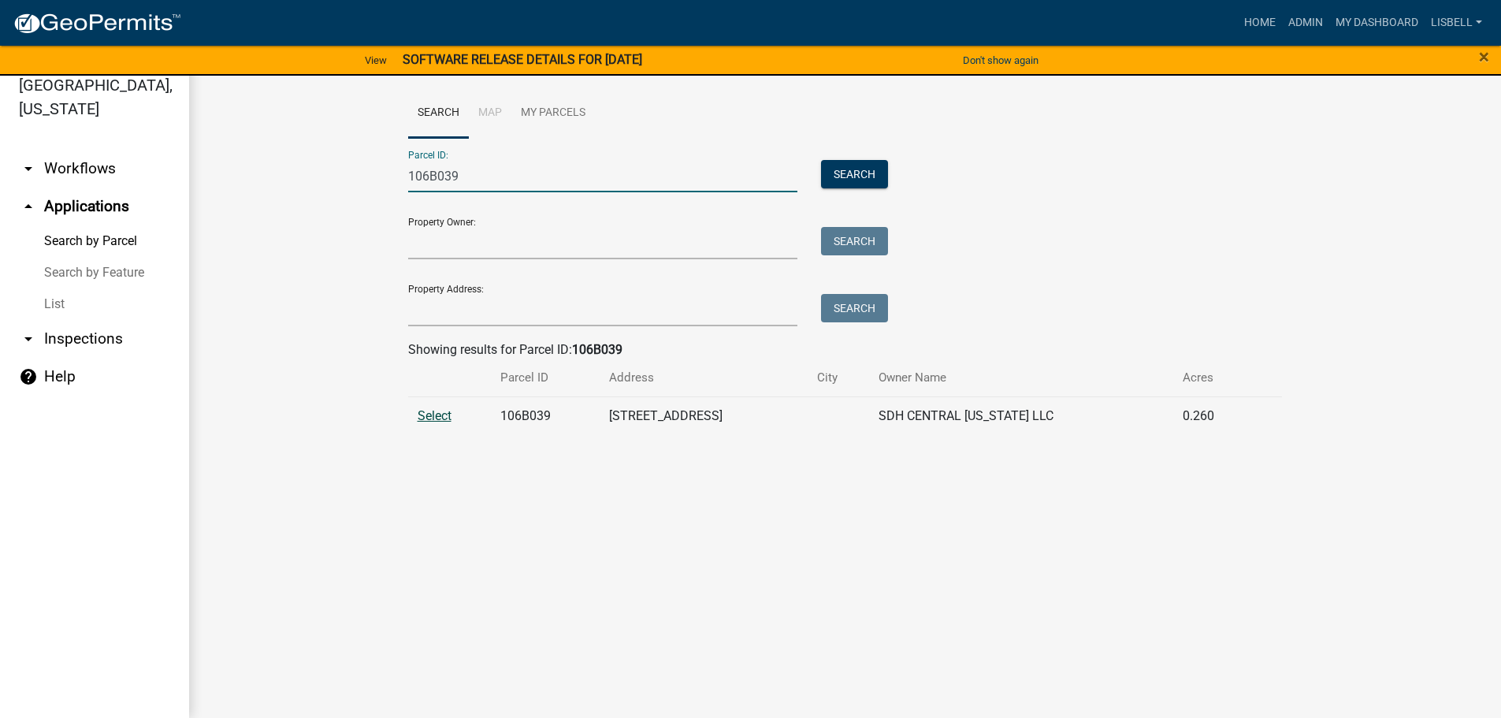
click at [437, 408] on span "Select" at bounding box center [435, 415] width 34 height 15
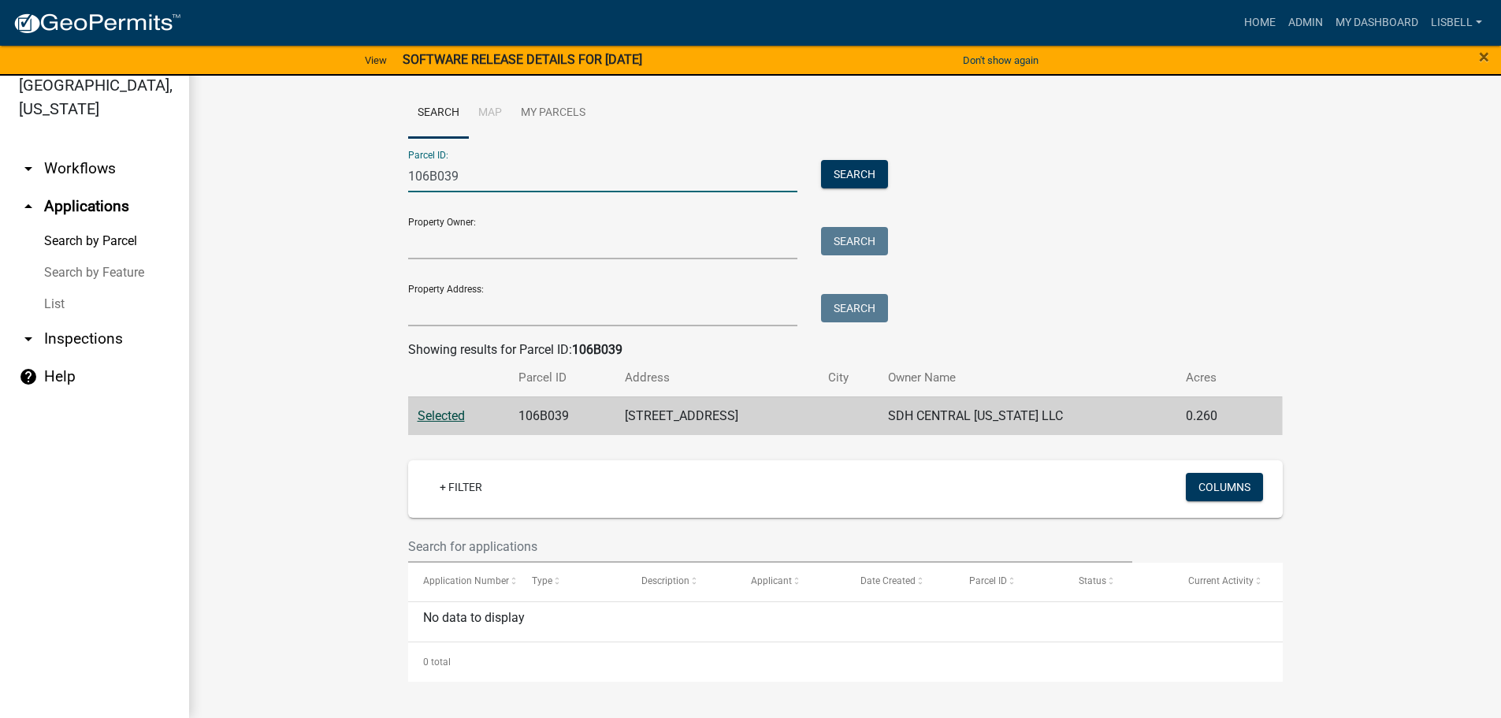
drag, startPoint x: 511, startPoint y: 176, endPoint x: 403, endPoint y: 158, distance: 108.7
click at [403, 158] on div "Search Map My Parcels Parcel ID: 106B039 Search Property Owner: Search Property…" at bounding box center [845, 267] width 898 height 359
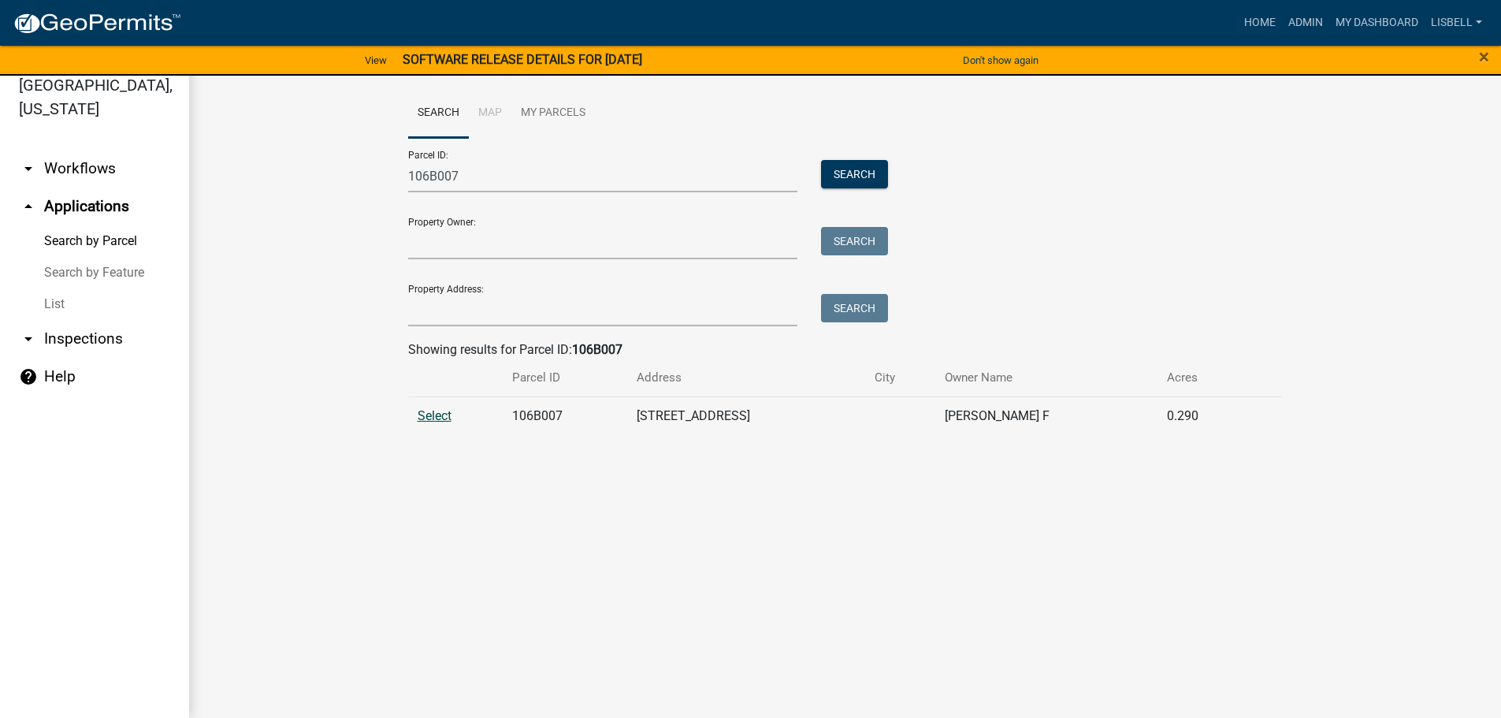
click at [440, 418] on span "Select" at bounding box center [435, 415] width 34 height 15
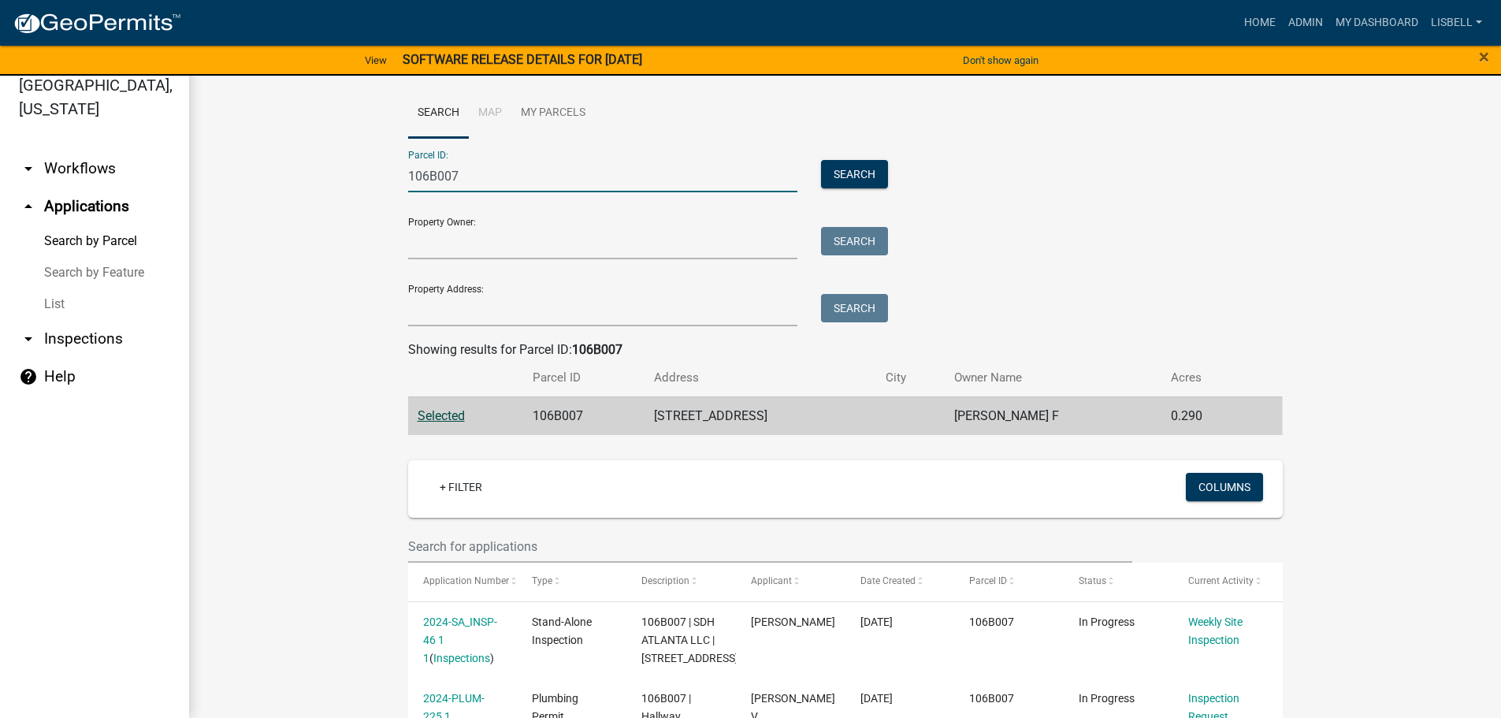
drag, startPoint x: 514, startPoint y: 174, endPoint x: 433, endPoint y: 178, distance: 80.5
click at [433, 178] on input "106B007" at bounding box center [603, 176] width 390 height 32
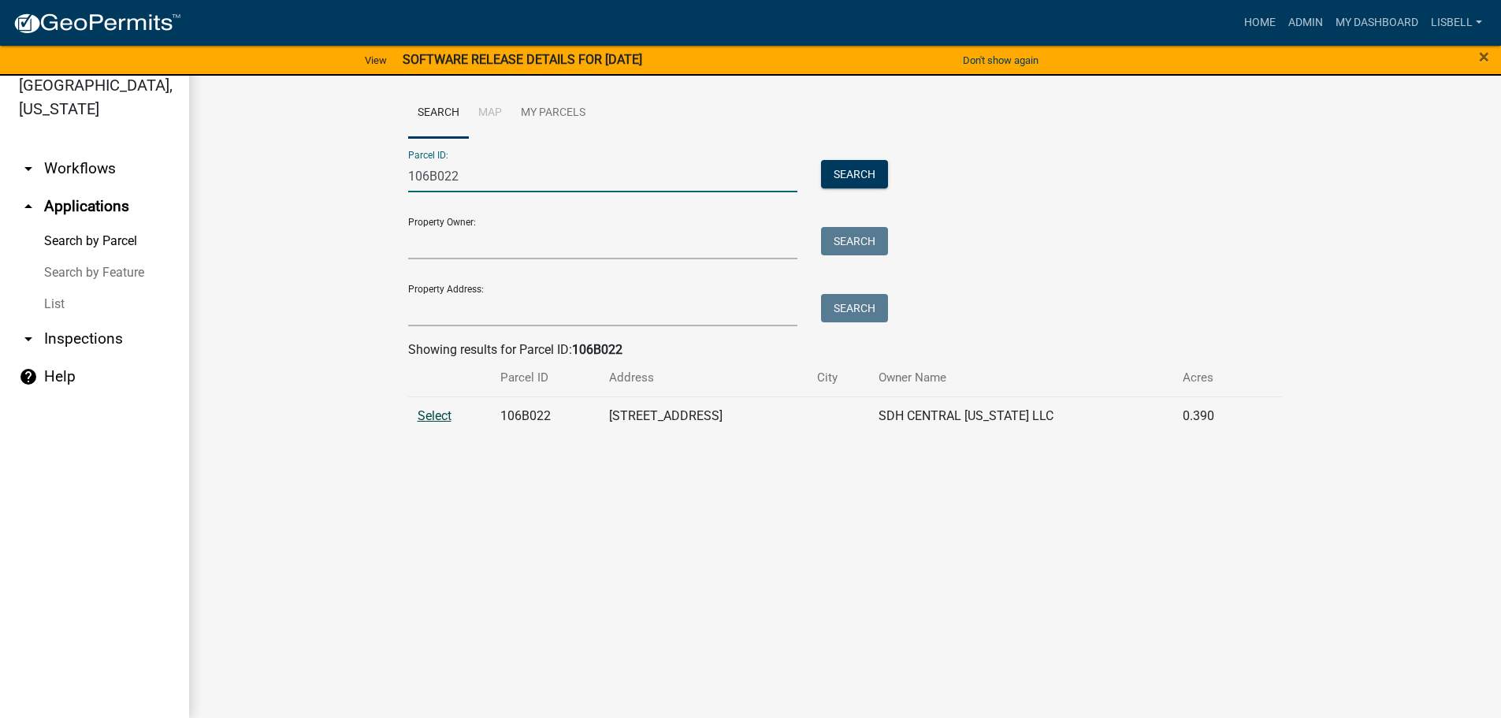
click at [439, 418] on span "Select" at bounding box center [435, 415] width 34 height 15
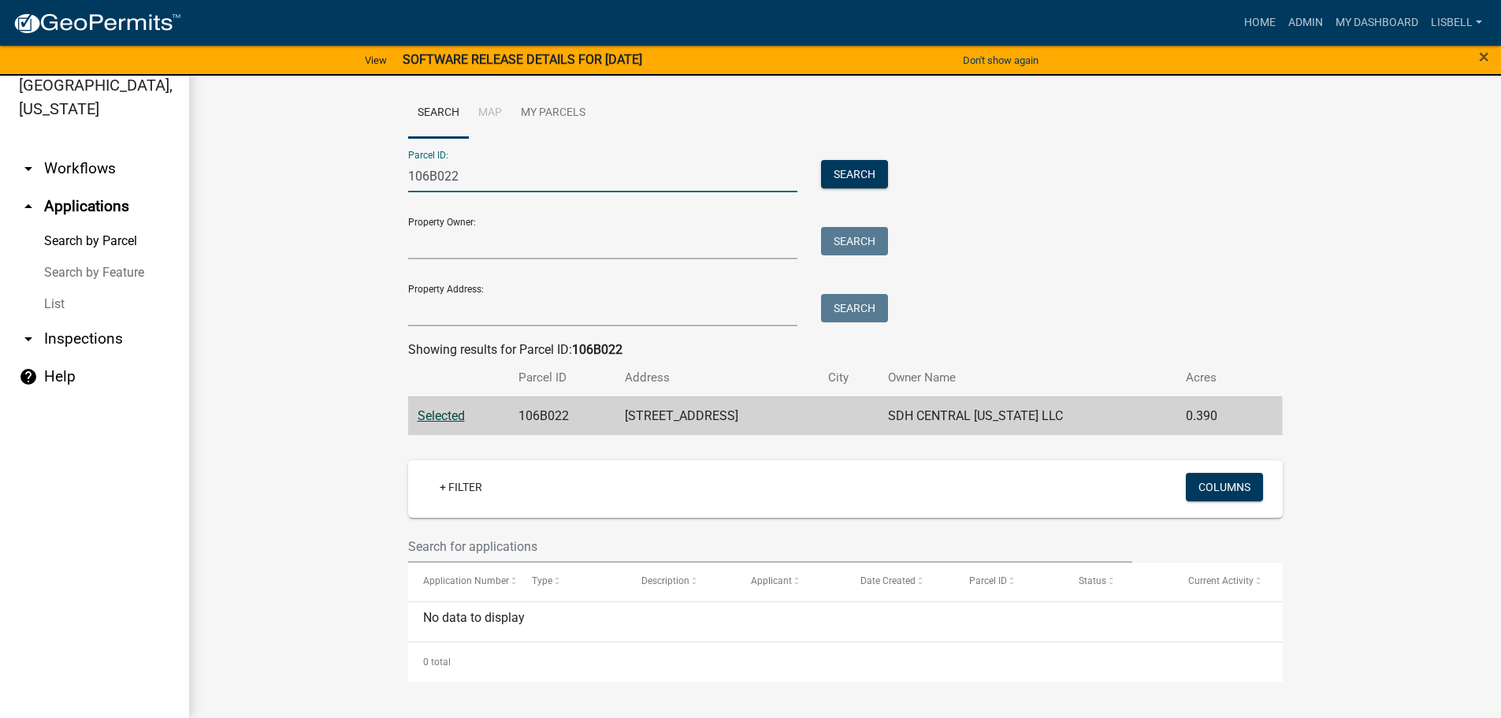
click at [529, 176] on input "106B022" at bounding box center [603, 176] width 390 height 32
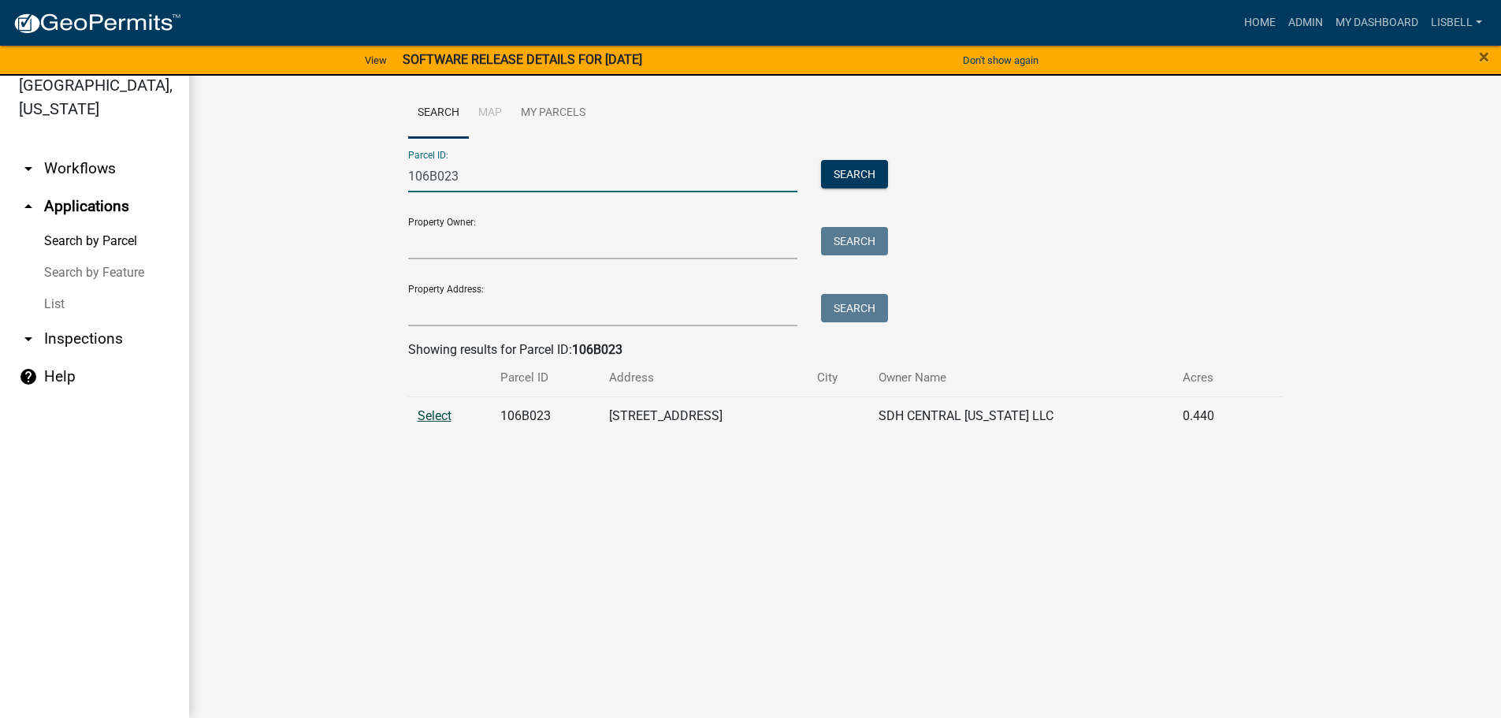
click at [435, 418] on span "Select" at bounding box center [435, 415] width 34 height 15
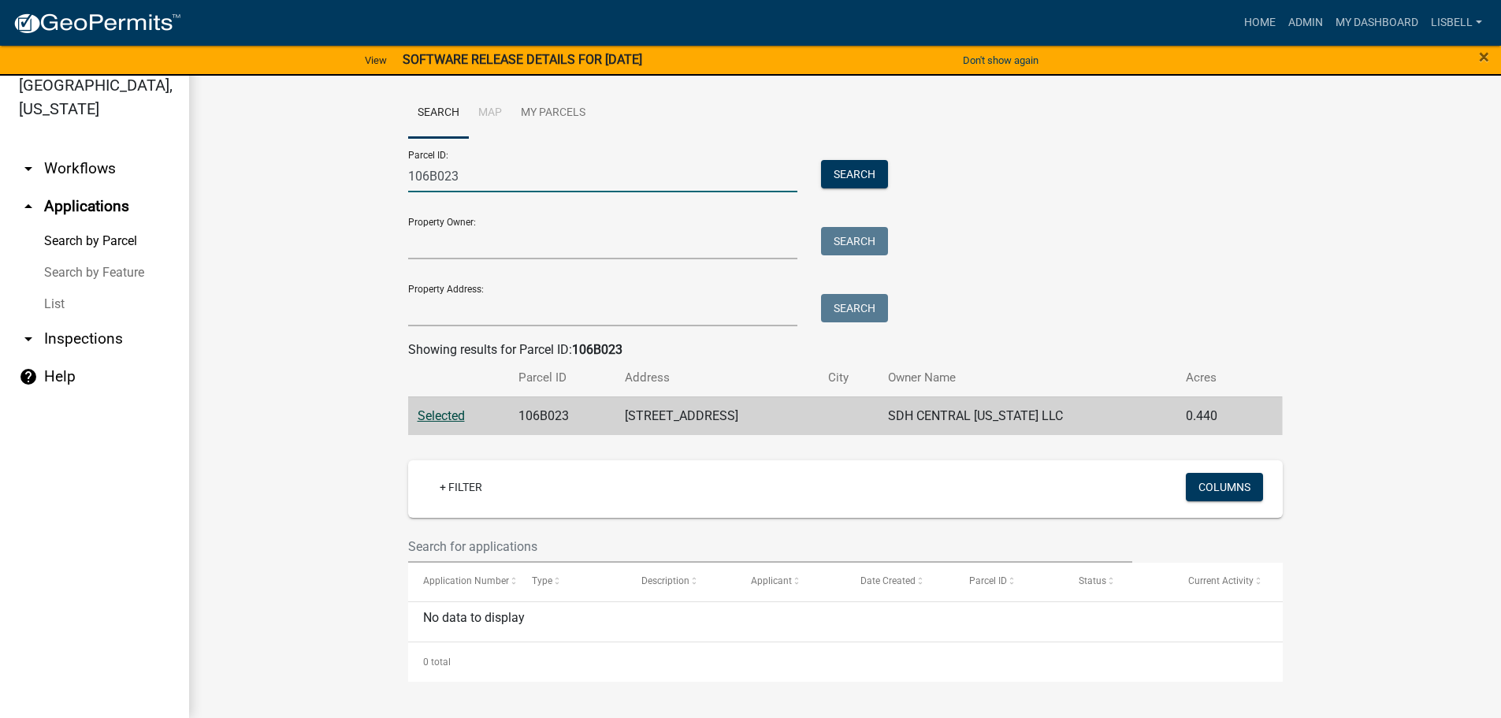
click at [574, 168] on input "106B023" at bounding box center [603, 176] width 390 height 32
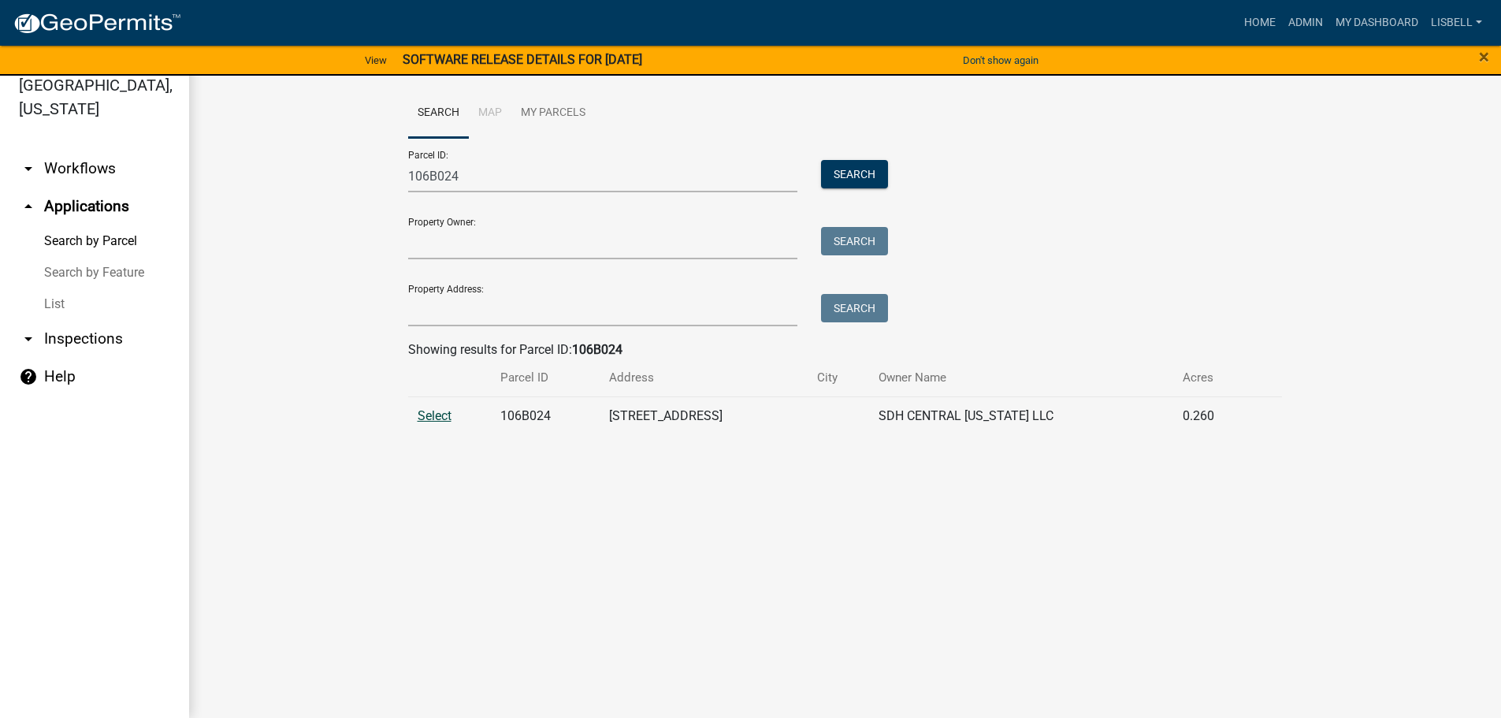
click at [439, 417] on span "Select" at bounding box center [435, 415] width 34 height 15
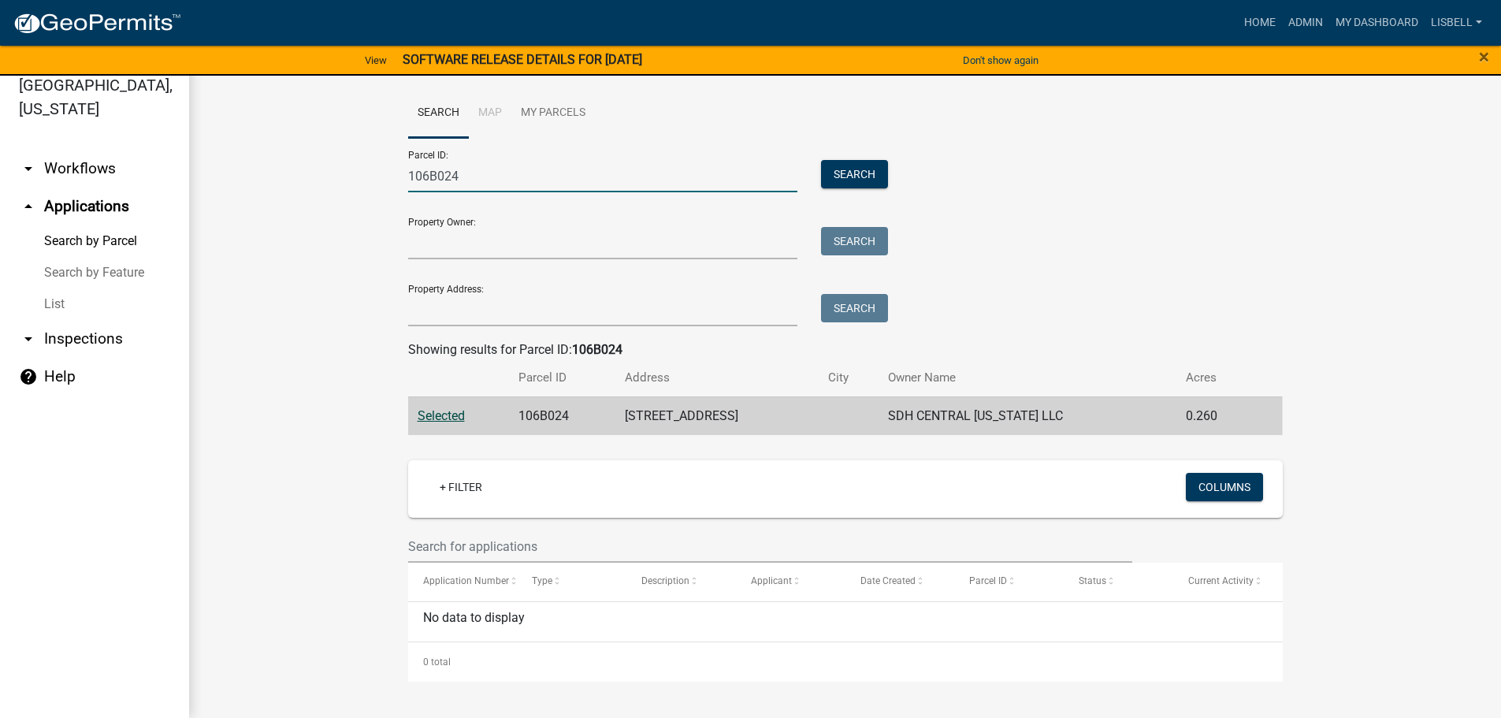
click at [588, 172] on input "106B024" at bounding box center [603, 176] width 390 height 32
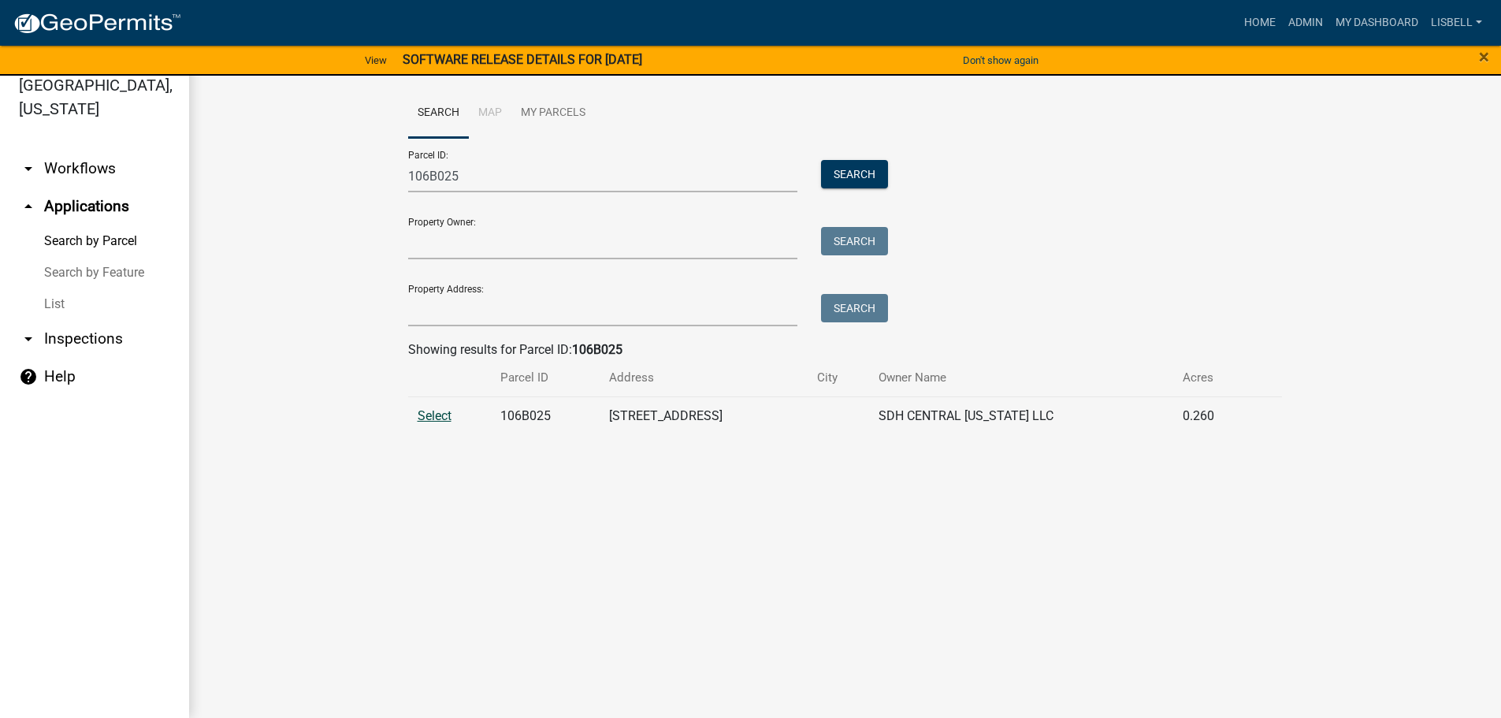
drag, startPoint x: 414, startPoint y: 415, endPoint x: 446, endPoint y: 420, distance: 32.6
click at [417, 415] on td "Select" at bounding box center [449, 415] width 83 height 39
click at [448, 420] on span "Select" at bounding box center [435, 415] width 34 height 15
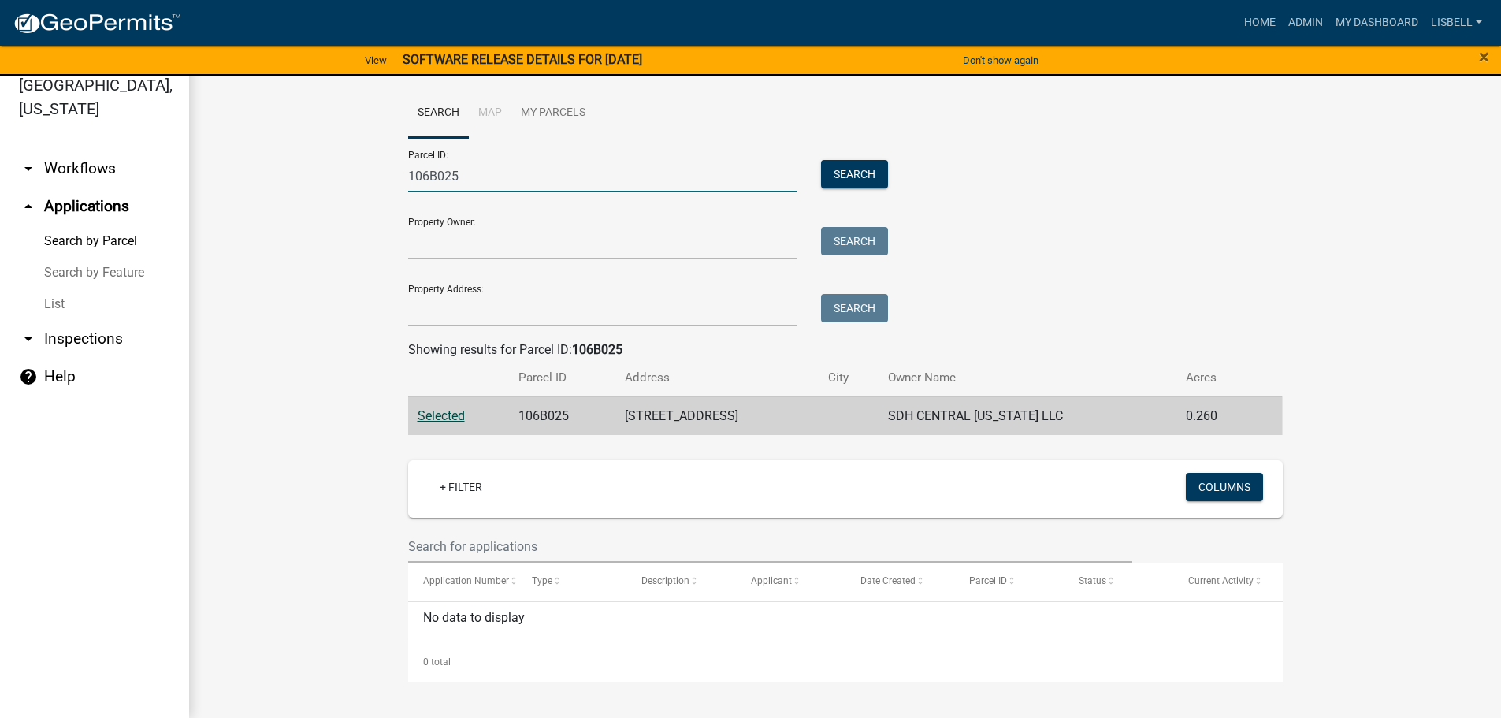
click at [577, 176] on input "106B025" at bounding box center [603, 176] width 390 height 32
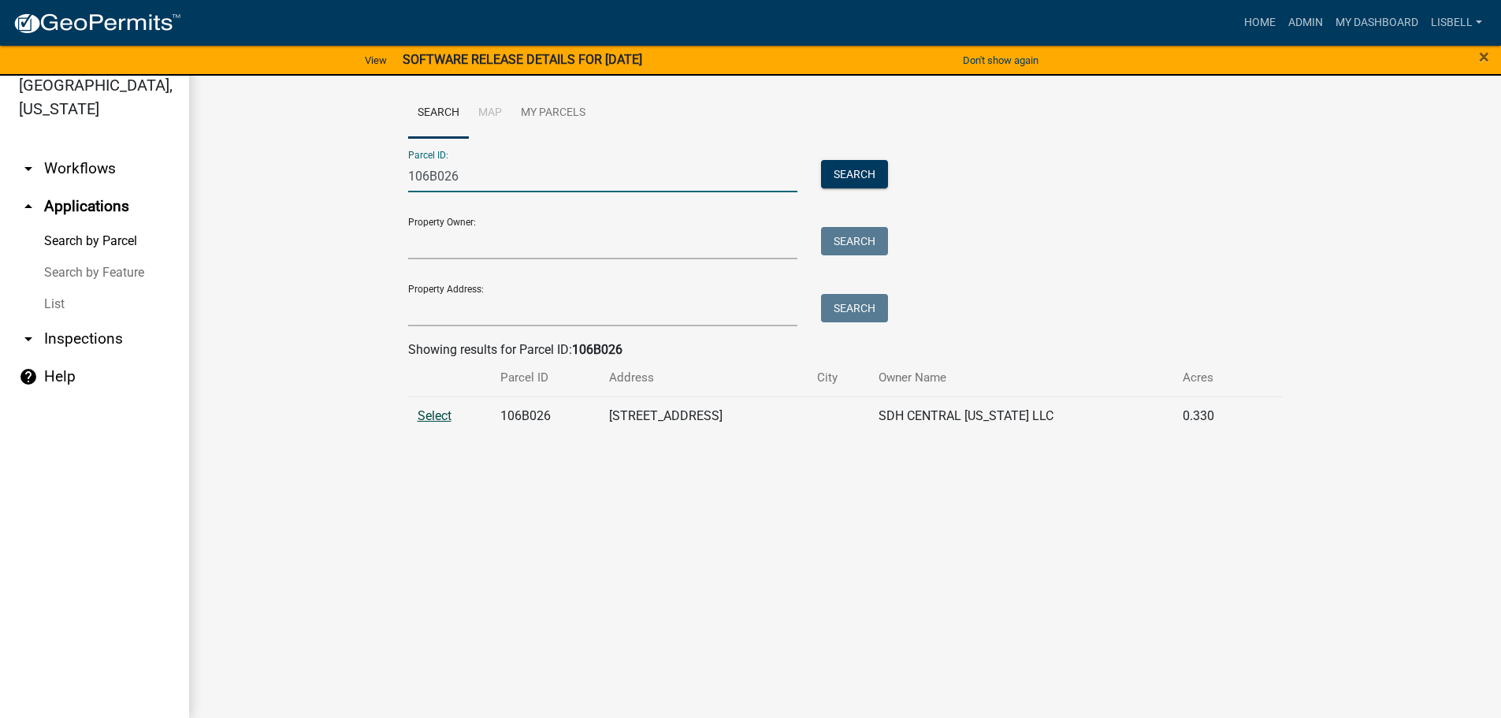
click at [436, 415] on span "Select" at bounding box center [435, 415] width 34 height 15
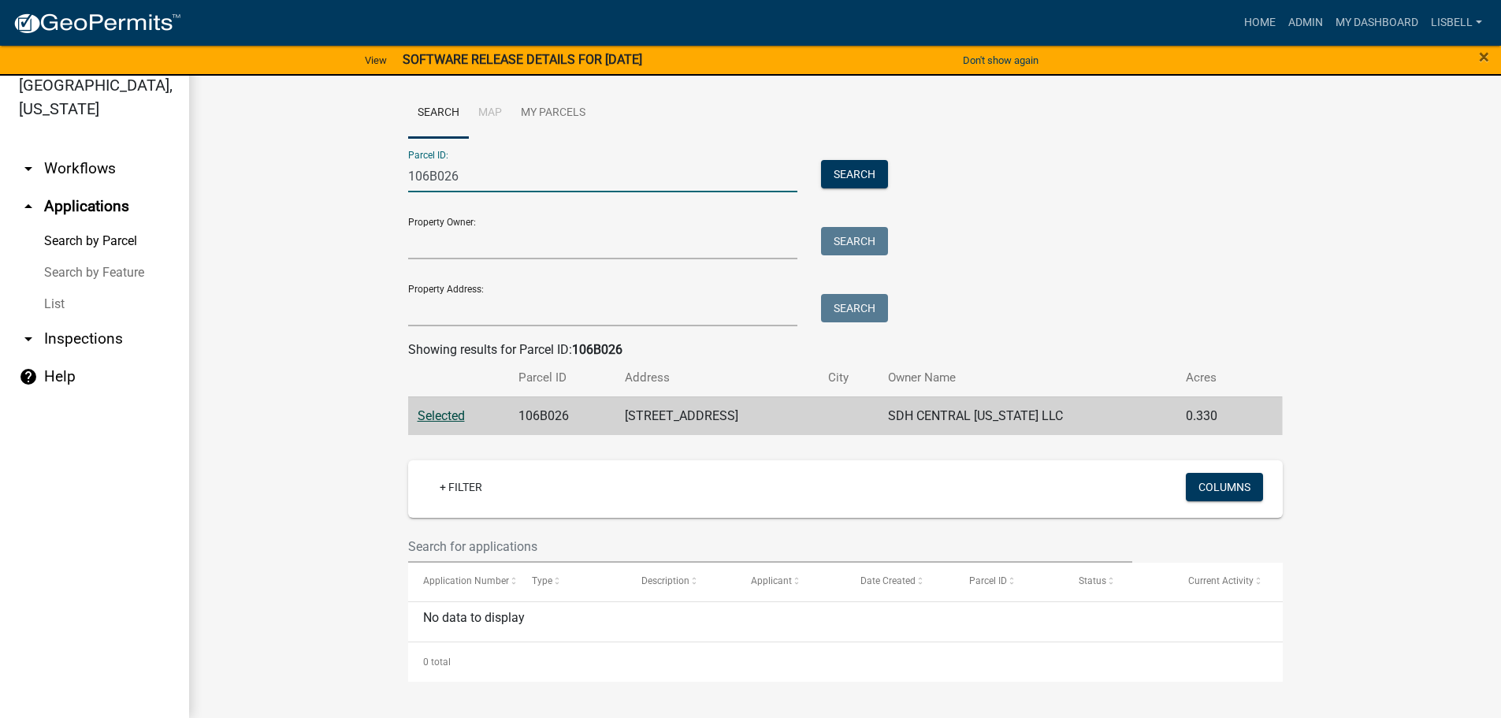
click at [559, 176] on input "106B026" at bounding box center [603, 176] width 390 height 32
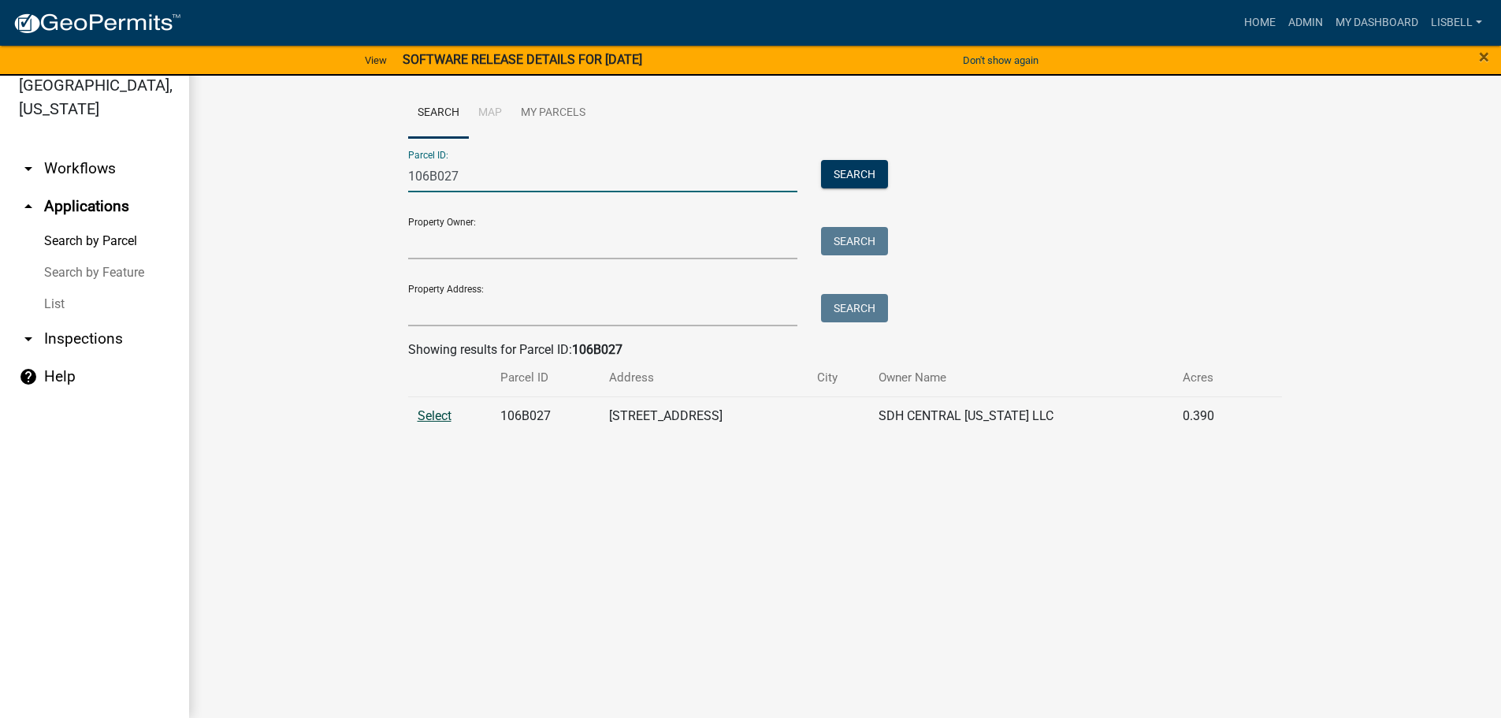
click at [431, 411] on span "Select" at bounding box center [435, 415] width 34 height 15
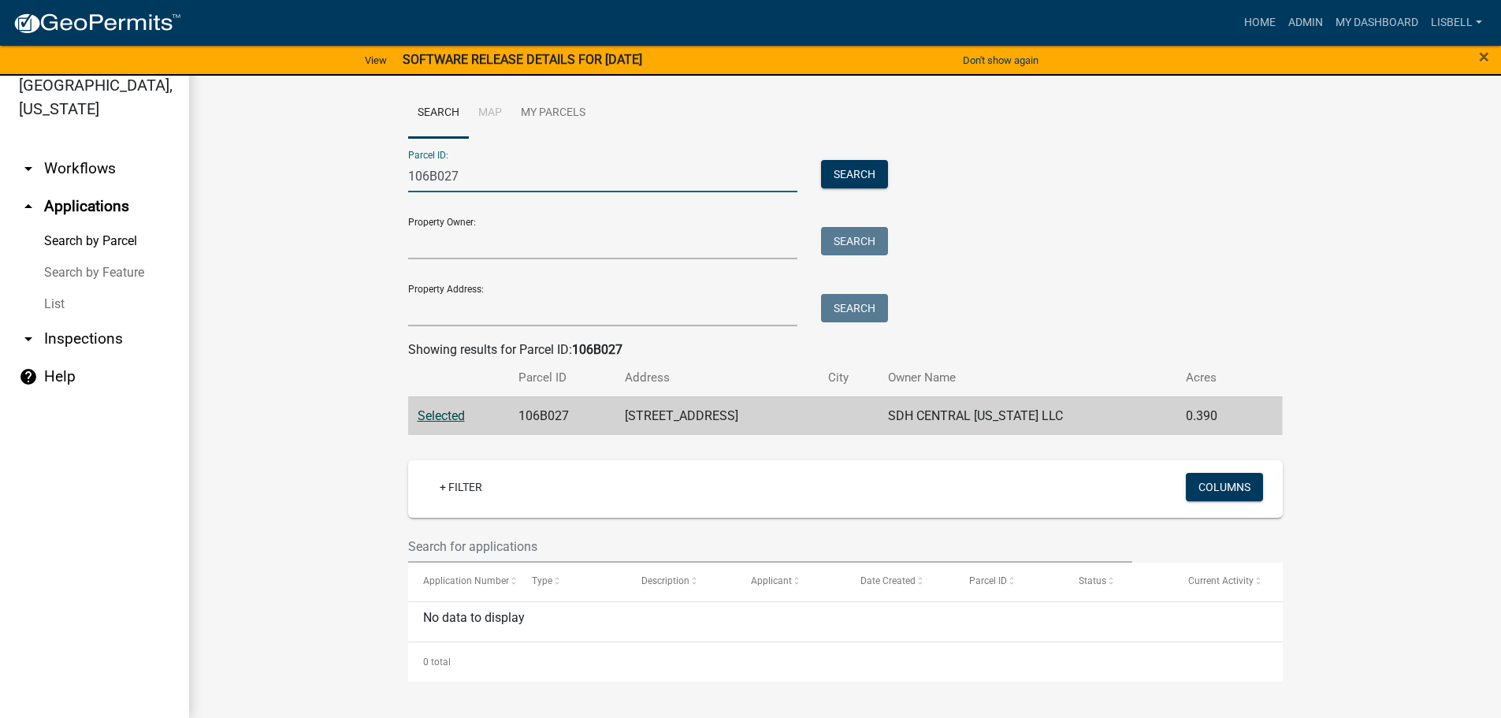
click at [540, 163] on input "106B027" at bounding box center [603, 176] width 390 height 32
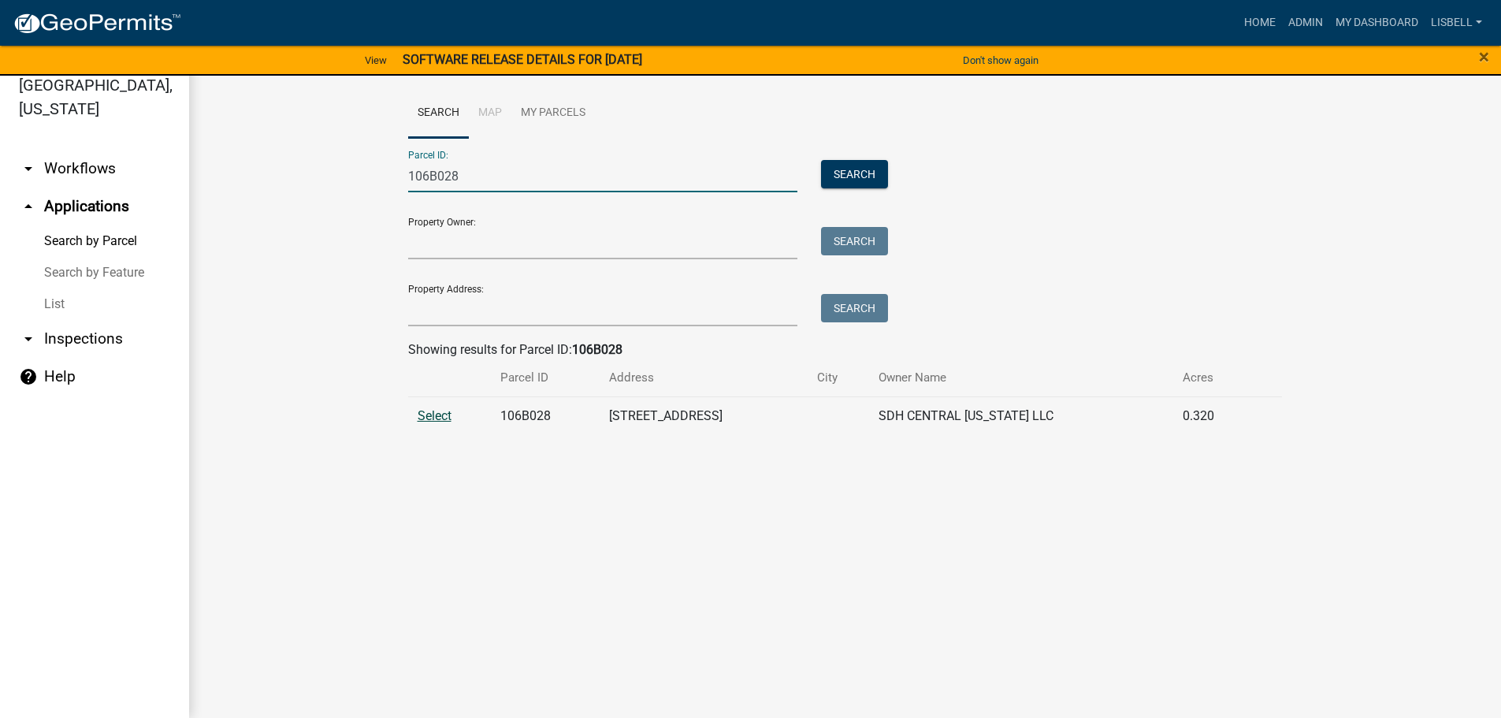
click at [444, 416] on span "Select" at bounding box center [435, 415] width 34 height 15
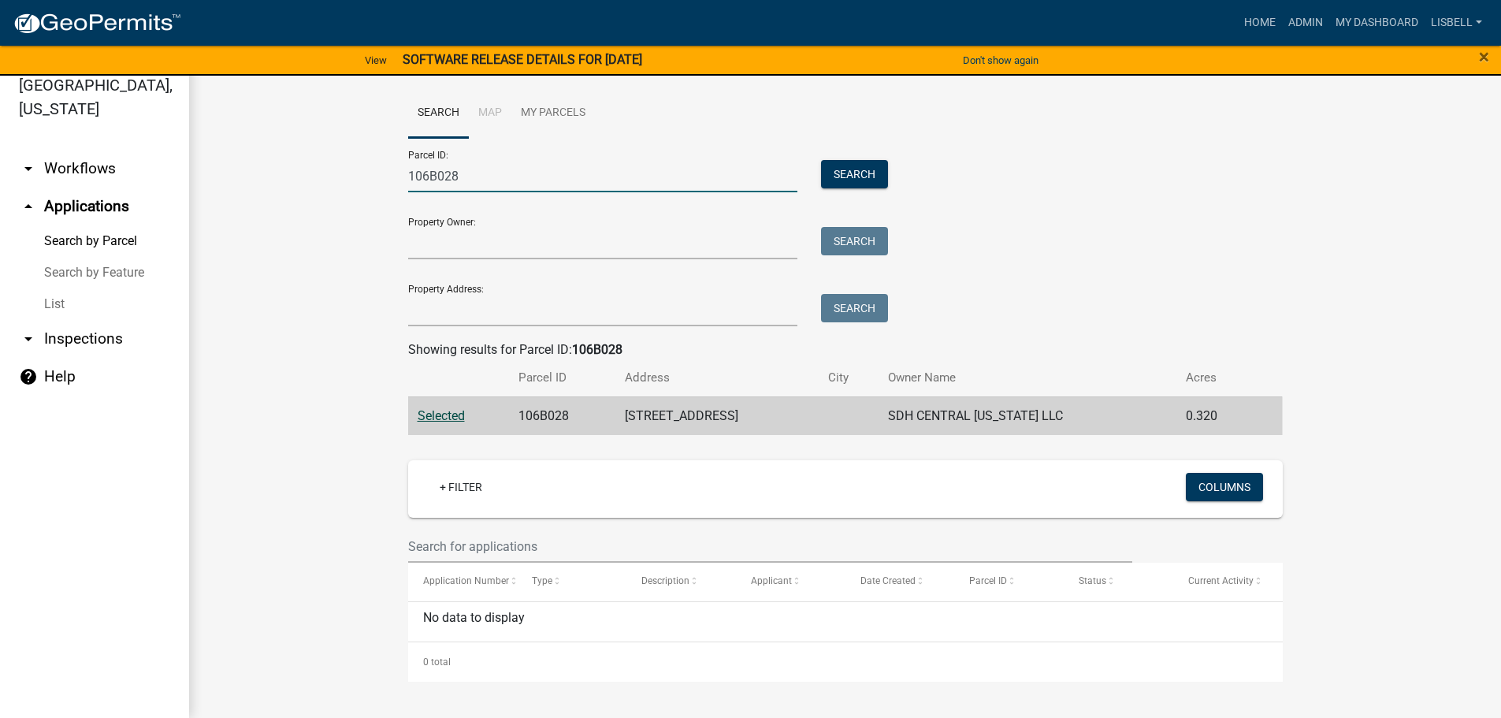
click at [496, 166] on input "106B028" at bounding box center [603, 176] width 390 height 32
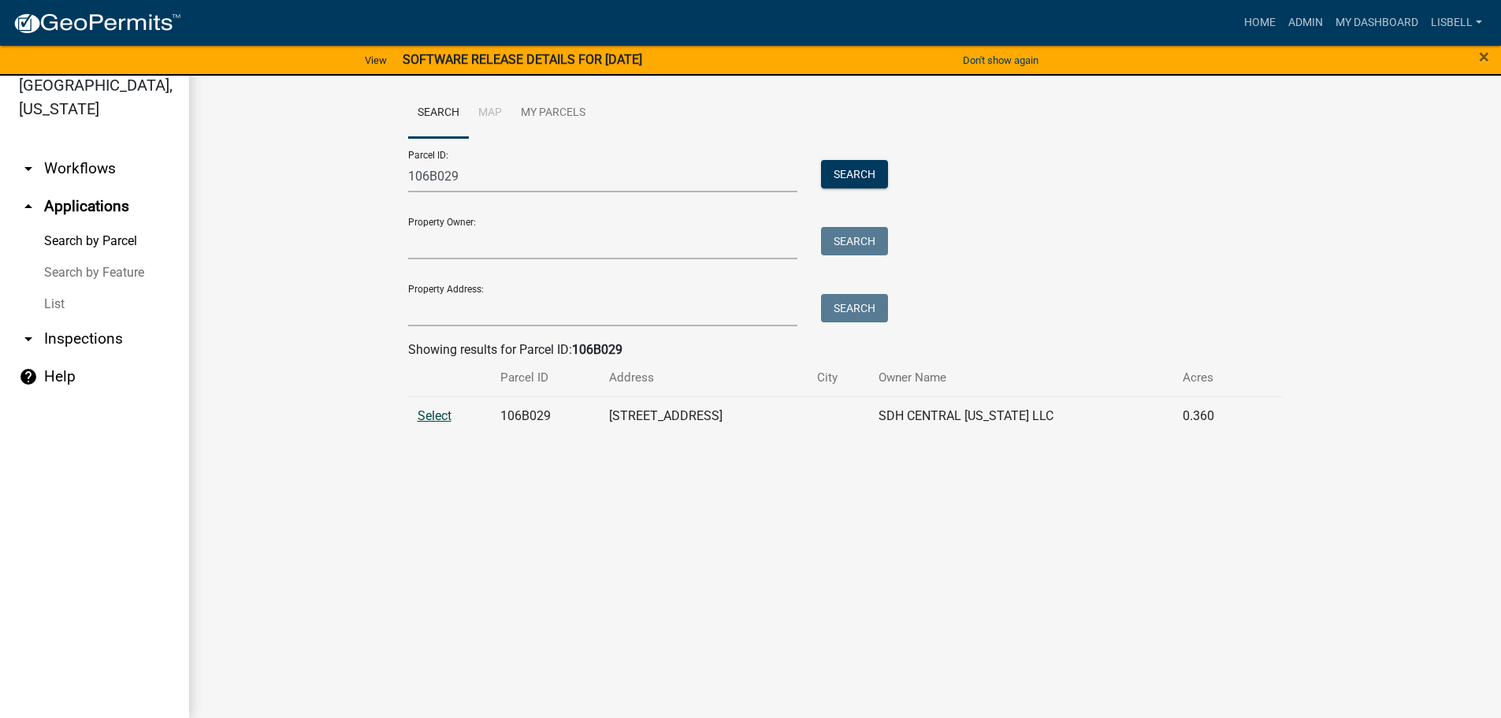
click at [445, 411] on span "Select" at bounding box center [435, 415] width 34 height 15
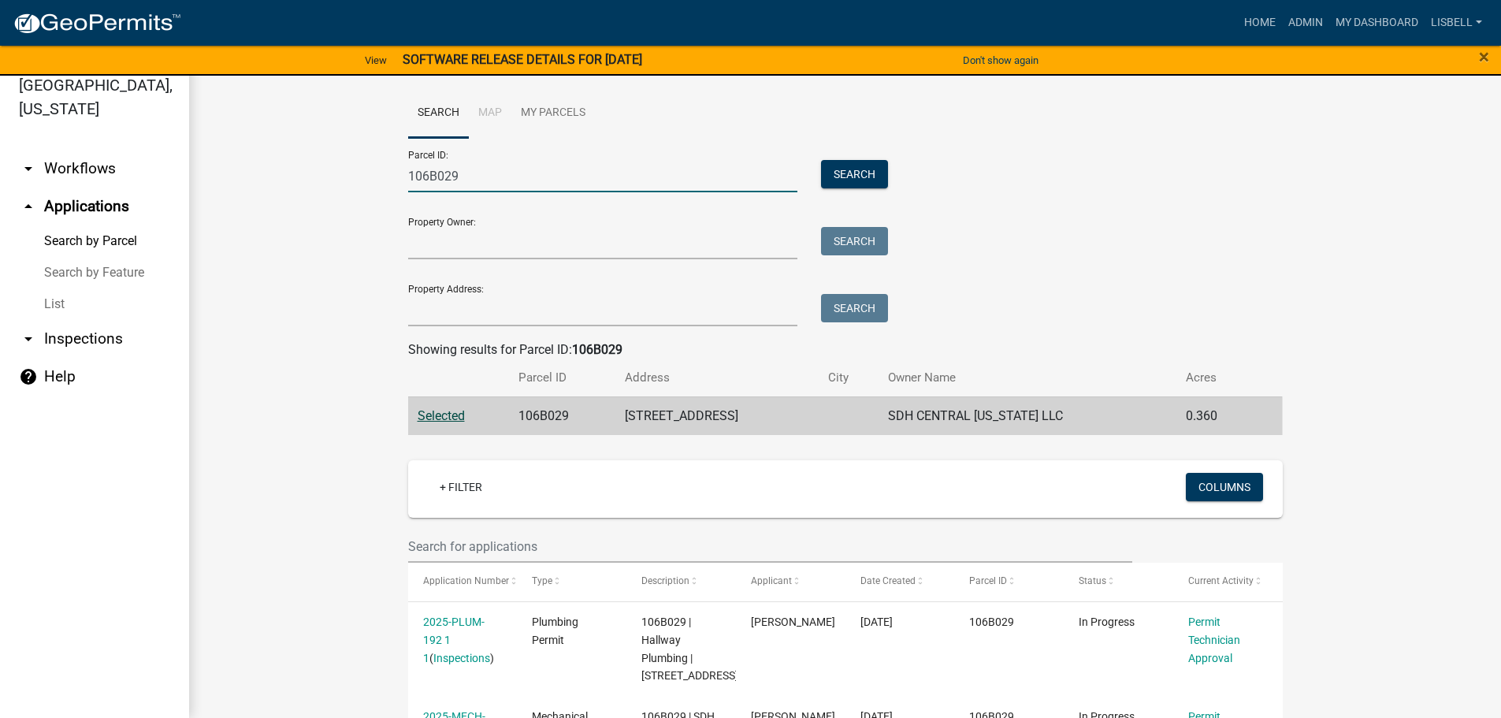
click at [525, 173] on input "106B029" at bounding box center [603, 176] width 390 height 32
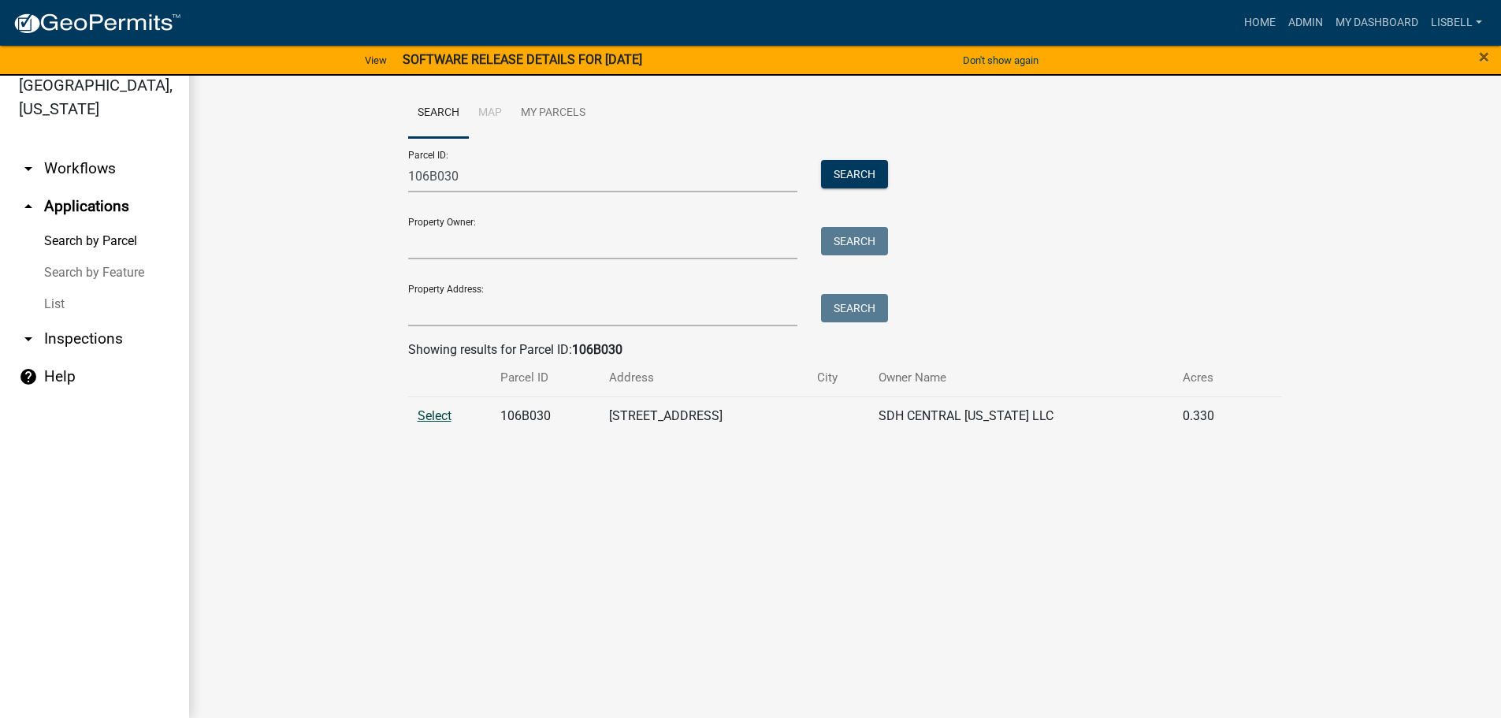
click at [432, 418] on span "Select" at bounding box center [435, 415] width 34 height 15
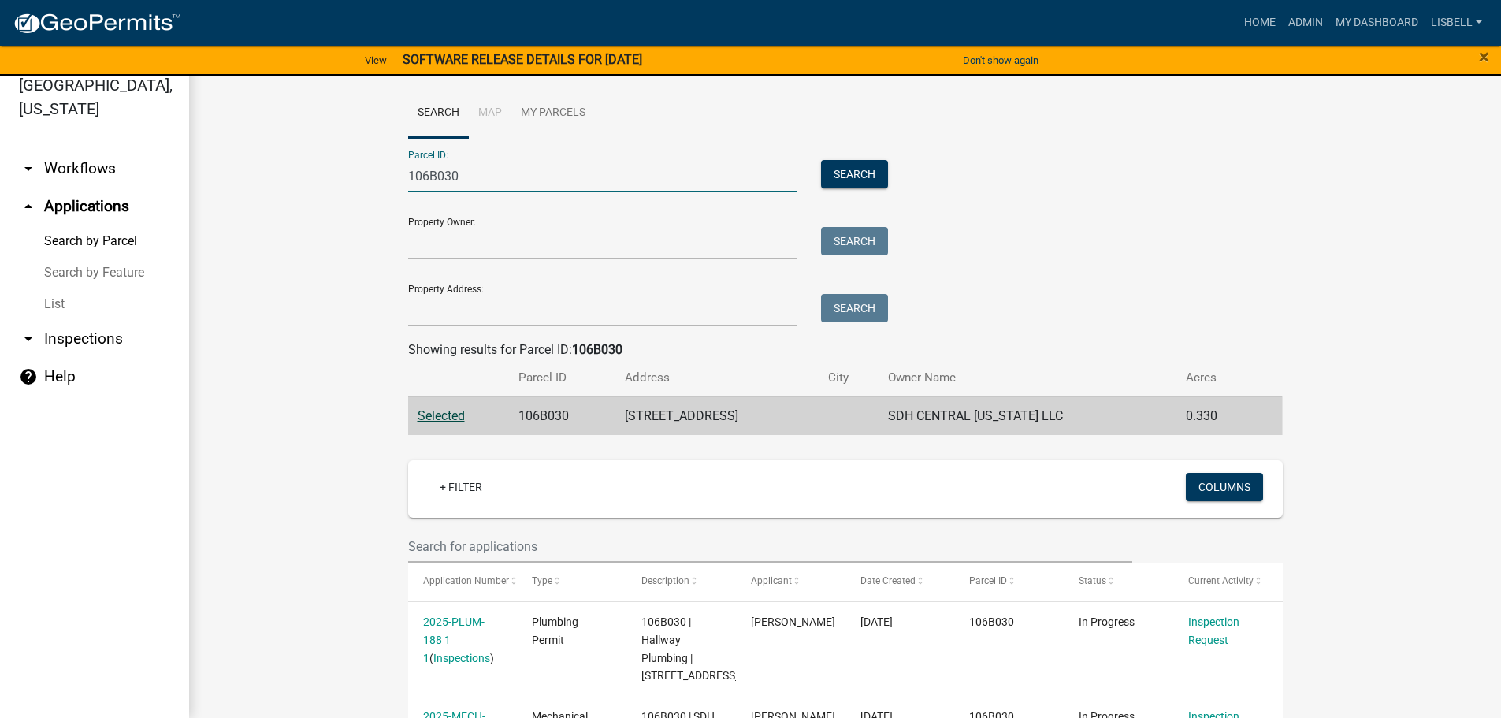
click at [483, 168] on input "106B030" at bounding box center [603, 176] width 390 height 32
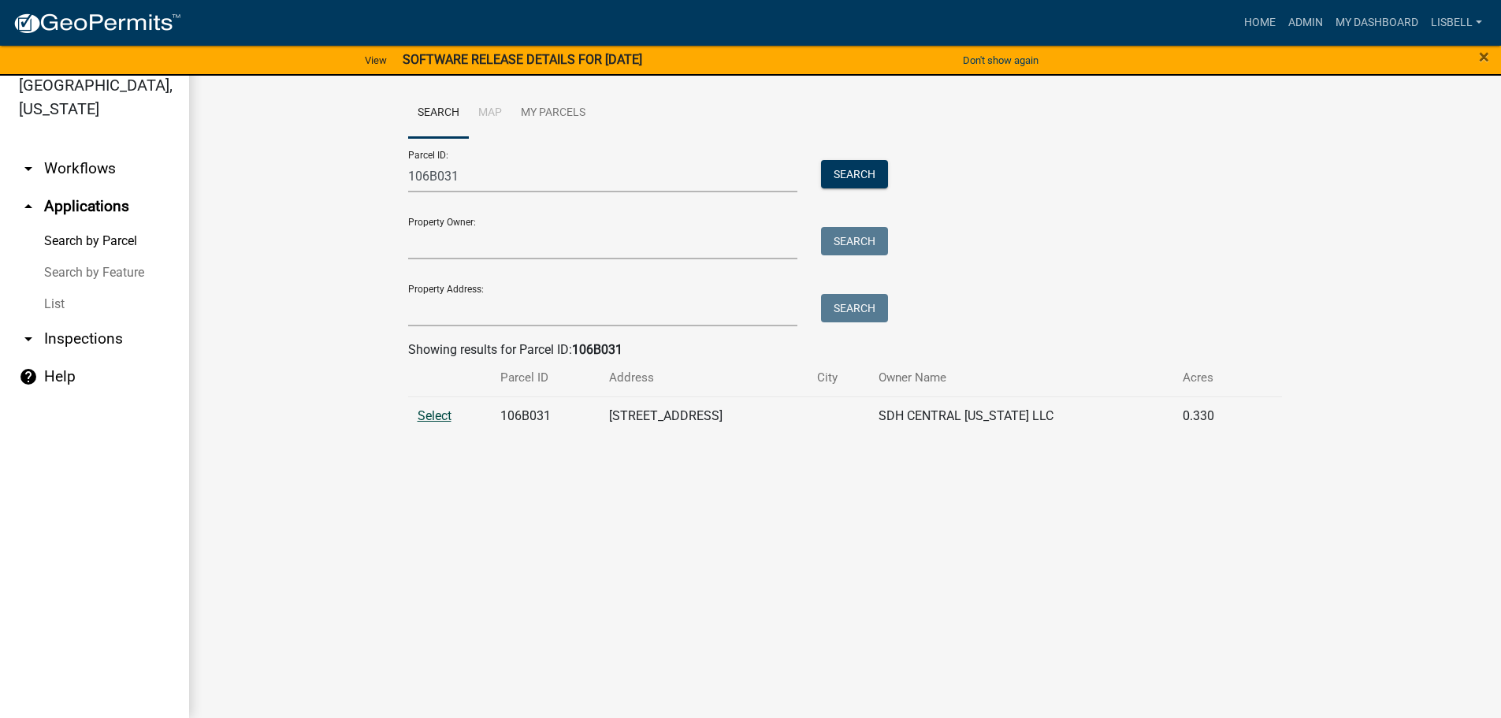
click at [440, 420] on span "Select" at bounding box center [435, 415] width 34 height 15
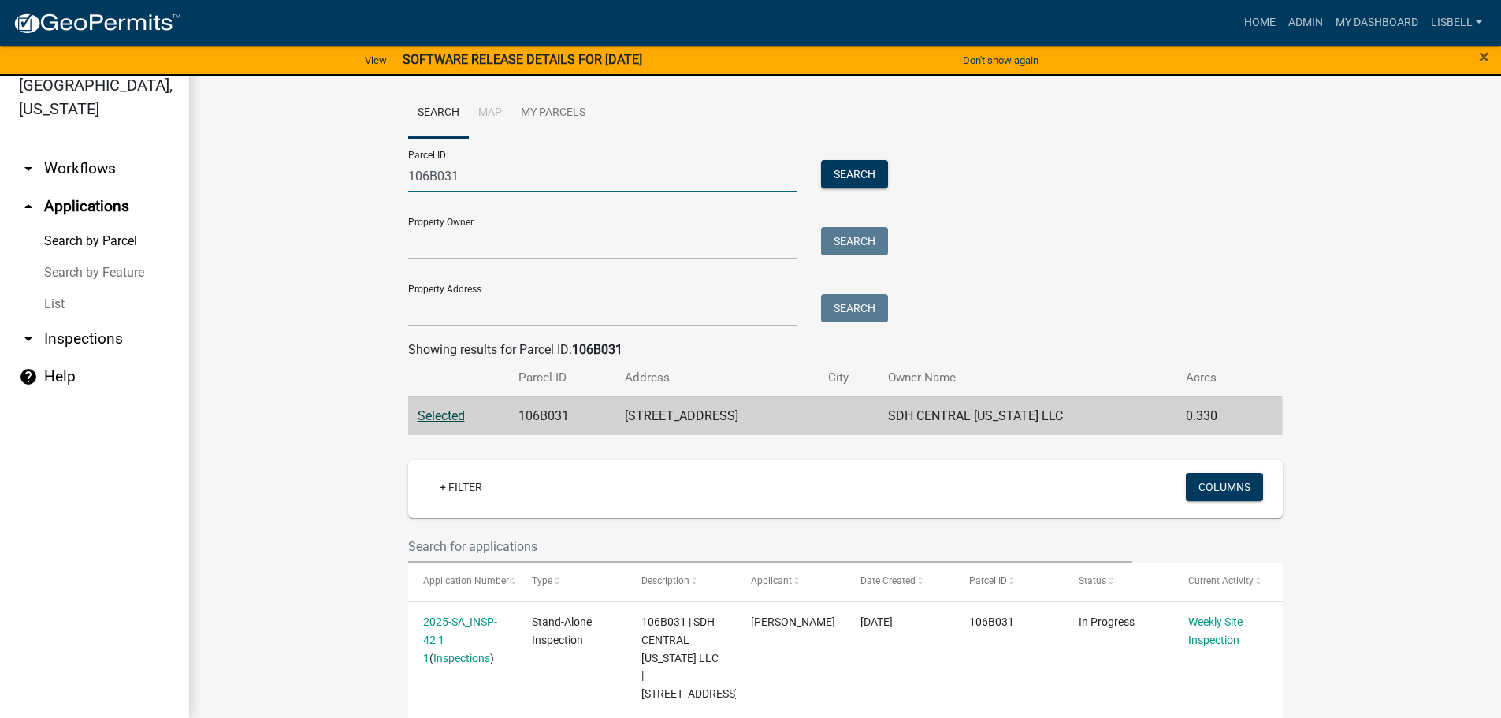
click at [517, 179] on input "106B031" at bounding box center [603, 176] width 390 height 32
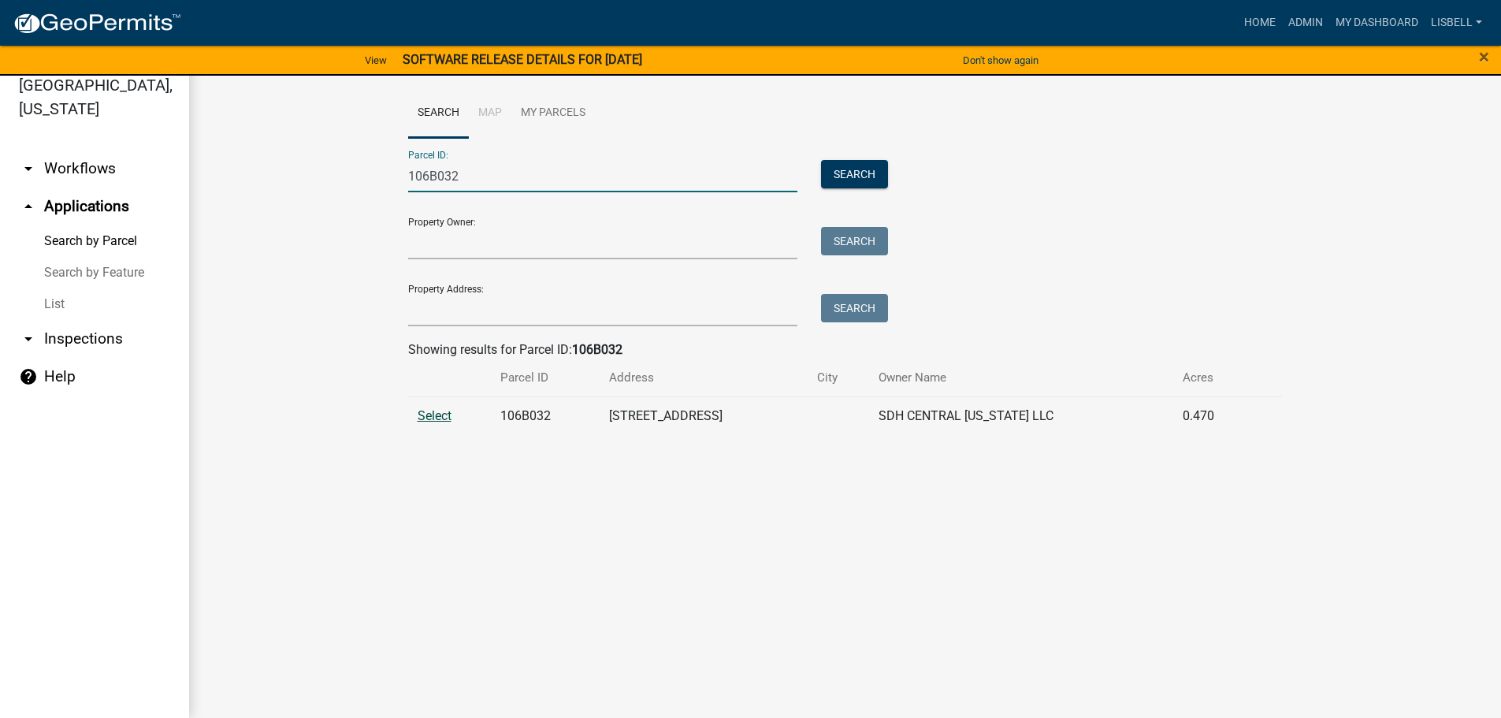
type input "106B032"
click at [438, 413] on span "Select" at bounding box center [435, 415] width 34 height 15
